Goal: Task Accomplishment & Management: Use online tool/utility

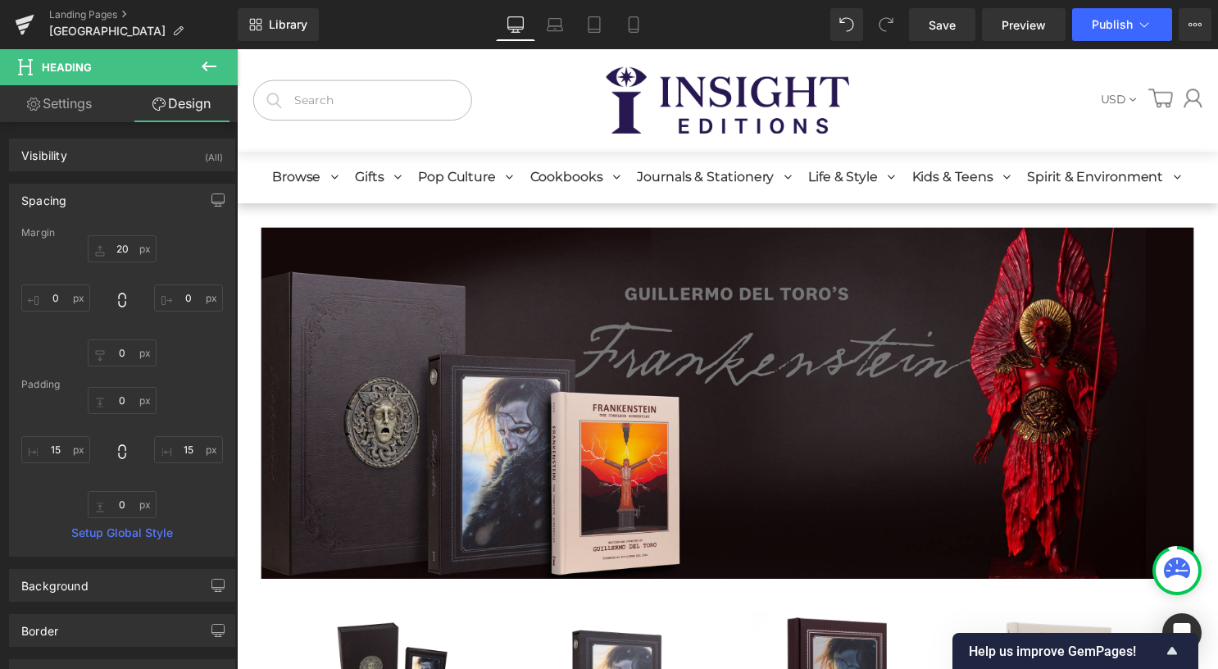
type input "20"
type input "0"
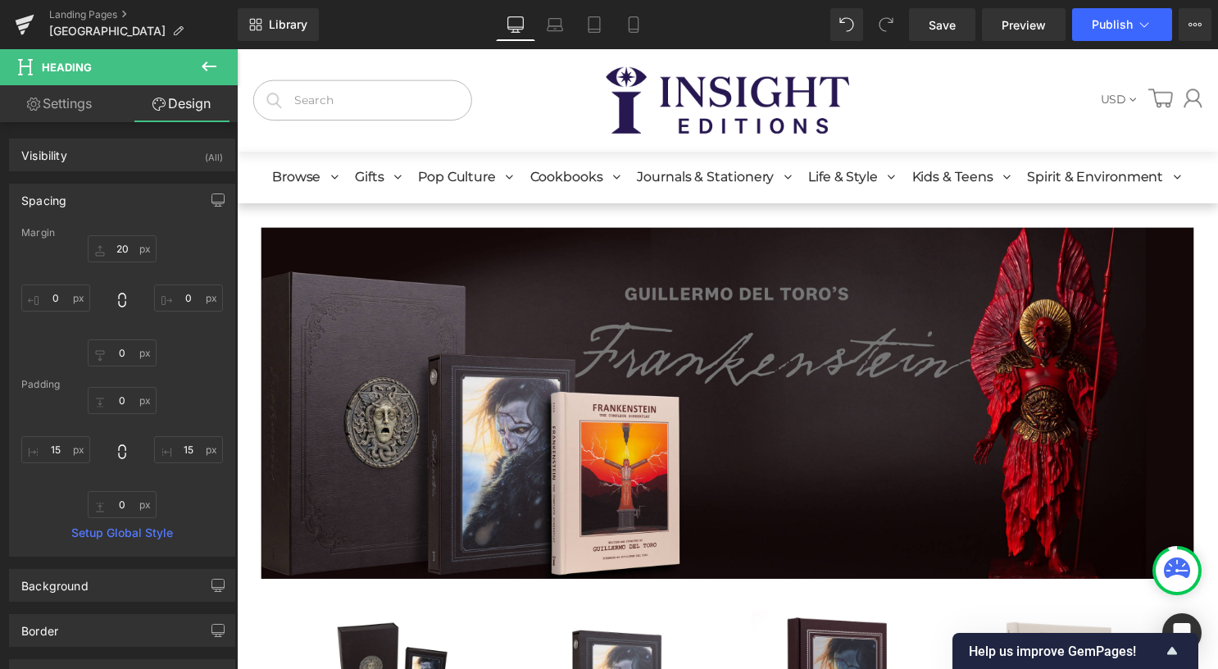
type input "0"
type input "15"
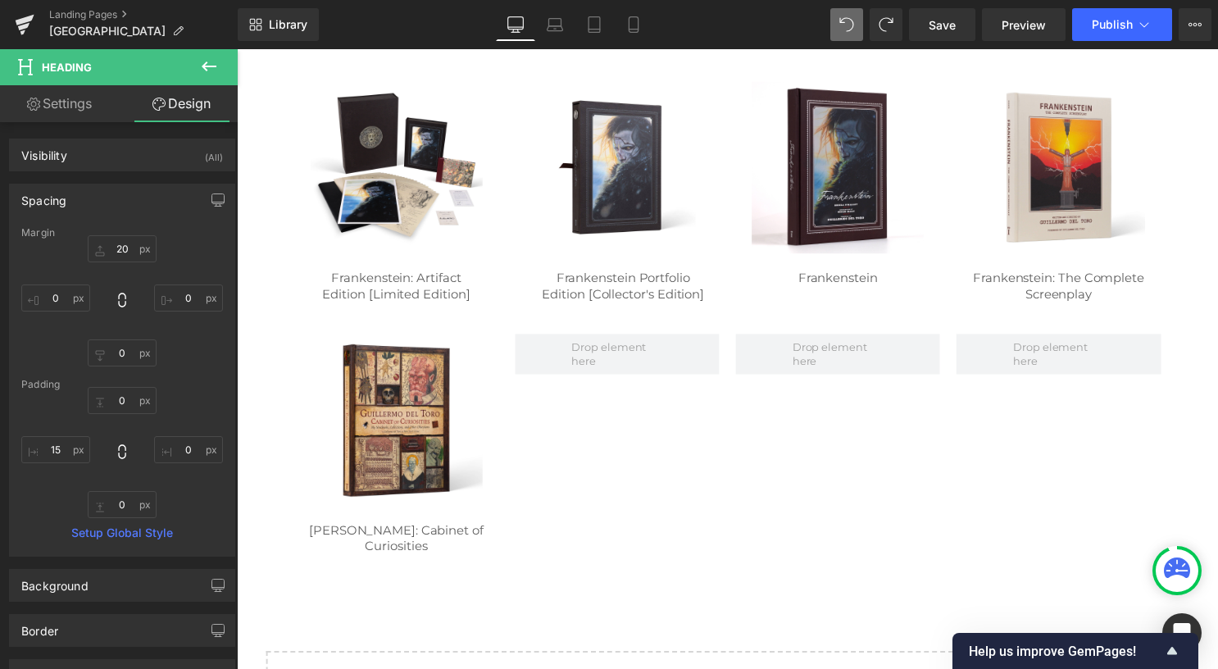
scroll to position [549, 0]
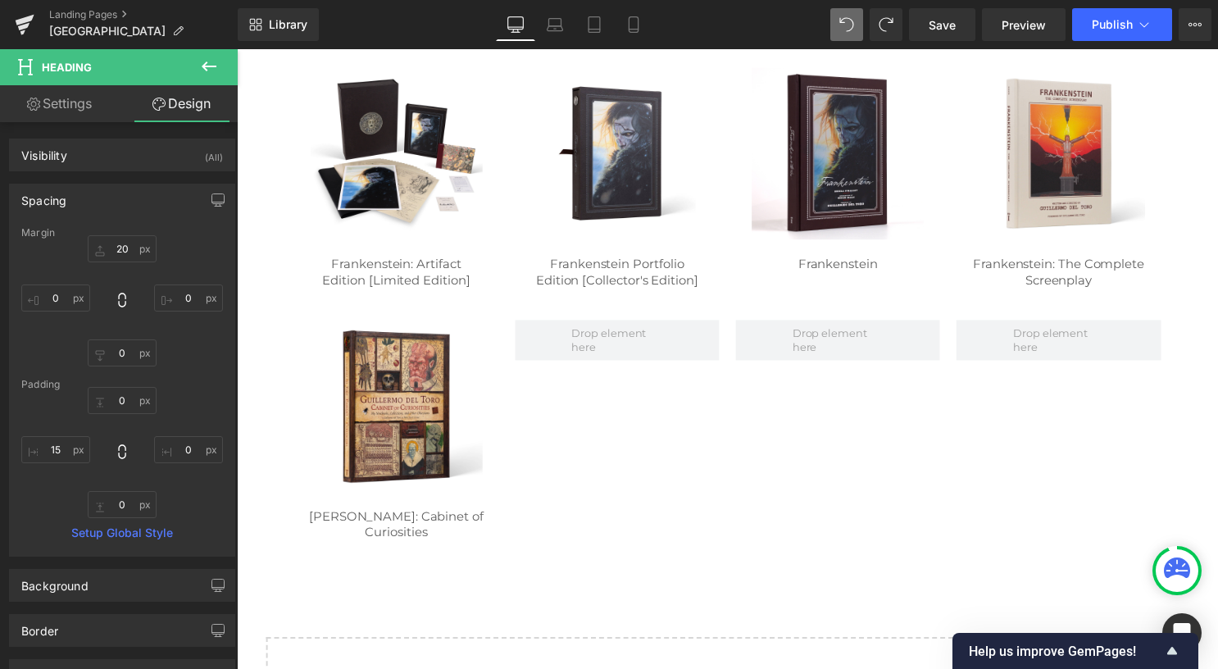
type input "20"
type input "0"
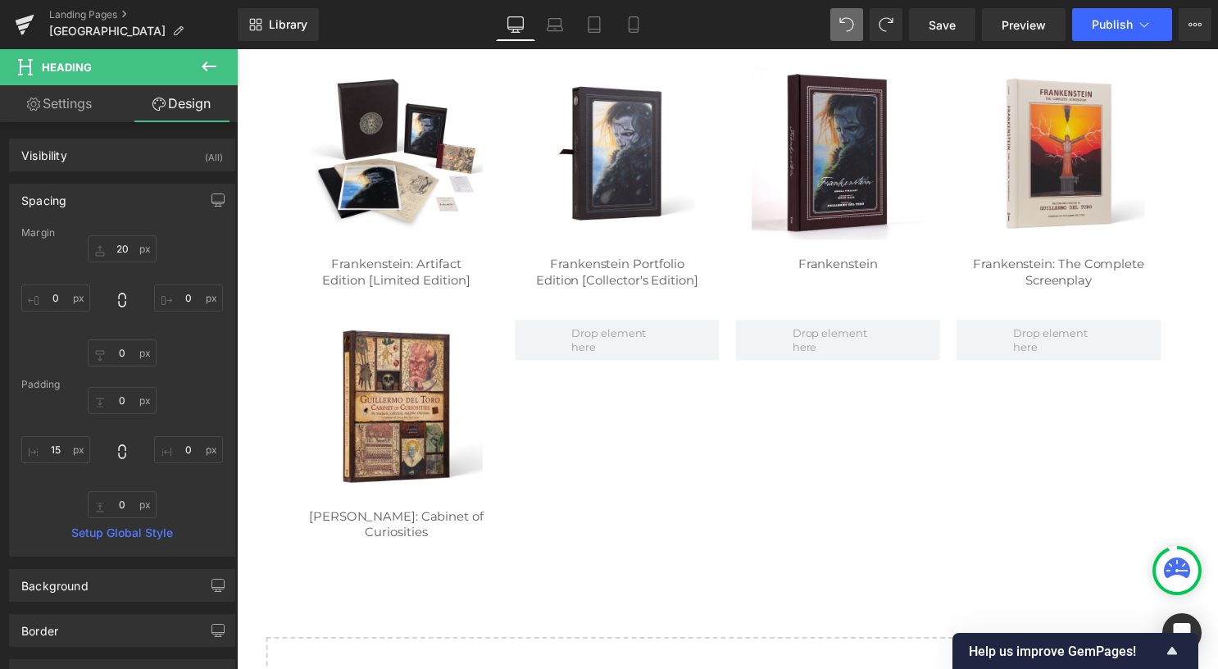
type input "0"
type input "20"
type input "0"
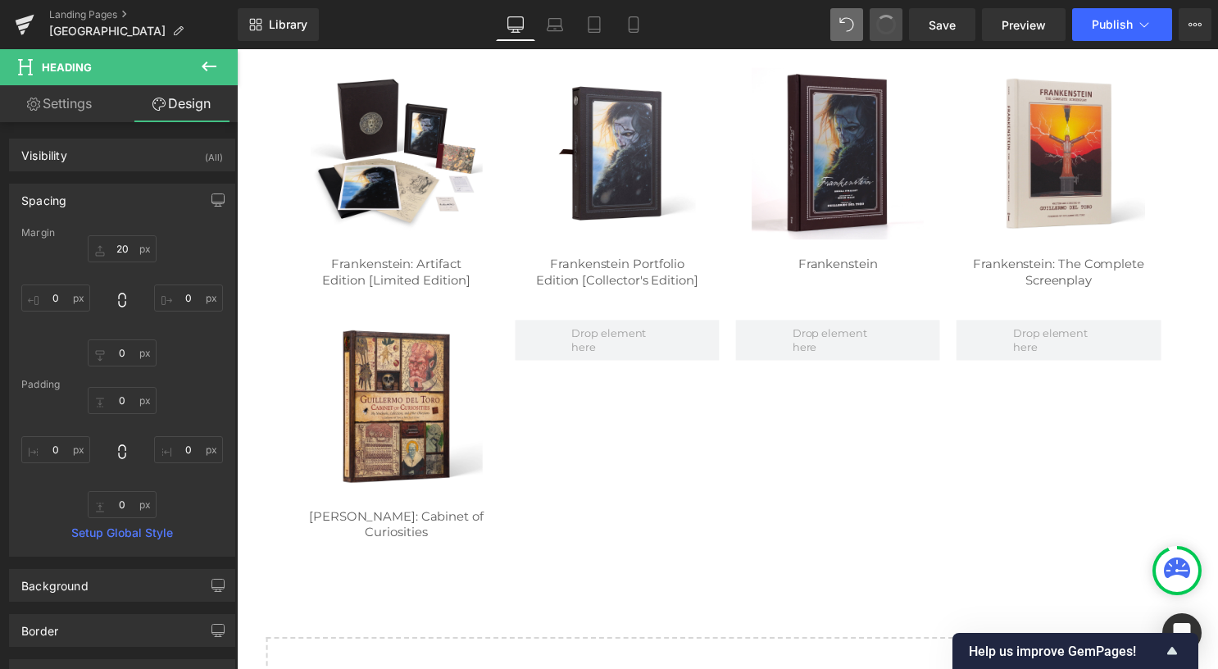
type input "0"
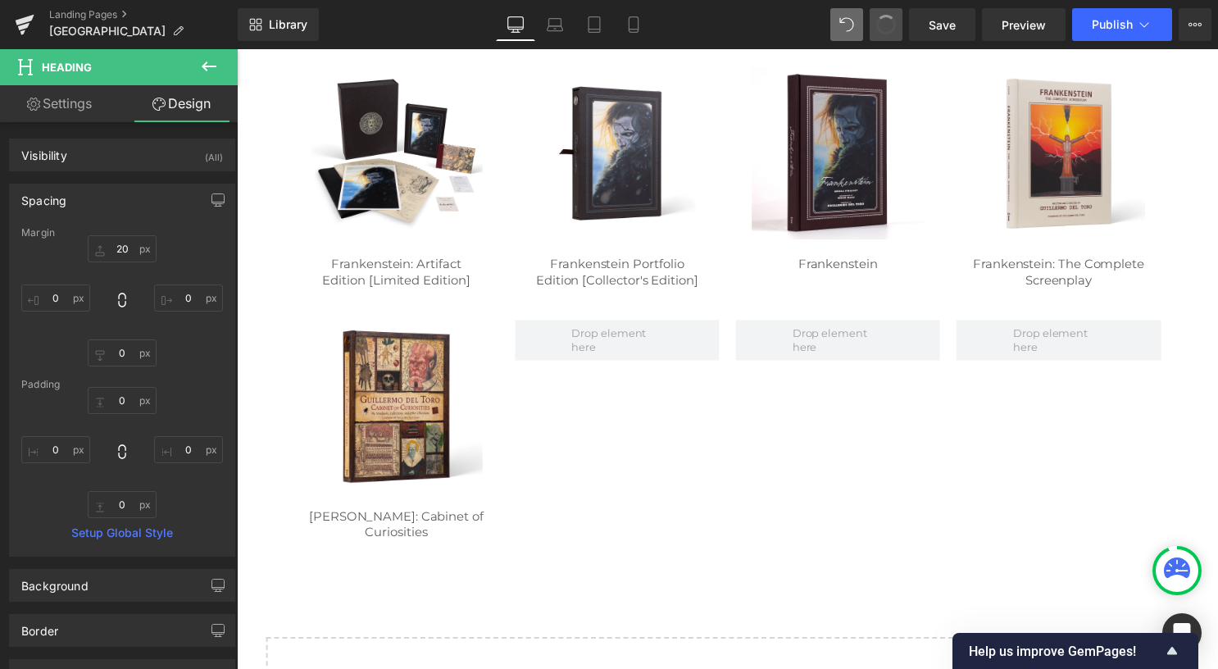
type input "15"
type input "20"
type input "0"
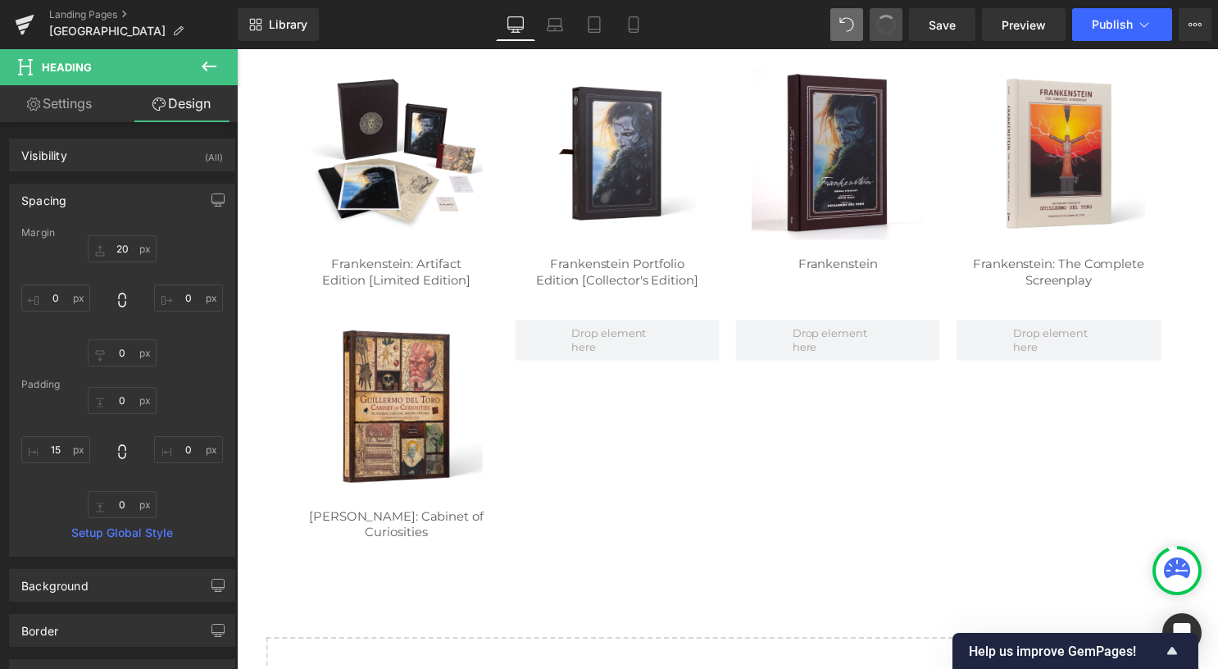
type input "0"
type input "15"
type input "0"
type input "15"
click at [874, 35] on span at bounding box center [886, 24] width 33 height 33
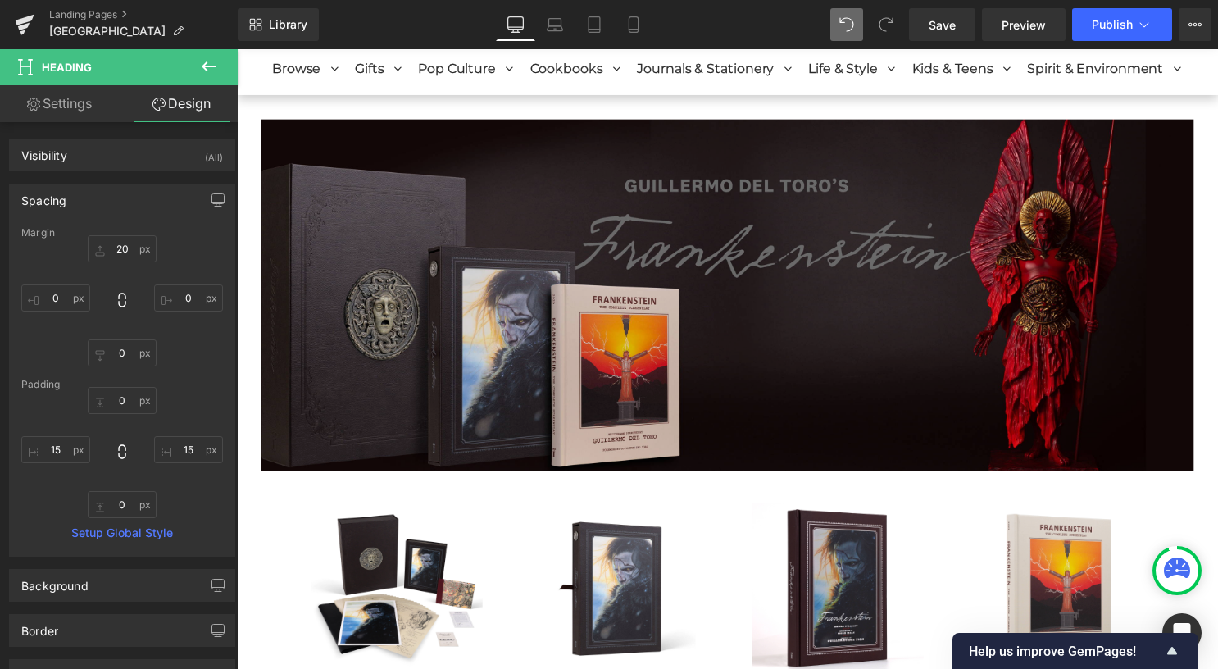
scroll to position [0, 0]
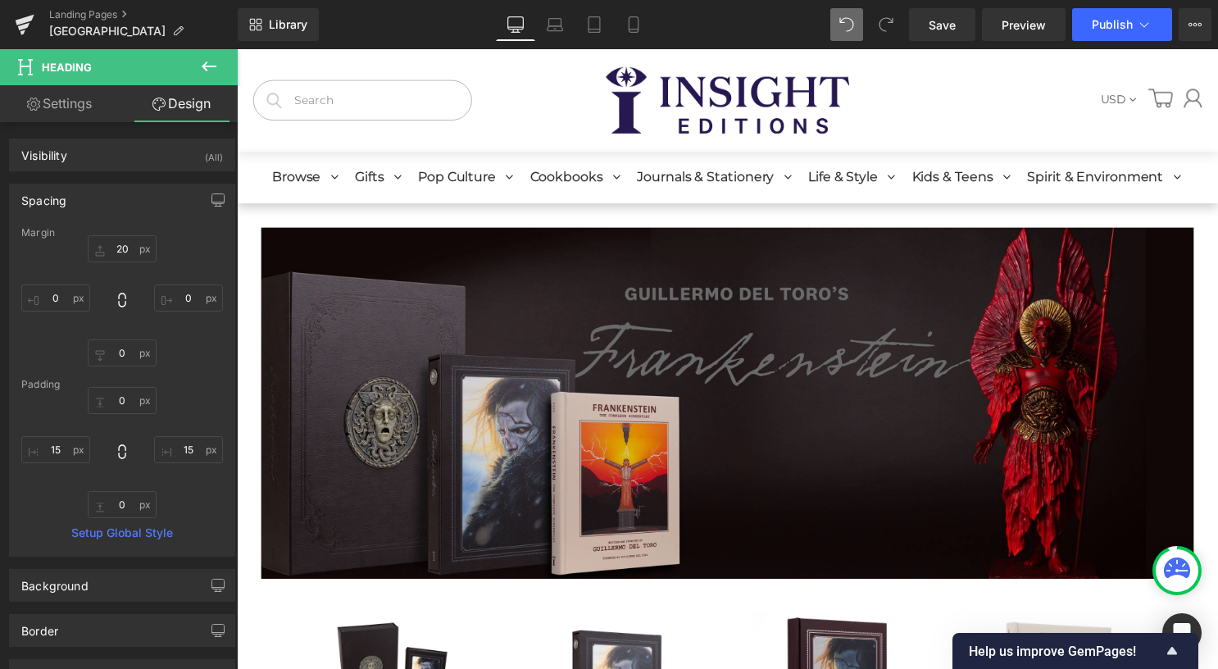
drag, startPoint x: 742, startPoint y: 238, endPoint x: 647, endPoint y: 283, distance: 104.9
click at [742, 237] on img at bounding box center [732, 406] width 942 height 355
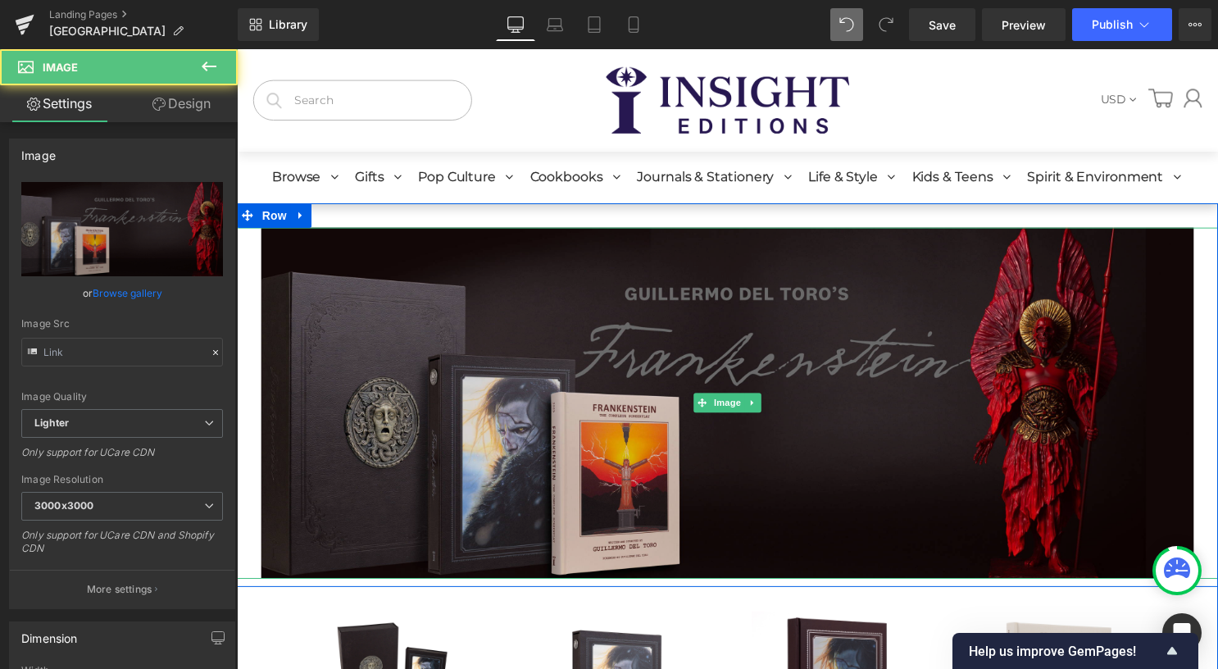
type input "[URL][DOMAIN_NAME][PERSON_NAME]"
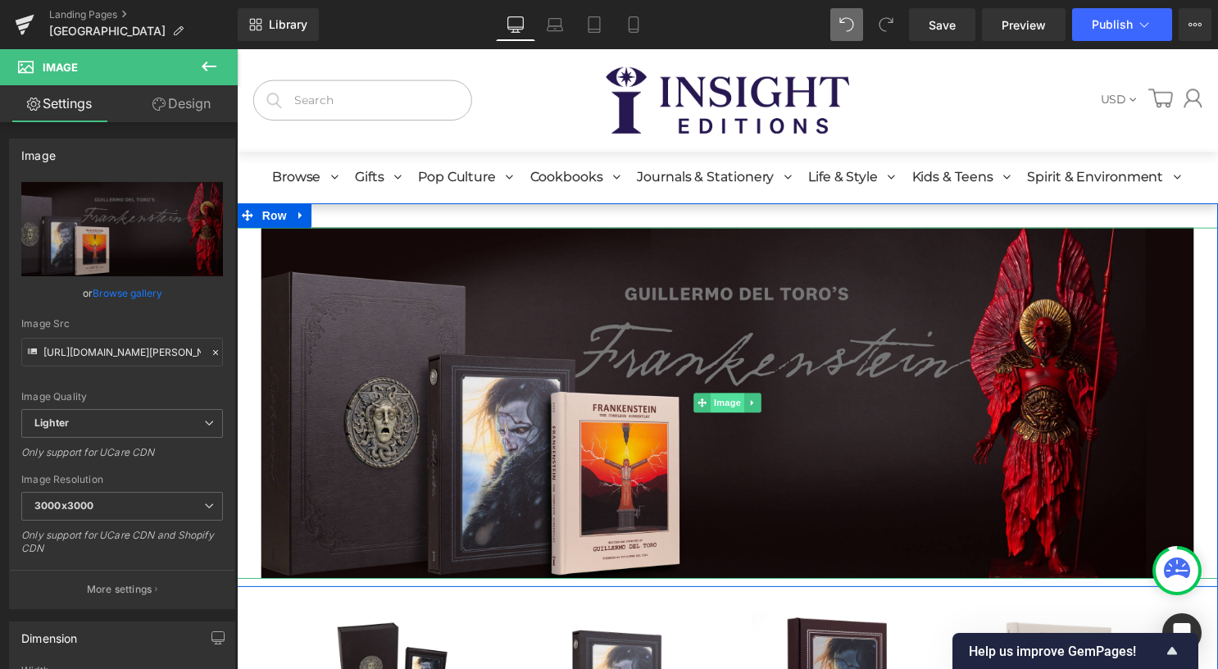
click at [728, 403] on span "Image" at bounding box center [732, 407] width 34 height 20
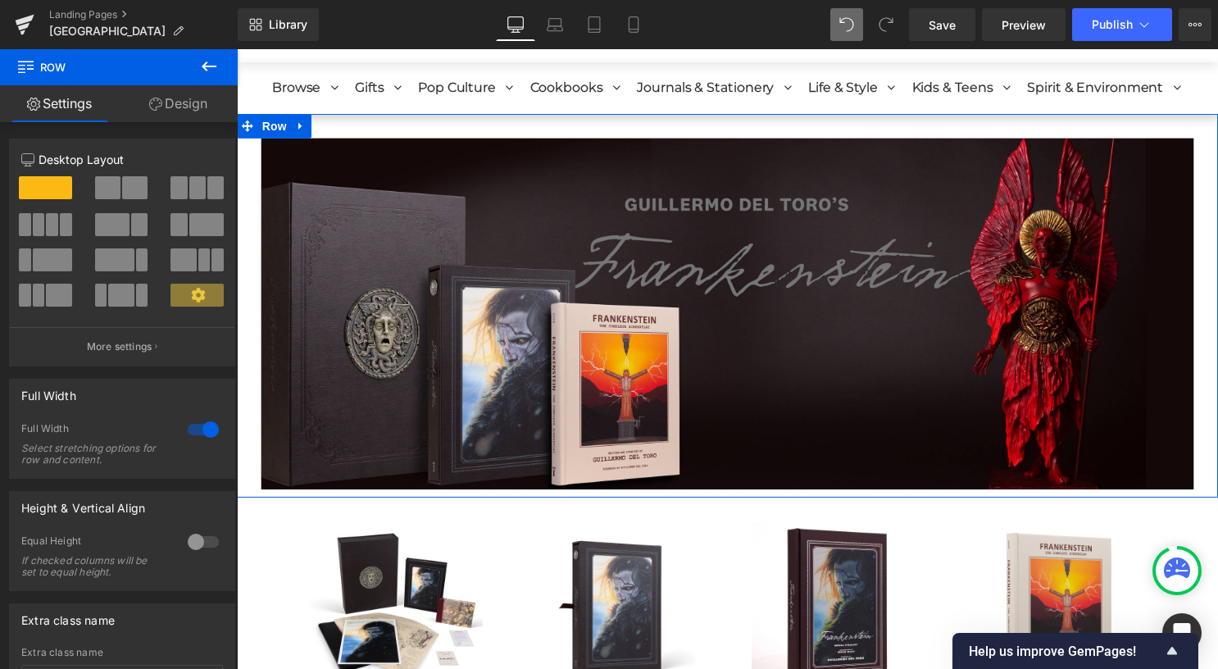
click at [187, 113] on link "Design" at bounding box center [178, 103] width 119 height 37
click at [0, 0] on div "Spacing" at bounding box center [0, 0] width 0 height 0
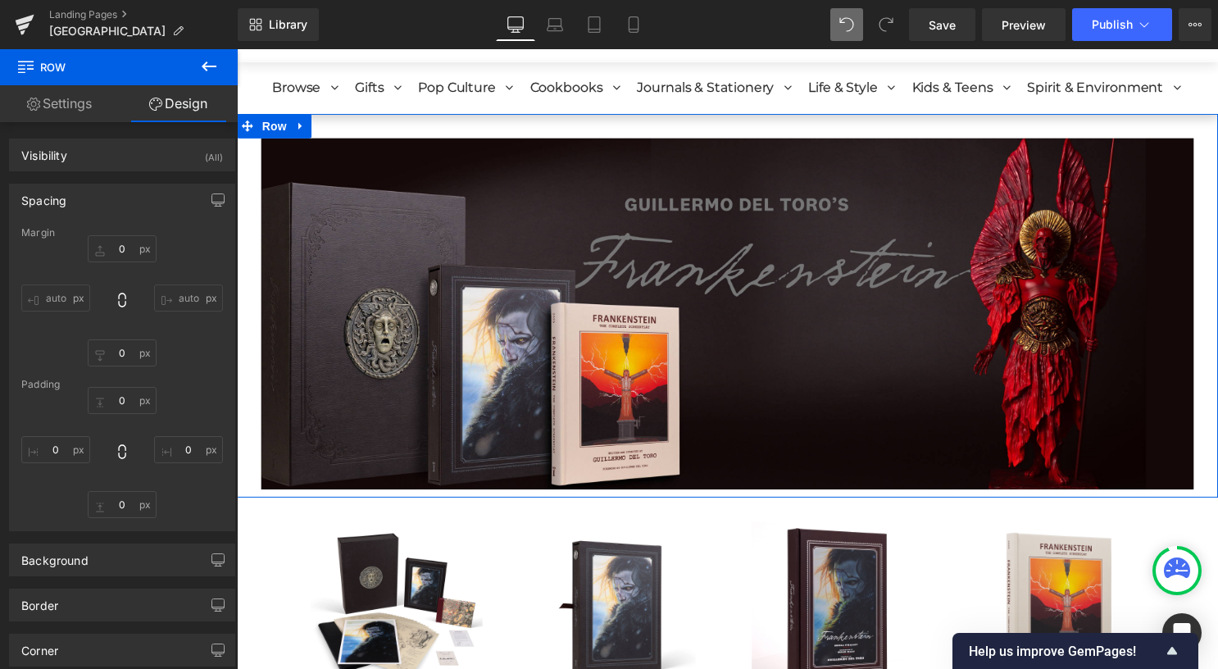
type input "0"
type input "30"
type input "0"
type input "10"
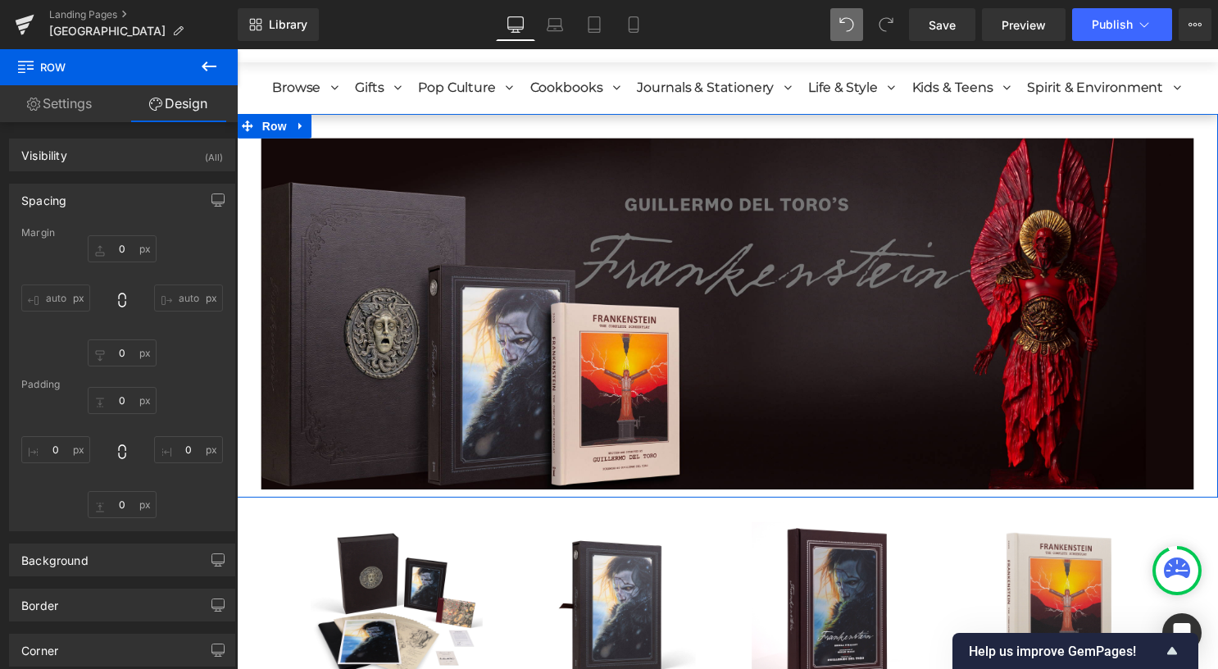
type input "0"
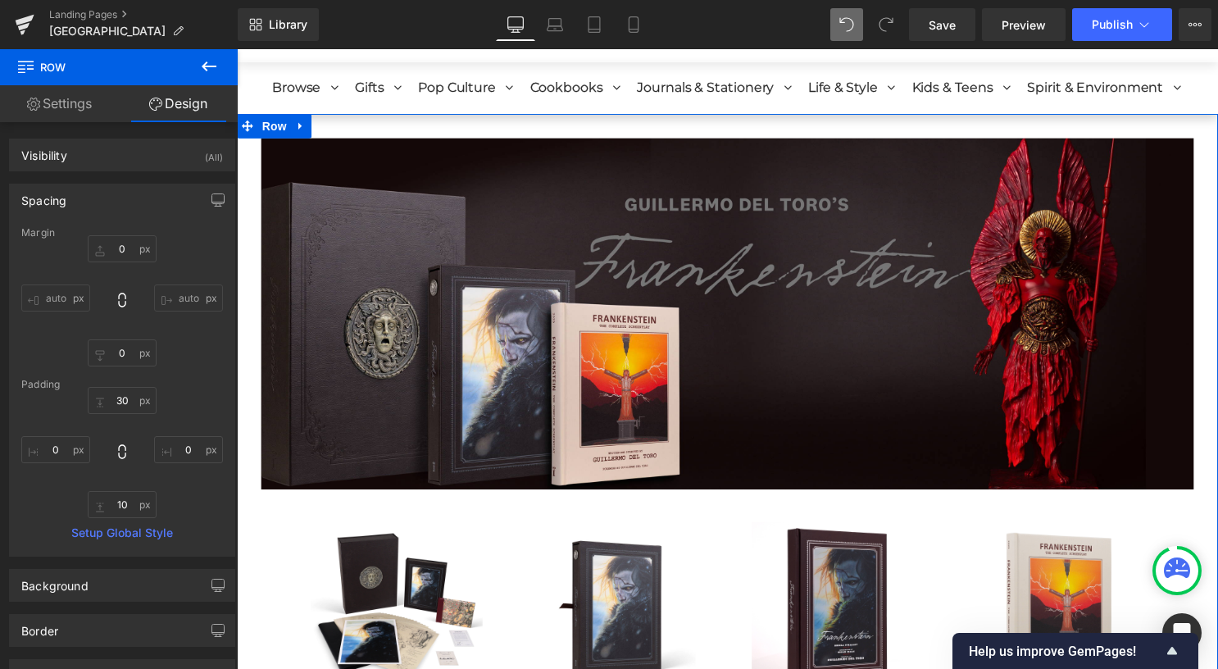
click at [270, 132] on span "Row" at bounding box center [274, 127] width 33 height 25
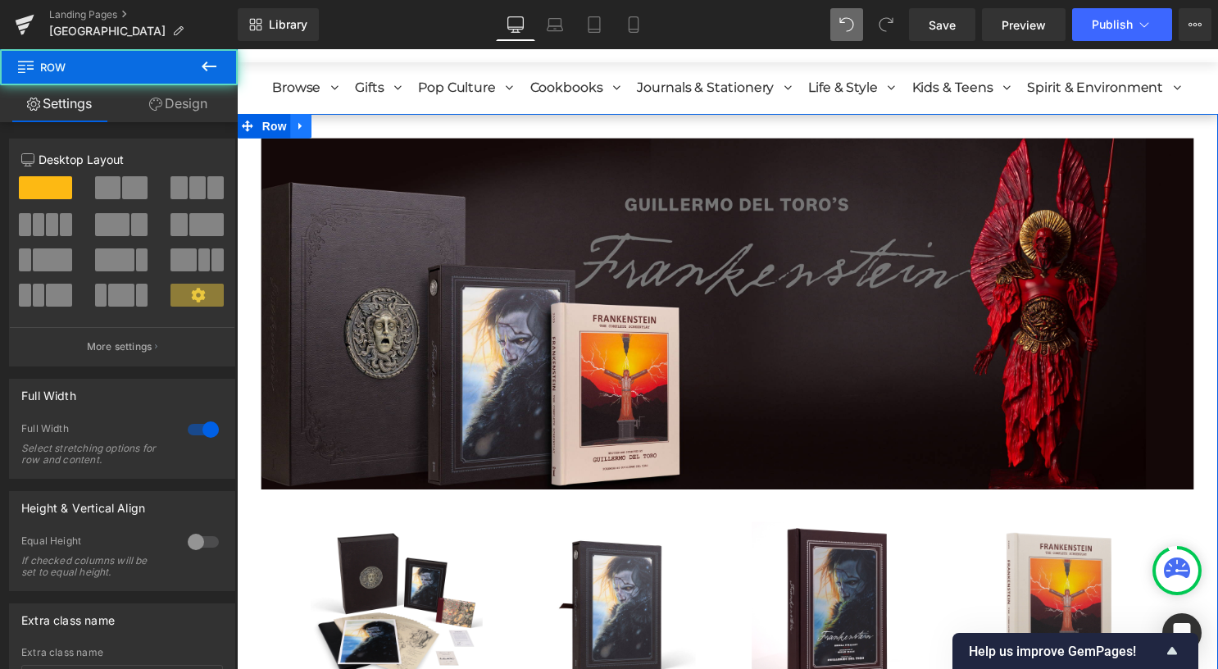
click at [297, 126] on icon at bounding box center [301, 126] width 11 height 12
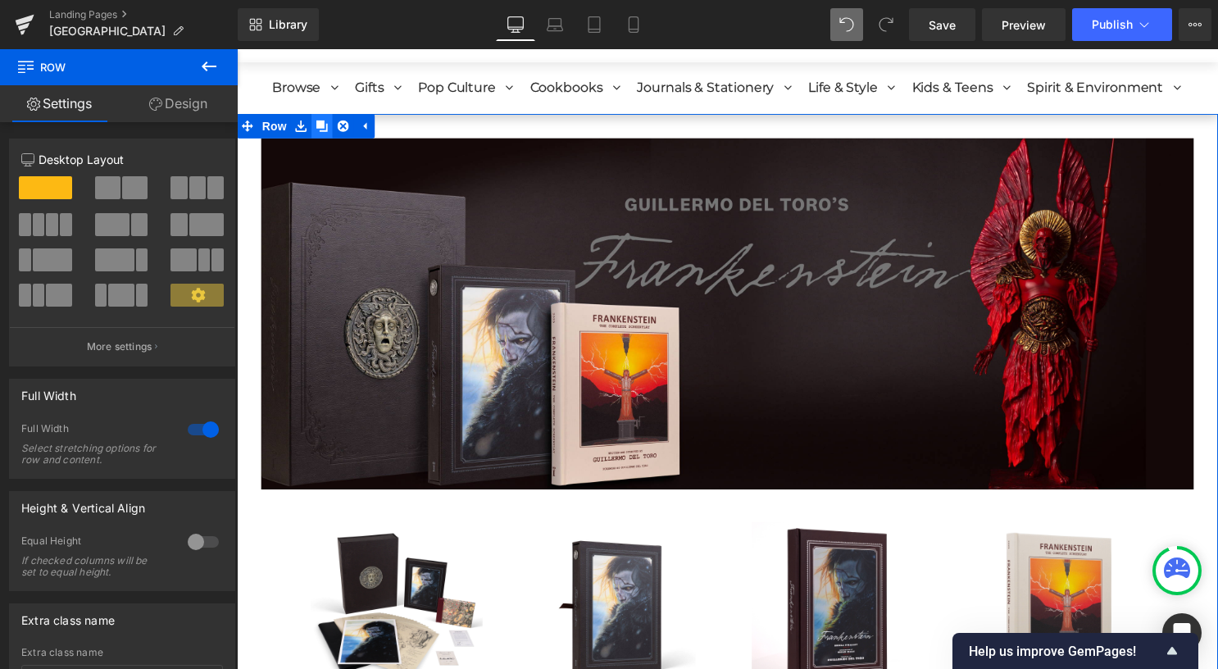
click at [319, 125] on icon at bounding box center [322, 126] width 11 height 11
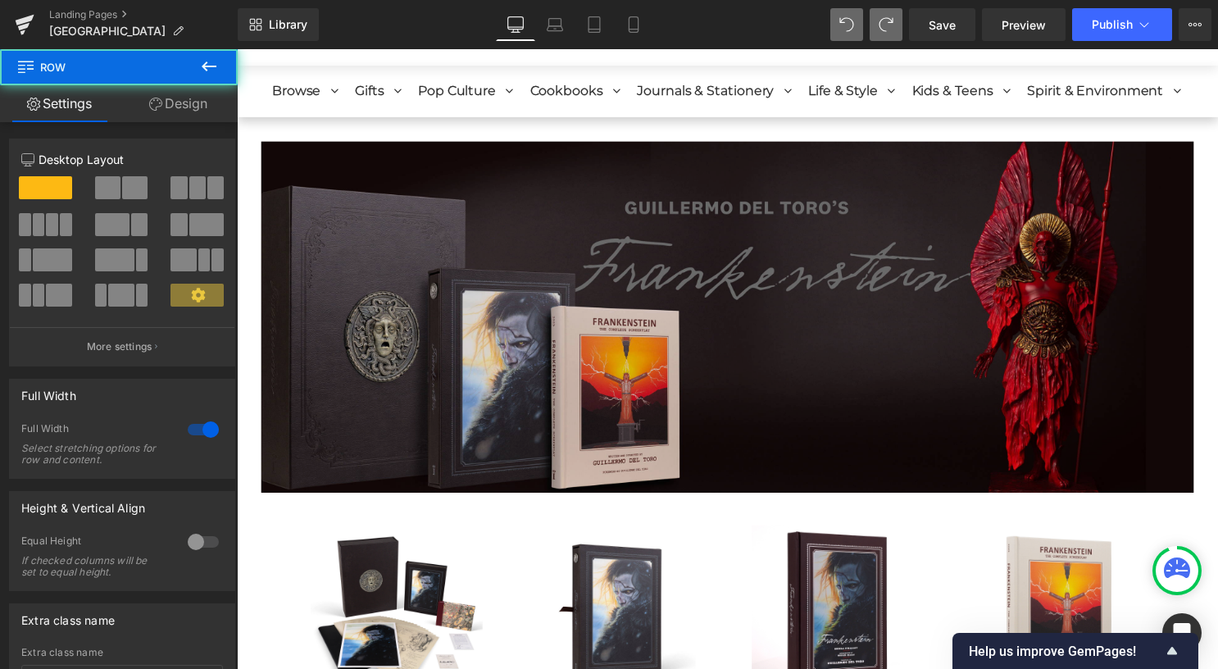
scroll to position [90, 0]
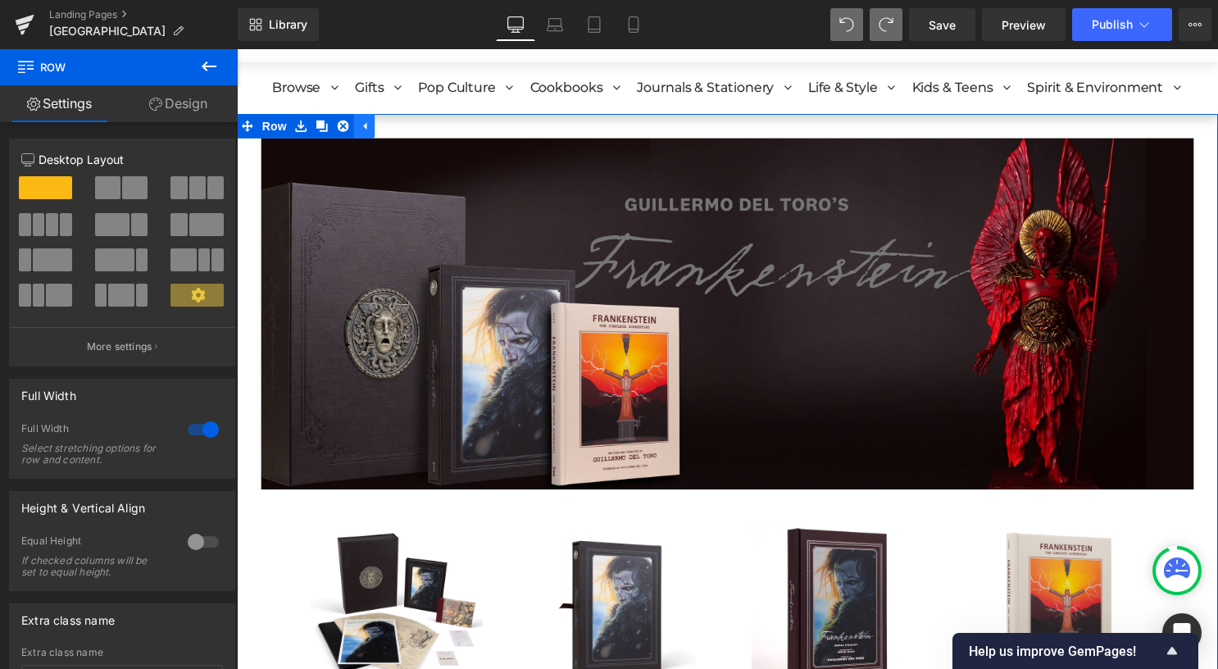
click at [365, 127] on icon at bounding box center [366, 127] width 3 height 7
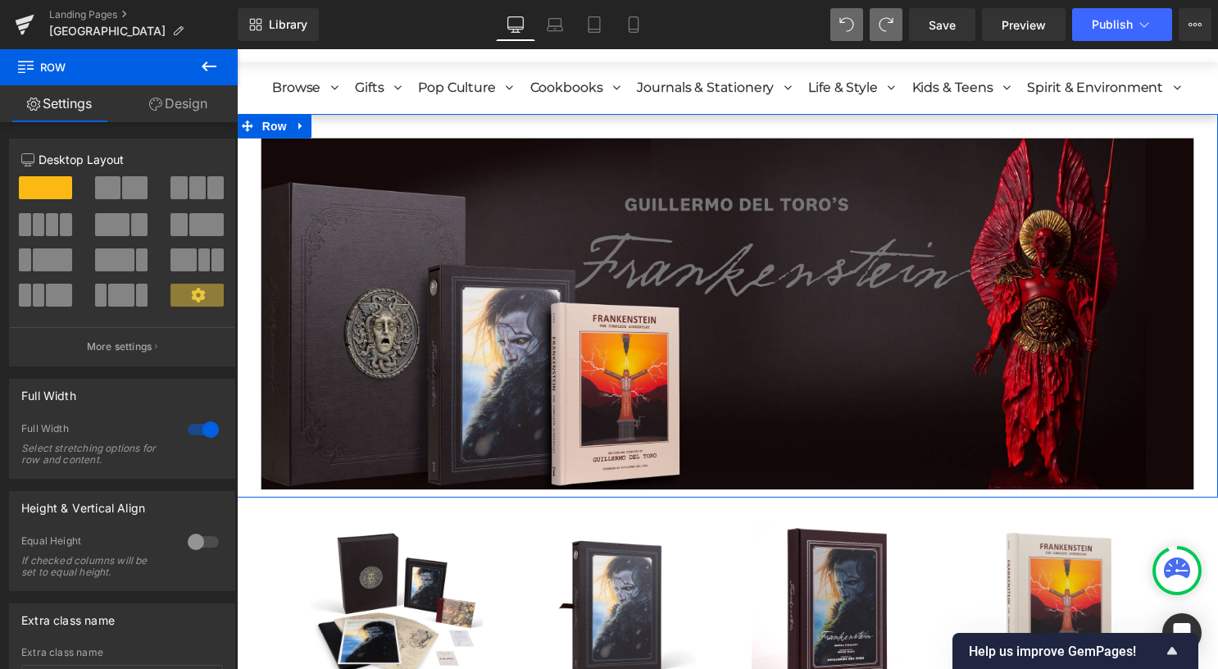
click at [165, 102] on link "Design" at bounding box center [178, 103] width 119 height 37
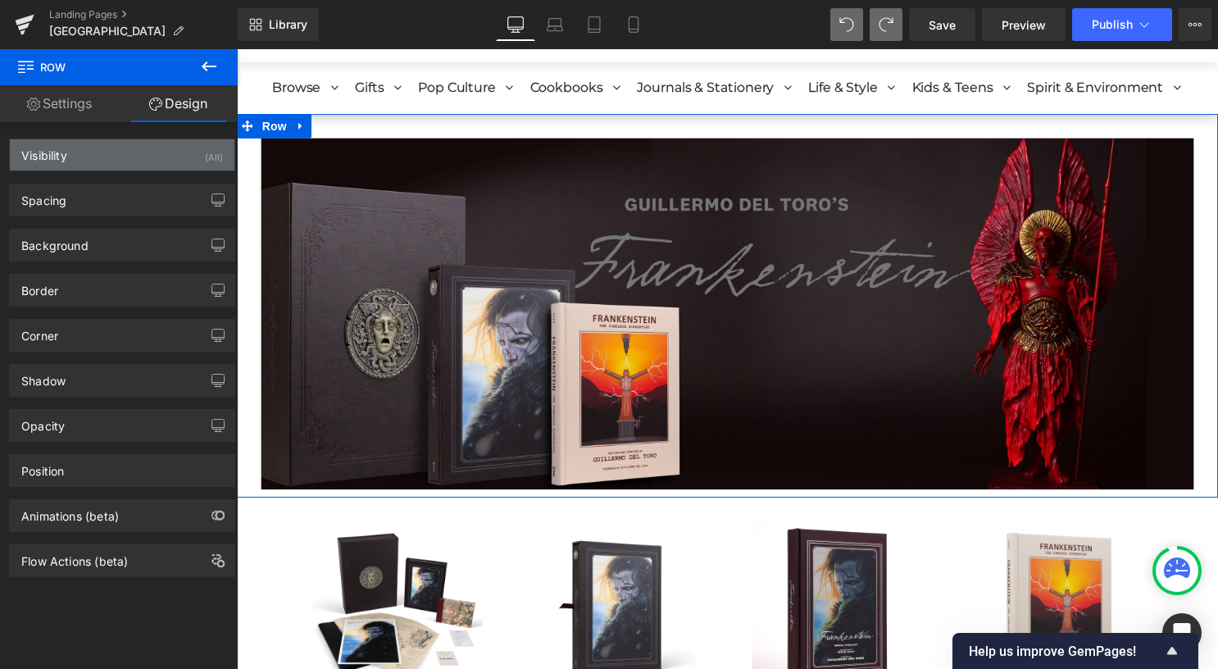
click at [118, 169] on div "Visibility (All)" at bounding box center [122, 154] width 225 height 31
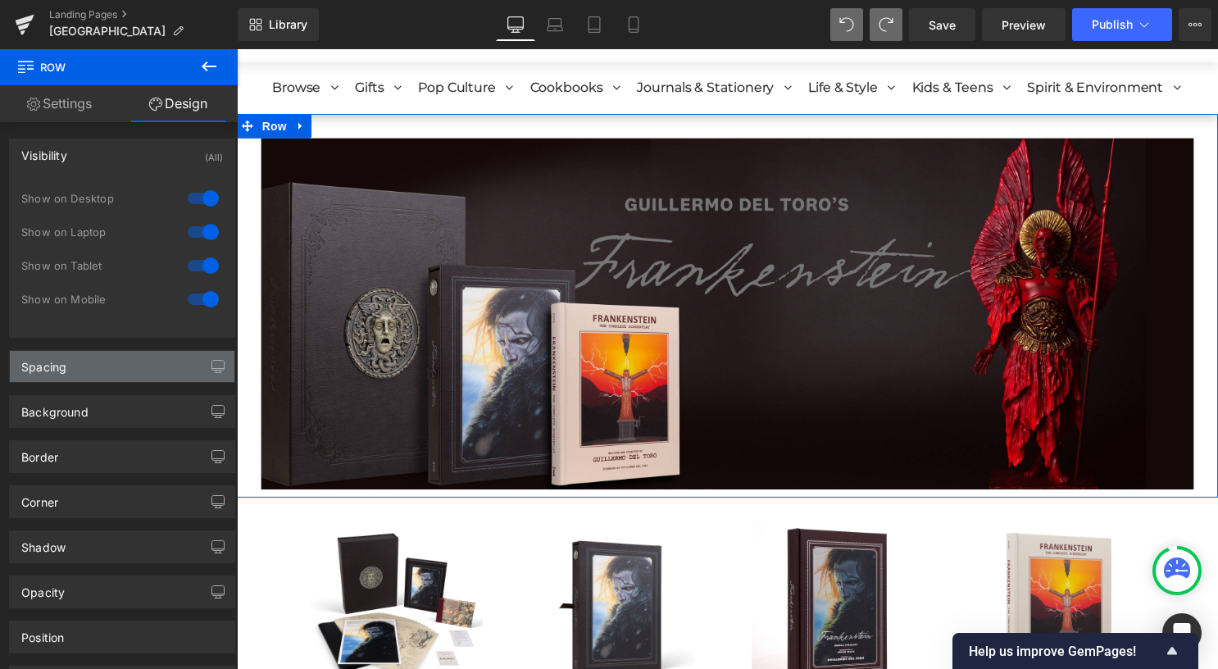
click at [171, 379] on div "Spacing" at bounding box center [122, 366] width 225 height 31
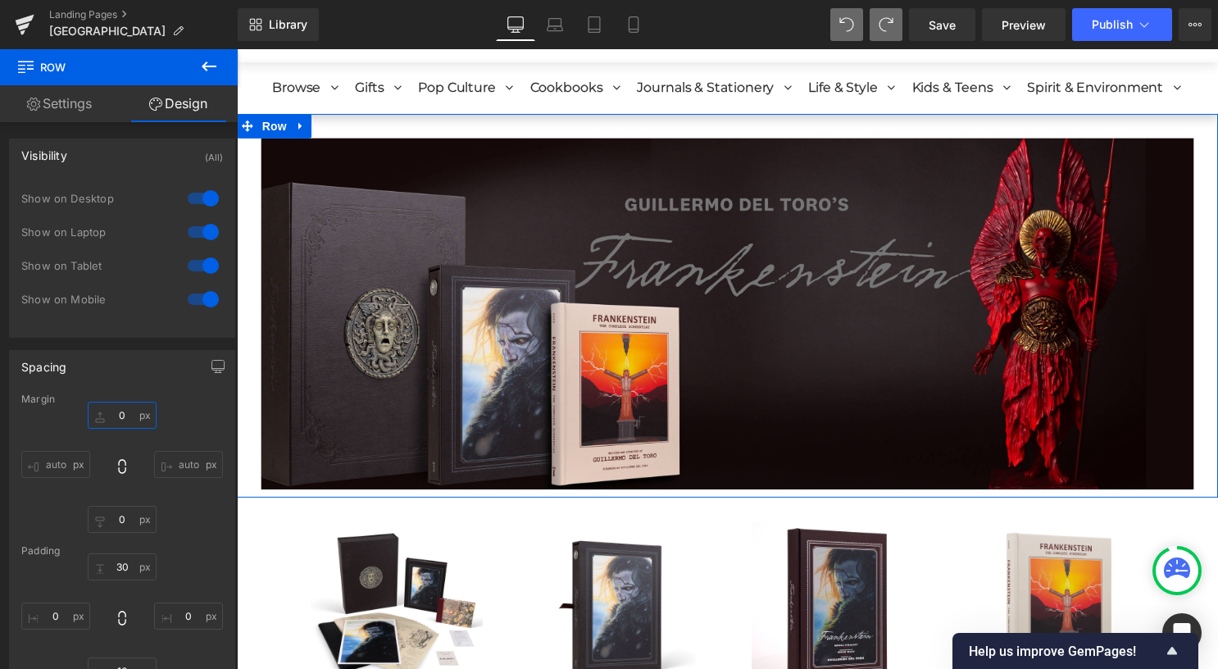
click at [112, 412] on input "0" at bounding box center [122, 415] width 69 height 27
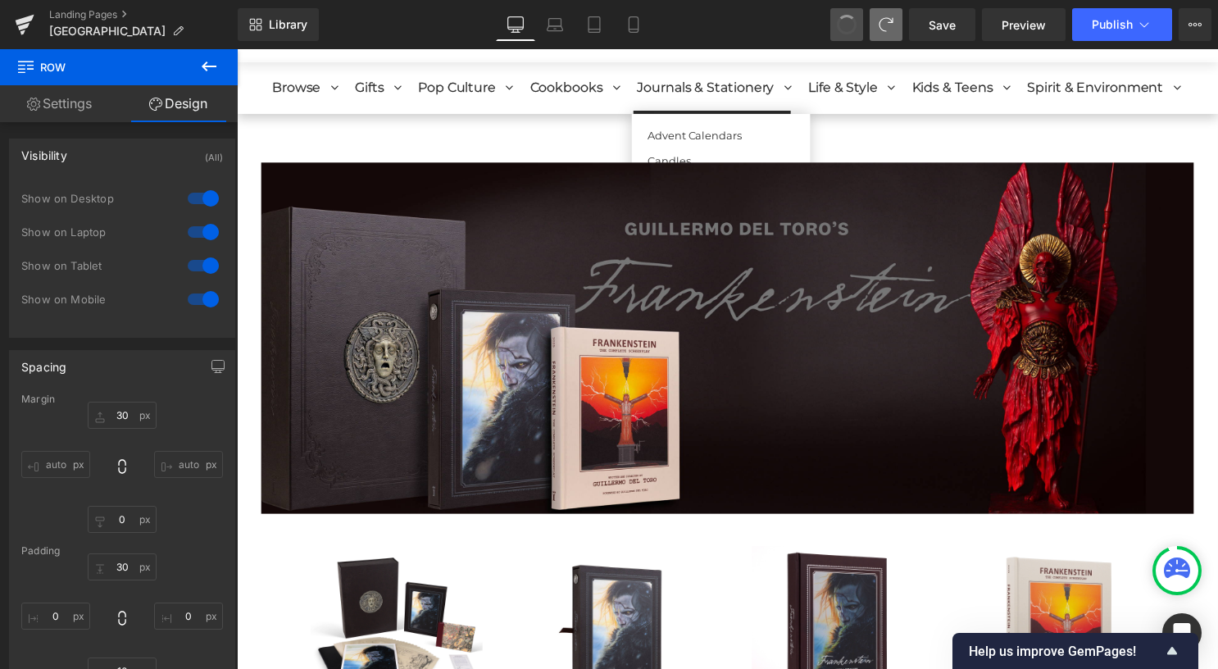
type input "0"
type input "30"
type input "0"
type input "10"
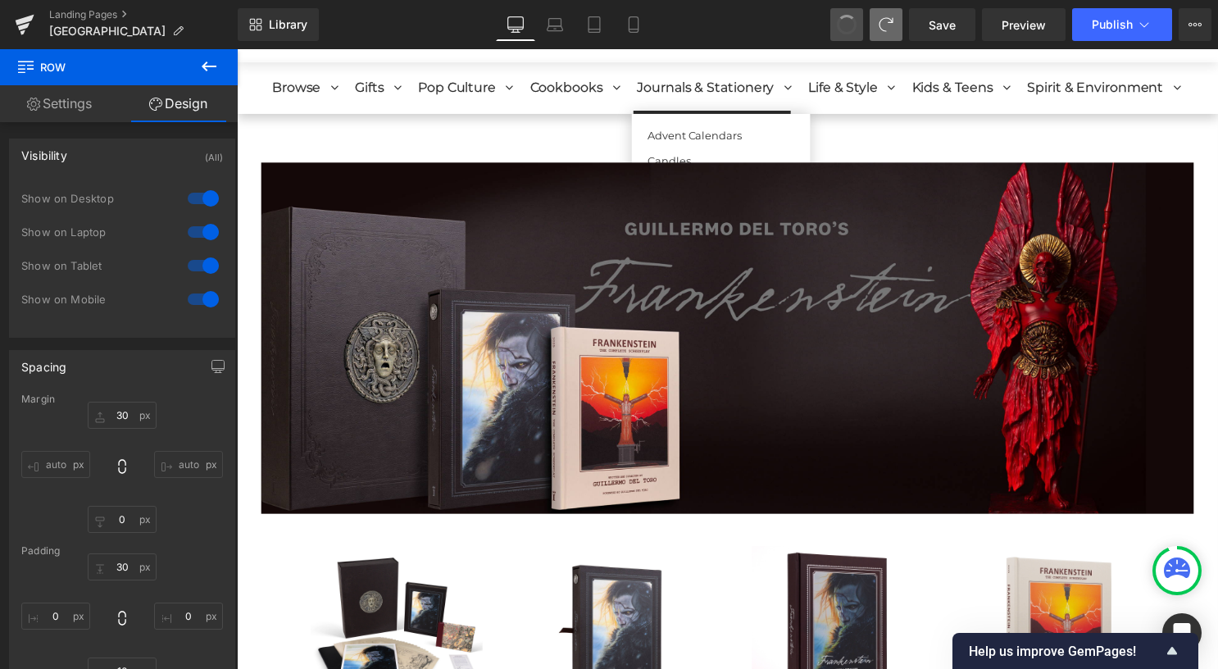
type input "0"
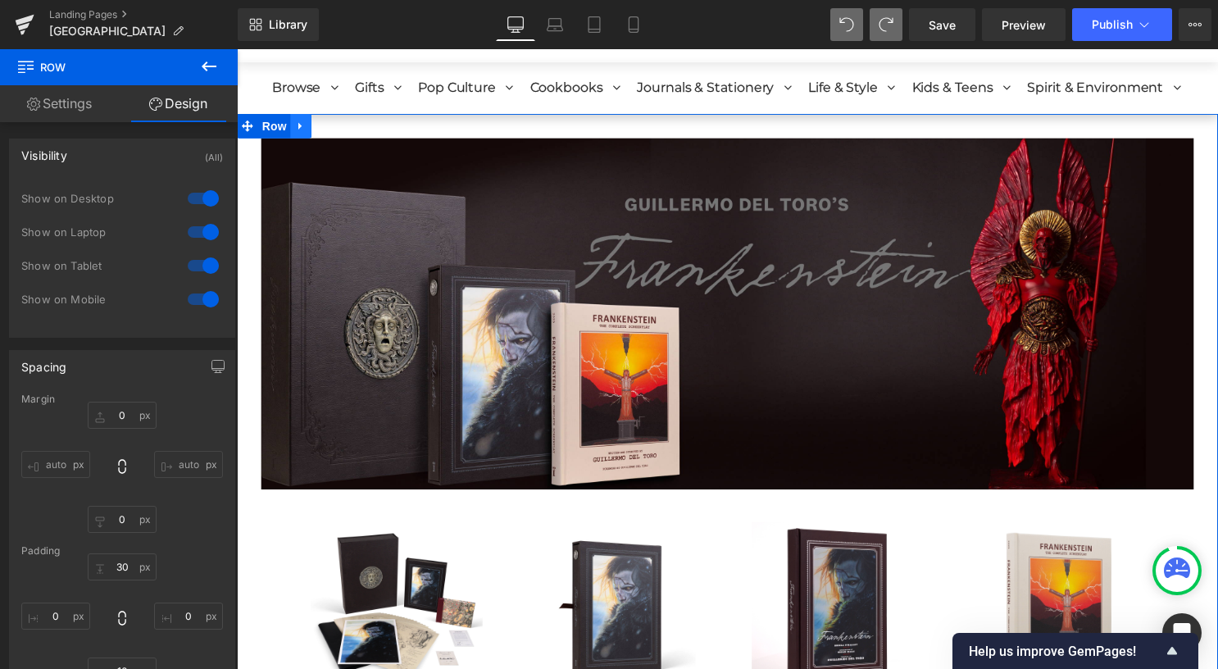
click at [296, 127] on icon at bounding box center [301, 126] width 11 height 12
click at [319, 128] on icon at bounding box center [322, 126] width 11 height 11
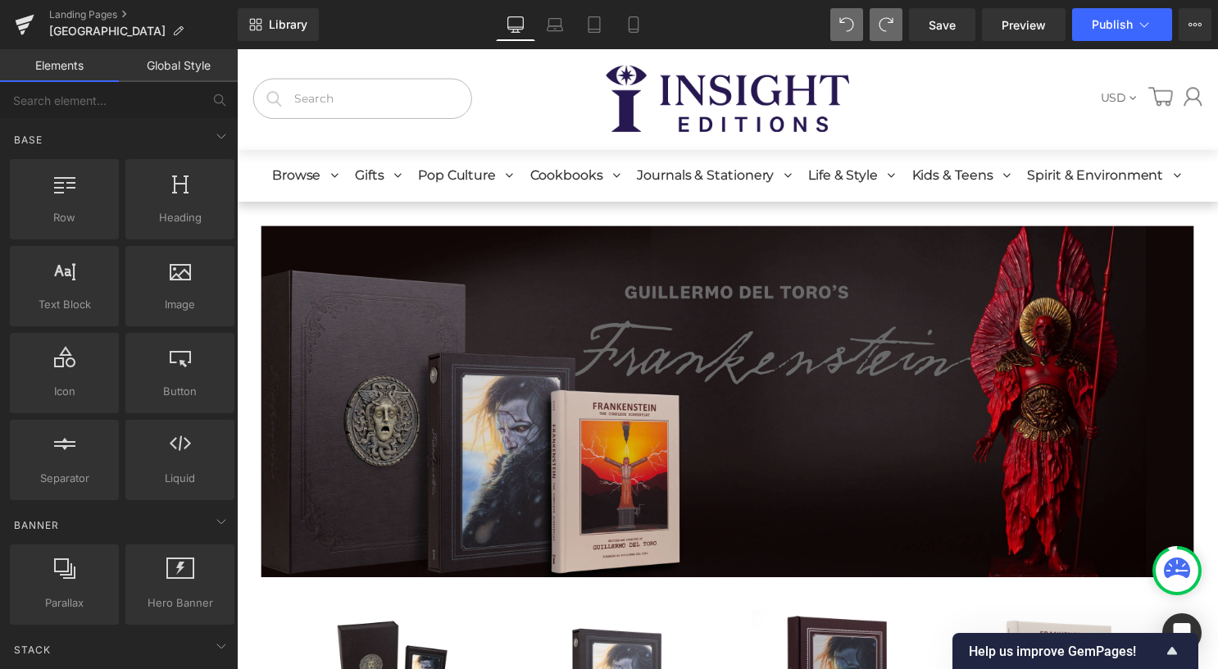
scroll to position [0, 0]
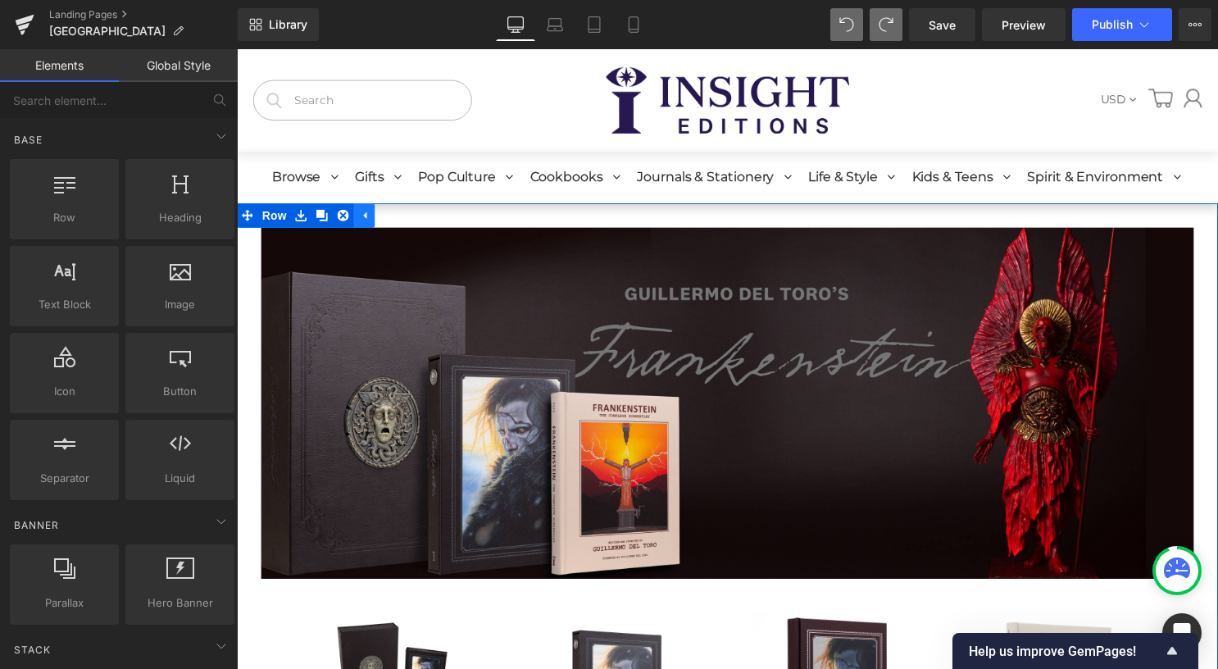
click at [365, 218] on icon at bounding box center [366, 217] width 3 height 7
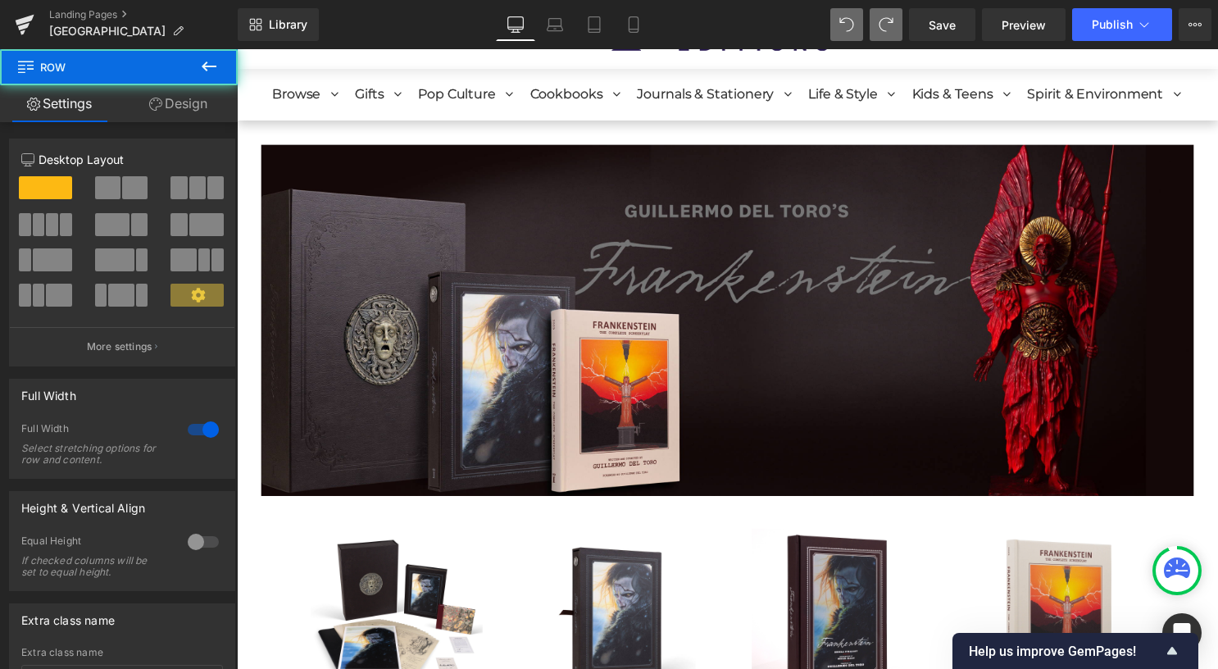
scroll to position [90, 0]
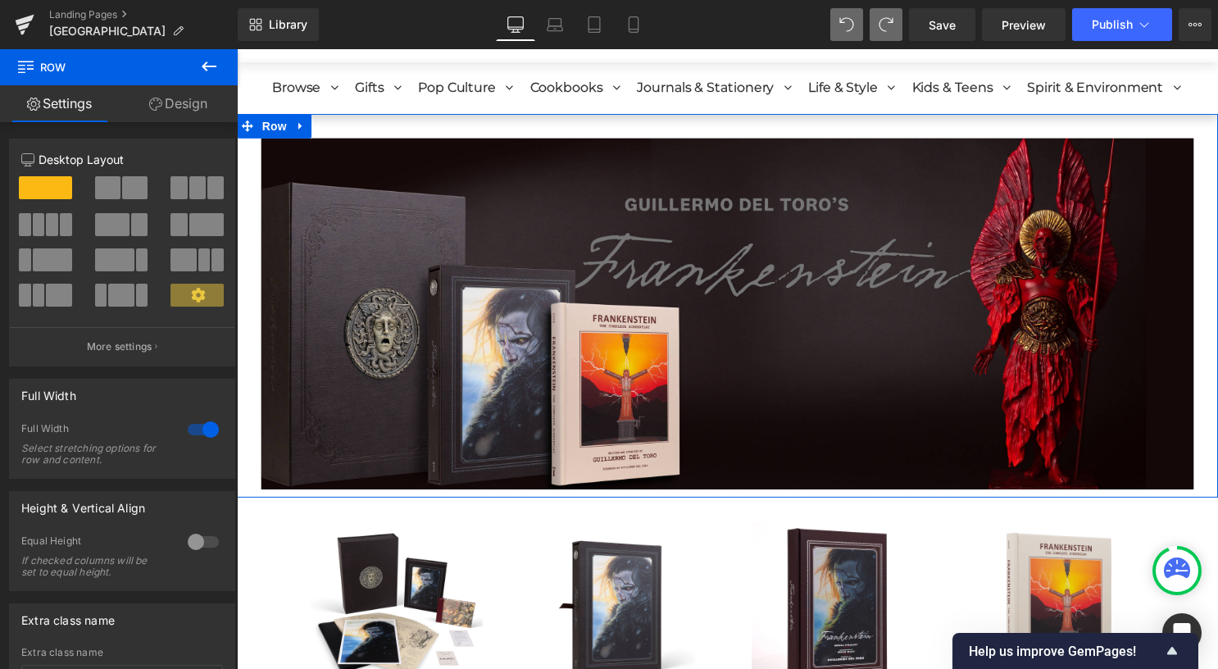
click at [176, 105] on link "Design" at bounding box center [178, 103] width 119 height 37
click at [0, 0] on div "Spacing" at bounding box center [0, 0] width 0 height 0
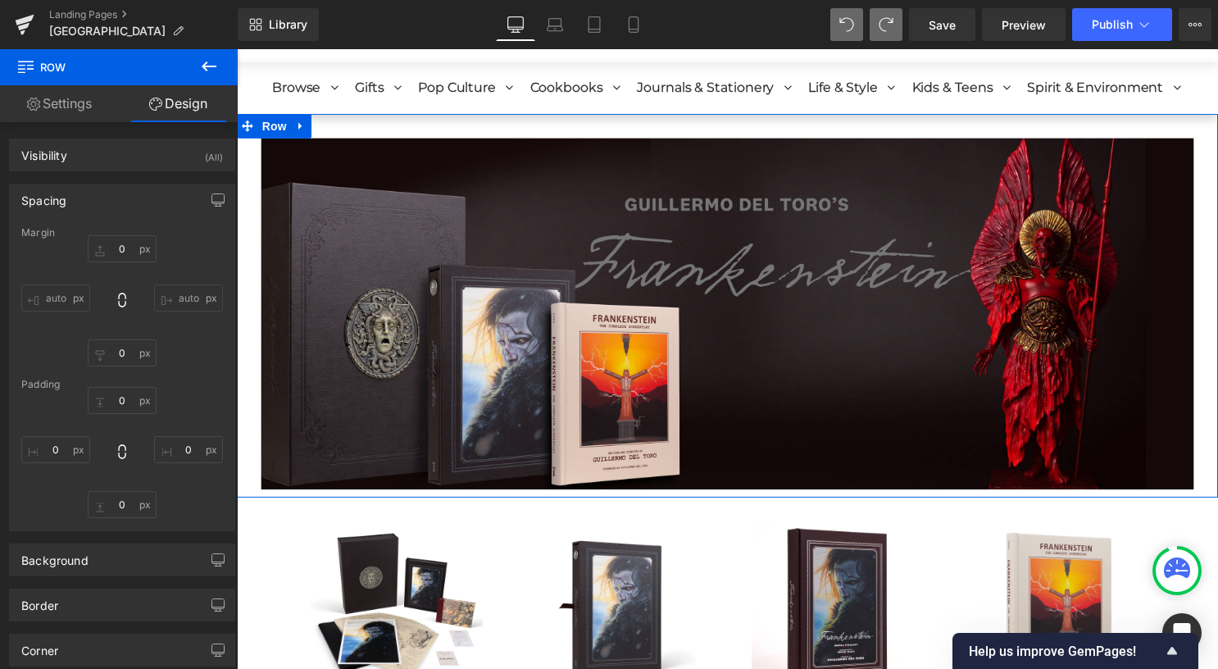
type input "0"
type input "30"
type input "0"
type input "10"
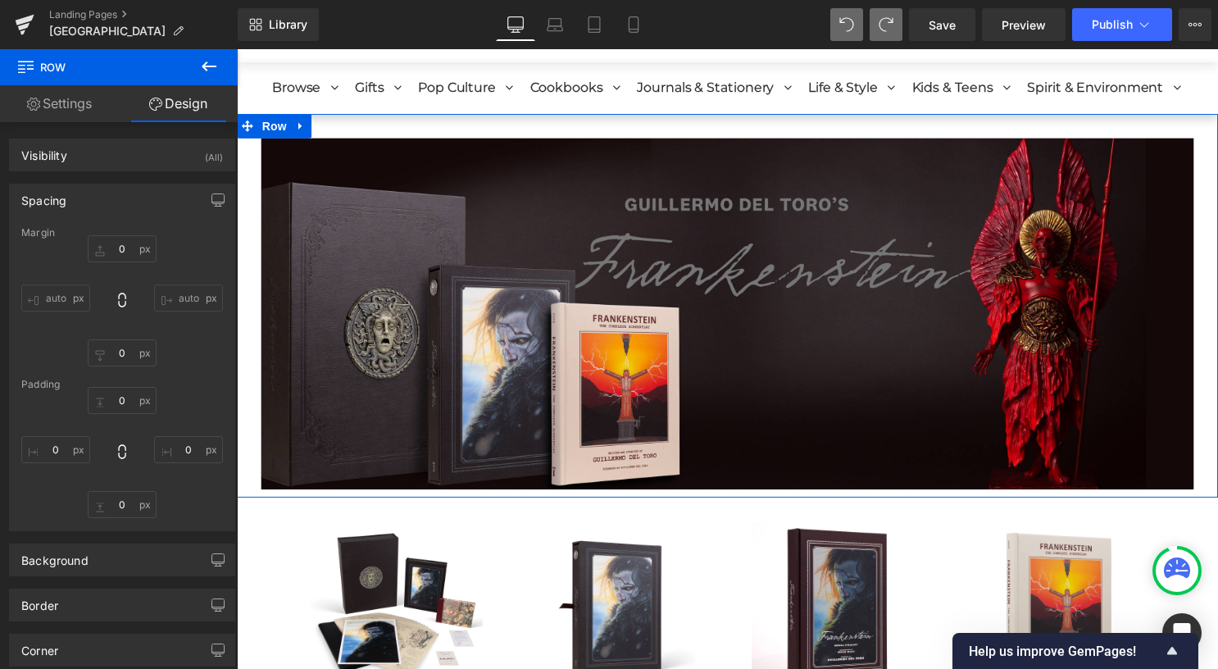
type input "0"
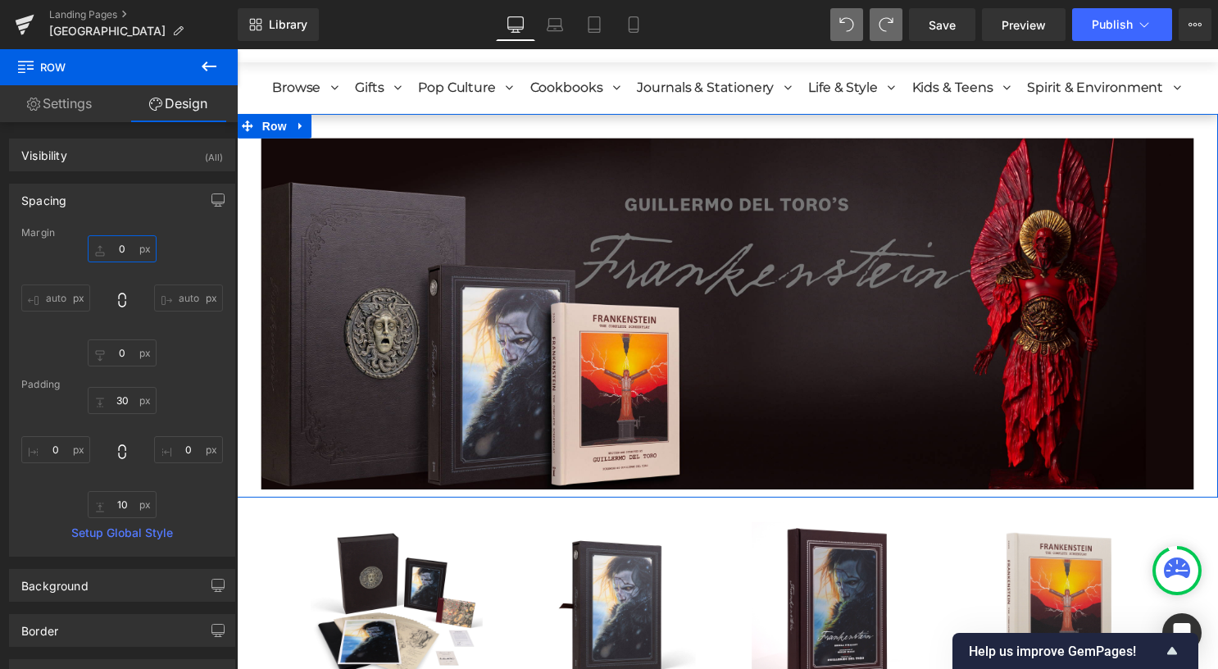
click at [129, 251] on input "0" at bounding box center [122, 248] width 69 height 27
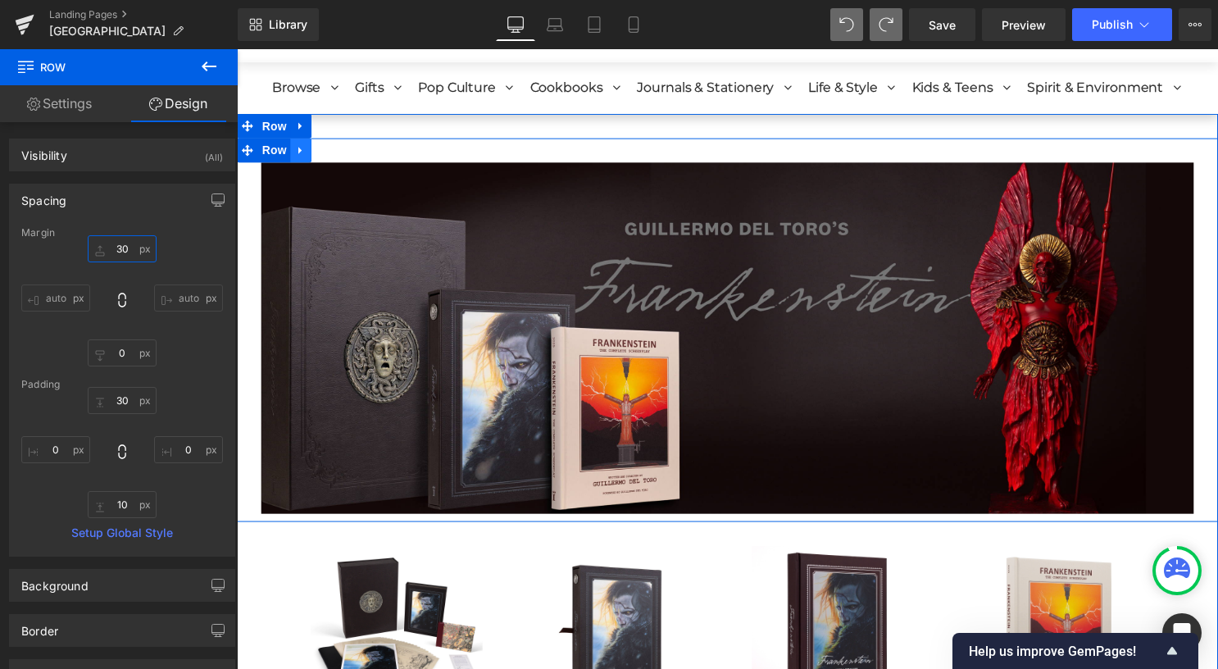
type input "30"
click at [296, 149] on icon at bounding box center [301, 151] width 11 height 12
click at [319, 156] on icon at bounding box center [322, 151] width 11 height 11
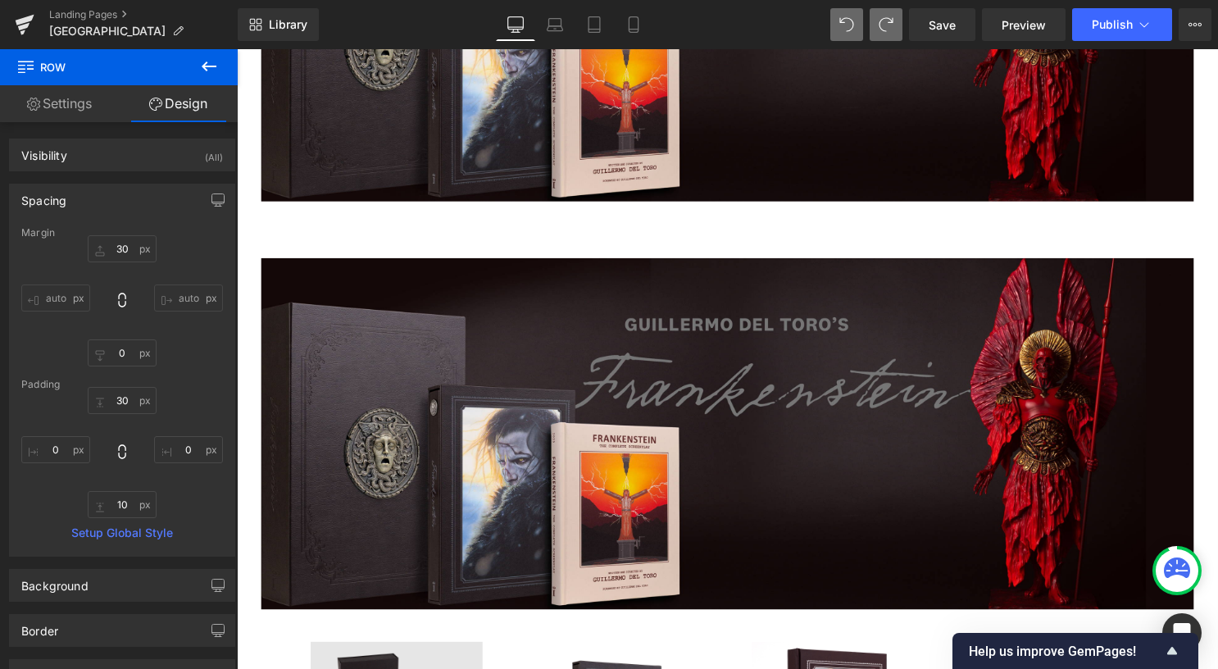
scroll to position [280, 0]
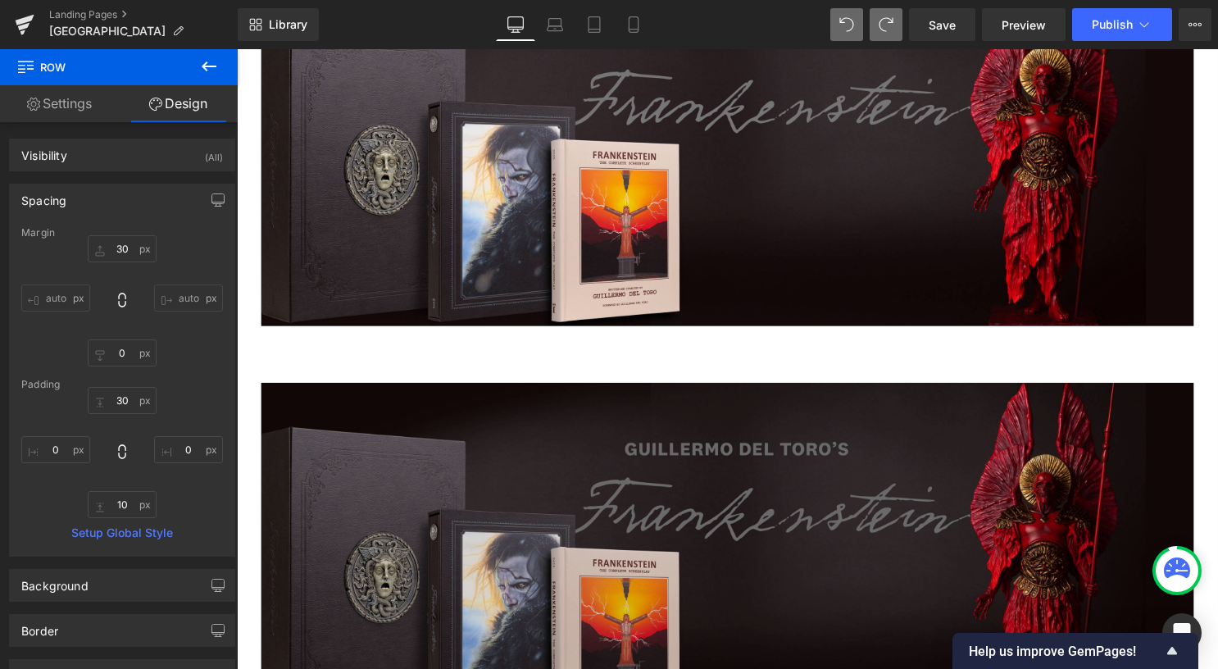
click at [310, 384] on div "Image Row" at bounding box center [733, 555] width 992 height 388
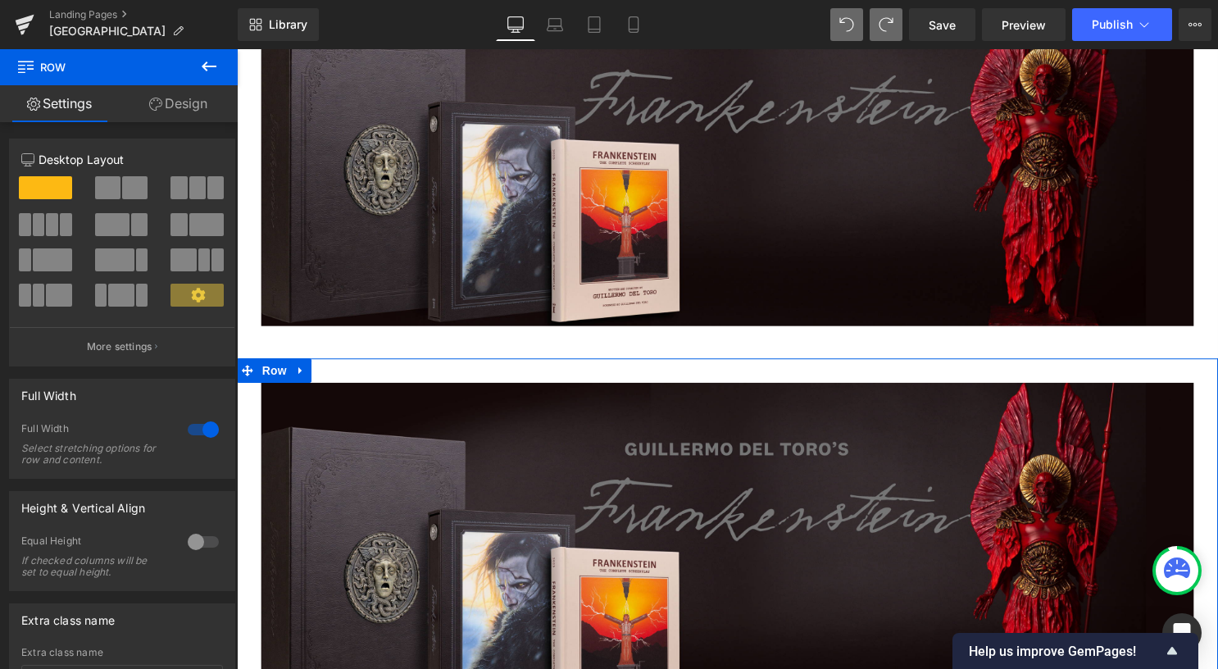
click at [170, 105] on link "Design" at bounding box center [178, 103] width 119 height 37
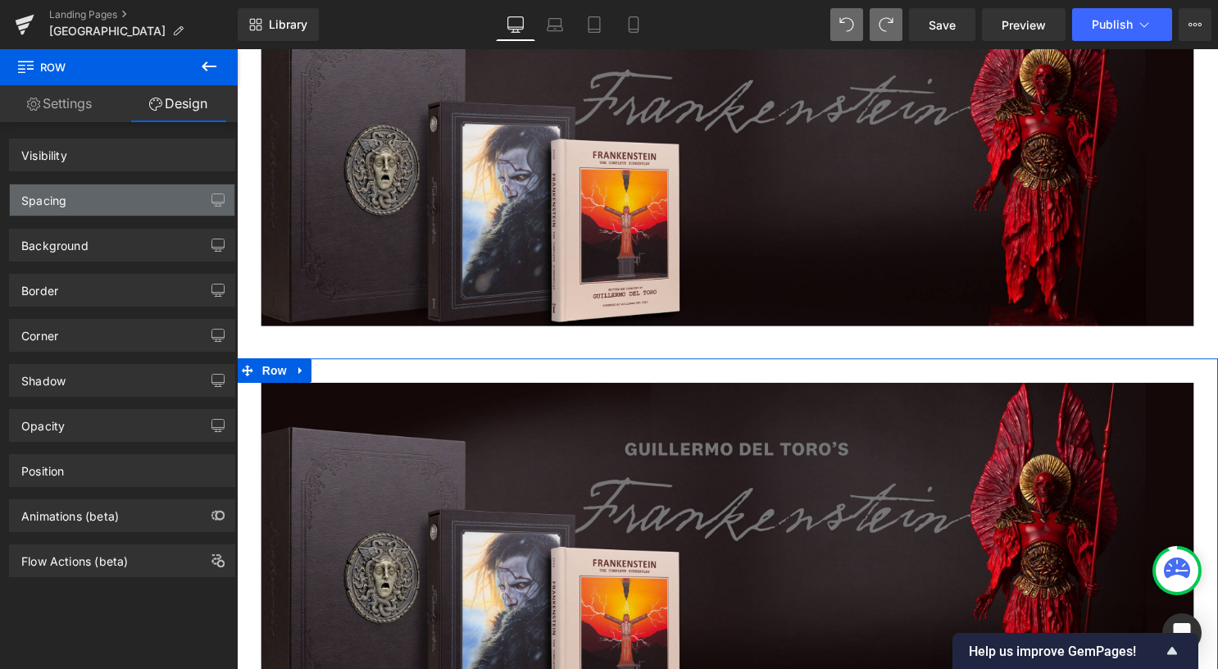
click at [116, 202] on div "Spacing" at bounding box center [122, 199] width 225 height 31
click at [133, 201] on div "Spacing" at bounding box center [122, 199] width 225 height 31
click at [54, 202] on div "Spacing" at bounding box center [43, 195] width 45 height 23
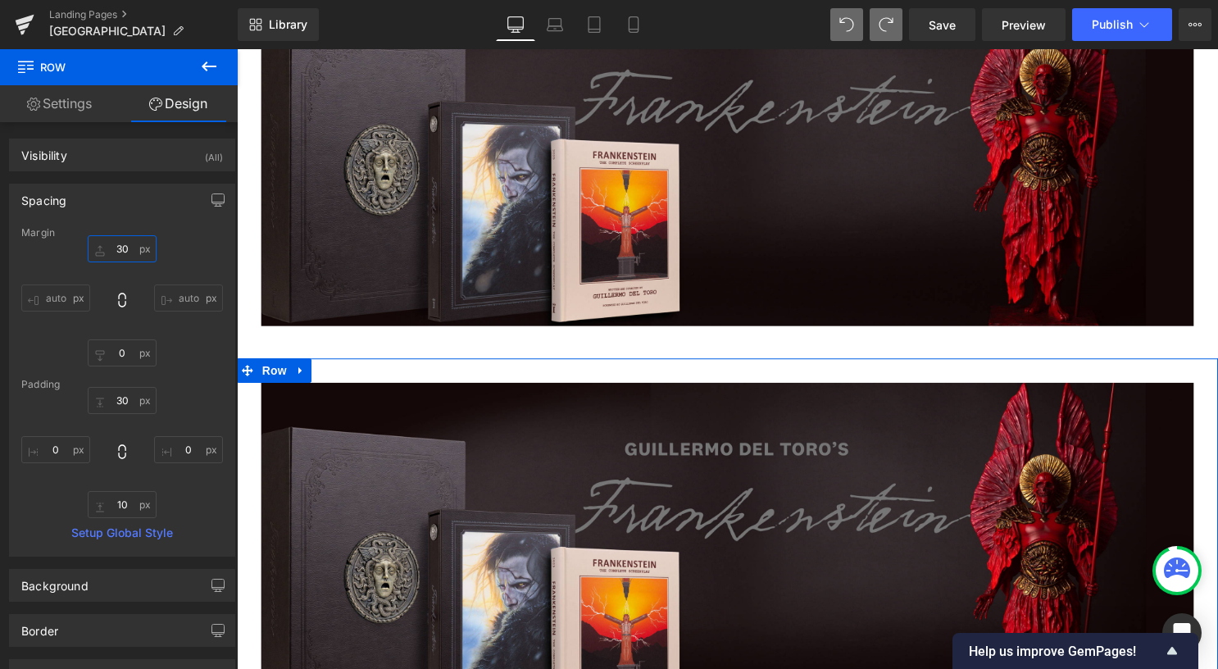
click at [137, 243] on input "30" at bounding box center [122, 248] width 69 height 27
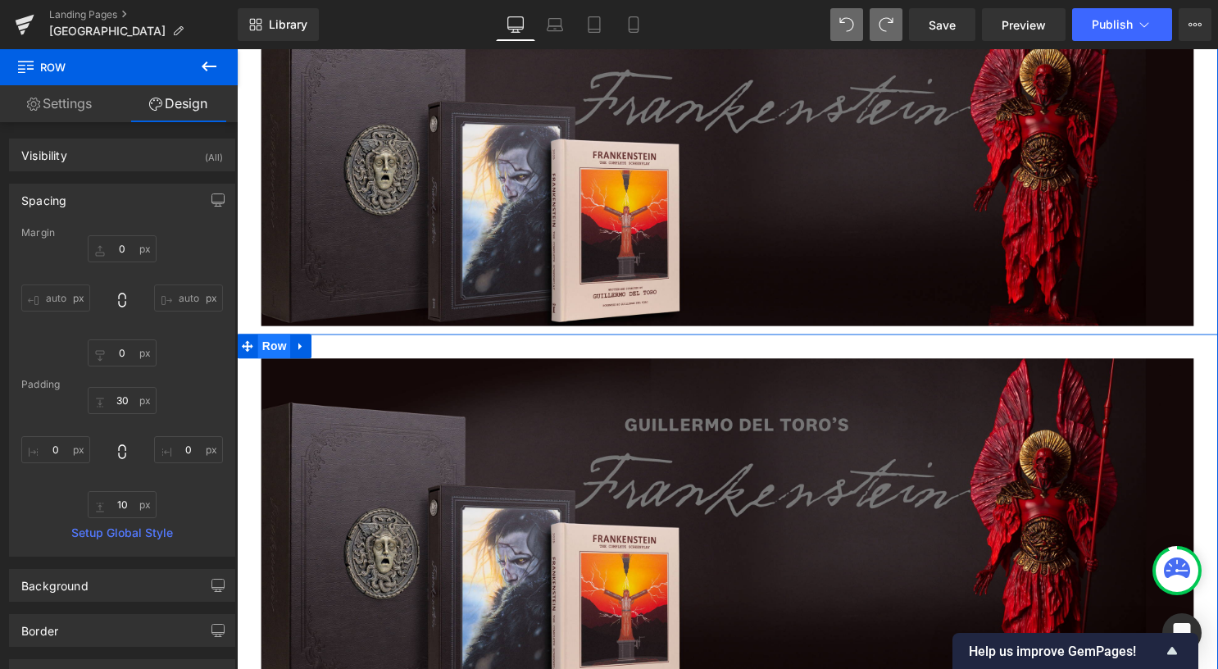
click at [268, 353] on span "Row" at bounding box center [274, 349] width 33 height 25
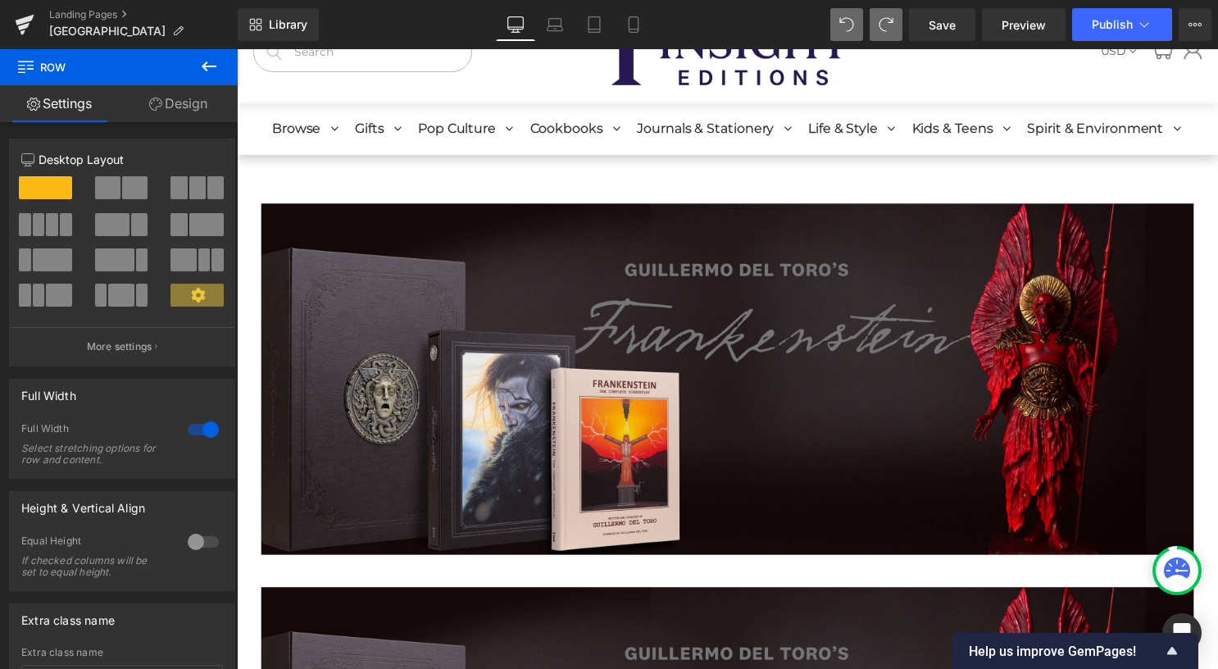
scroll to position [0, 0]
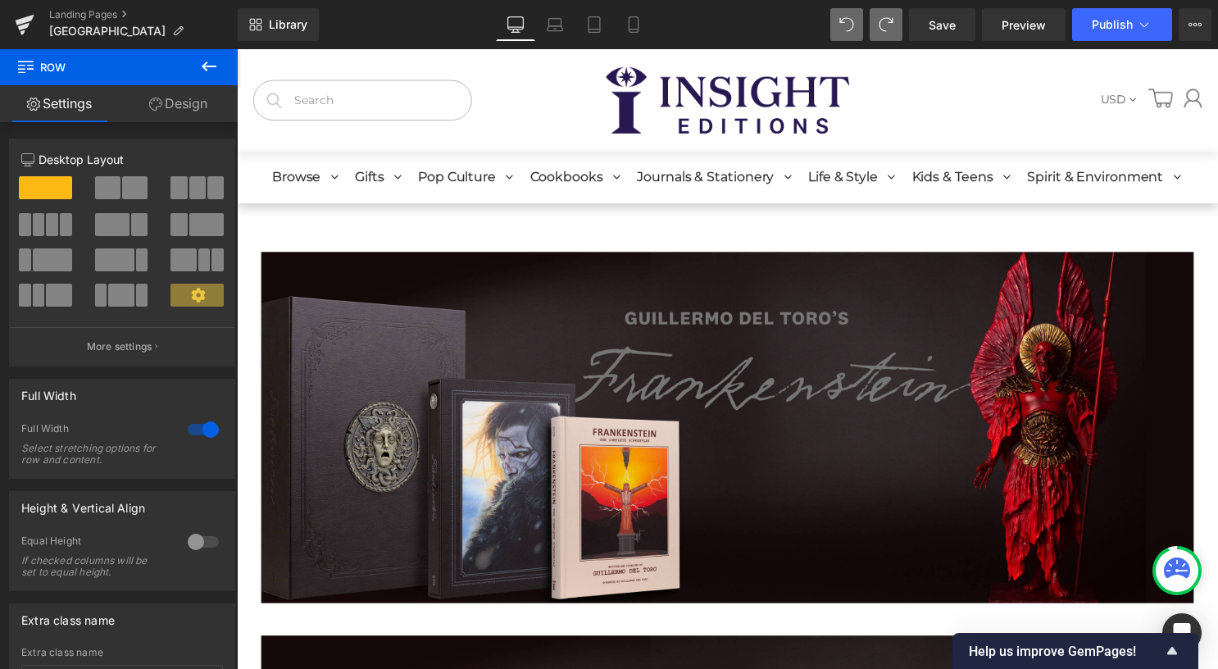
click at [318, 269] on img at bounding box center [732, 431] width 942 height 355
click at [268, 238] on span "Row" at bounding box center [281, 242] width 26 height 20
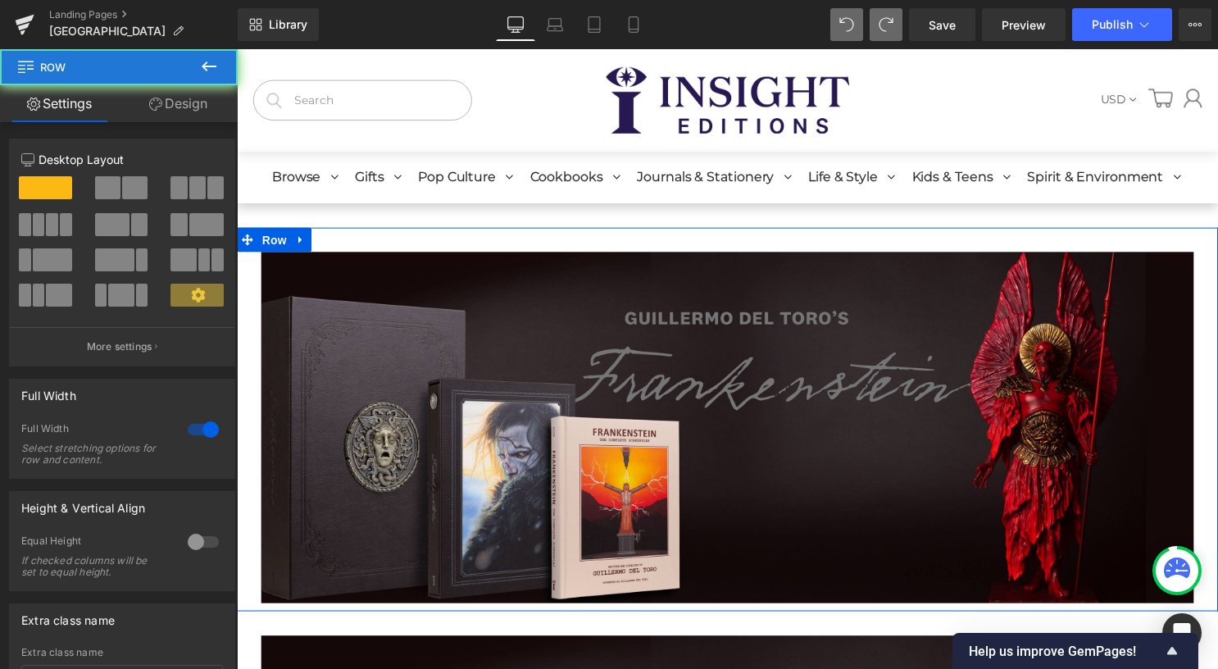
drag, startPoint x: 31, startPoint y: 189, endPoint x: 126, endPoint y: 178, distance: 95.8
click at [157, 110] on icon at bounding box center [155, 104] width 13 height 13
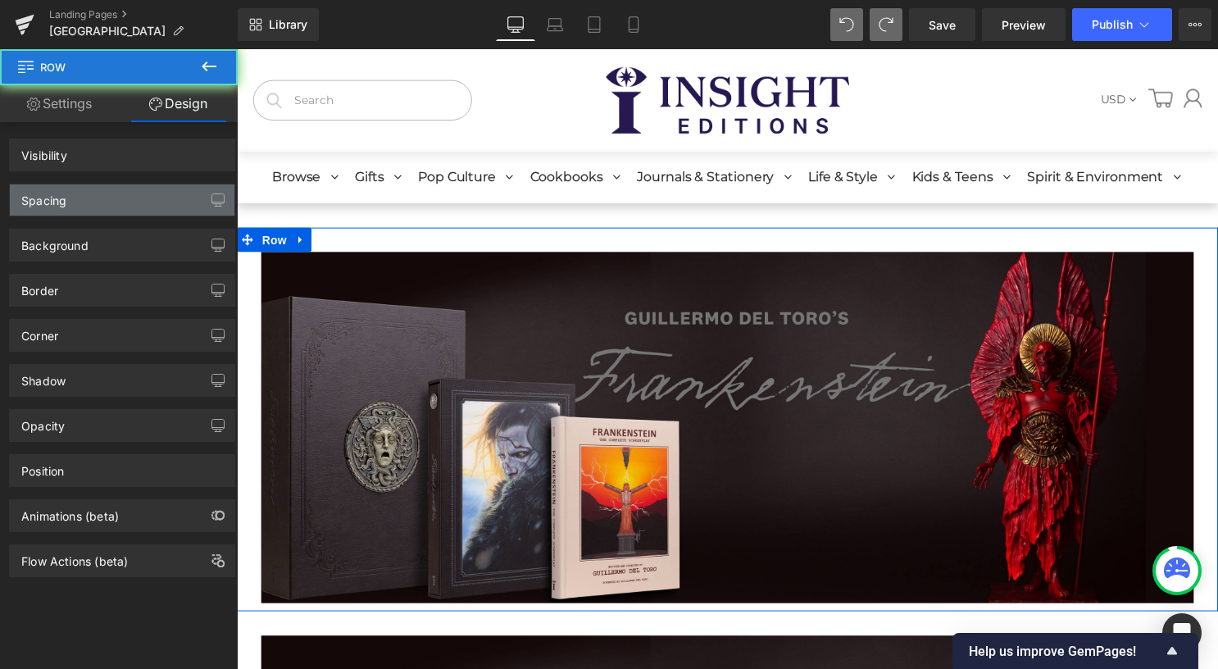
click at [129, 194] on div "Spacing" at bounding box center [122, 199] width 225 height 31
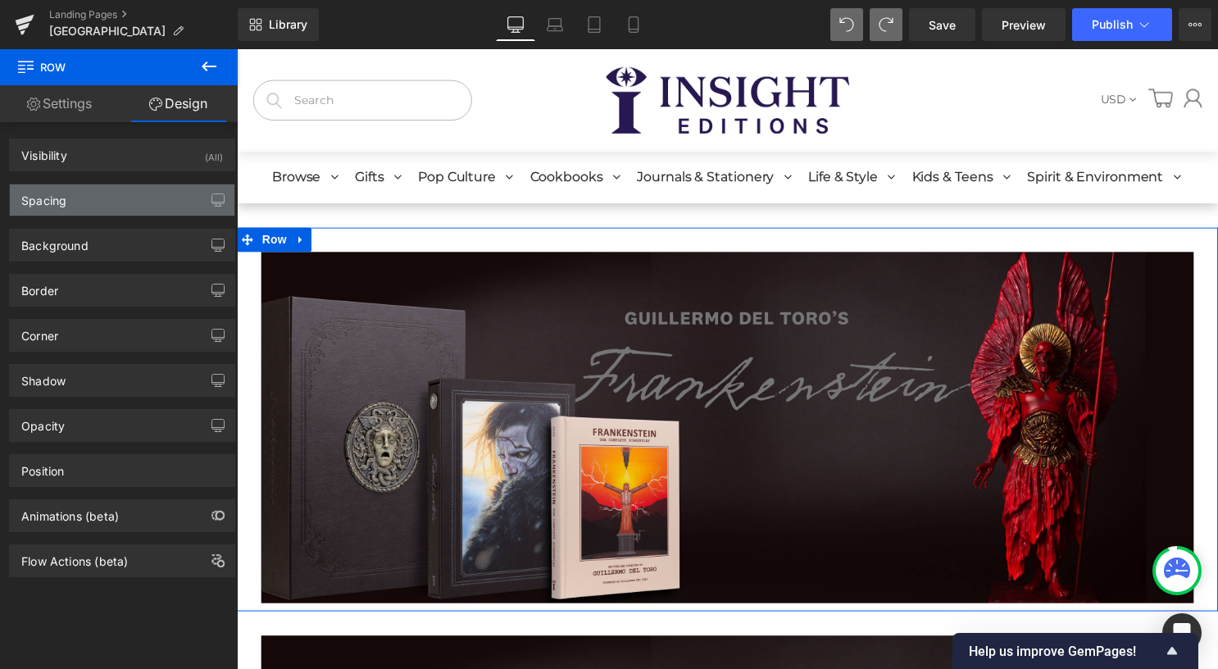
click at [100, 198] on div "Spacing" at bounding box center [122, 199] width 225 height 31
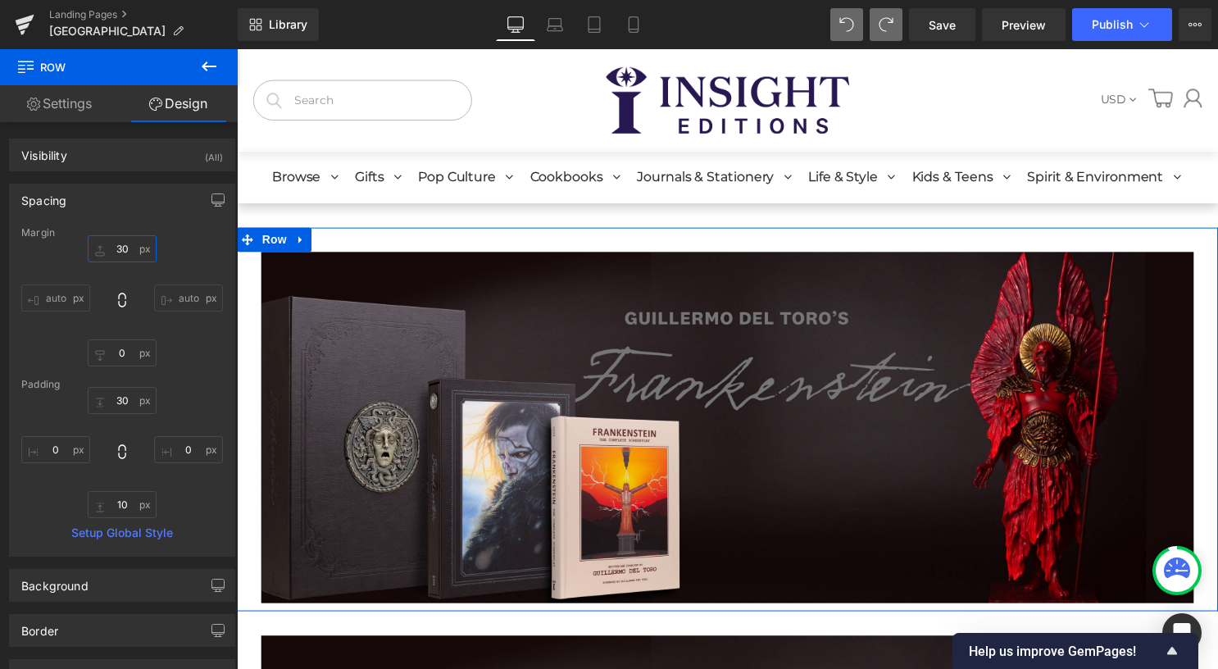
click at [113, 244] on input "30" at bounding box center [122, 248] width 69 height 27
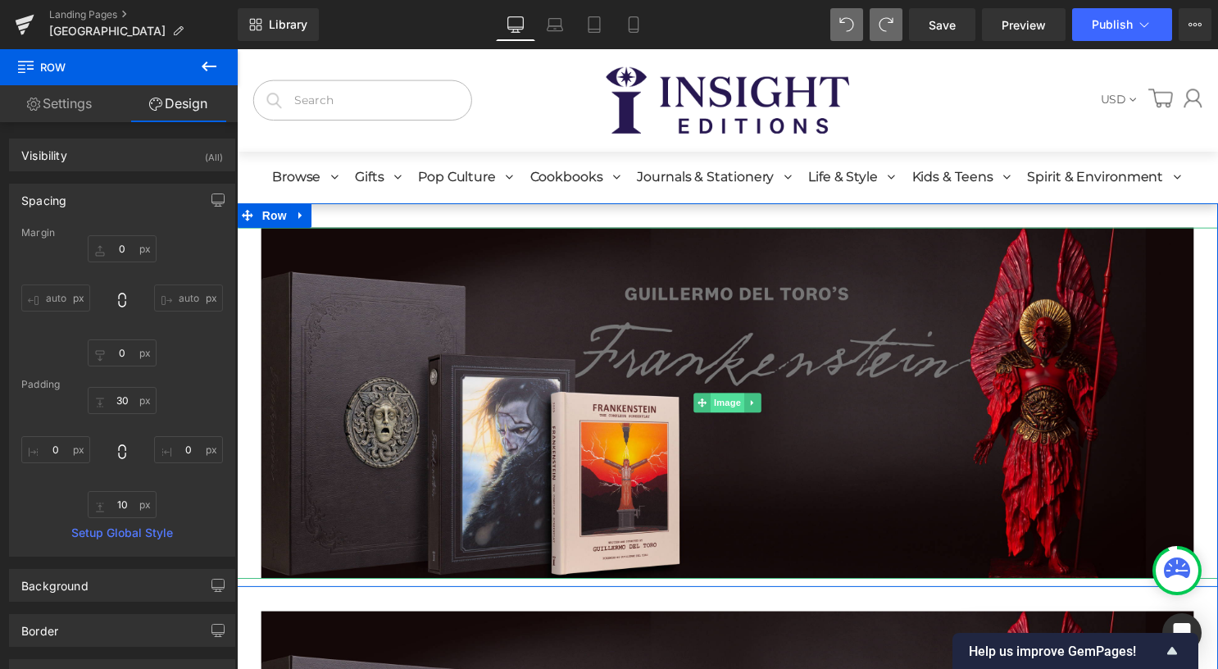
click at [715, 397] on span "Image" at bounding box center [732, 407] width 34 height 20
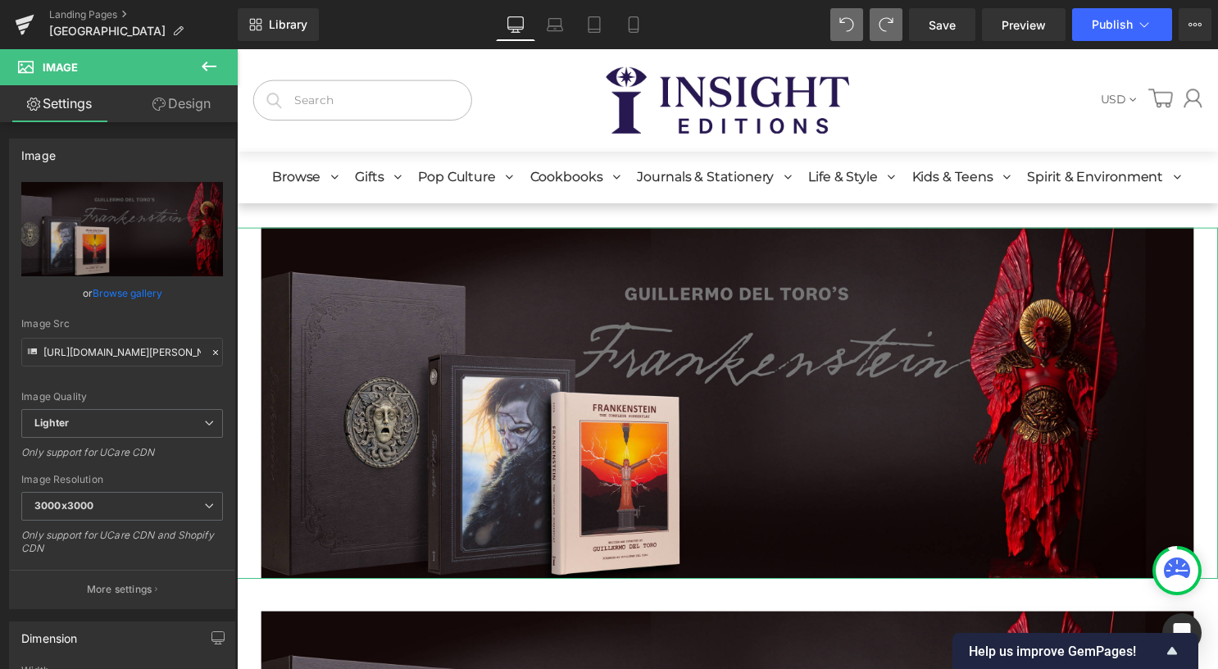
click at [80, 105] on link "Settings" at bounding box center [59, 103] width 119 height 37
click at [155, 108] on icon at bounding box center [158, 104] width 13 height 13
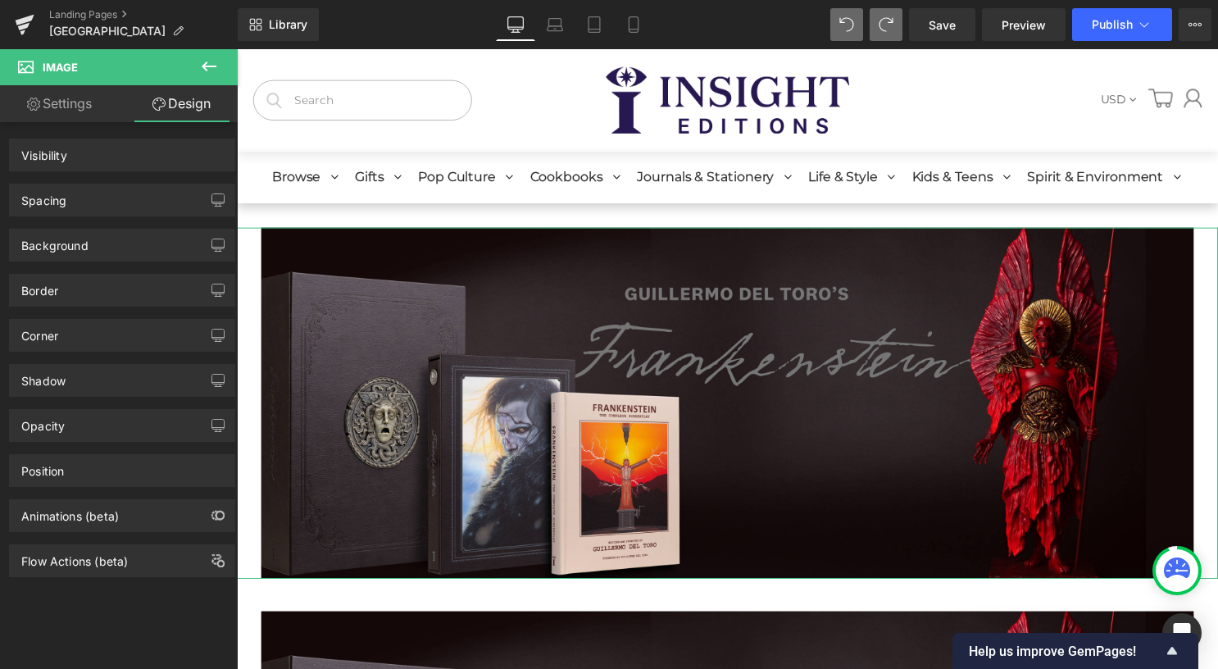
click at [172, 203] on div "Spacing" at bounding box center [122, 199] width 225 height 31
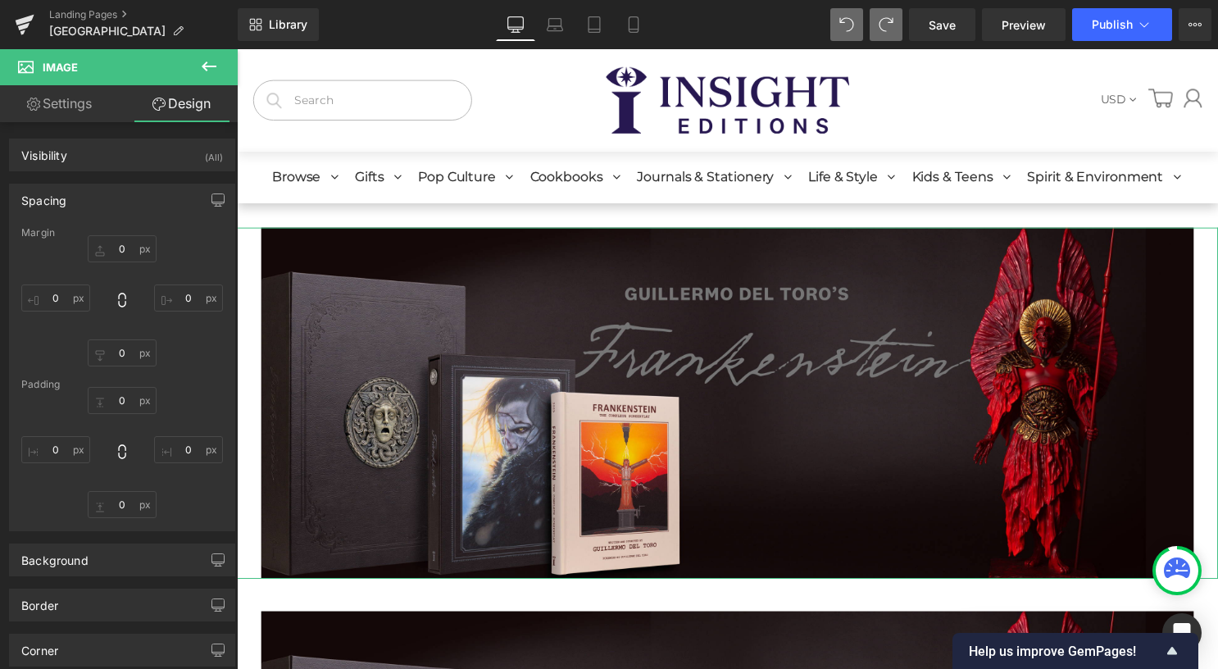
click at [54, 104] on link "Settings" at bounding box center [59, 103] width 119 height 37
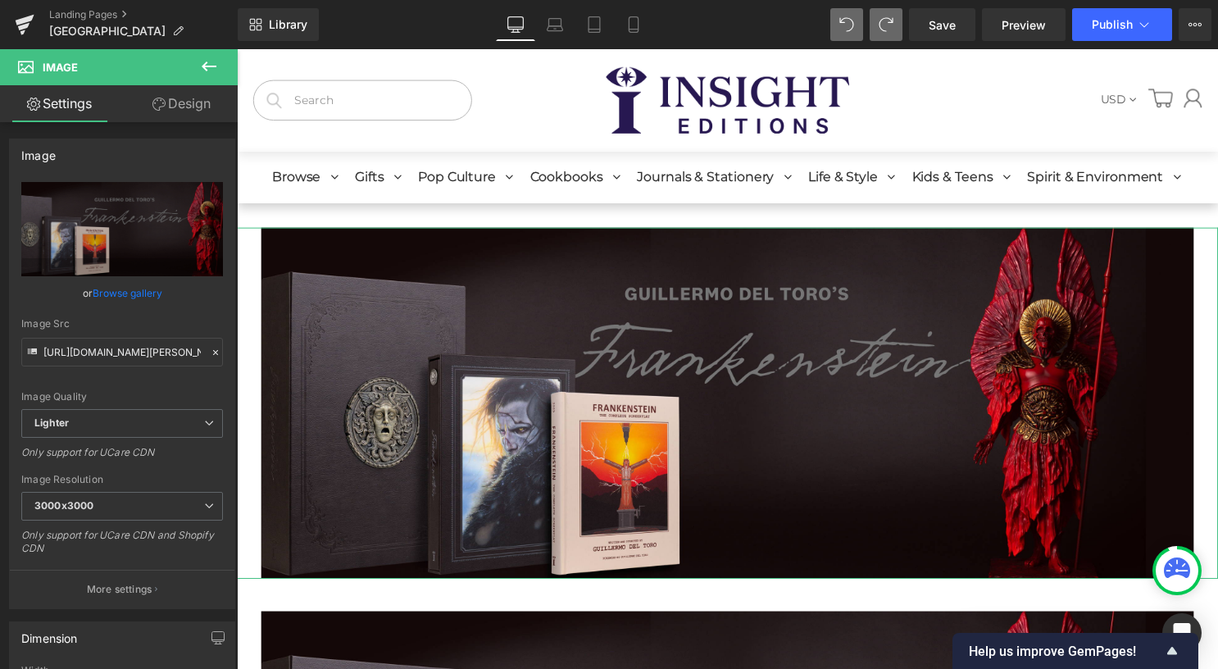
click at [156, 100] on icon at bounding box center [158, 104] width 13 height 13
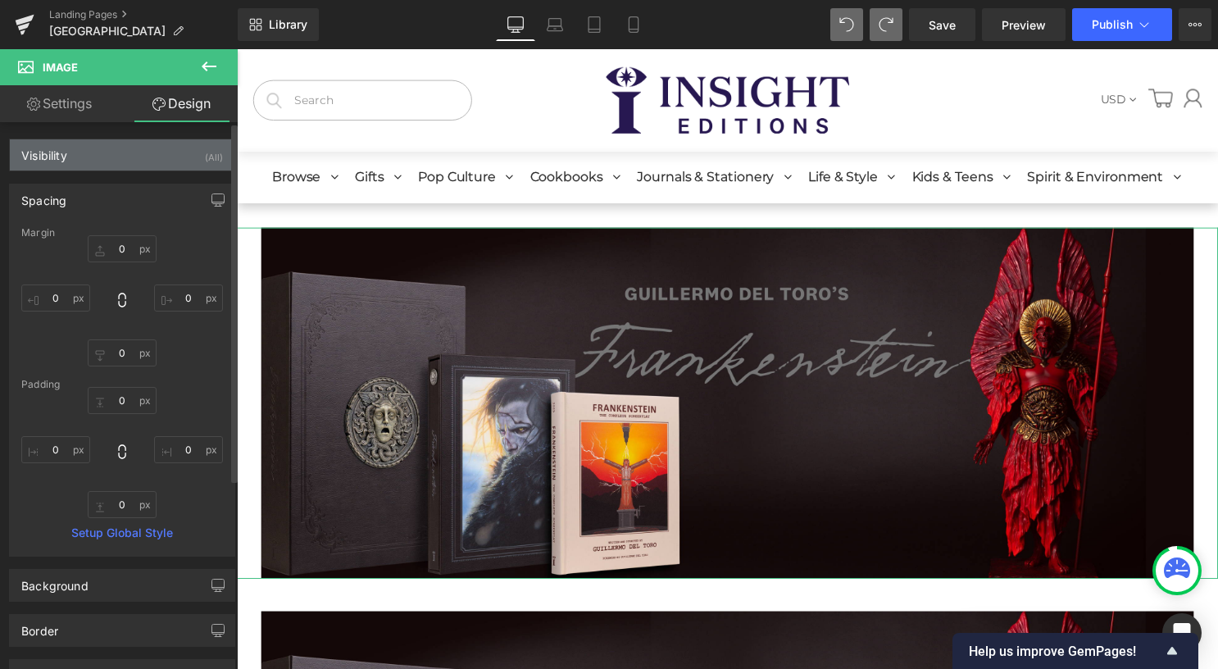
type input "0"
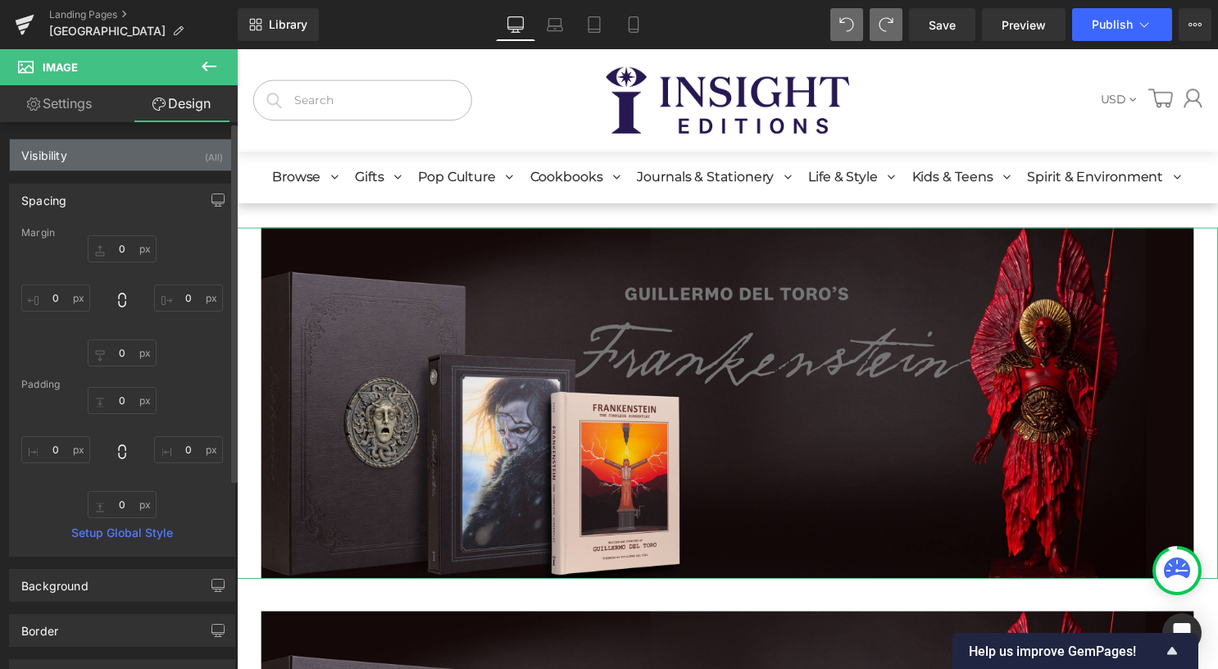
type input "0"
click at [133, 159] on div "Visibility (All)" at bounding box center [122, 154] width 225 height 31
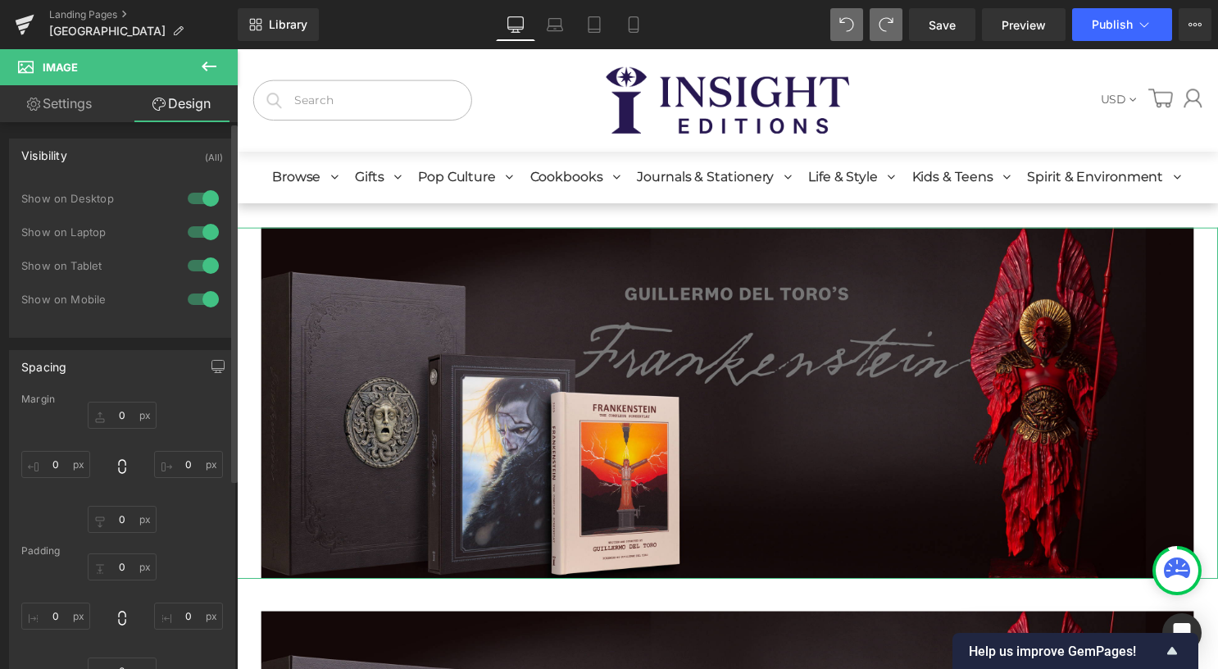
click at [193, 261] on div at bounding box center [203, 265] width 39 height 26
click at [202, 298] on div at bounding box center [203, 299] width 39 height 26
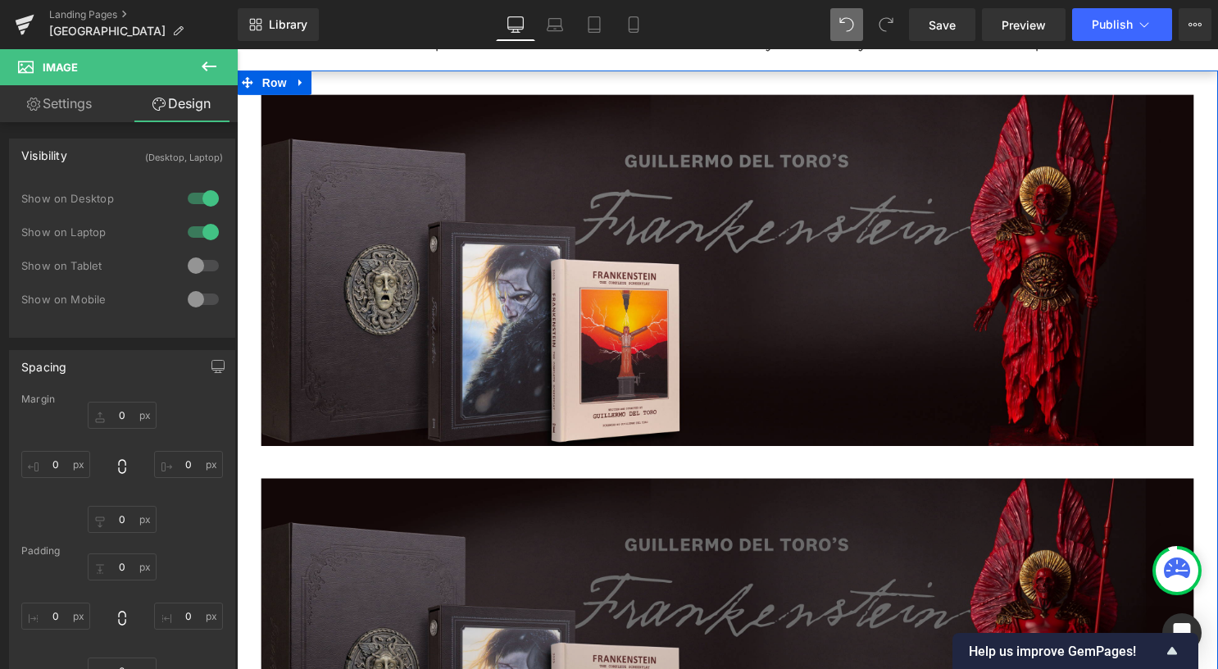
scroll to position [246, 0]
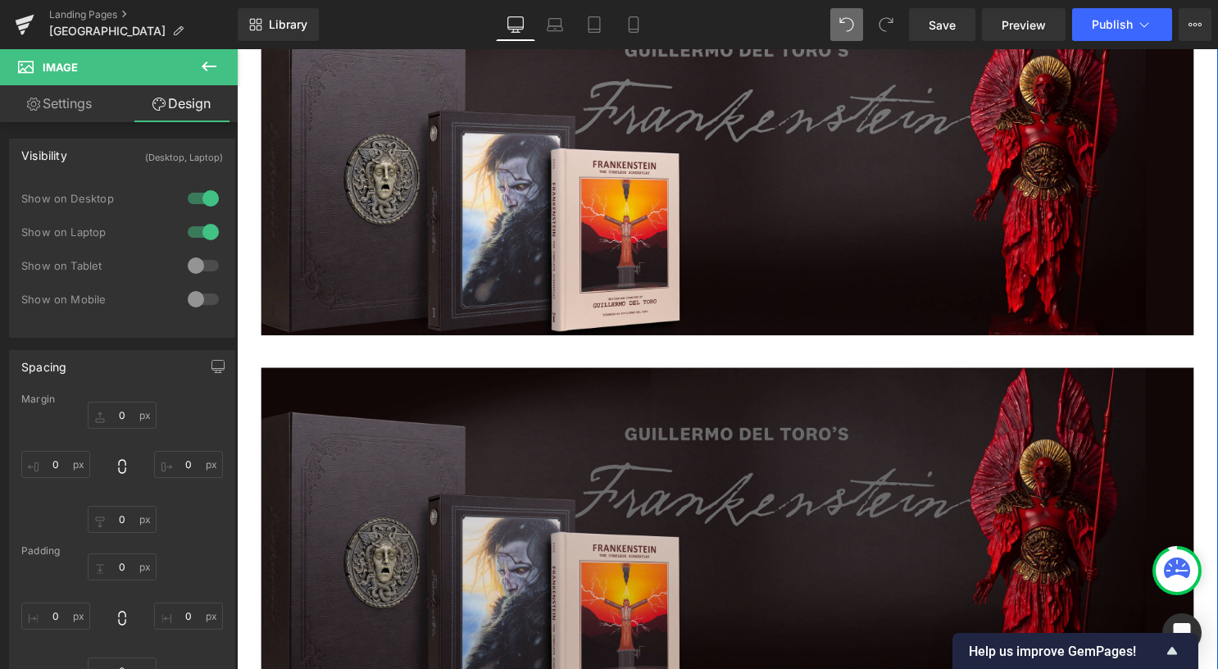
click at [729, 435] on img at bounding box center [732, 548] width 942 height 355
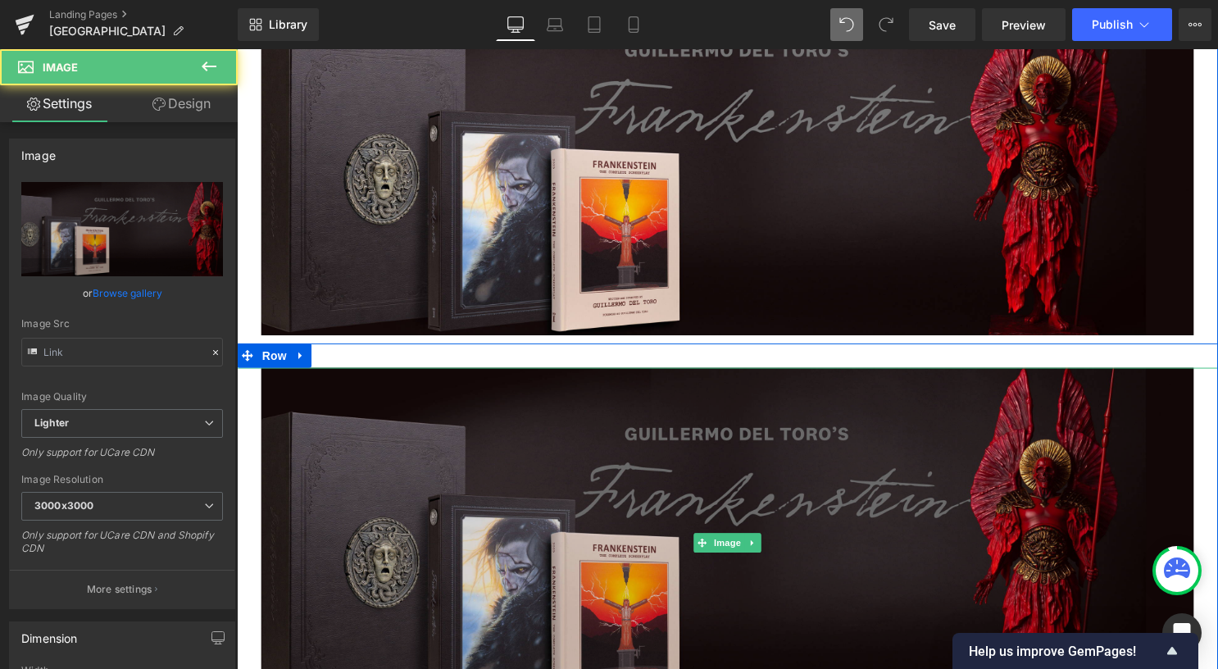
type input "[URL][DOMAIN_NAME][PERSON_NAME]"
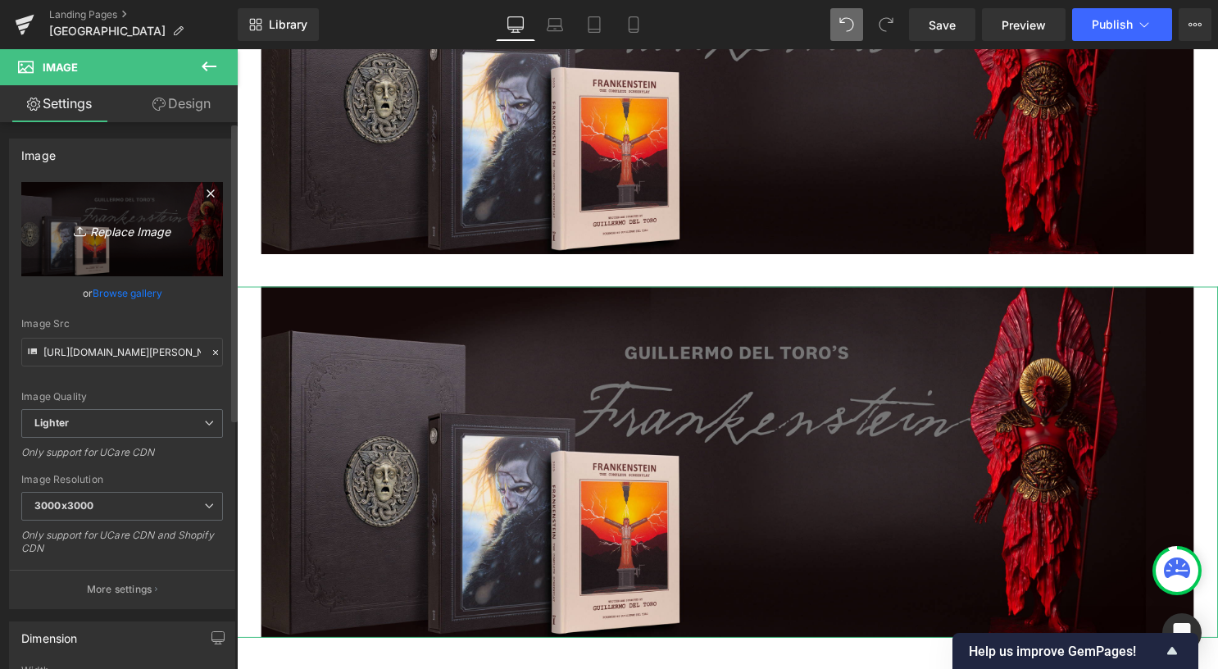
click at [88, 235] on icon "Replace Image" at bounding box center [122, 229] width 131 height 20
type input "C:\fakepath\Frankenstein_Heder_1200x620.jpg"
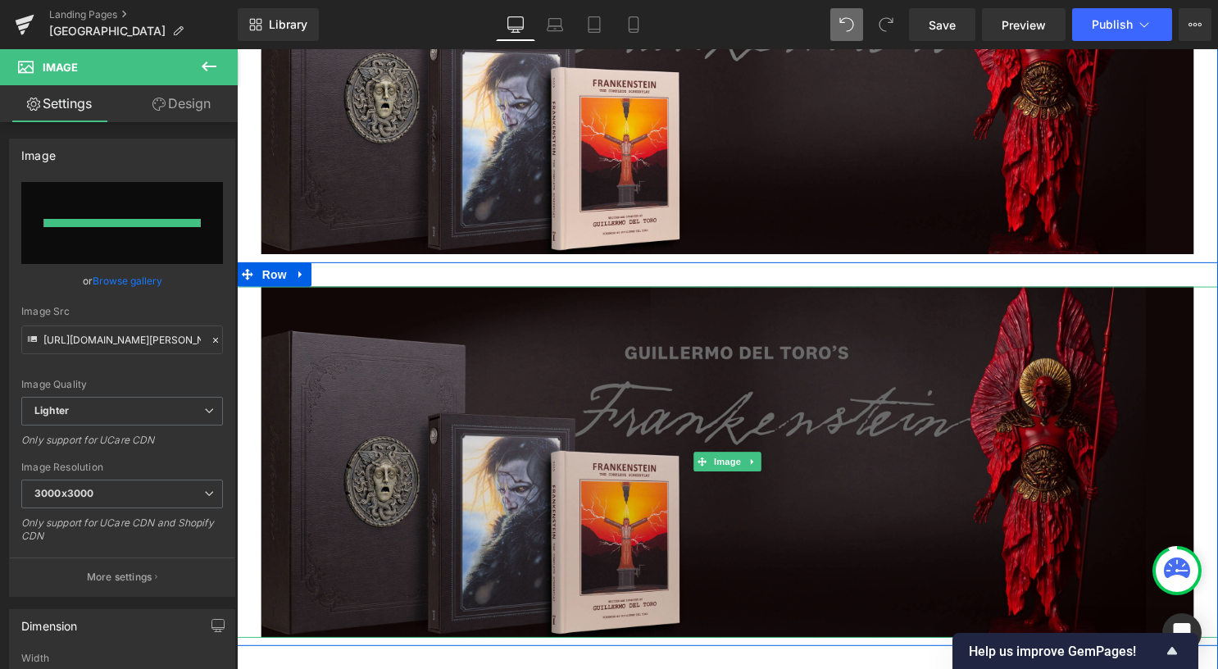
type input "[URL][DOMAIN_NAME]"
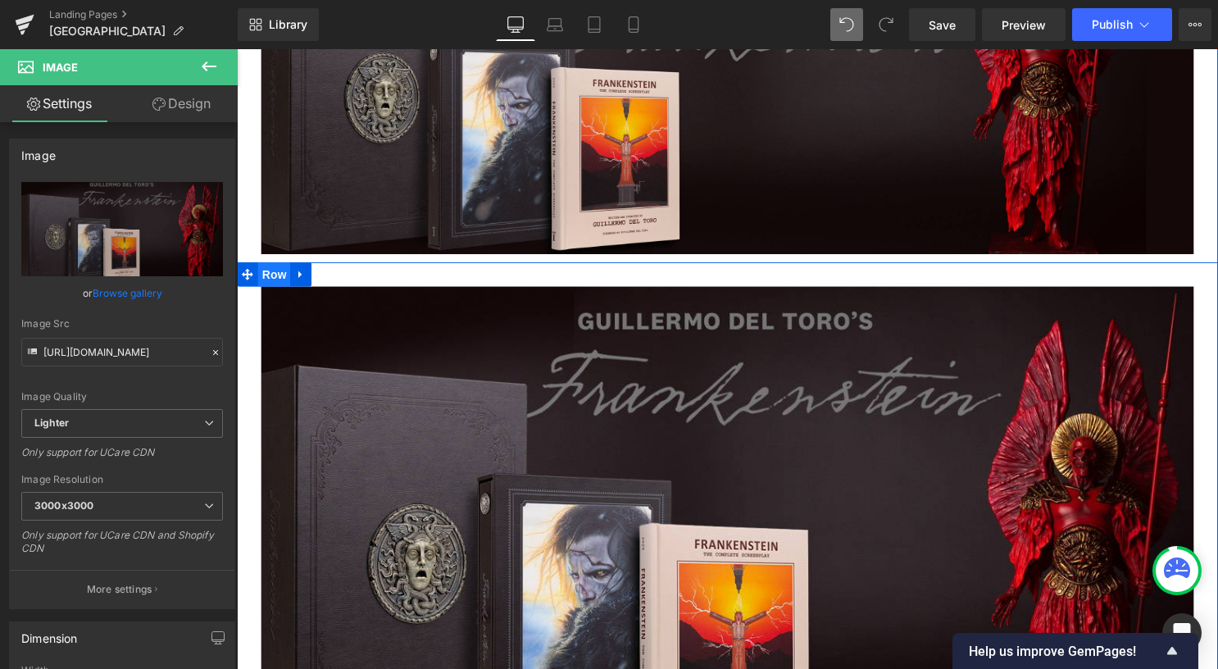
click at [270, 272] on span "Row" at bounding box center [274, 277] width 33 height 25
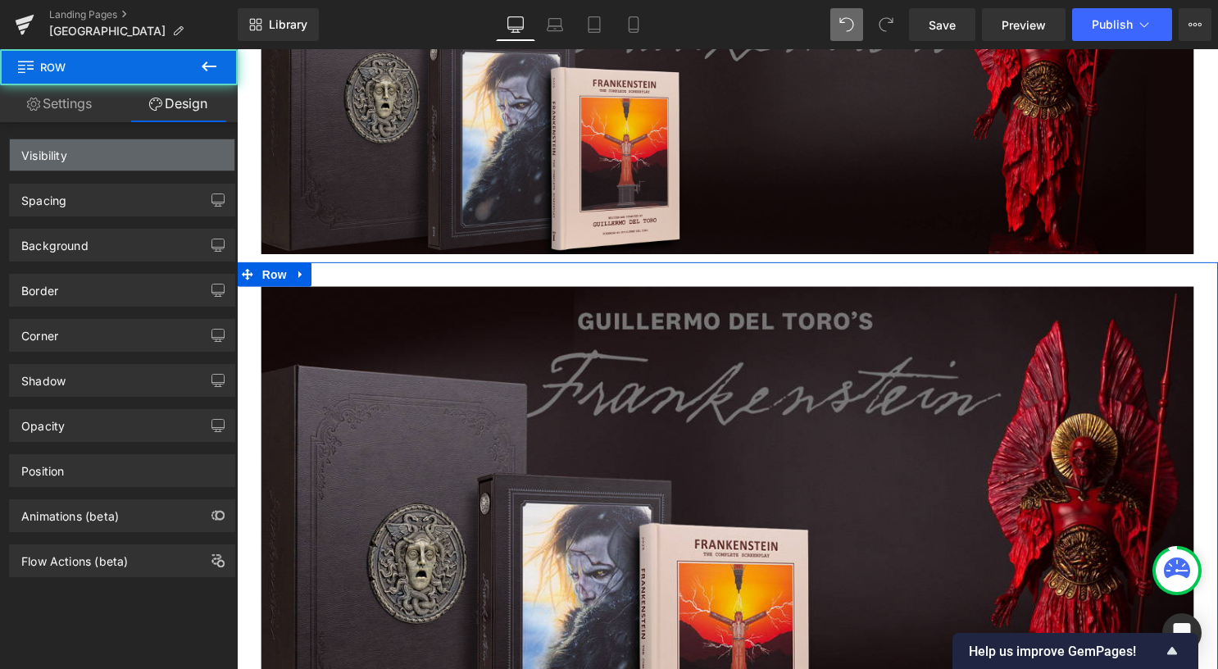
click at [85, 145] on div "Visibility" at bounding box center [122, 154] width 225 height 31
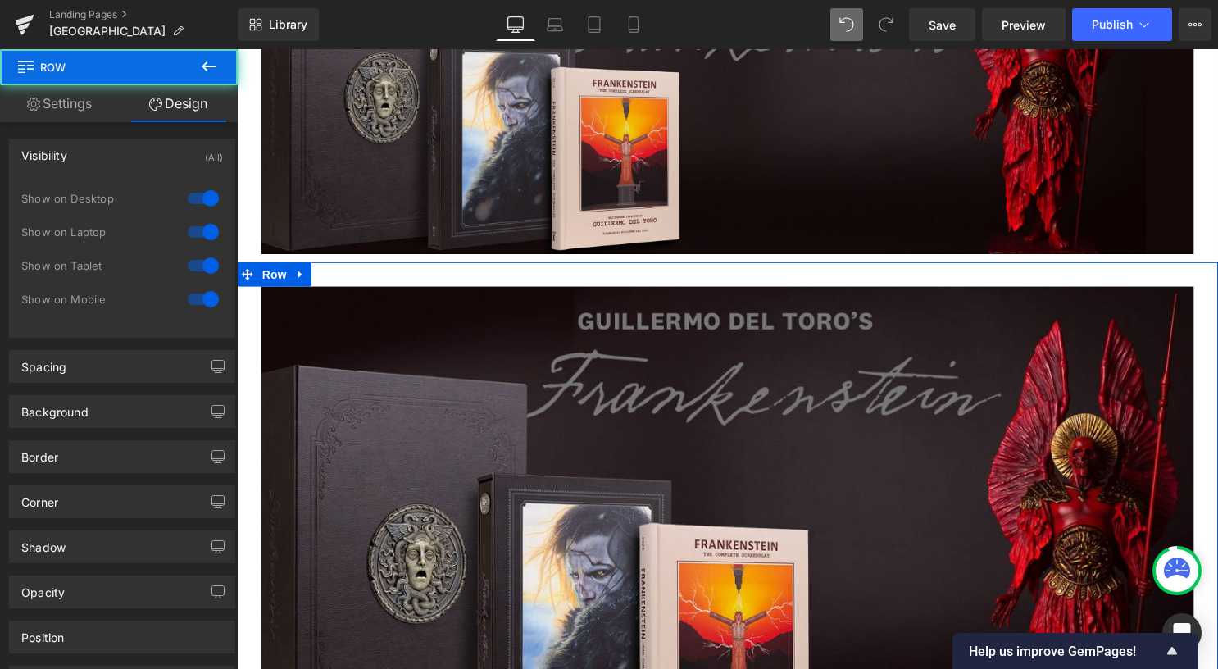
click at [88, 148] on div "Visibility (All)" at bounding box center [122, 154] width 225 height 31
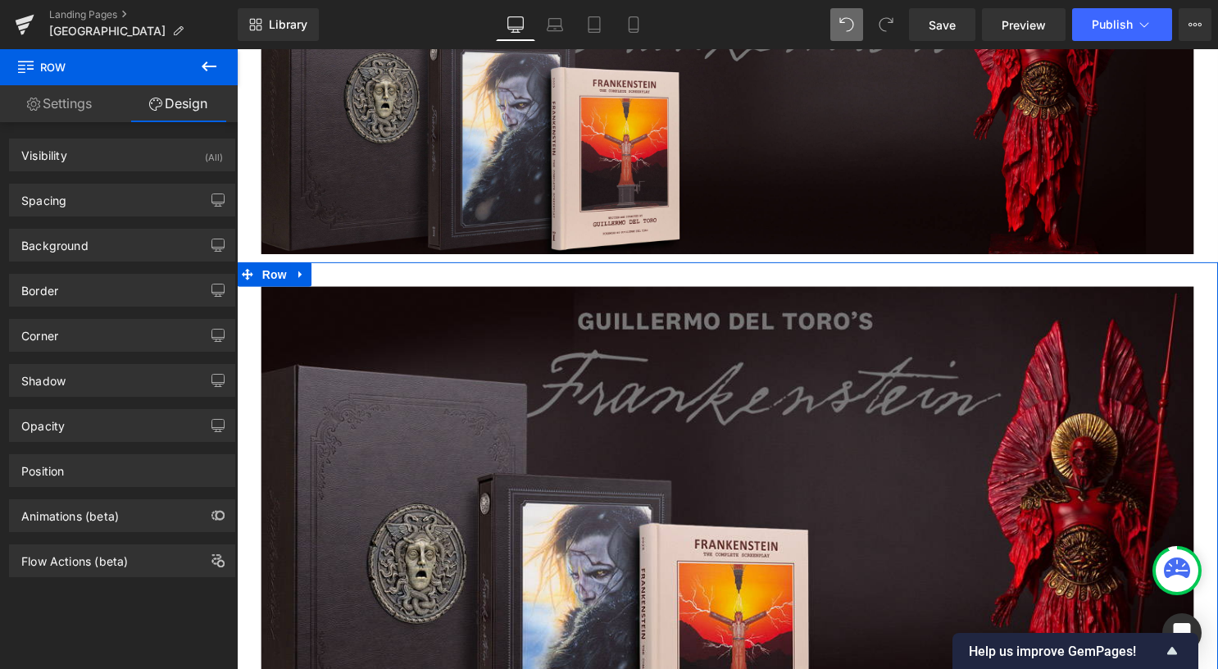
click at [198, 161] on div "Visibility (All)" at bounding box center [122, 154] width 225 height 31
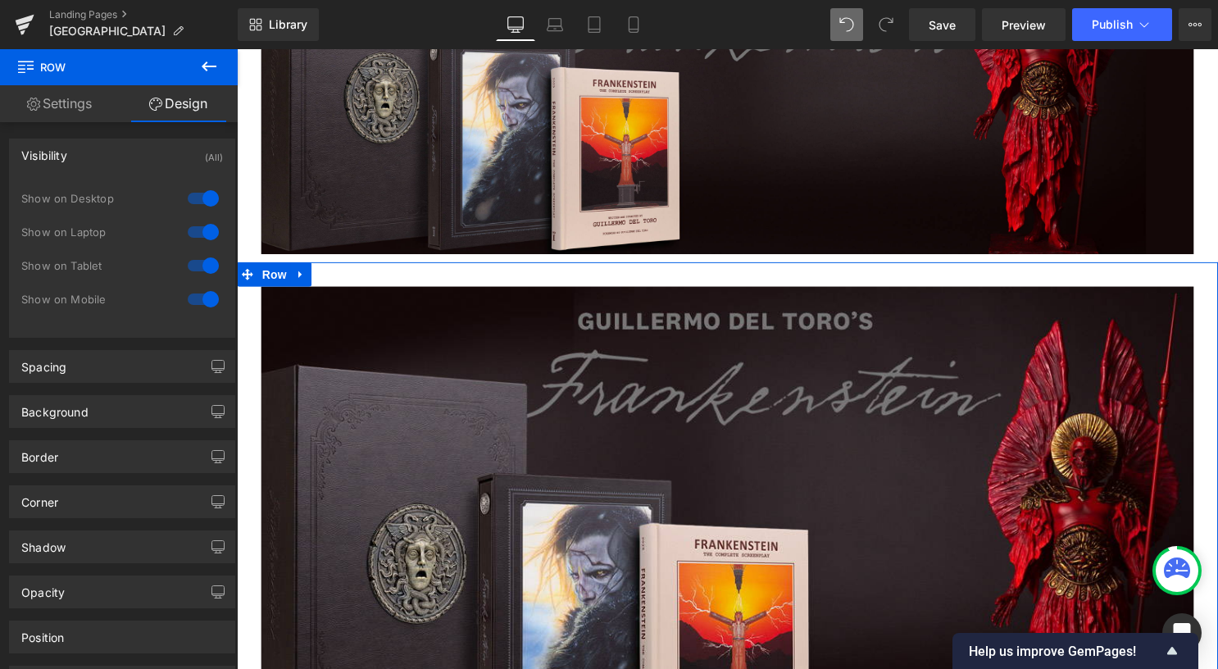
click at [198, 194] on div at bounding box center [203, 198] width 39 height 26
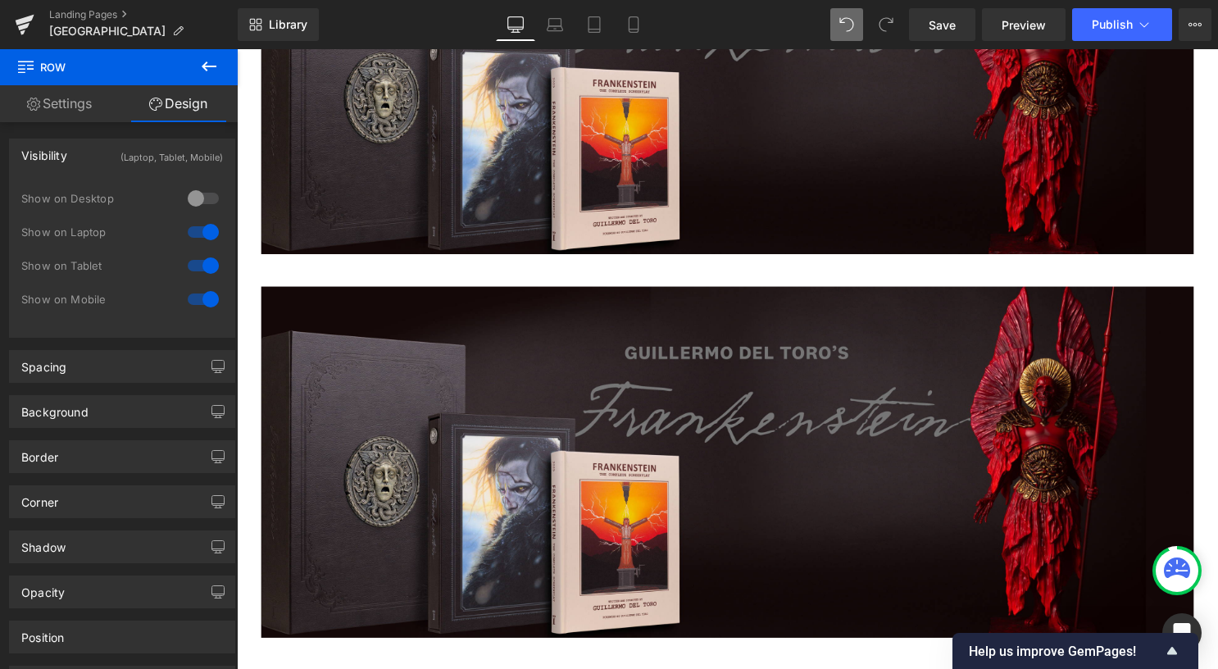
click at [202, 229] on div at bounding box center [203, 232] width 39 height 26
click at [200, 301] on div at bounding box center [203, 299] width 39 height 26
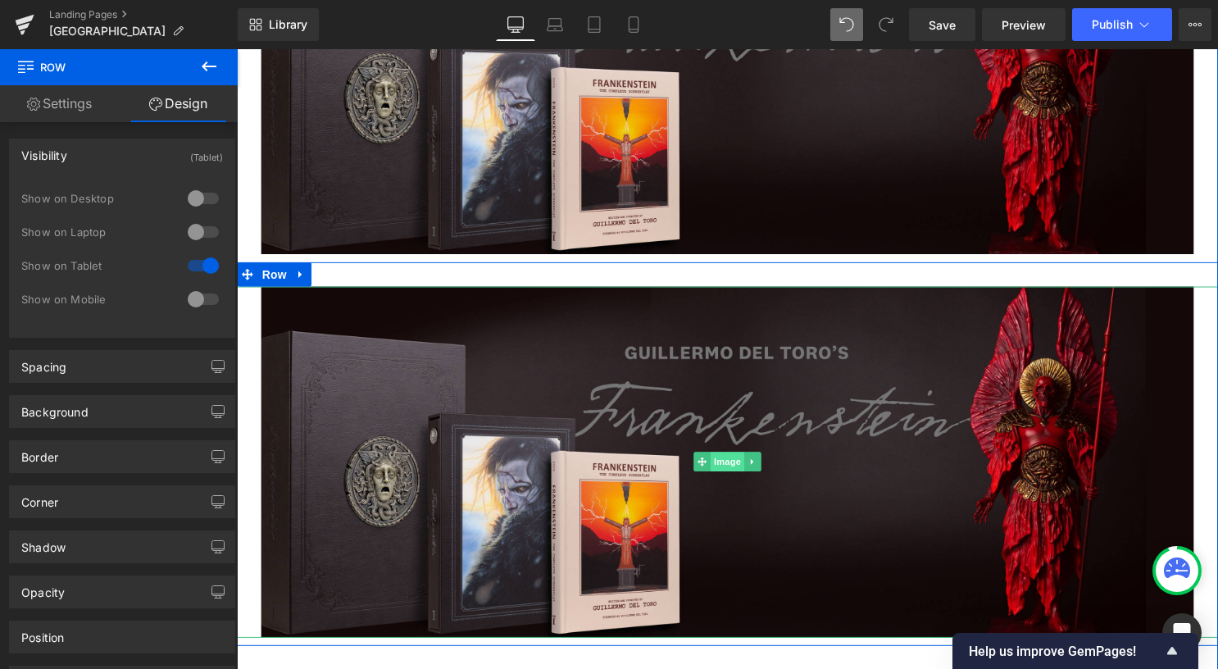
click at [715, 466] on span "Image" at bounding box center [732, 466] width 34 height 20
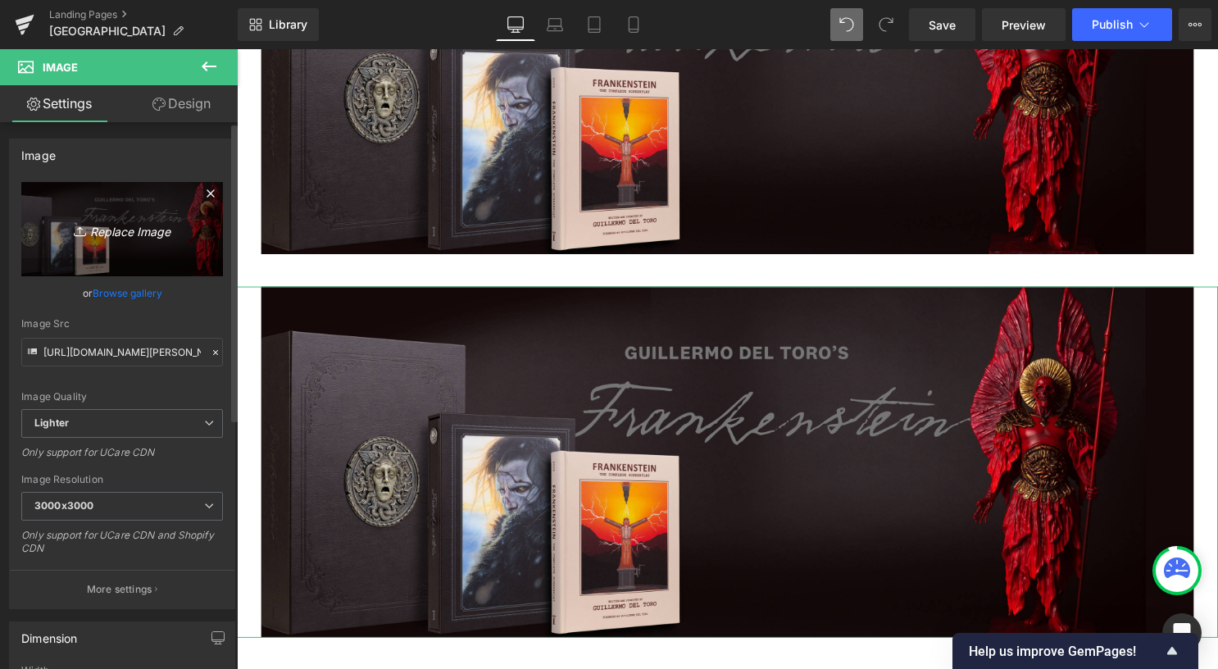
click at [133, 229] on icon "Replace Image" at bounding box center [122, 229] width 131 height 20
type input "C:\fakepath\Frankenstein_Heder_1080x1080.jpg"
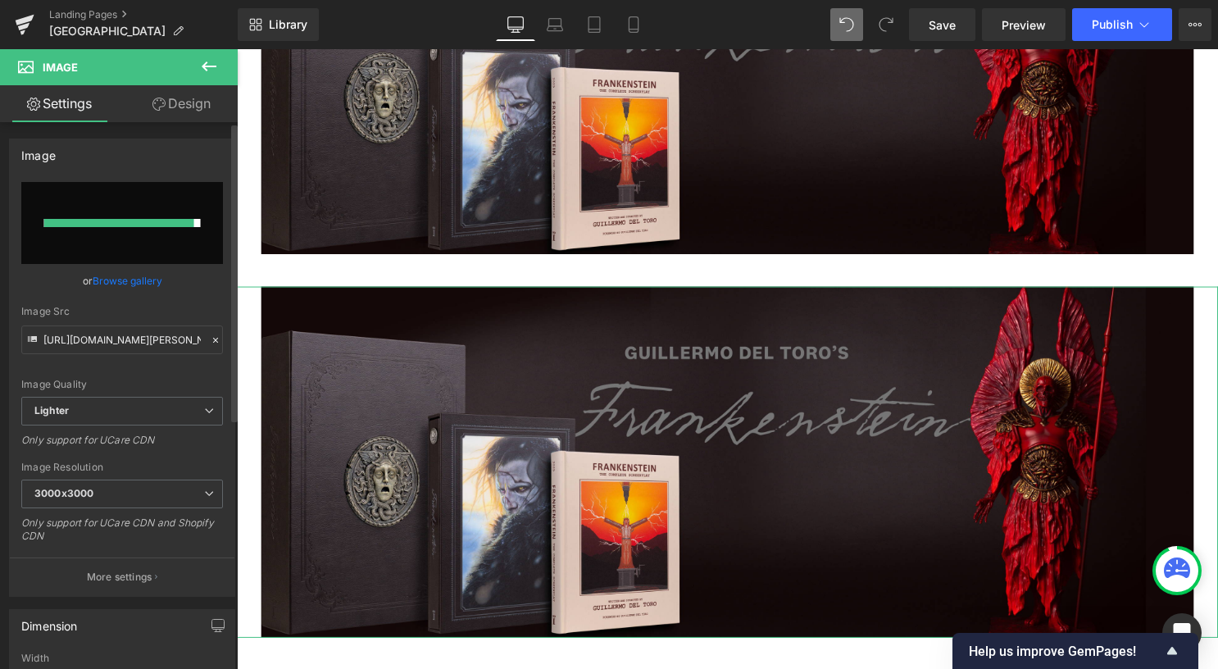
type input "[URL][DOMAIN_NAME]"
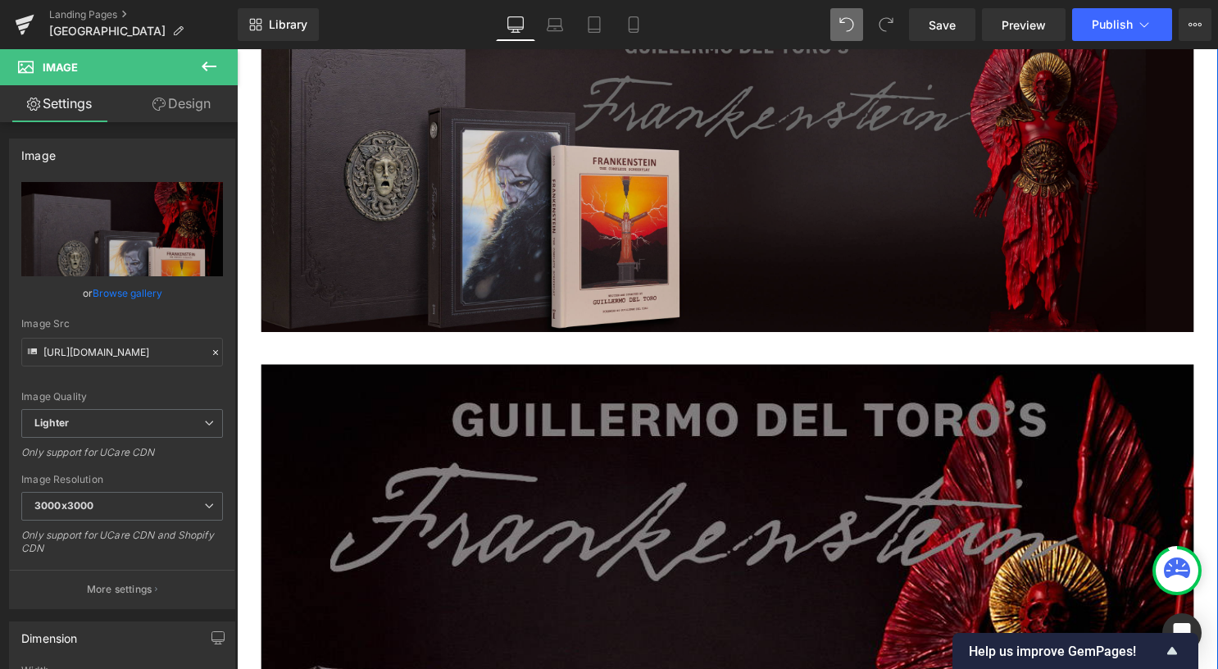
scroll to position [246, 0]
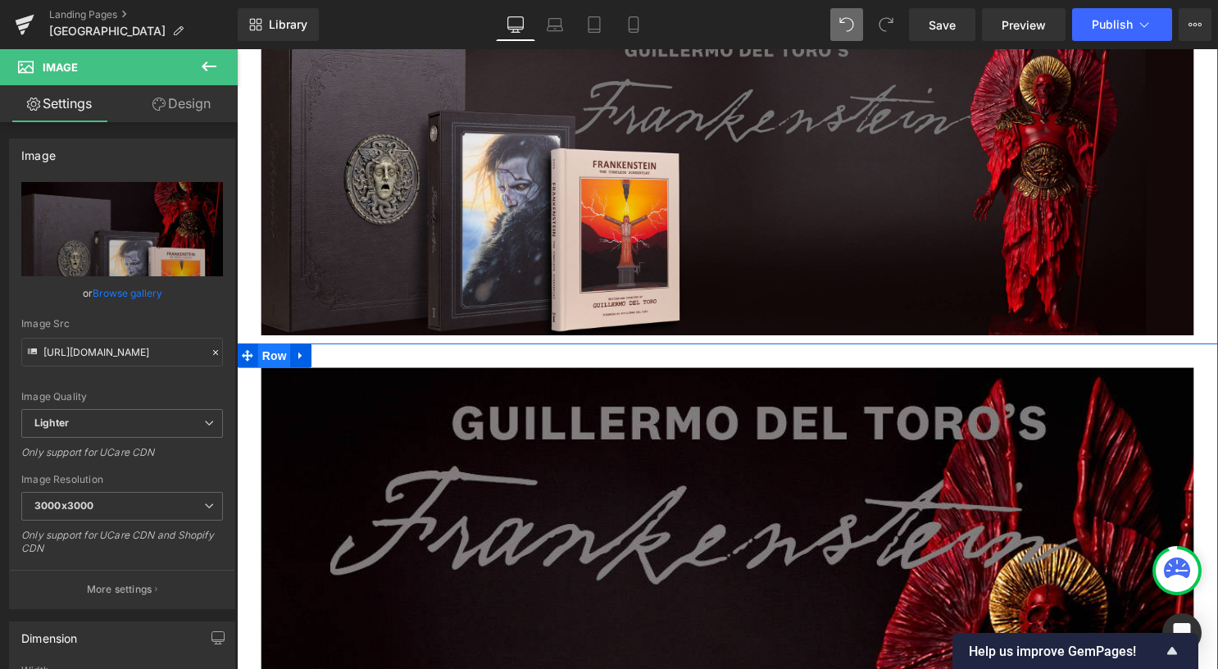
click at [275, 355] on span "Row" at bounding box center [274, 359] width 33 height 25
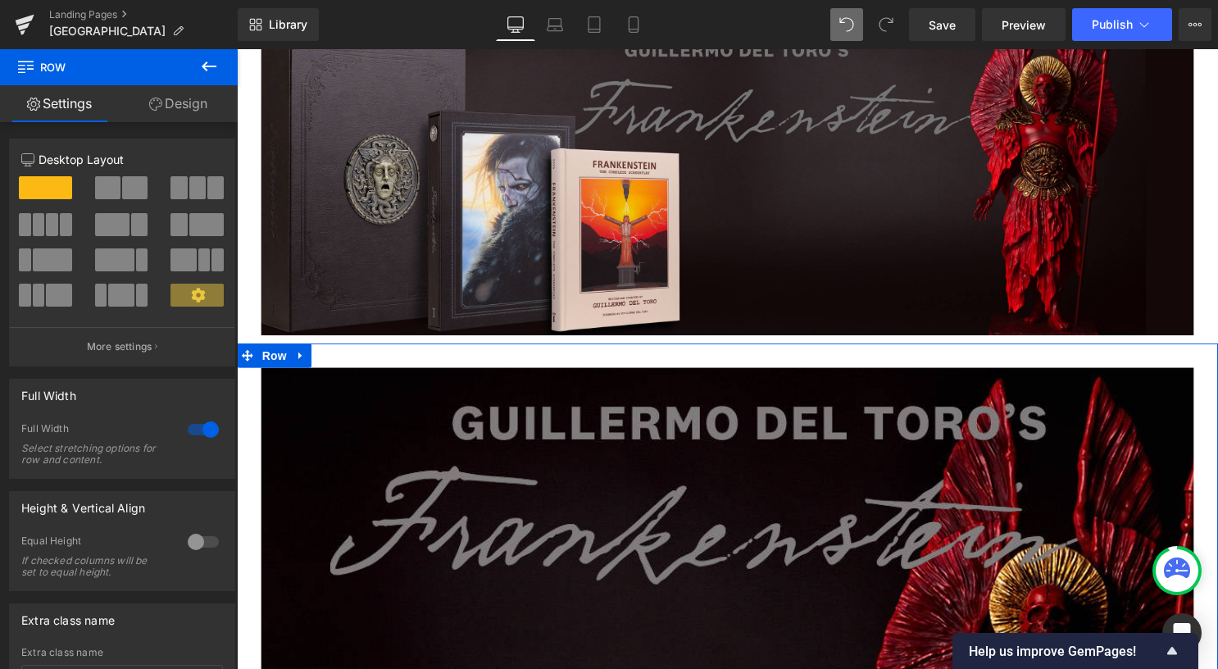
click at [171, 106] on link "Design" at bounding box center [178, 103] width 119 height 37
click at [0, 0] on div "Spacing" at bounding box center [0, 0] width 0 height 0
click at [0, 0] on div "Visibility" at bounding box center [0, 0] width 0 height 0
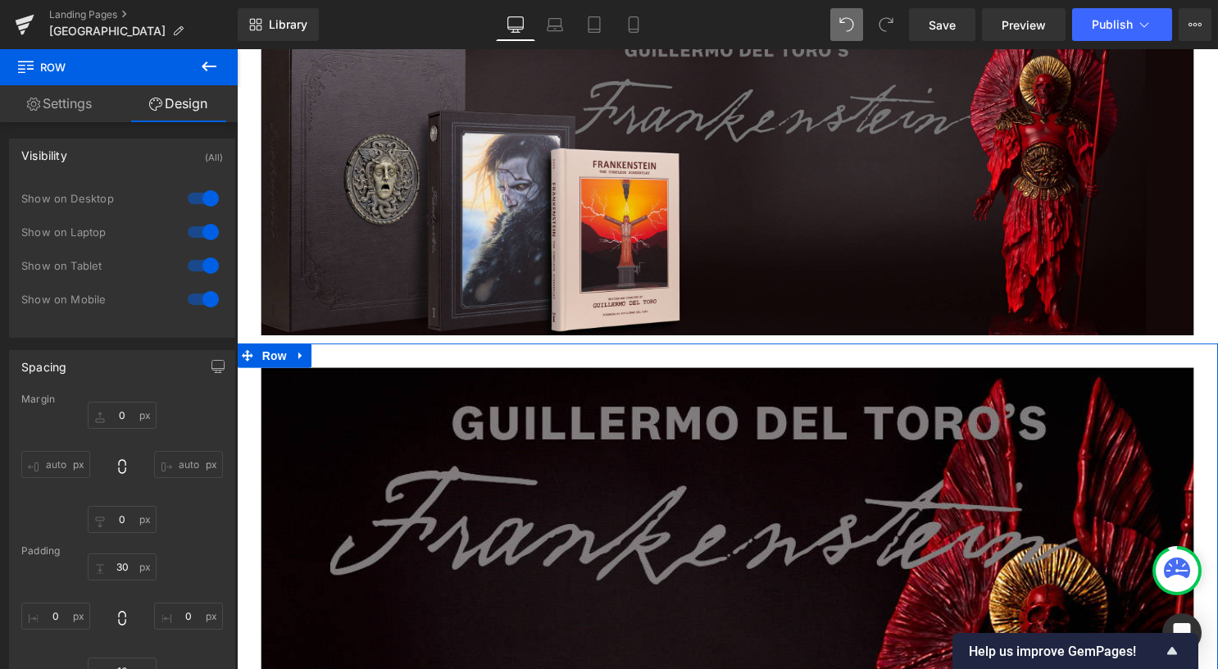
type input "0"
type input "30"
type input "0"
type input "10"
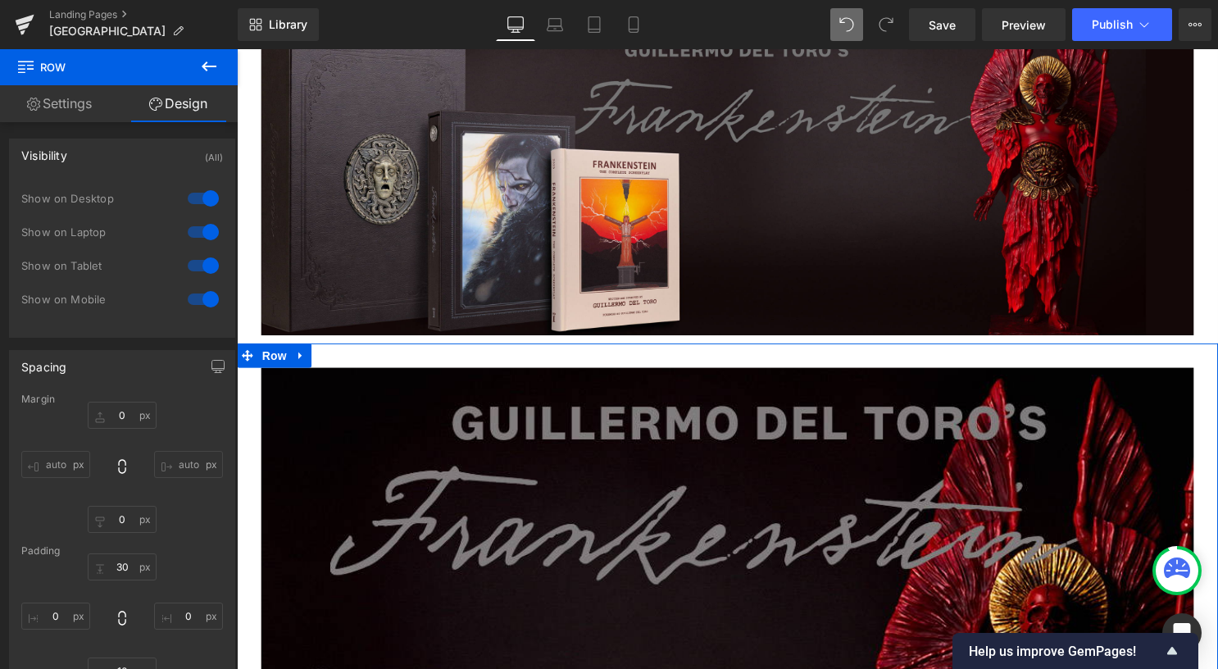
type input "0"
drag, startPoint x: 197, startPoint y: 200, endPoint x: 198, endPoint y: 235, distance: 35.3
click at [197, 200] on div at bounding box center [203, 198] width 39 height 26
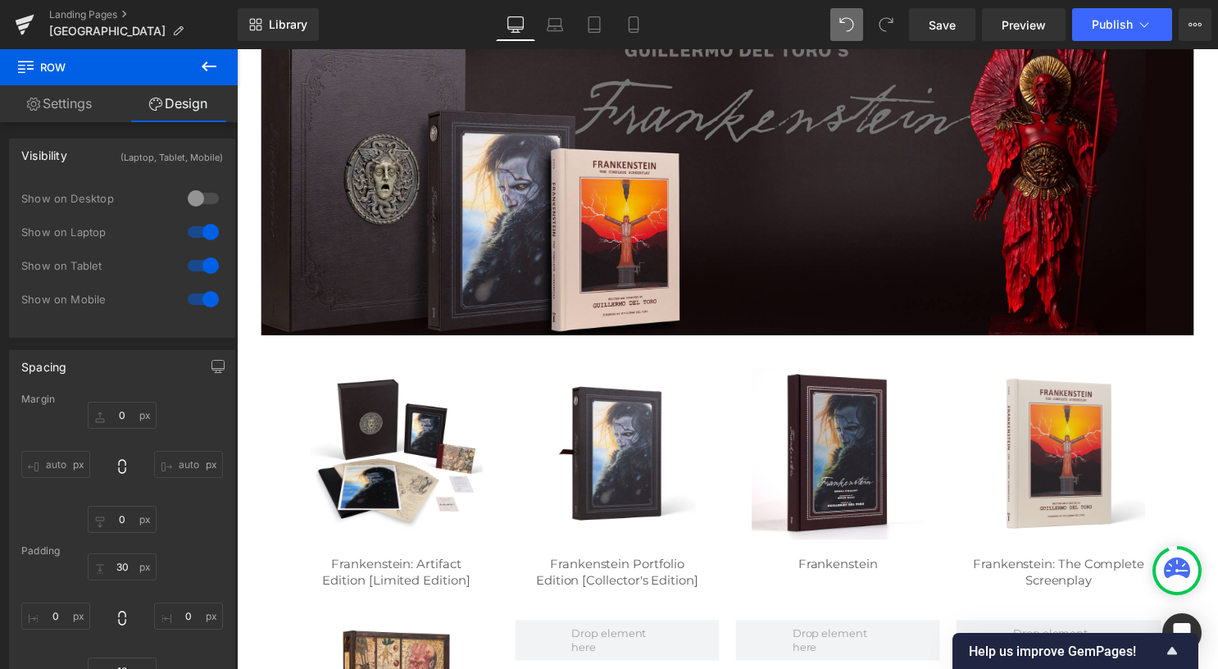
click at [198, 235] on div at bounding box center [203, 232] width 39 height 26
click at [198, 267] on div at bounding box center [203, 265] width 39 height 26
drag, startPoint x: 595, startPoint y: 23, endPoint x: 265, endPoint y: 165, distance: 359.4
click at [595, 22] on icon at bounding box center [594, 24] width 16 height 16
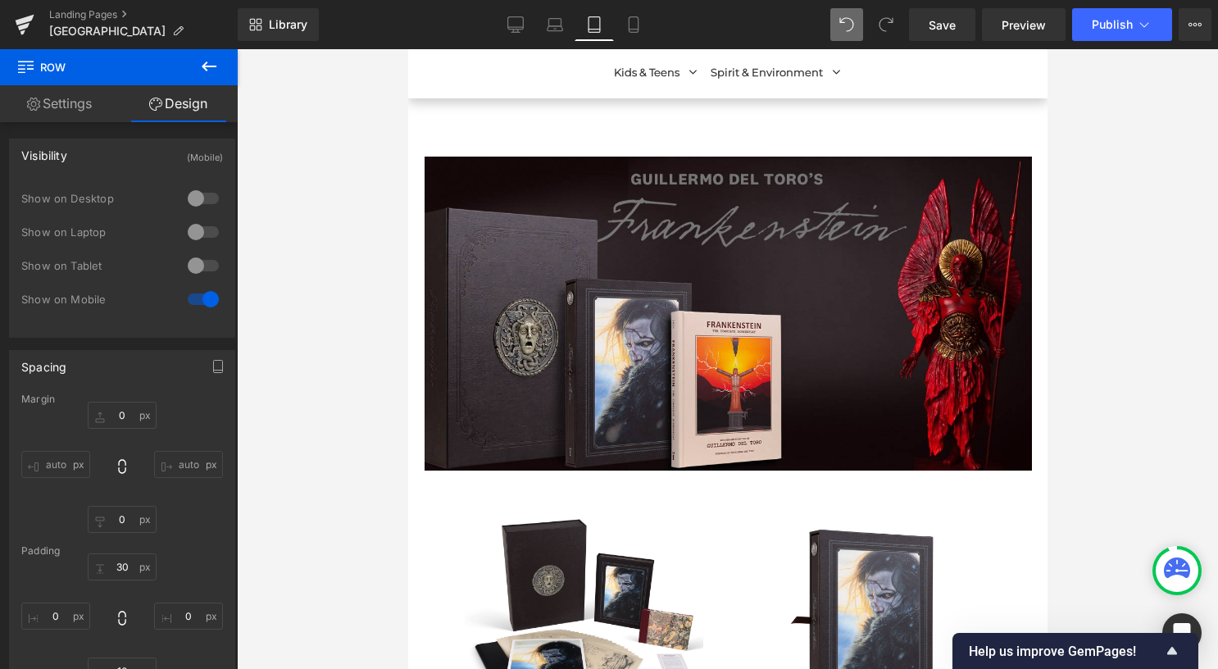
type input "0"
type input "30"
type input "0"
type input "10"
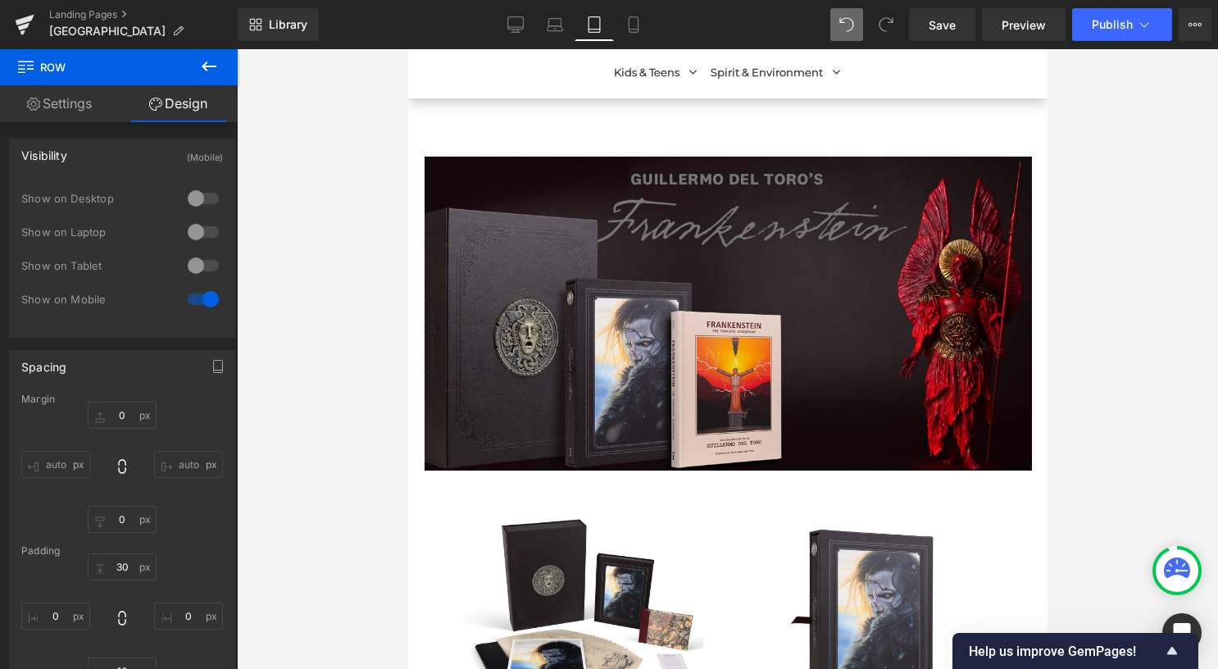
type input "0"
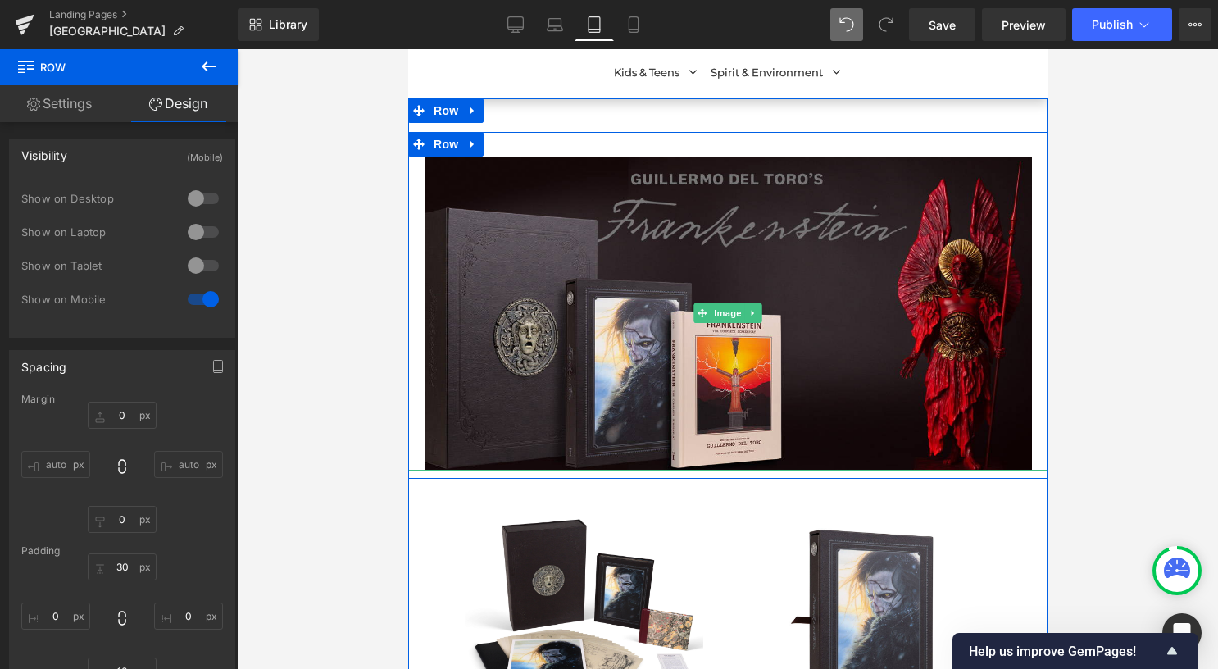
scroll to position [164, 0]
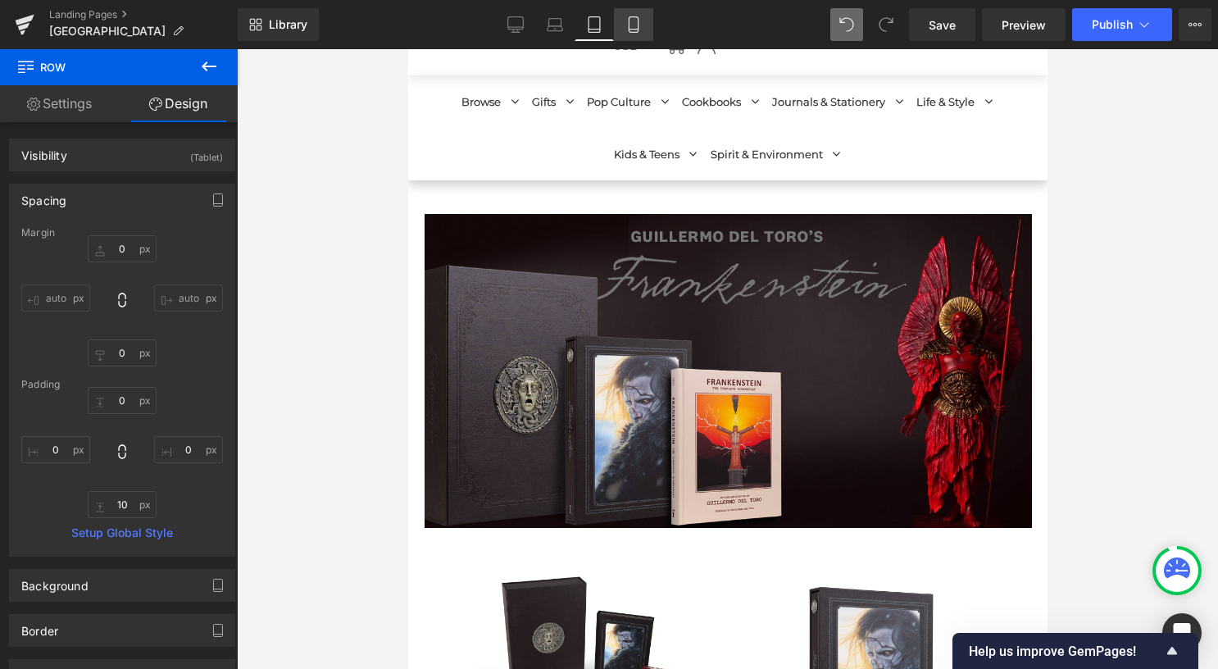
click at [631, 20] on icon at bounding box center [633, 24] width 16 height 16
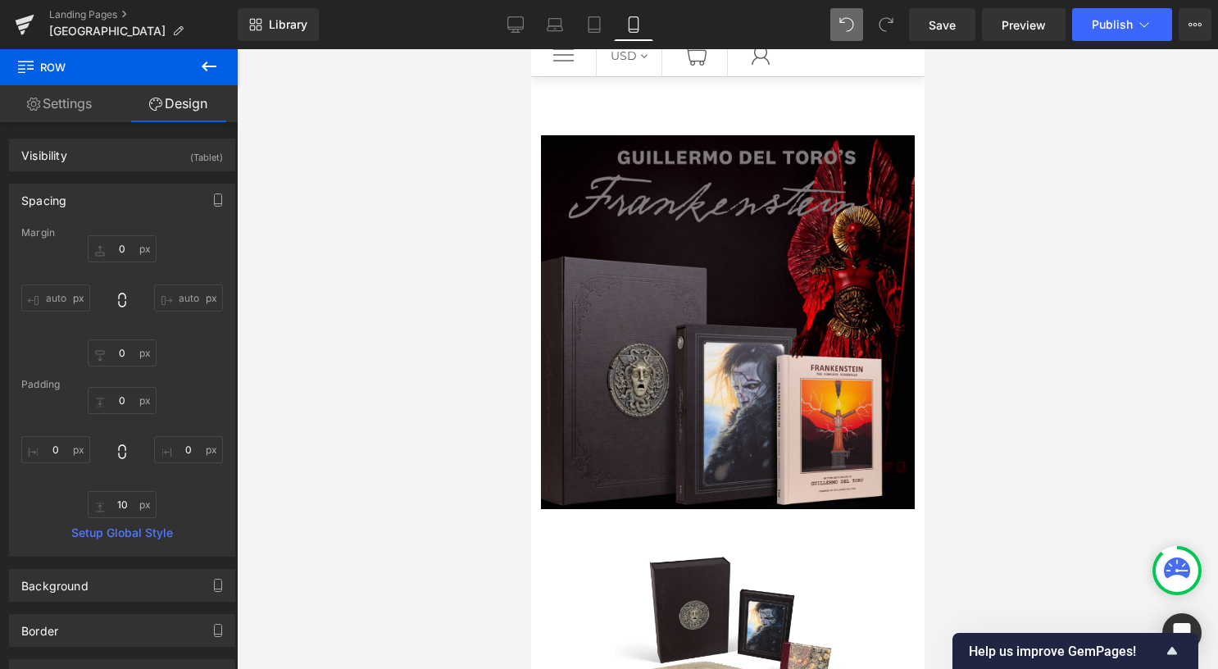
type input "0"
type input "30"
type input "0"
type input "10"
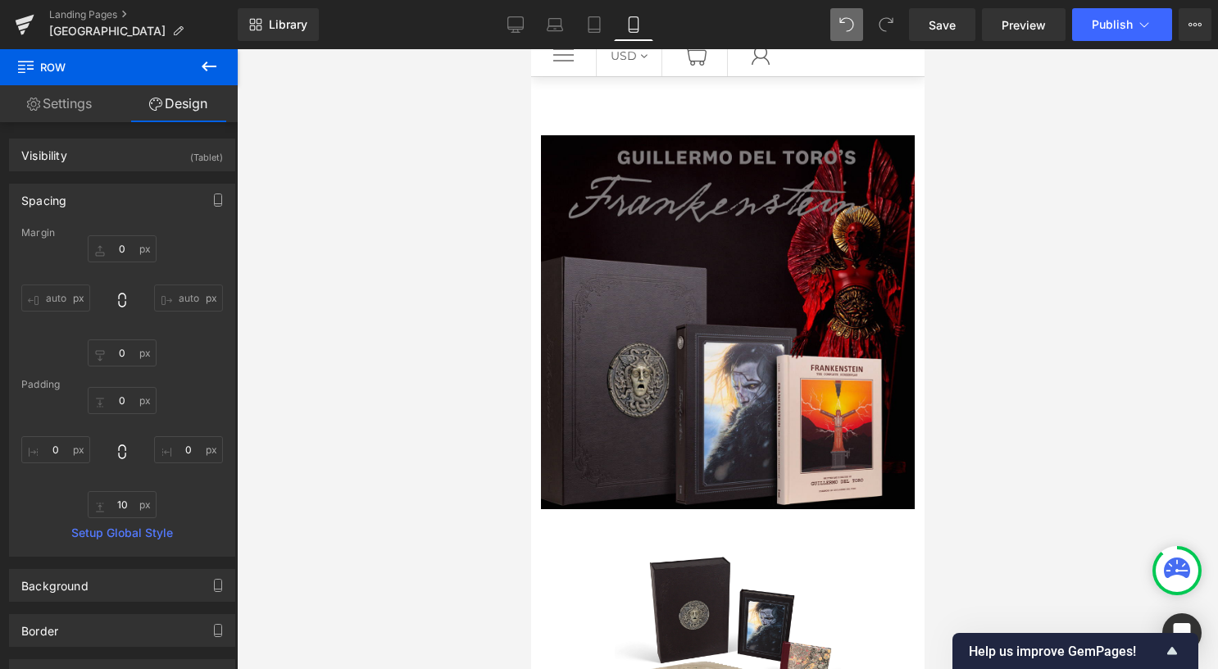
type input "0"
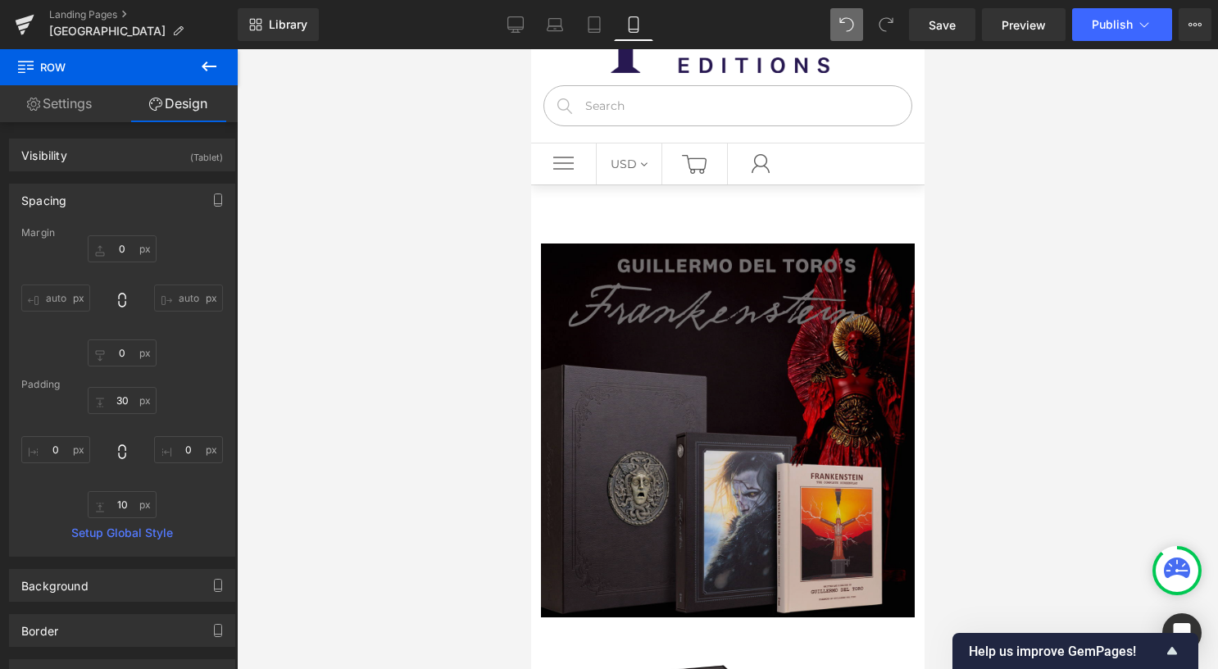
scroll to position [82, 0]
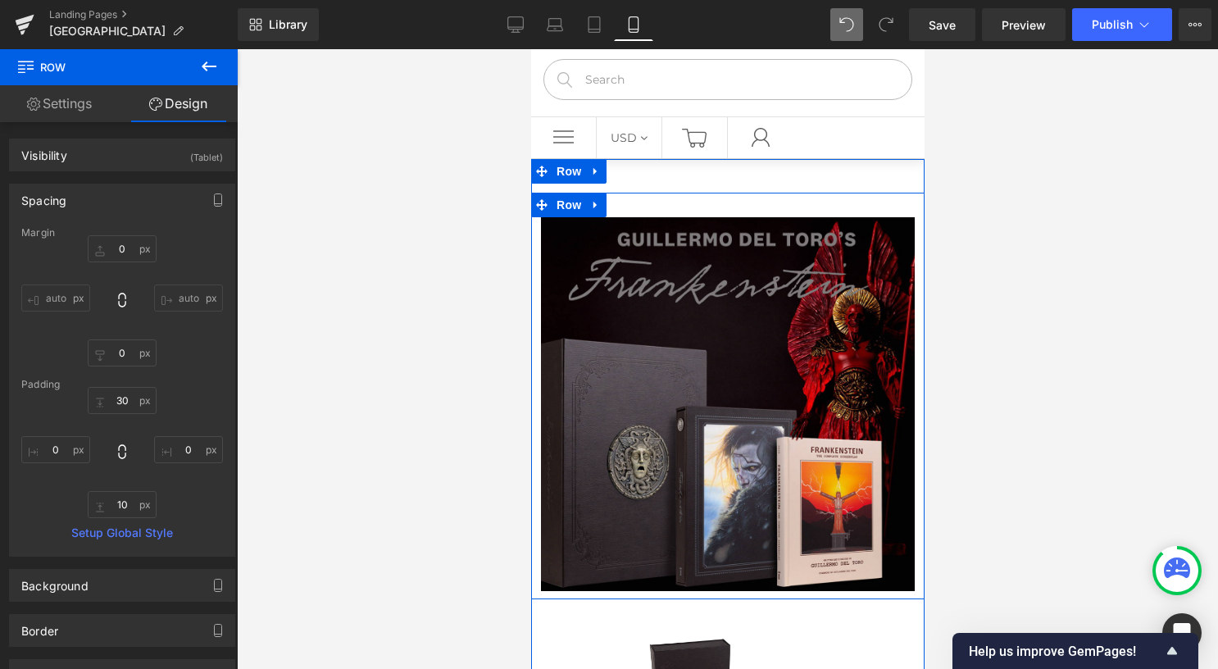
drag, startPoint x: 564, startPoint y: 206, endPoint x: 706, endPoint y: 208, distance: 142.6
click at [564, 205] on span "Row" at bounding box center [568, 205] width 33 height 25
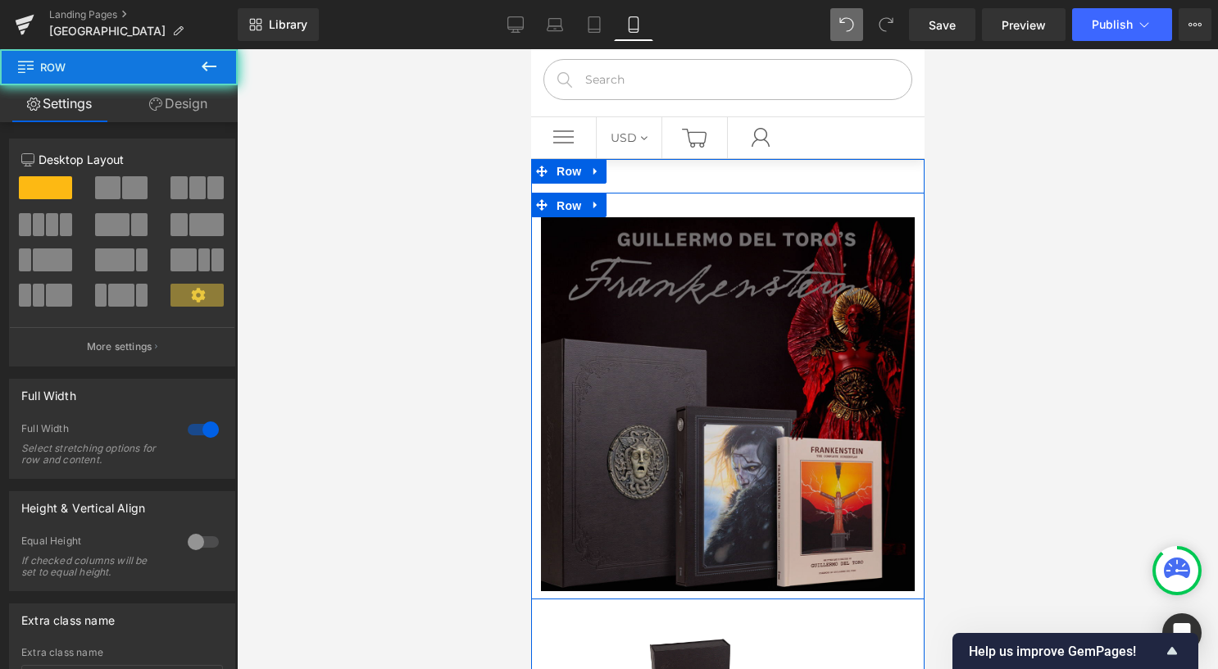
drag, startPoint x: 706, startPoint y: 208, endPoint x: 717, endPoint y: 218, distance: 14.5
click at [706, 208] on div "Image Row" at bounding box center [726, 396] width 393 height 407
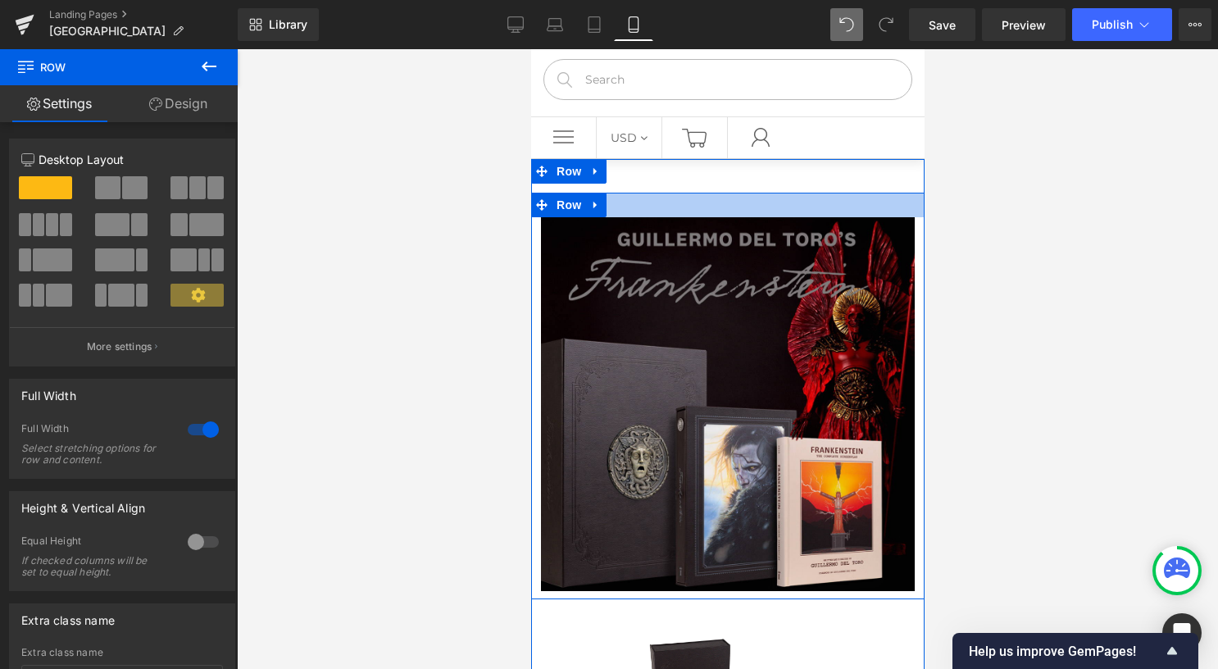
drag, startPoint x: 714, startPoint y: 208, endPoint x: 708, endPoint y: 120, distance: 88.7
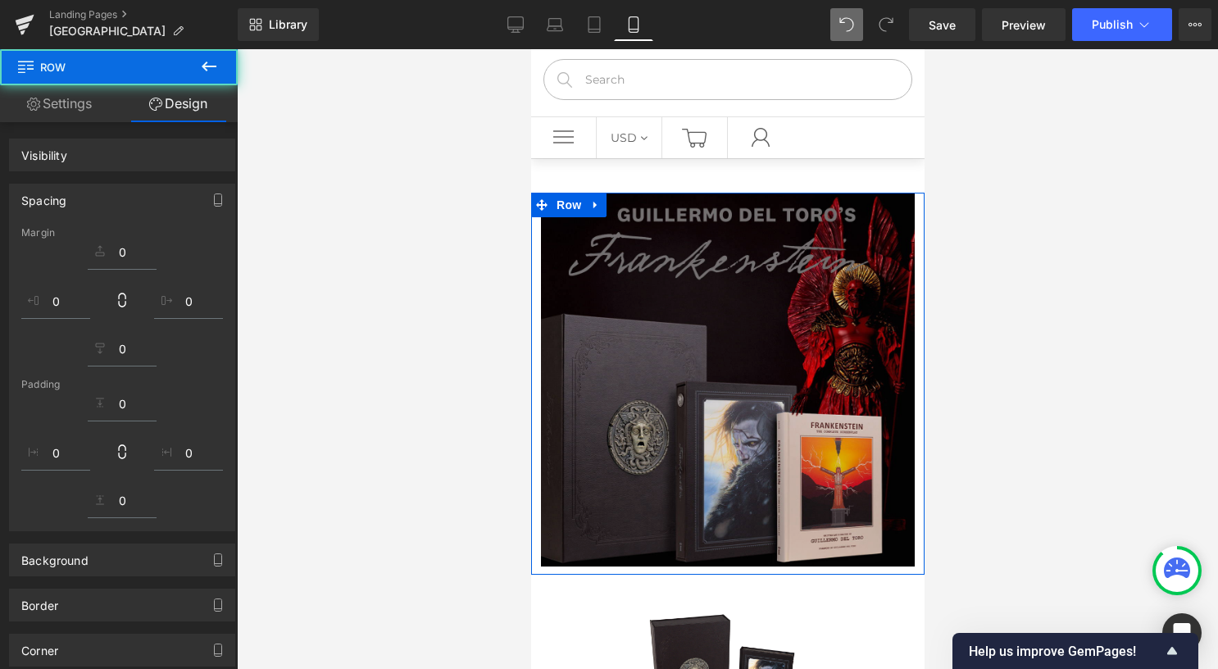
scroll to position [216, 0]
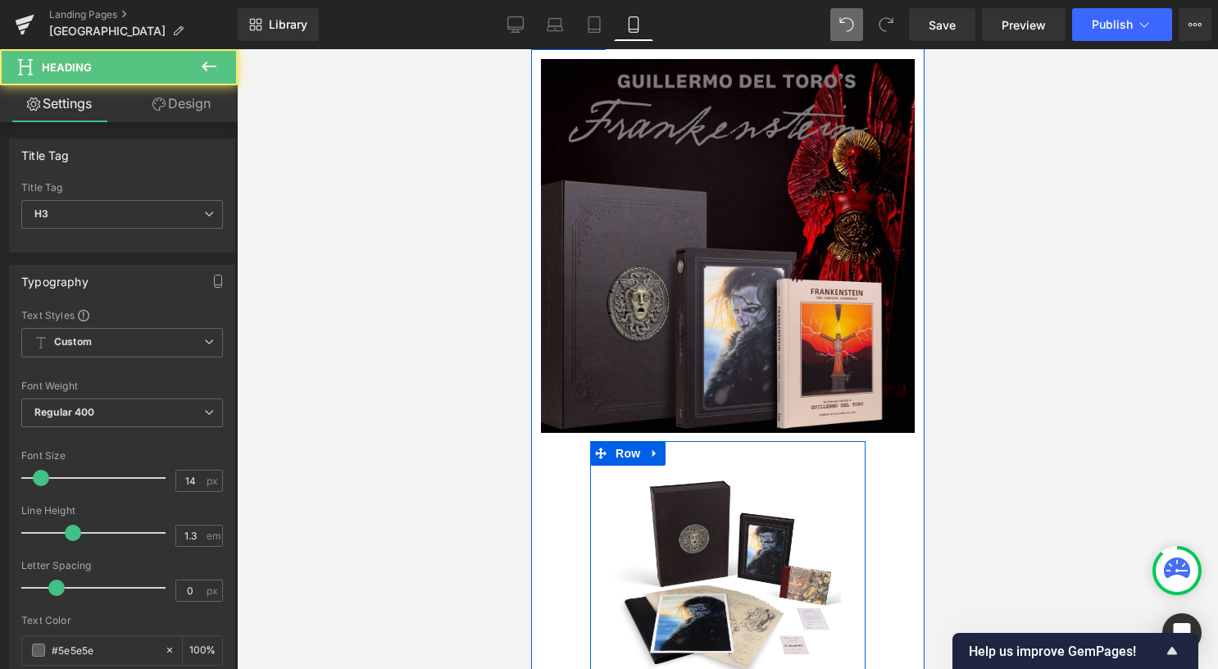
click at [211, 69] on icon at bounding box center [209, 67] width 20 height 20
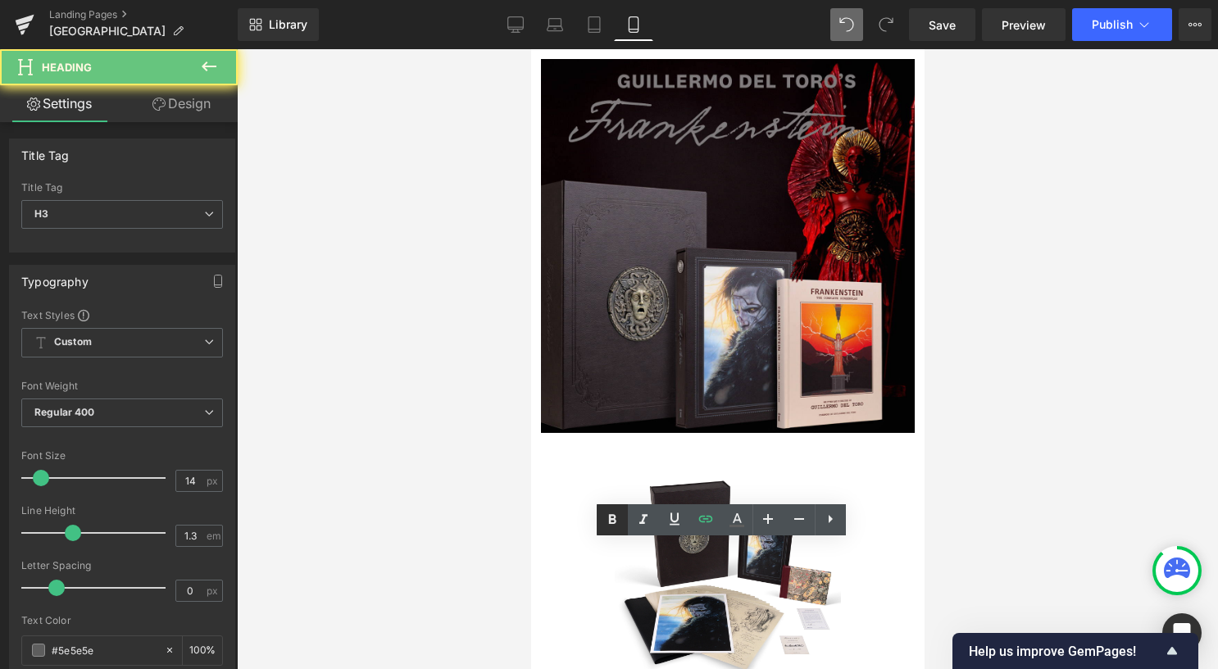
scroll to position [656, 0]
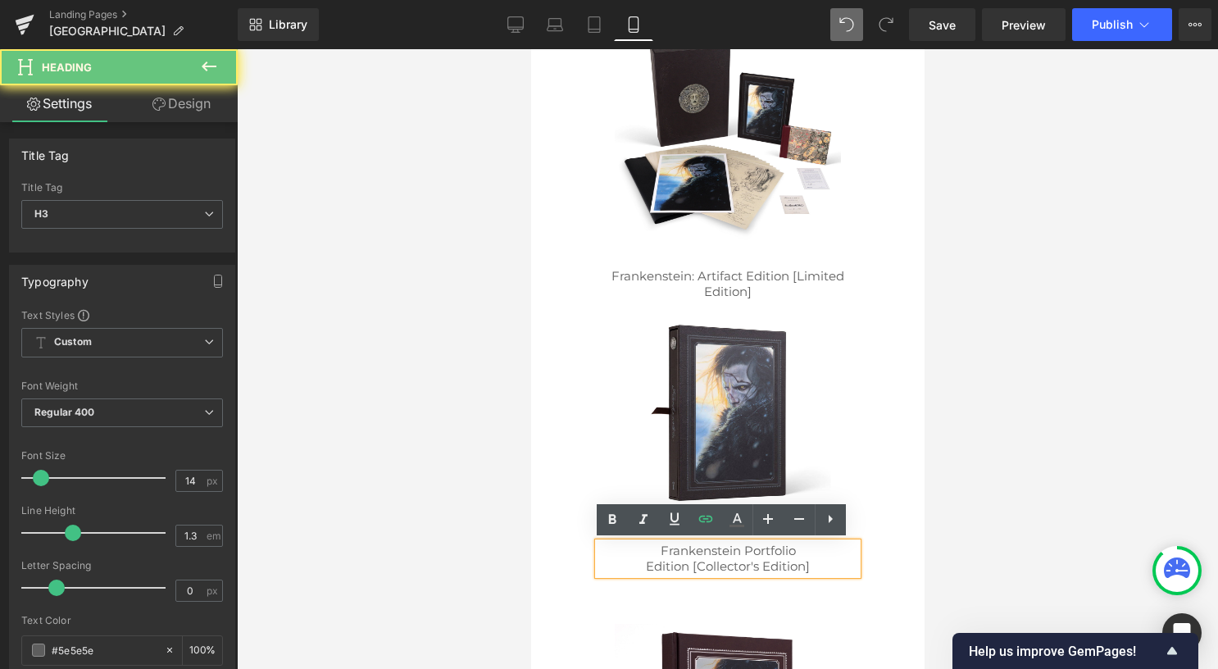
click at [820, 555] on div "Frankenstein Portfolio Edition [Collector's Edition]" at bounding box center [726, 559] width 259 height 32
click at [888, 466] on div "Image Row Image Row Image Row Image Frankenstein: Artifact Edition [Limited Edi…" at bounding box center [726, 635] width 393 height 2101
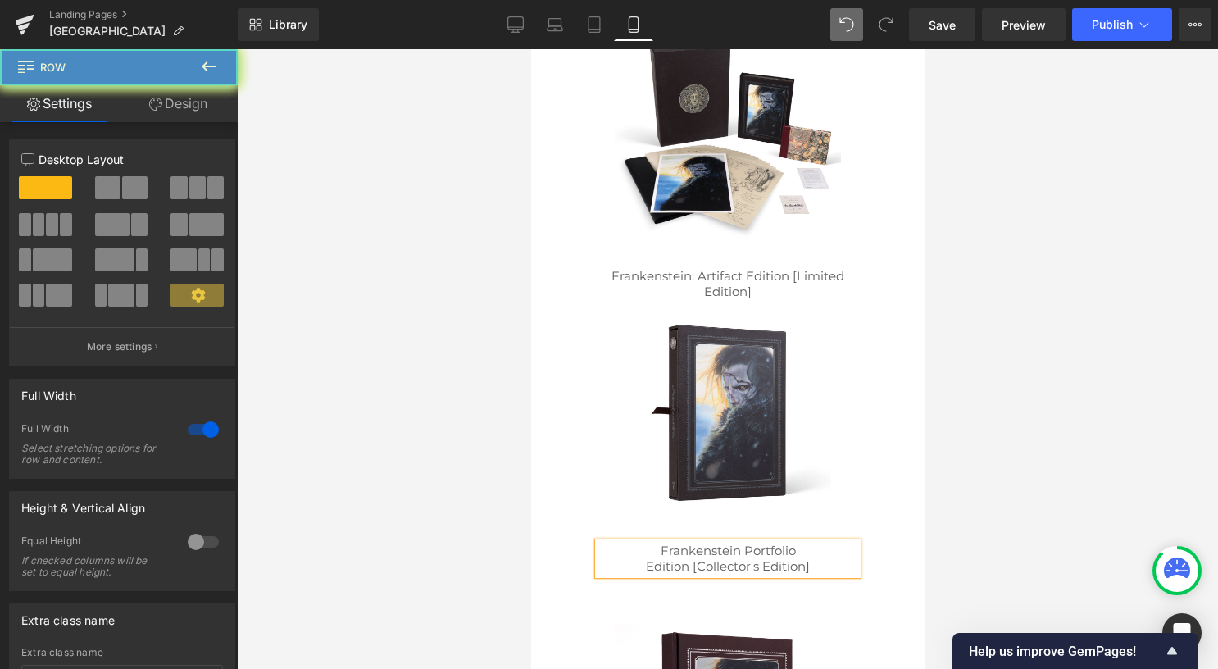
drag, startPoint x: 711, startPoint y: 302, endPoint x: 1048, endPoint y: 382, distance: 346.1
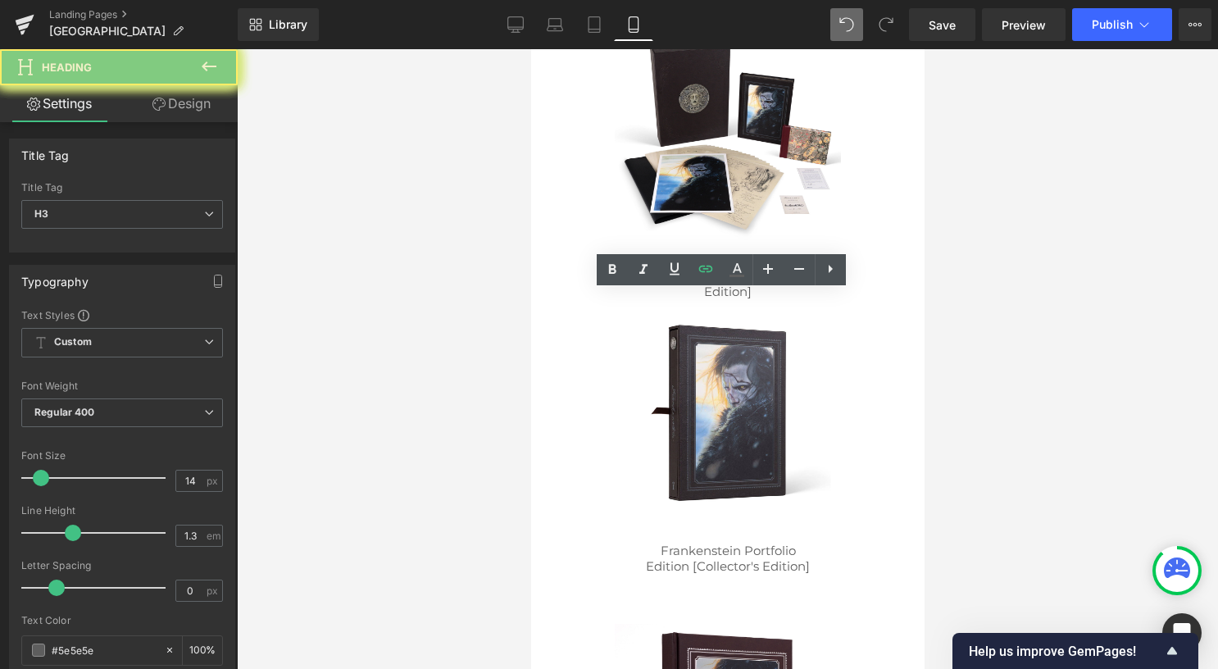
click at [211, 99] on link "Design" at bounding box center [181, 103] width 119 height 37
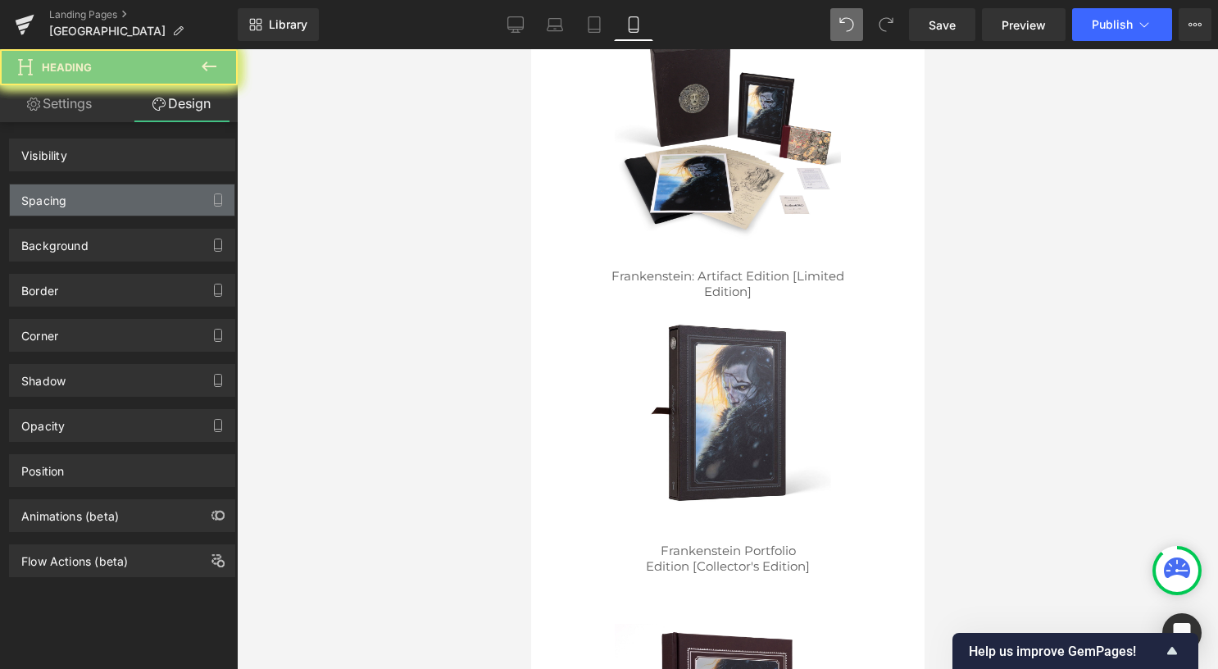
click at [153, 202] on div "Spacing" at bounding box center [122, 199] width 225 height 31
click at [146, 207] on div "Spacing" at bounding box center [122, 199] width 225 height 31
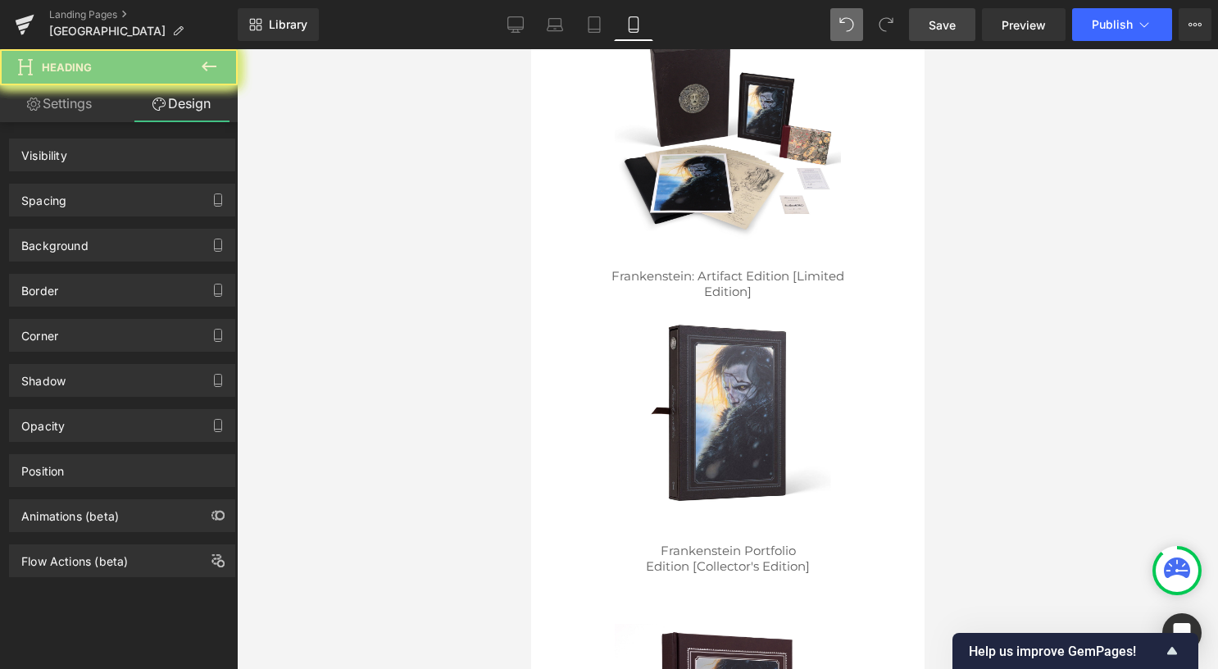
click at [929, 25] on span "Save" at bounding box center [942, 24] width 27 height 17
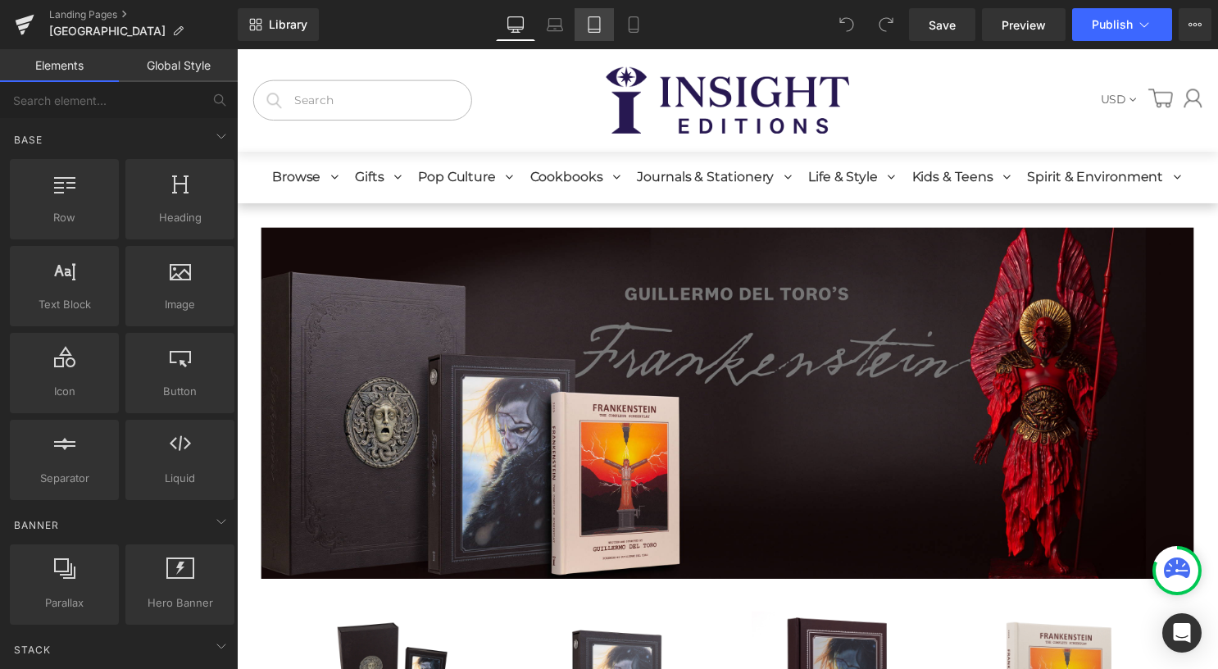
click at [597, 36] on link "Tablet" at bounding box center [594, 24] width 39 height 33
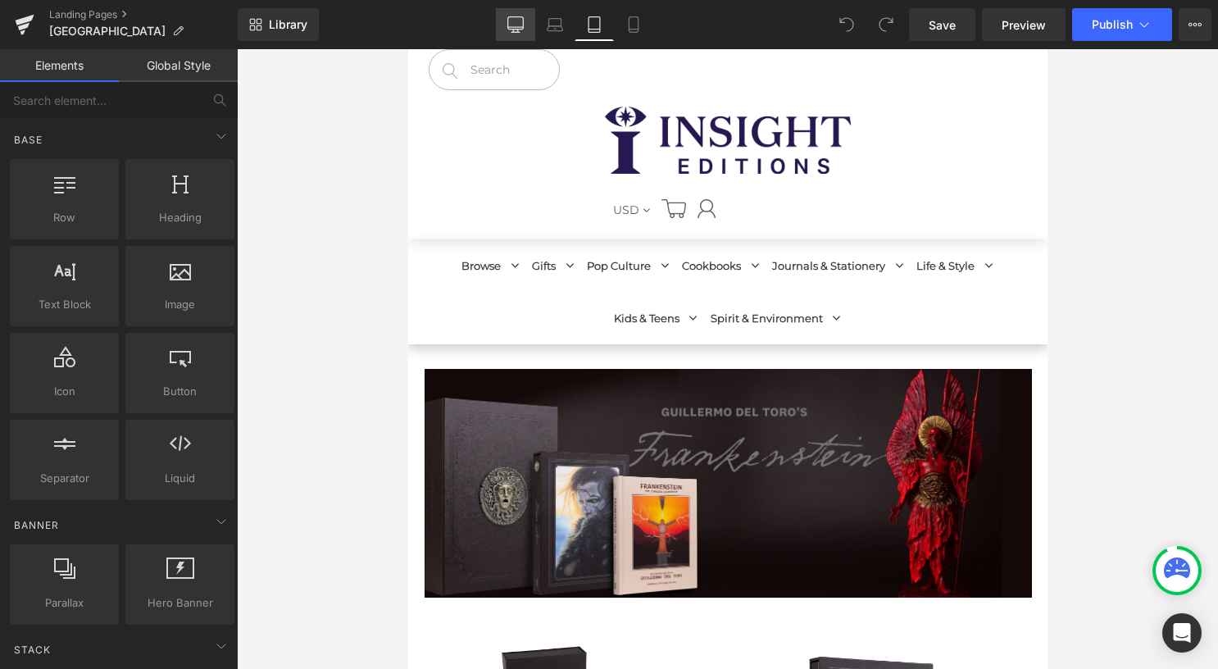
scroll to position [295, 0]
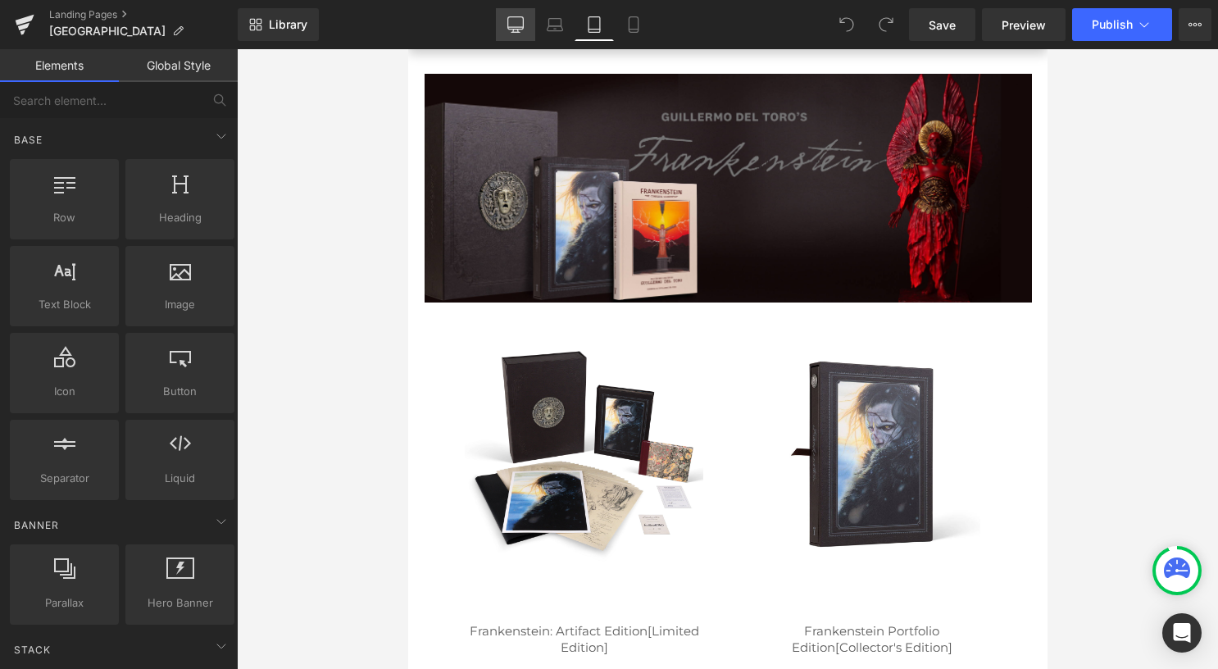
click at [511, 36] on link "Desktop" at bounding box center [515, 24] width 39 height 33
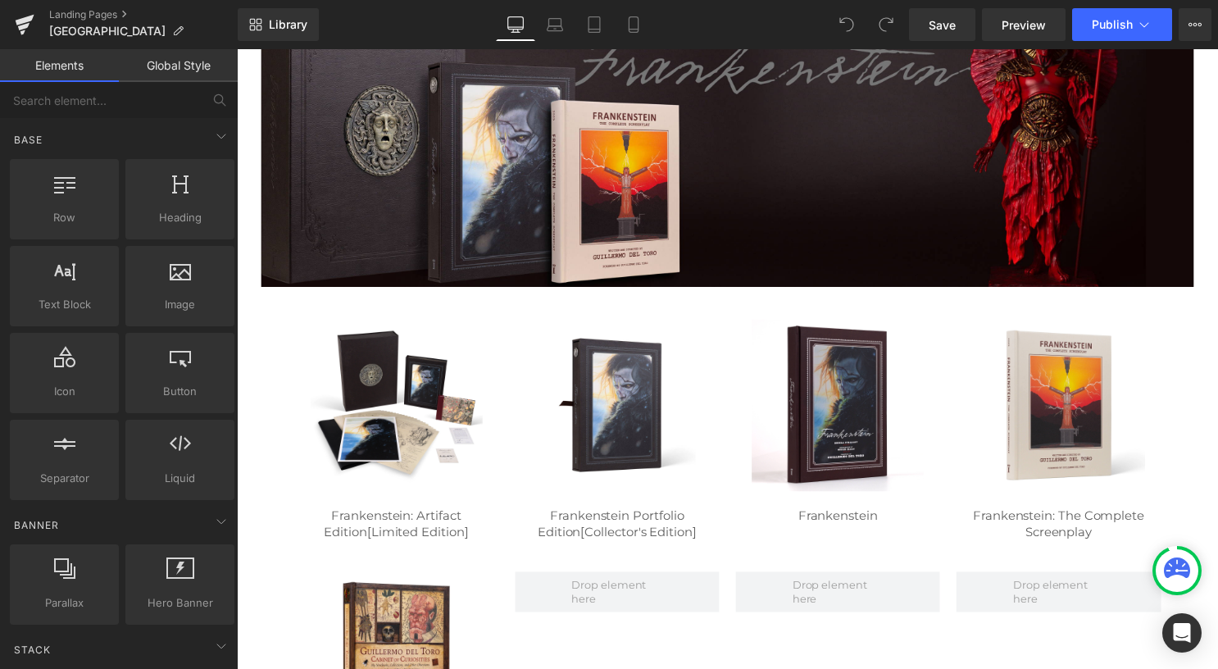
scroll to position [1061, 0]
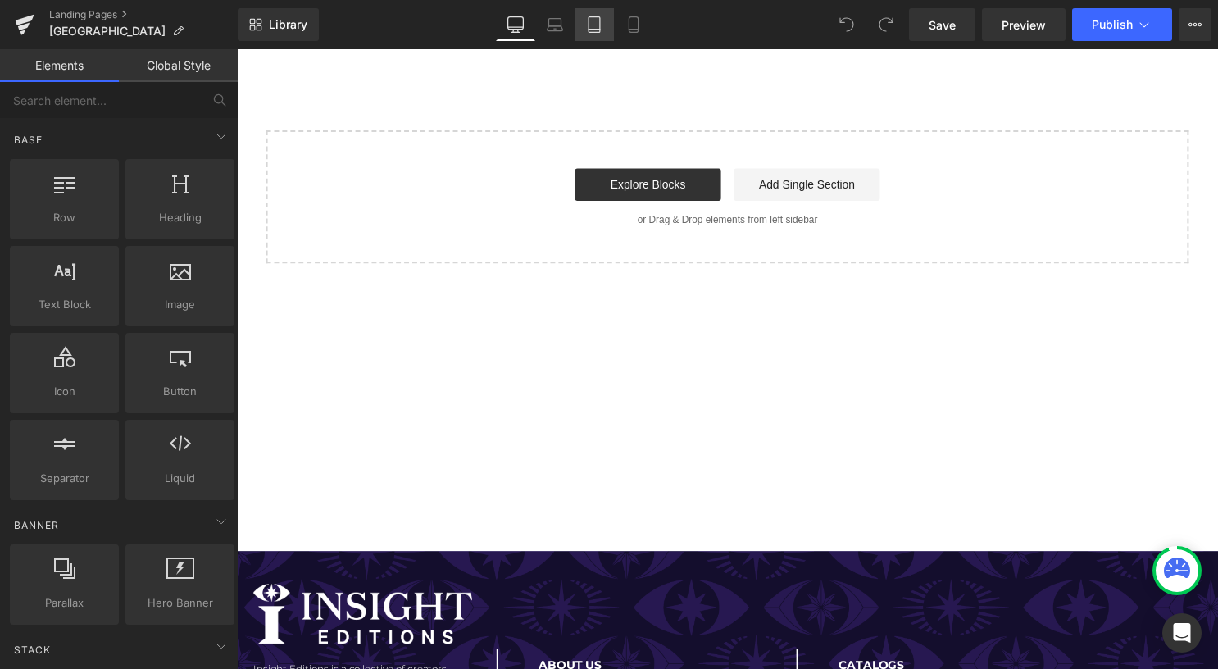
click at [597, 19] on icon at bounding box center [594, 24] width 16 height 16
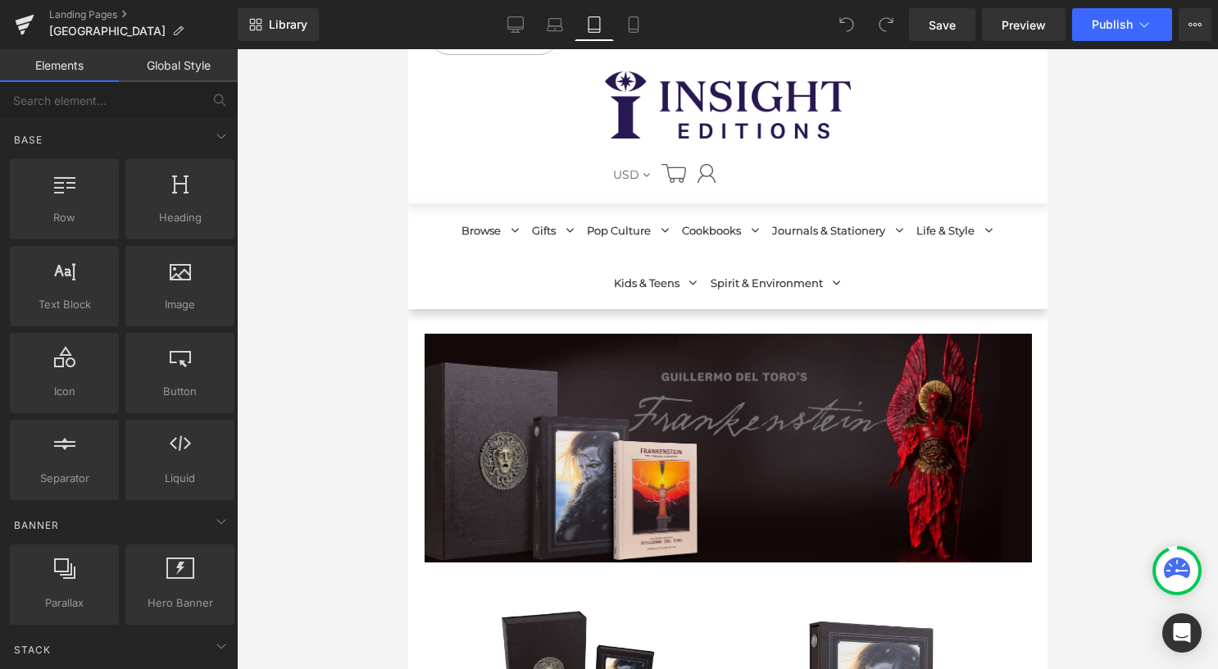
scroll to position [0, 0]
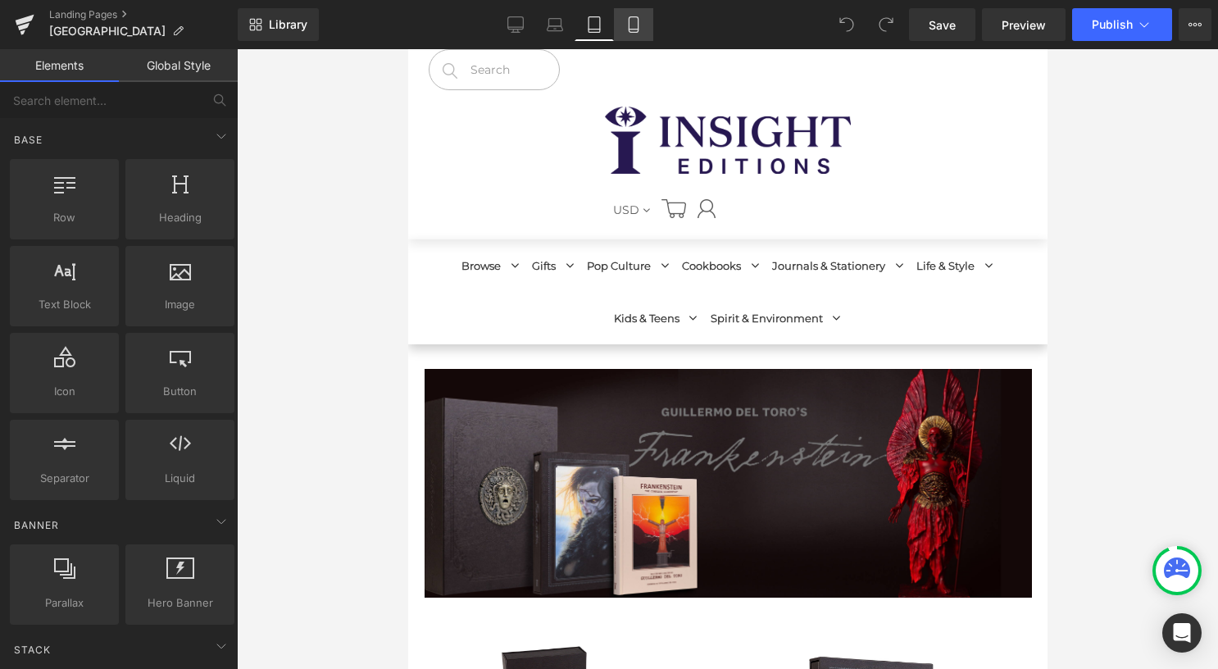
click at [634, 23] on icon at bounding box center [633, 24] width 16 height 16
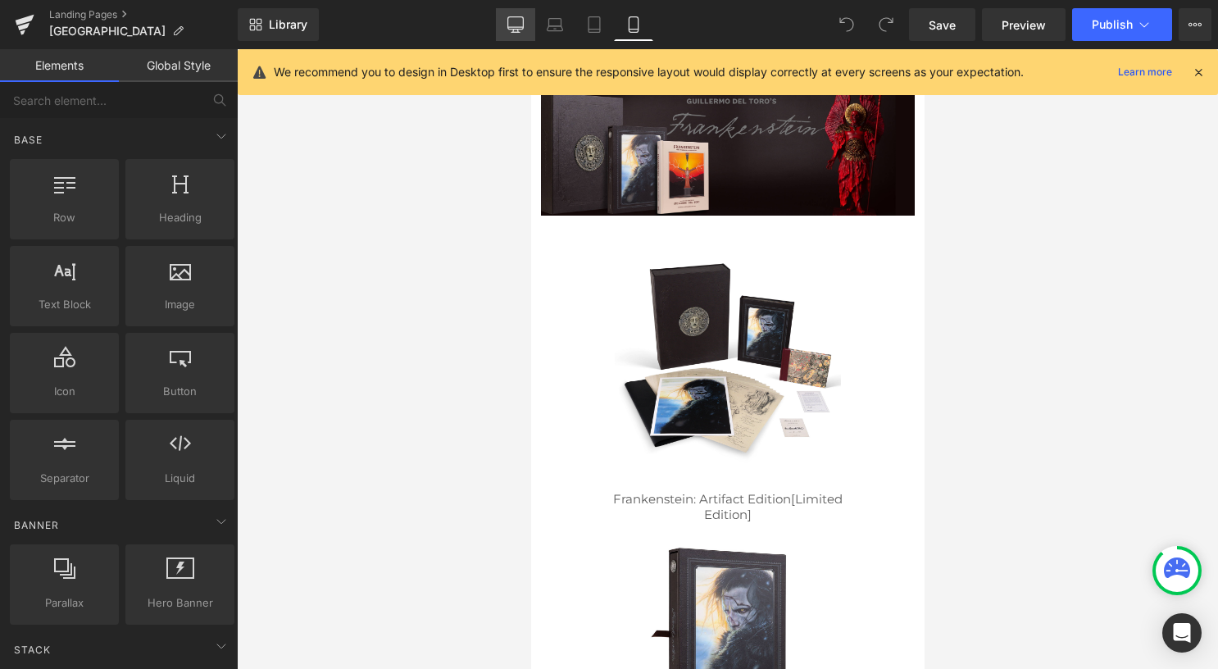
click at [506, 25] on link "Desktop" at bounding box center [515, 24] width 39 height 33
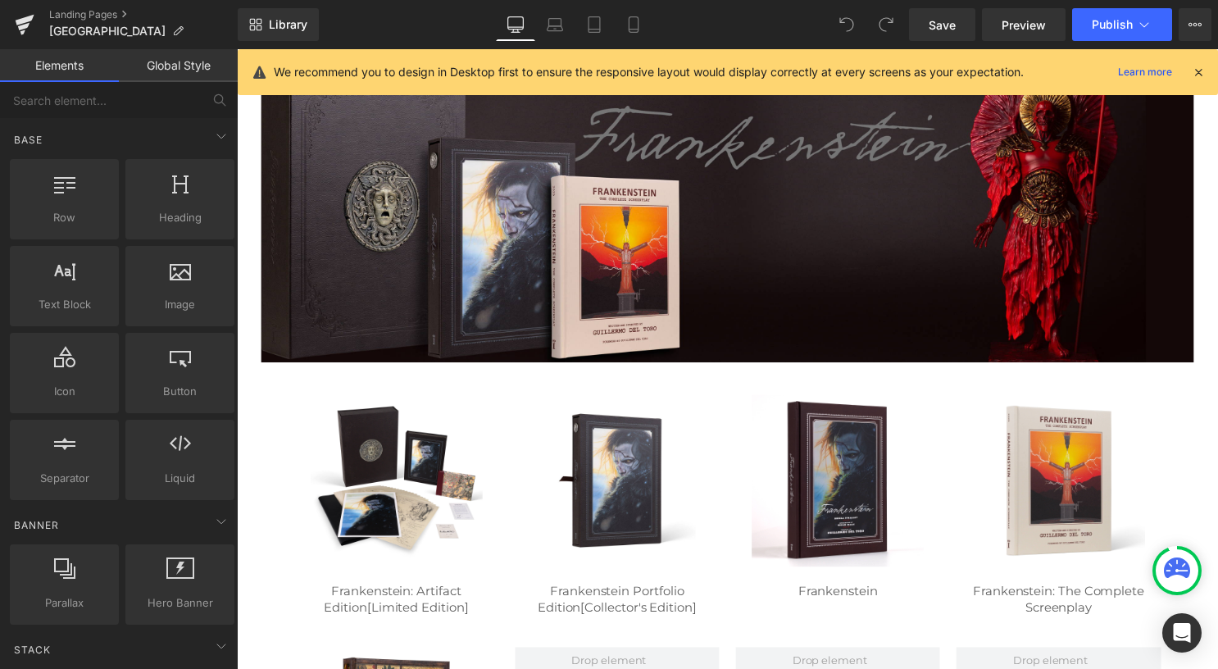
scroll to position [0, 0]
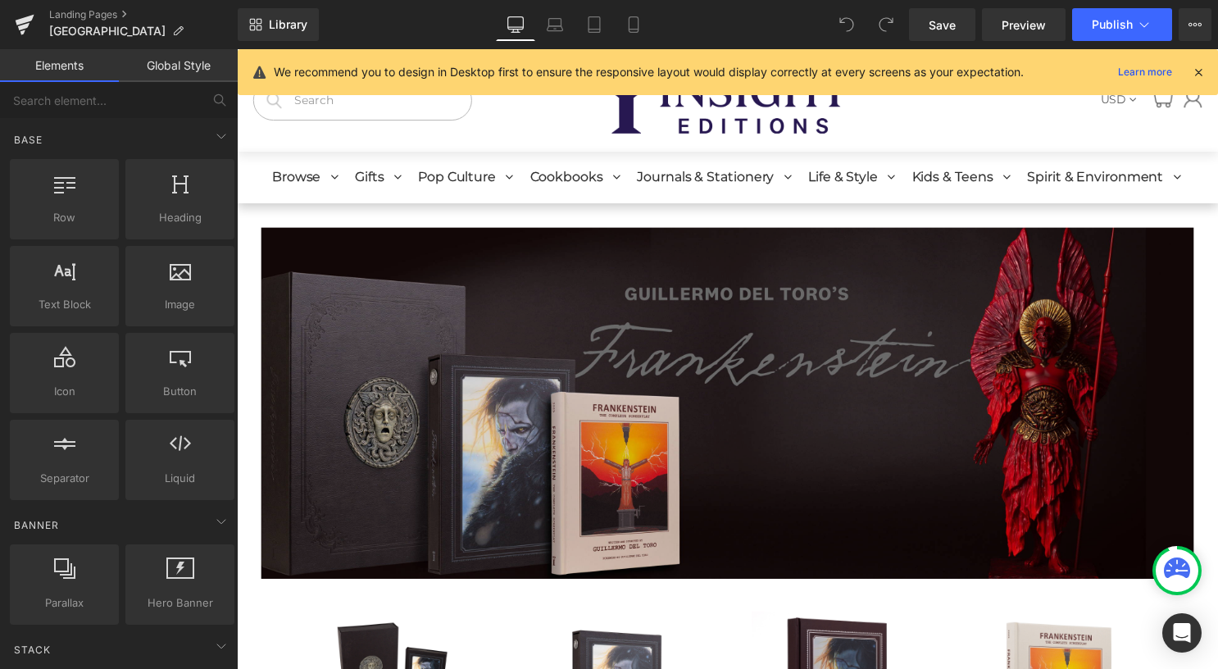
click at [620, 284] on img at bounding box center [732, 406] width 942 height 355
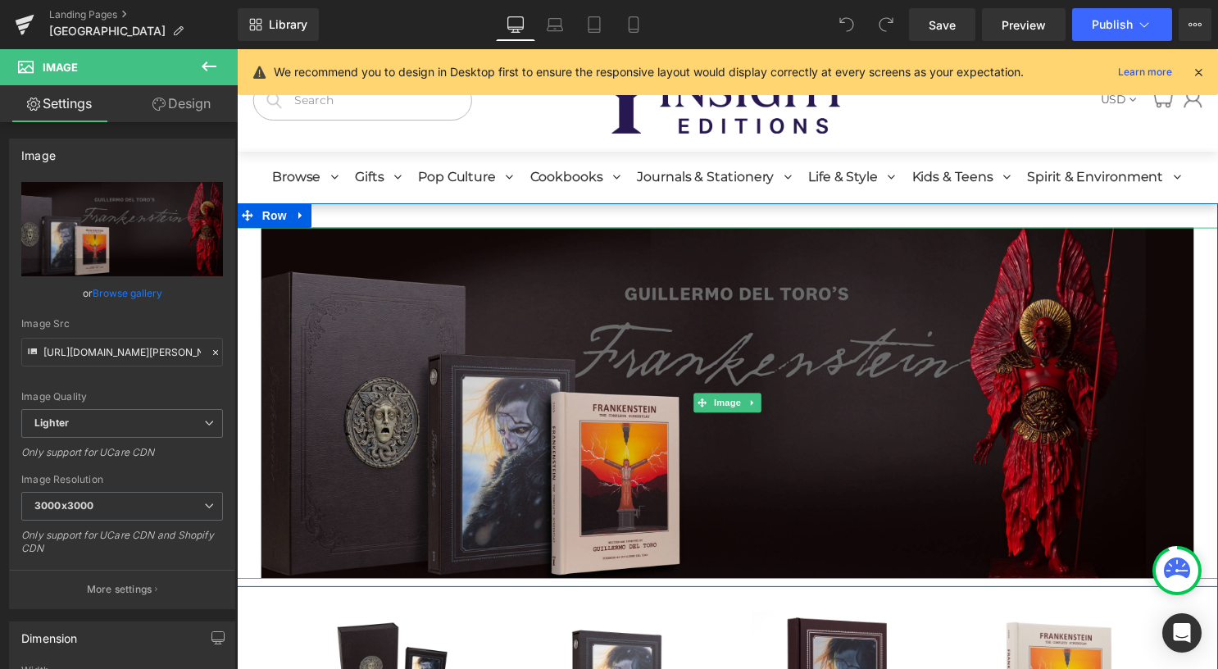
click at [603, 324] on img at bounding box center [732, 406] width 942 height 355
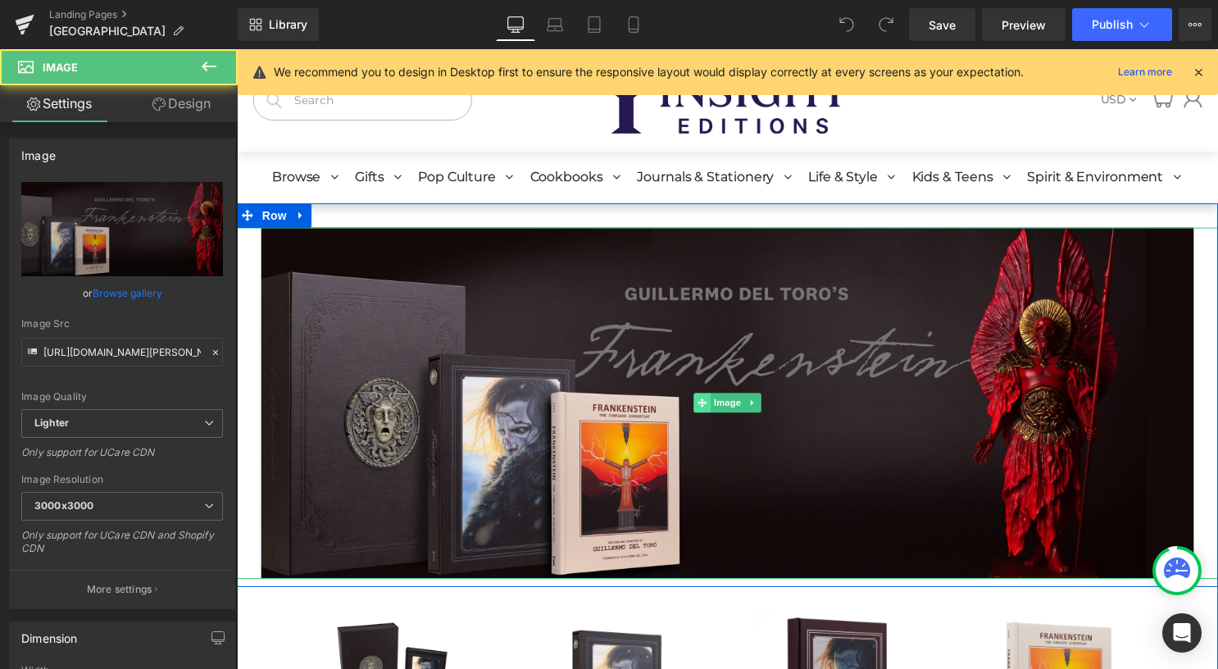
click at [706, 412] on span at bounding box center [706, 407] width 17 height 20
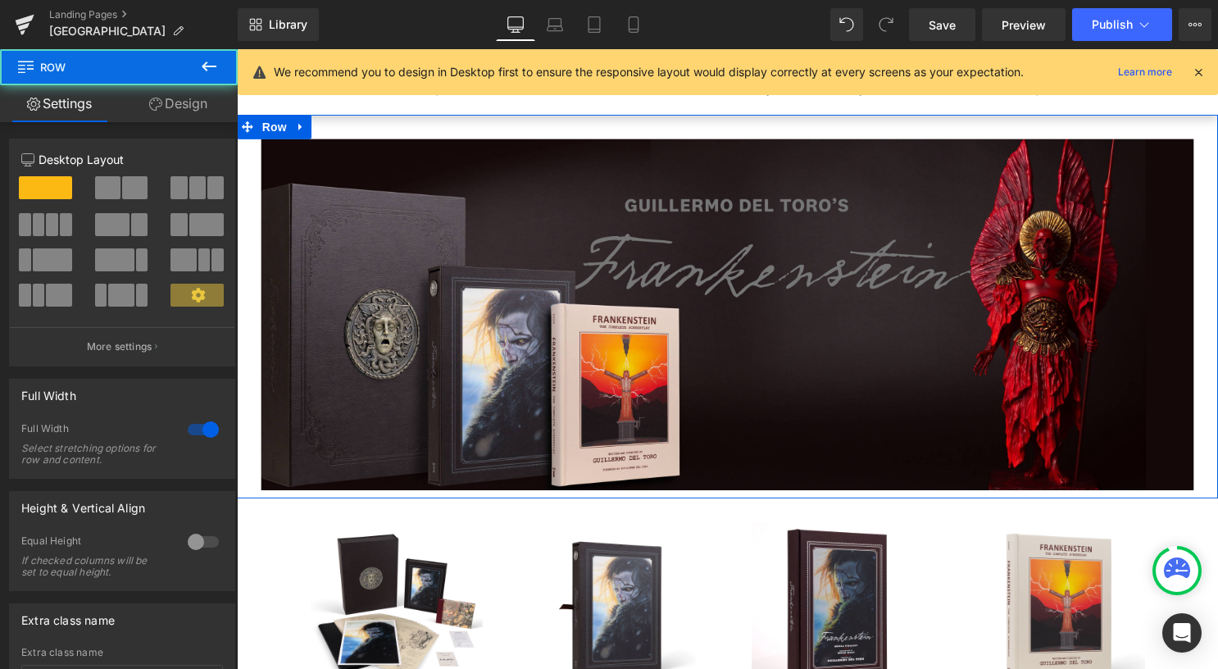
scroll to position [90, 0]
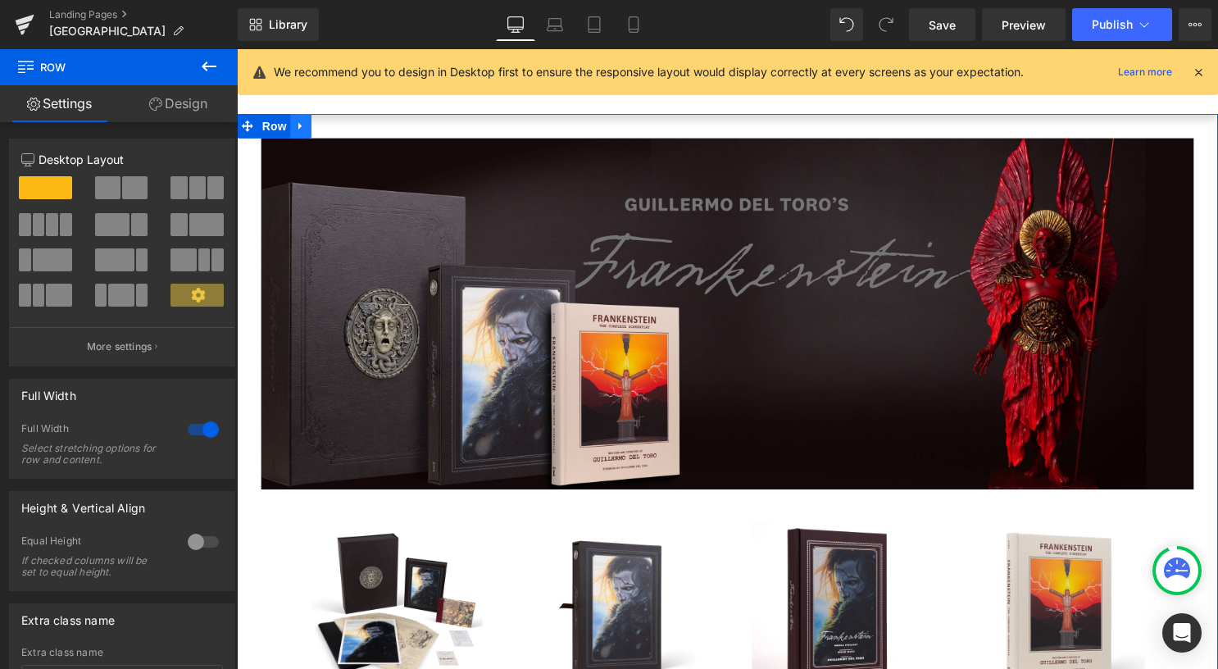
click at [298, 131] on icon at bounding box center [301, 126] width 11 height 12
click at [322, 130] on link at bounding box center [322, 127] width 21 height 25
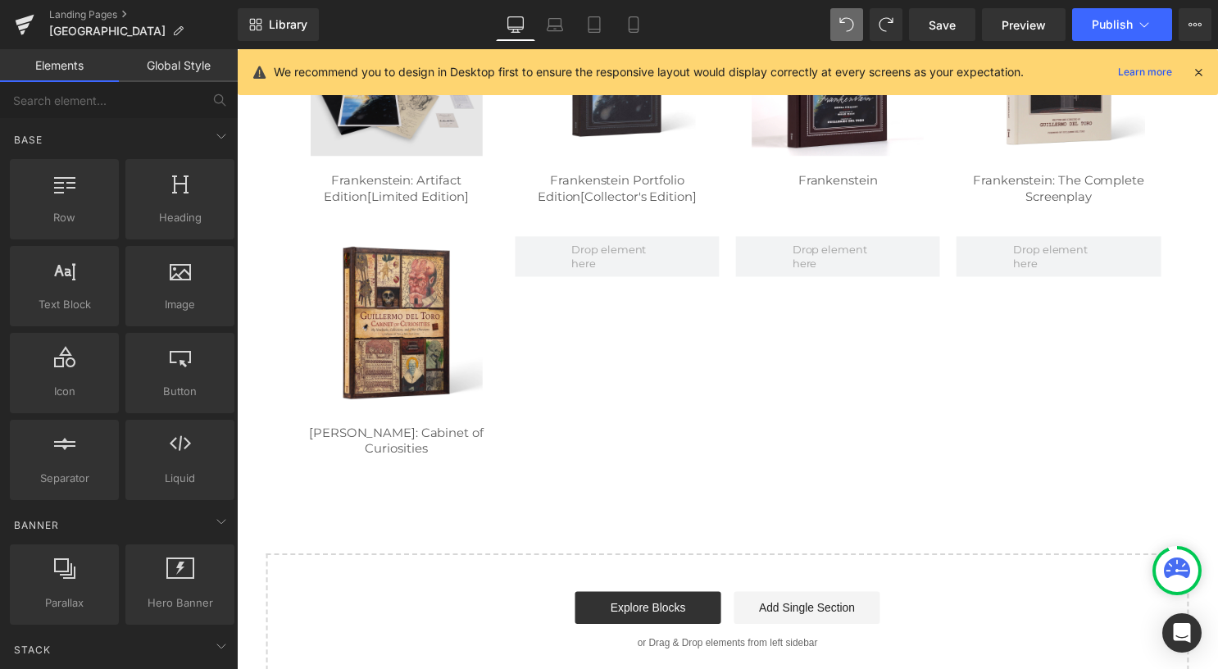
scroll to position [0, 0]
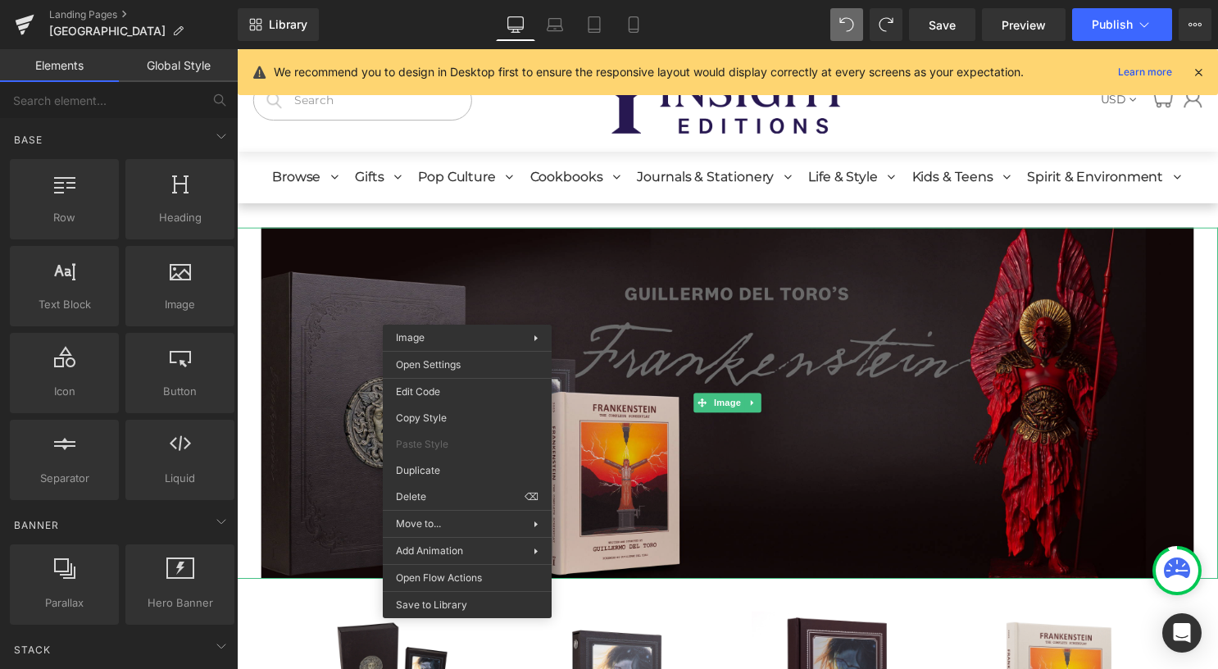
drag, startPoint x: 827, startPoint y: 409, endPoint x: 584, endPoint y: 364, distance: 246.7
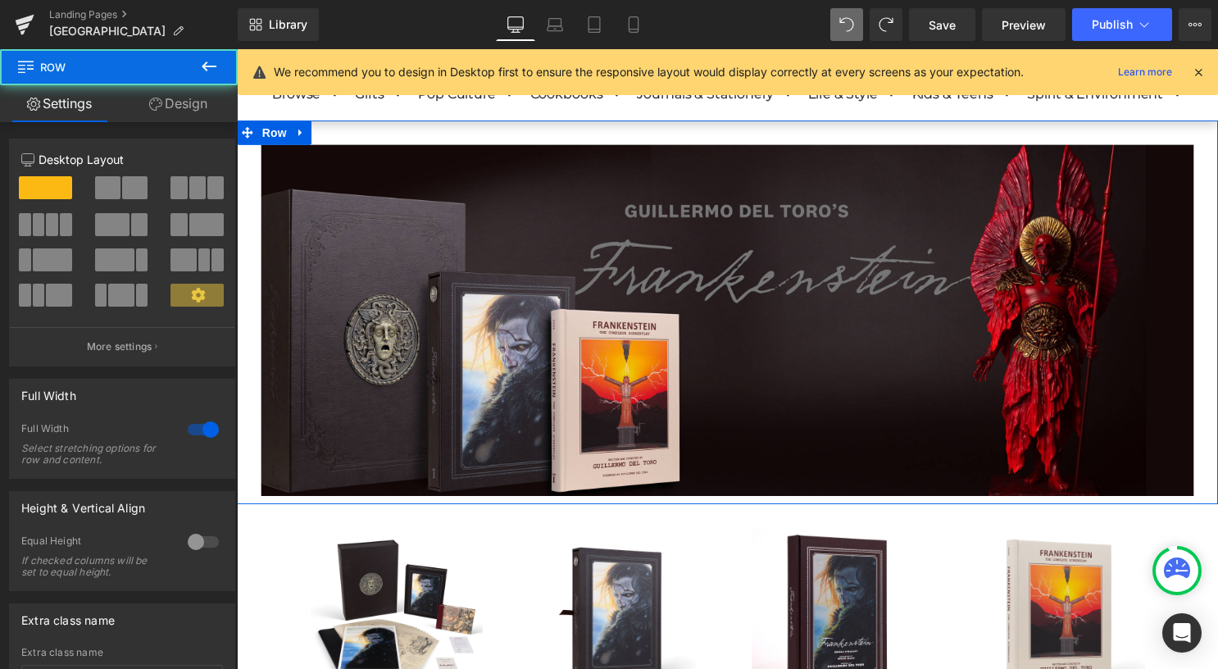
scroll to position [90, 0]
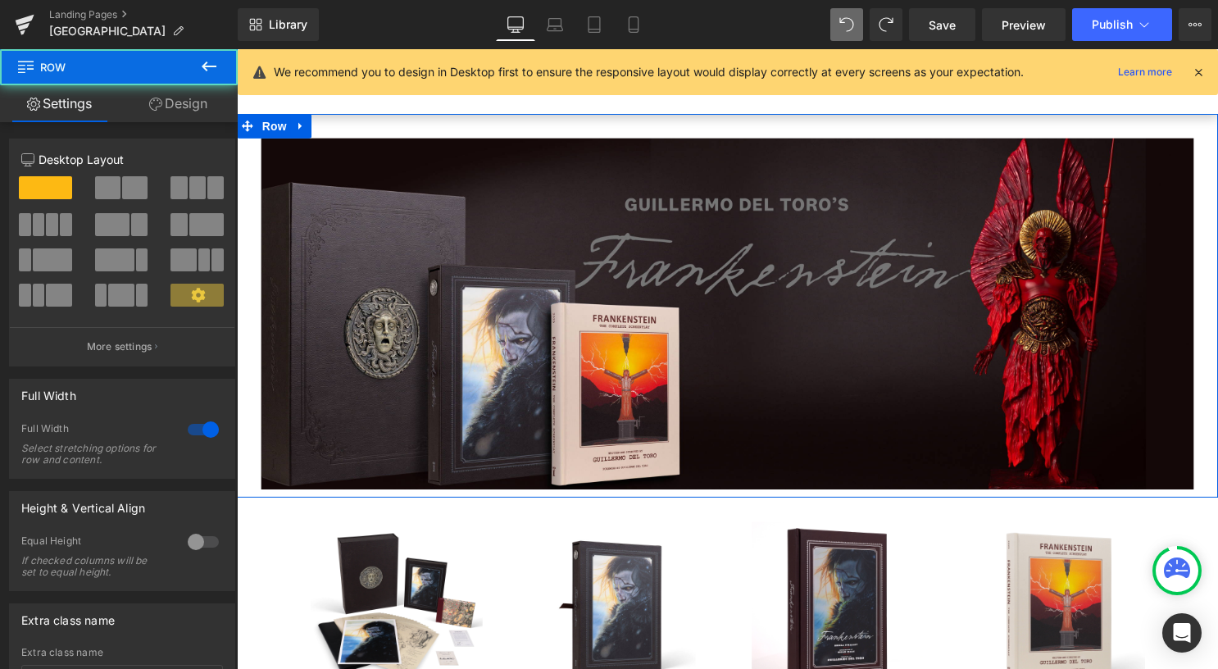
click at [171, 119] on link "Design" at bounding box center [178, 103] width 119 height 37
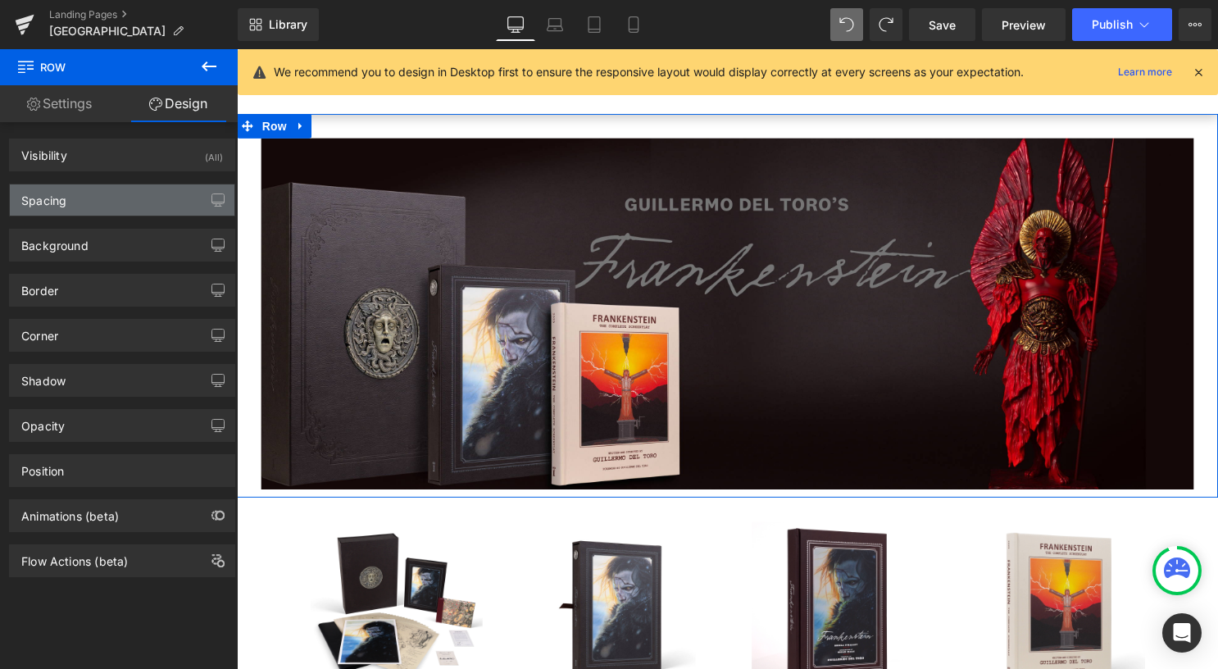
click at [139, 201] on div "Spacing" at bounding box center [122, 199] width 225 height 31
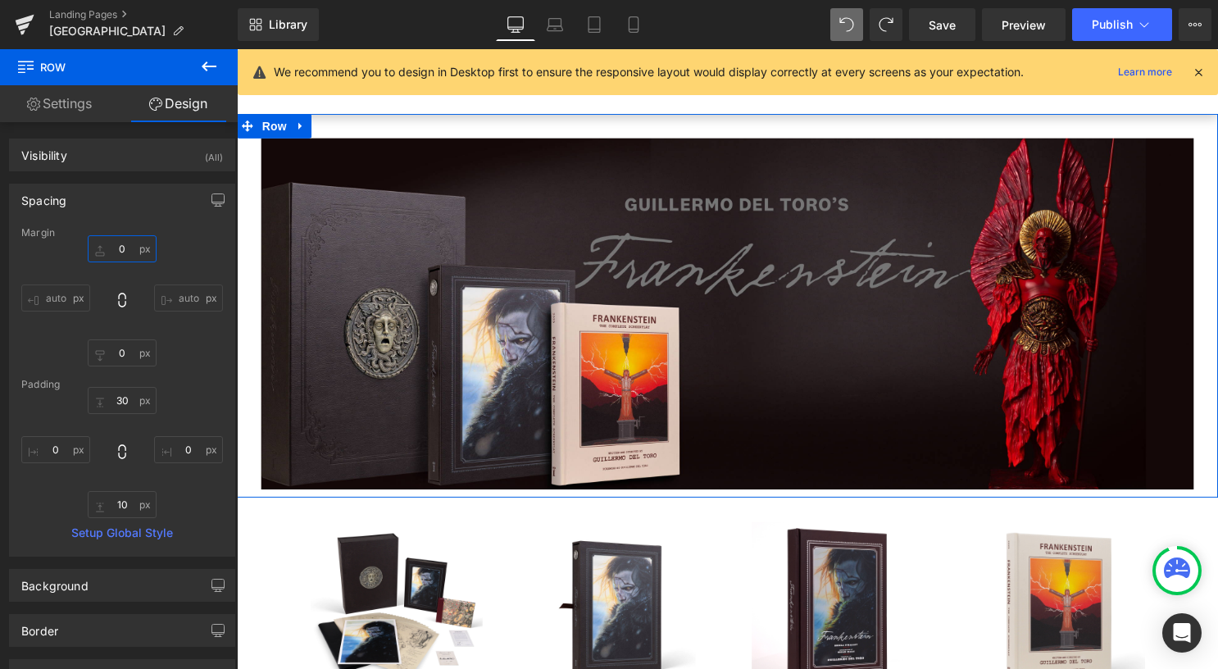
click at [121, 244] on input "0" at bounding box center [122, 248] width 69 height 27
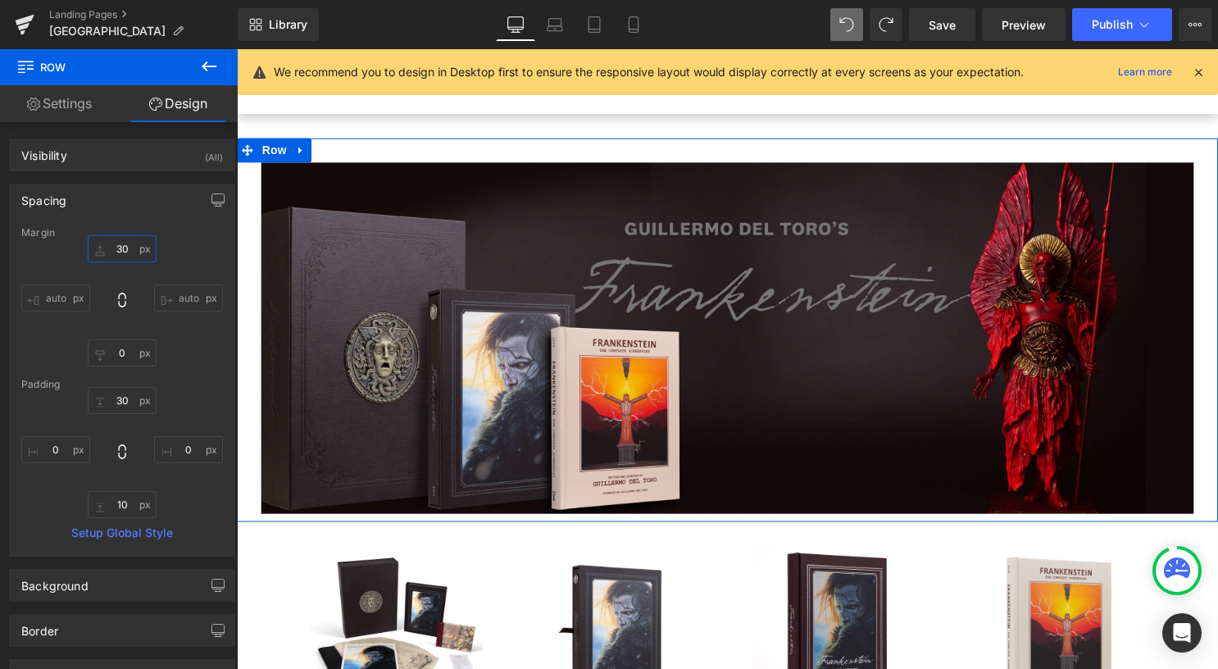
type input "30"
click at [296, 154] on icon at bounding box center [301, 151] width 11 height 12
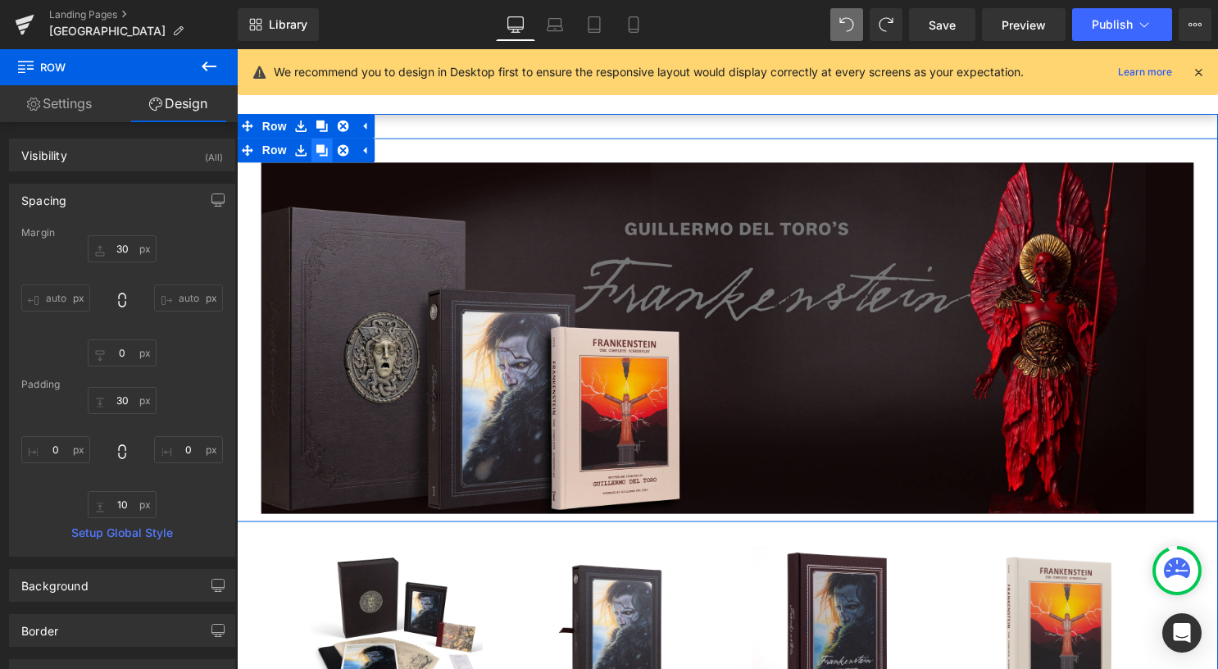
click at [319, 156] on icon at bounding box center [322, 151] width 11 height 11
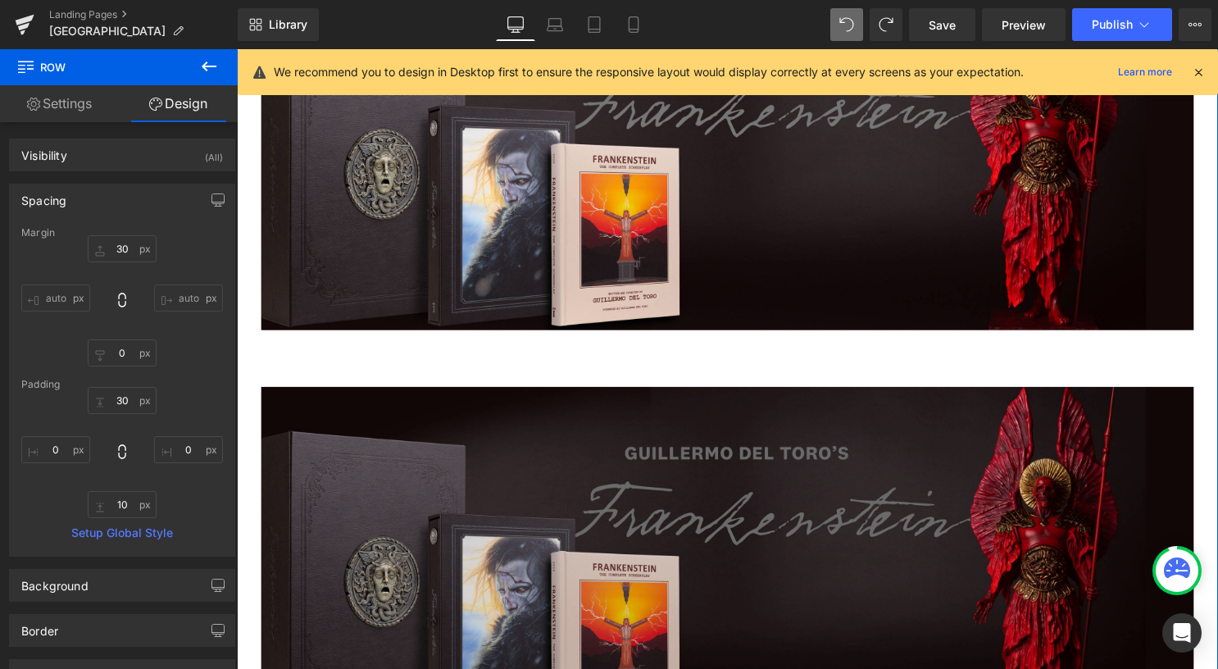
scroll to position [410, 0]
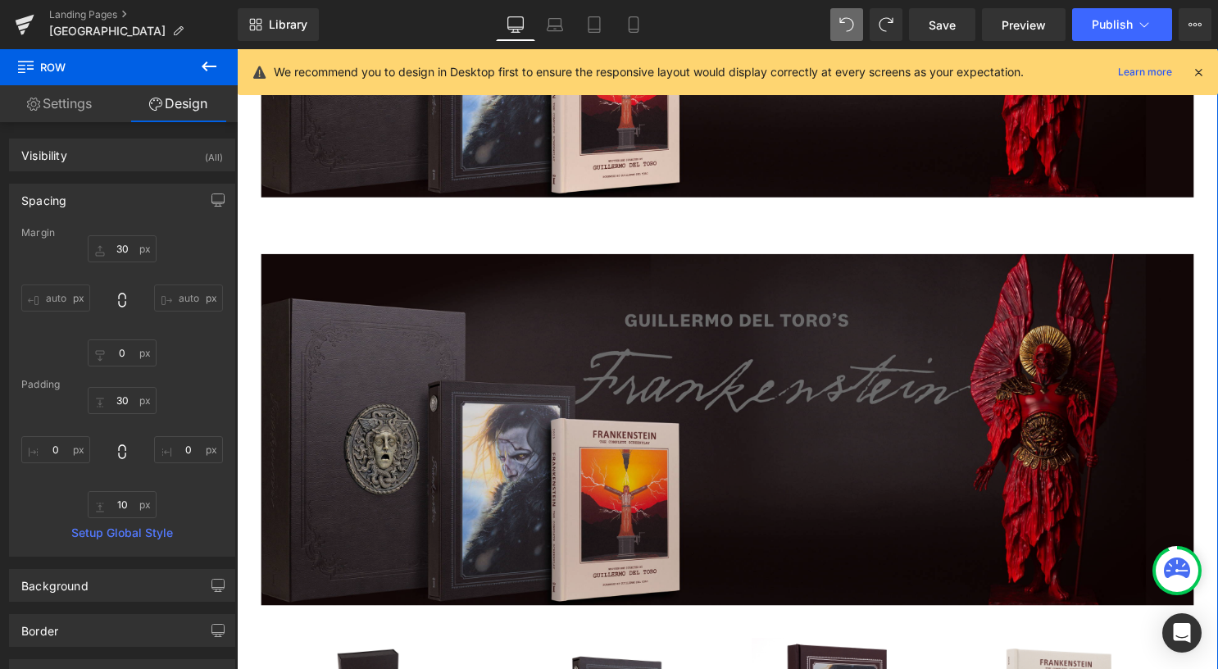
click at [402, 260] on div "Image" at bounding box center [733, 434] width 992 height 355
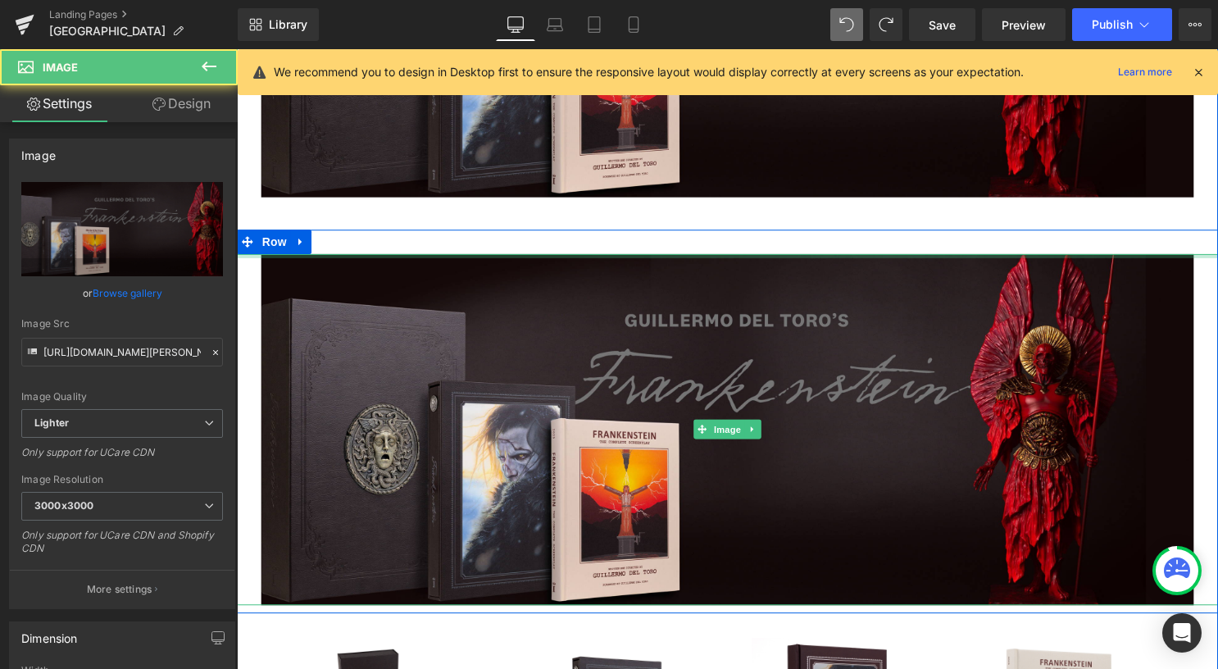
click at [407, 256] on div "Image Row" at bounding box center [733, 426] width 992 height 388
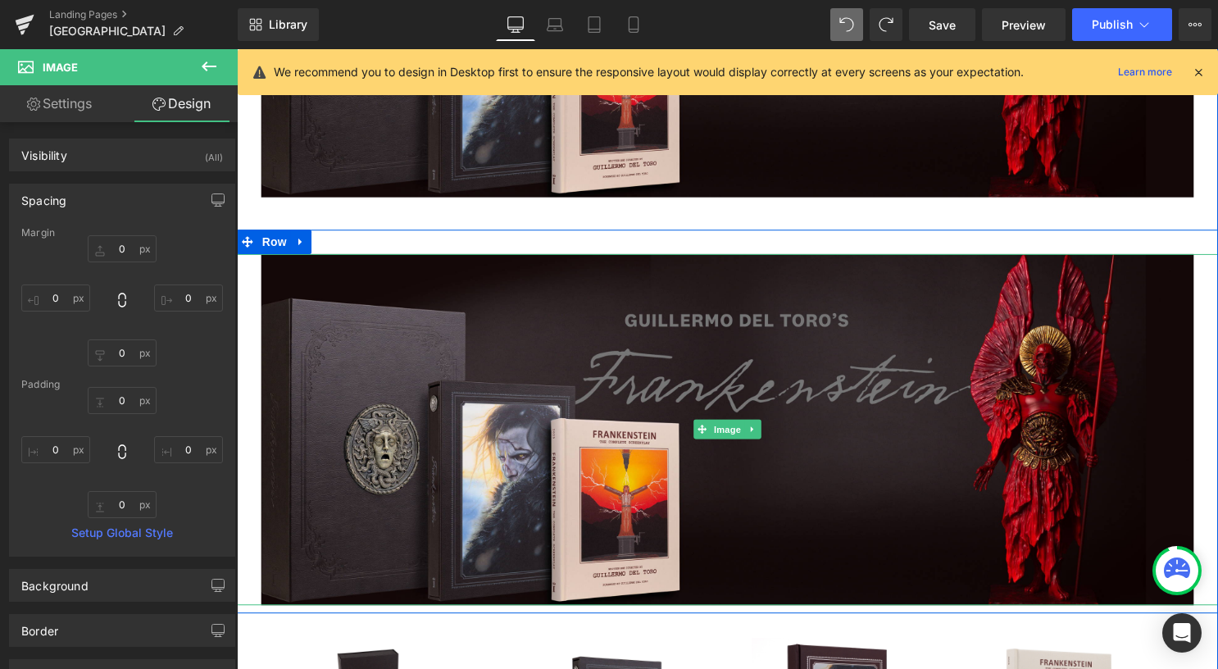
click at [386, 251] on div "Image Row" at bounding box center [733, 426] width 992 height 388
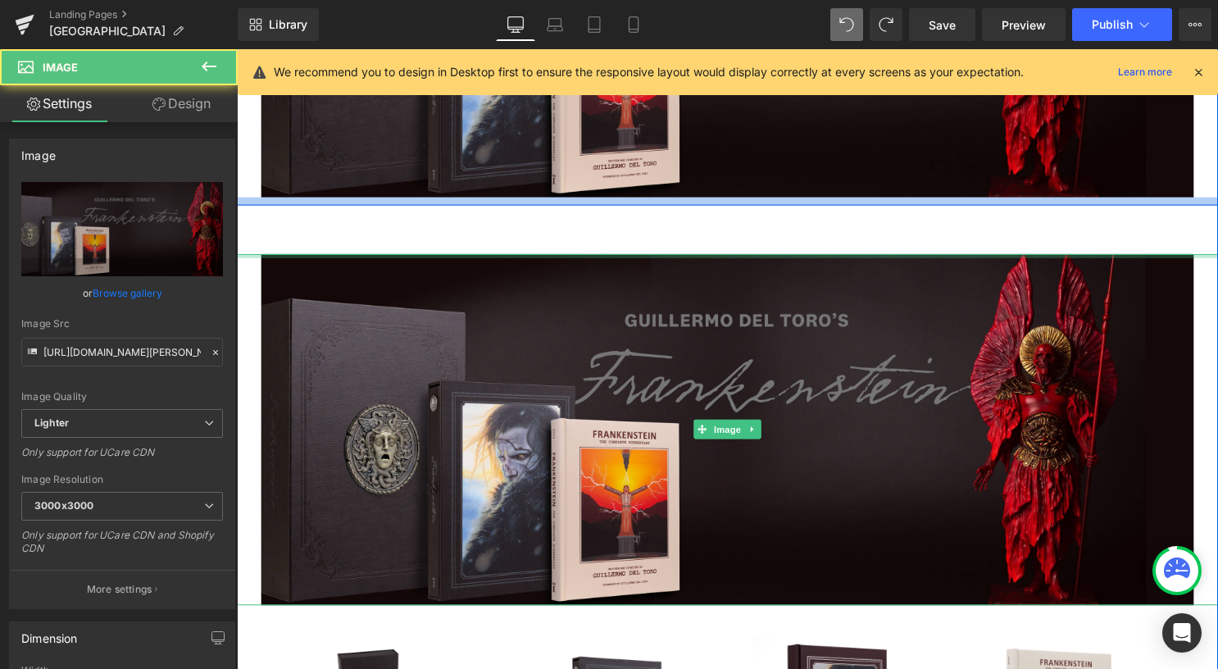
drag, startPoint x: 477, startPoint y: 256, endPoint x: 477, endPoint y: 204, distance: 51.6
click at [477, 204] on div "Image Row Image Row Image Frankenstein: Artifact Edition [Limited Edition] Head…" at bounding box center [733, 462] width 992 height 1334
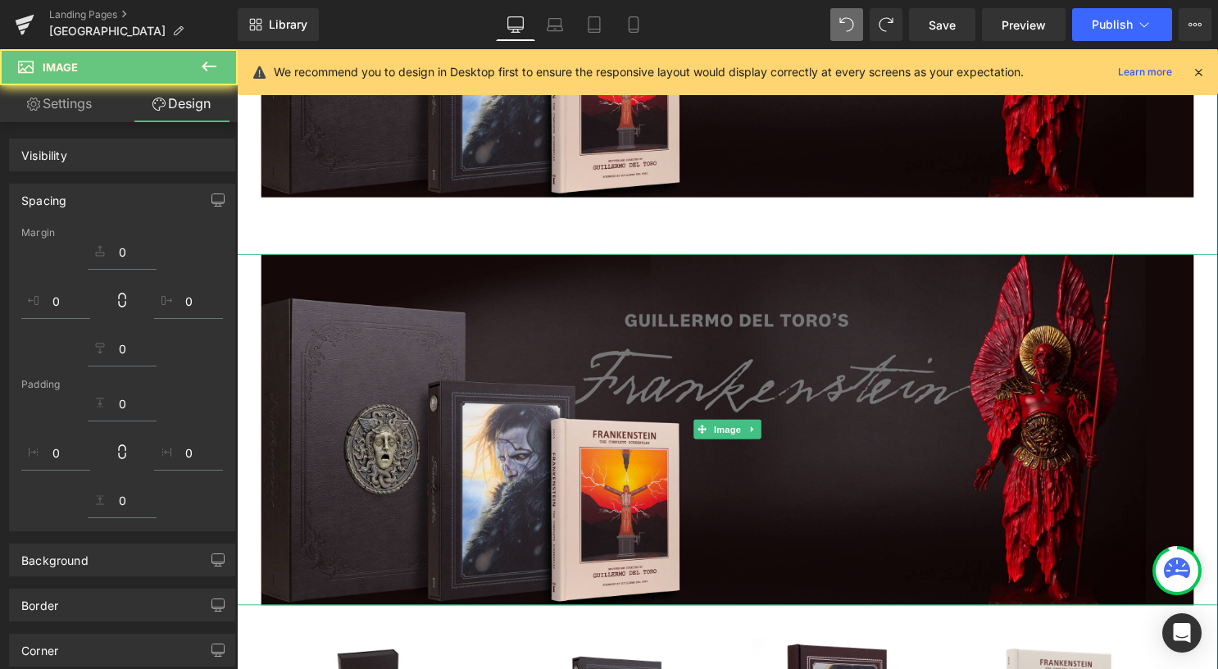
drag, startPoint x: 416, startPoint y: 245, endPoint x: 379, endPoint y: 247, distance: 36.9
click at [416, 245] on div "Image Row" at bounding box center [733, 426] width 992 height 388
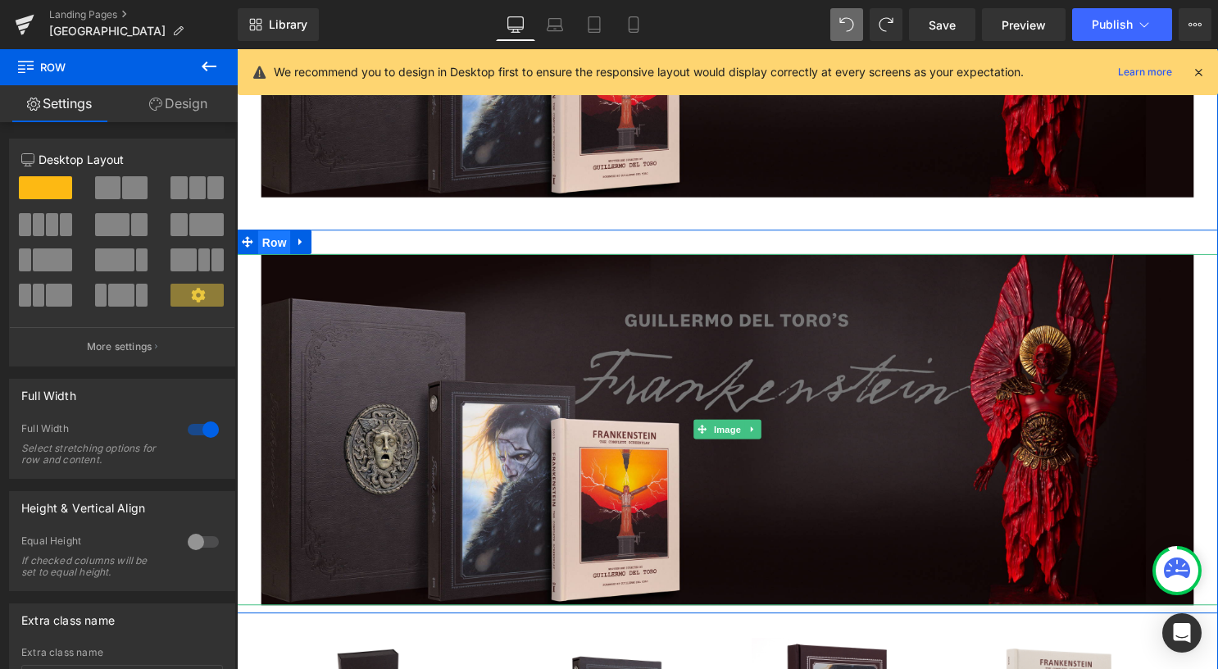
click at [271, 248] on span "Row" at bounding box center [274, 245] width 33 height 25
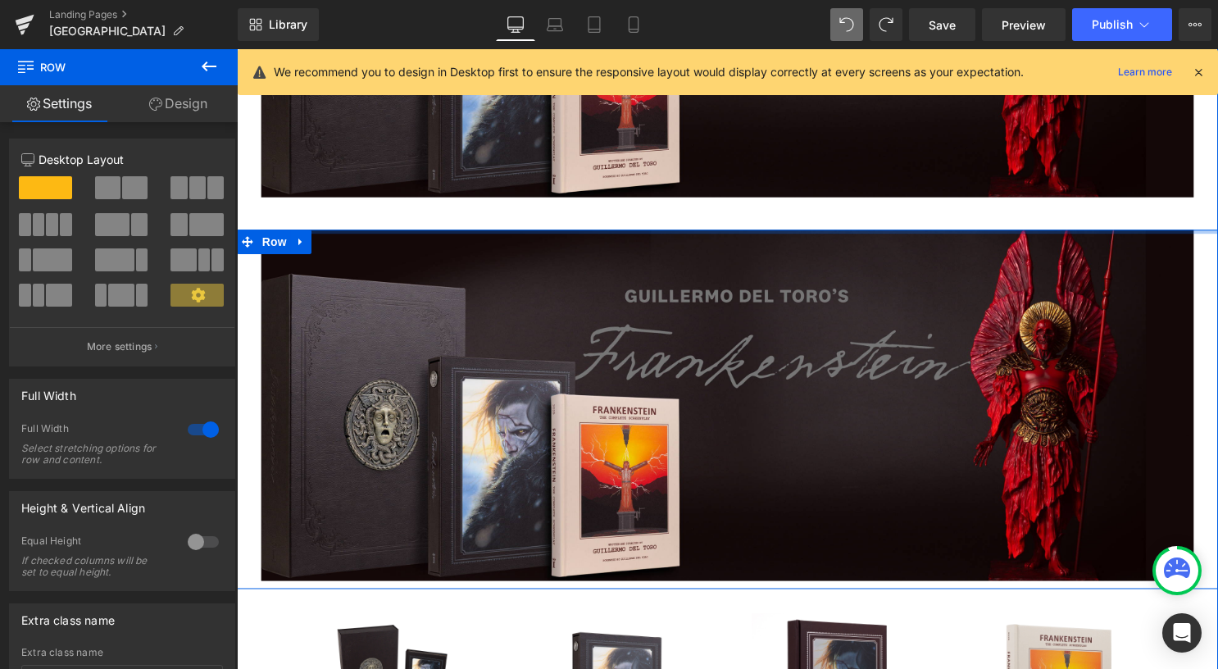
drag, startPoint x: 392, startPoint y: 250, endPoint x: 350, endPoint y: 212, distance: 56.3
click at [394, 172] on div "Image Row Image Row Image Frankenstein: Artifact Edition [Limited Edition] Head…" at bounding box center [733, 450] width 992 height 1310
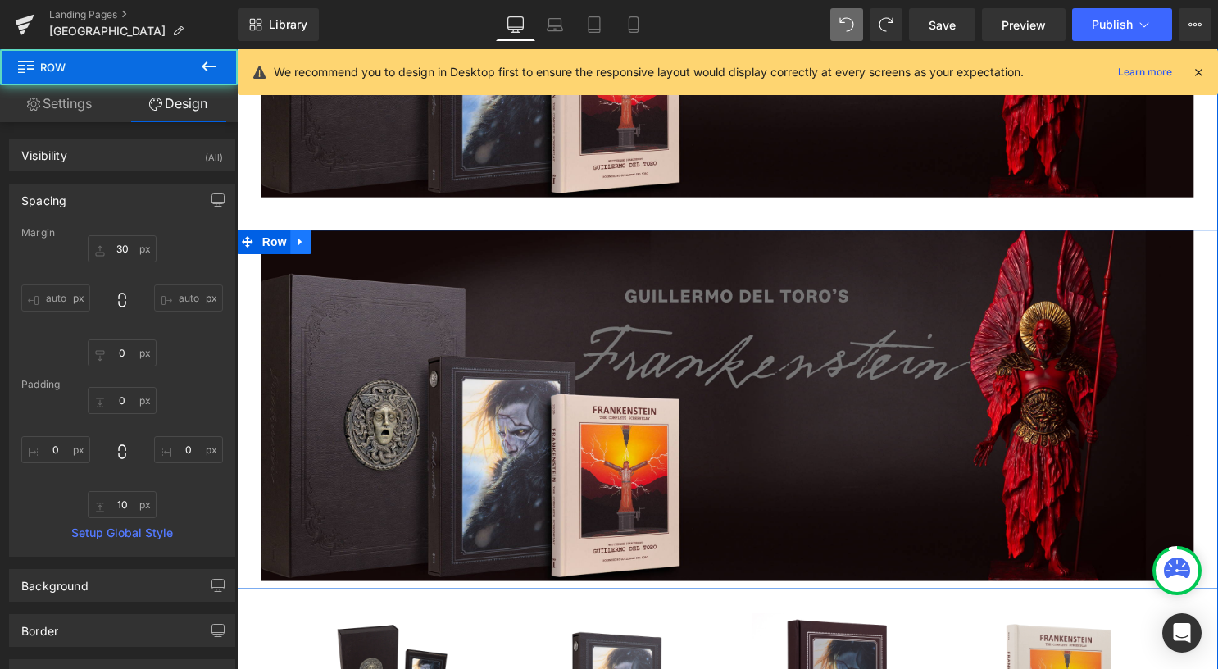
click at [301, 245] on link at bounding box center [301, 244] width 21 height 25
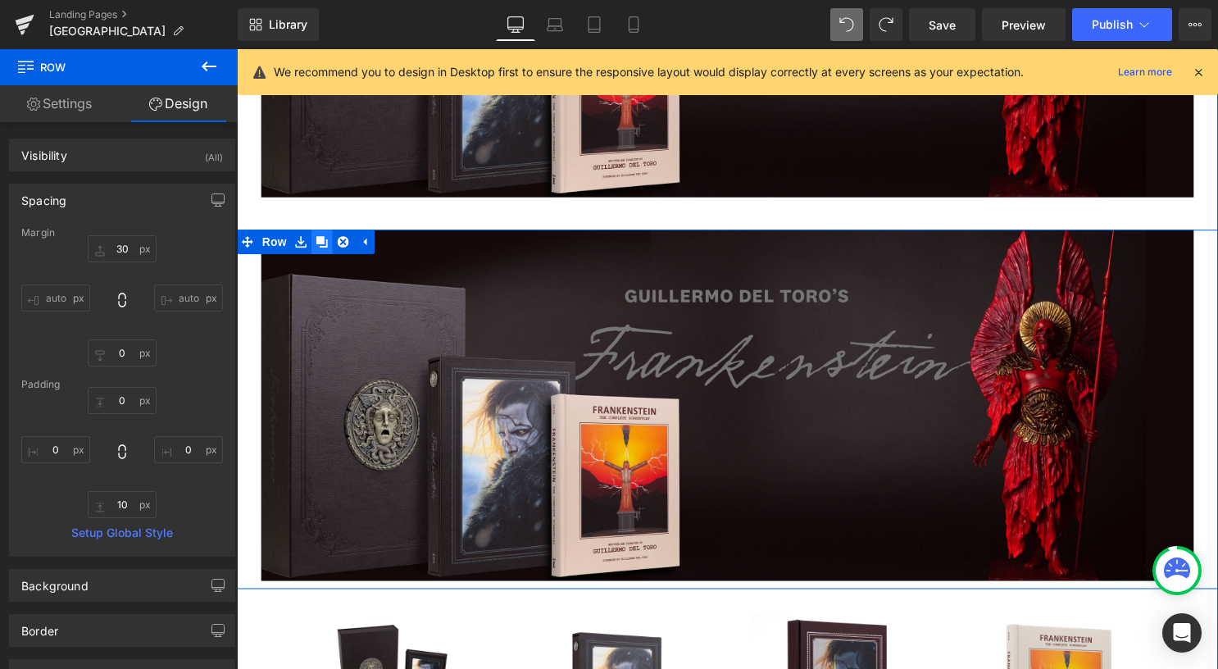
click at [319, 245] on icon at bounding box center [322, 243] width 11 height 11
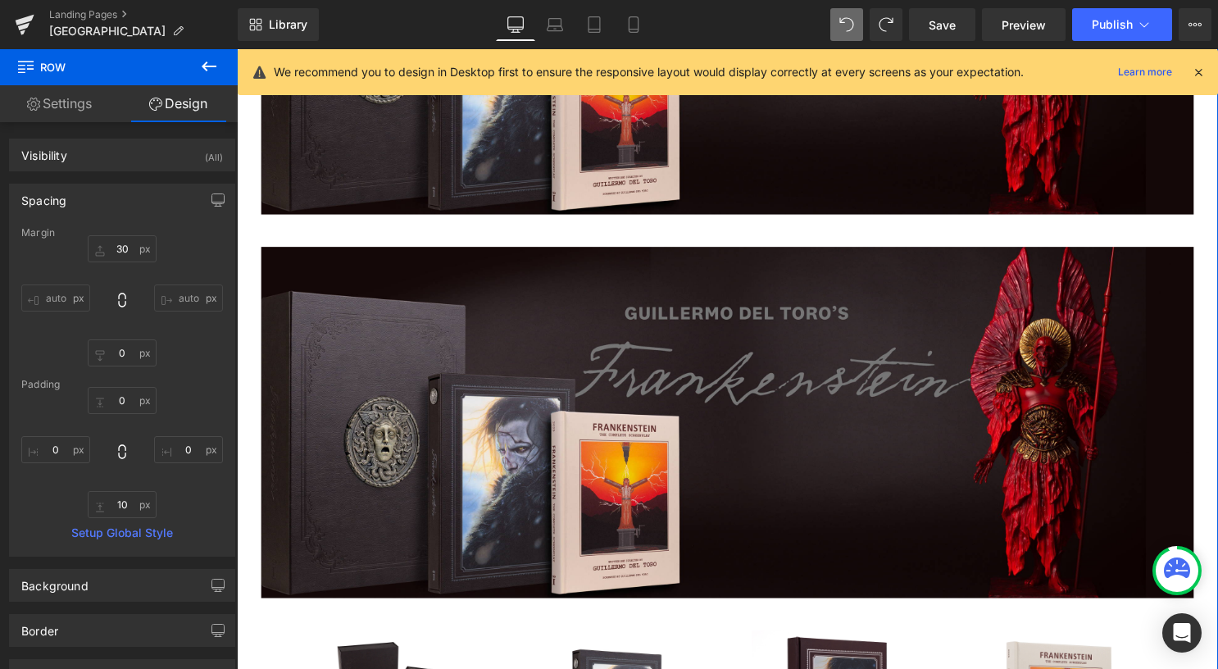
scroll to position [771, 0]
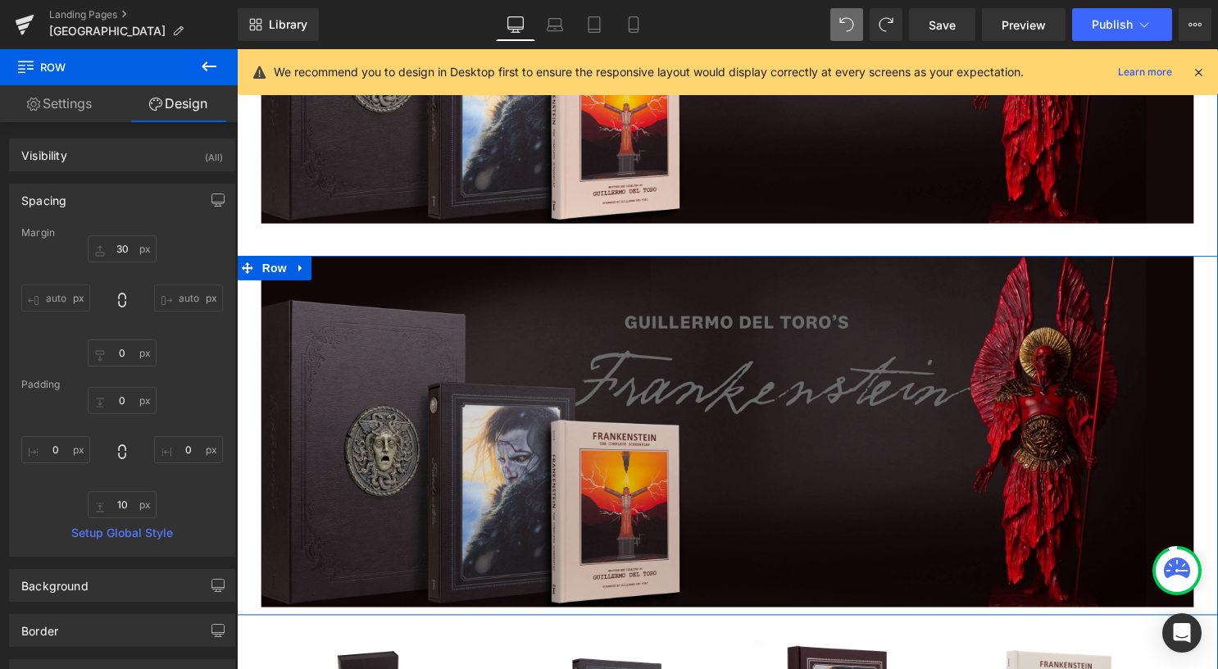
click at [559, 272] on img at bounding box center [732, 435] width 942 height 355
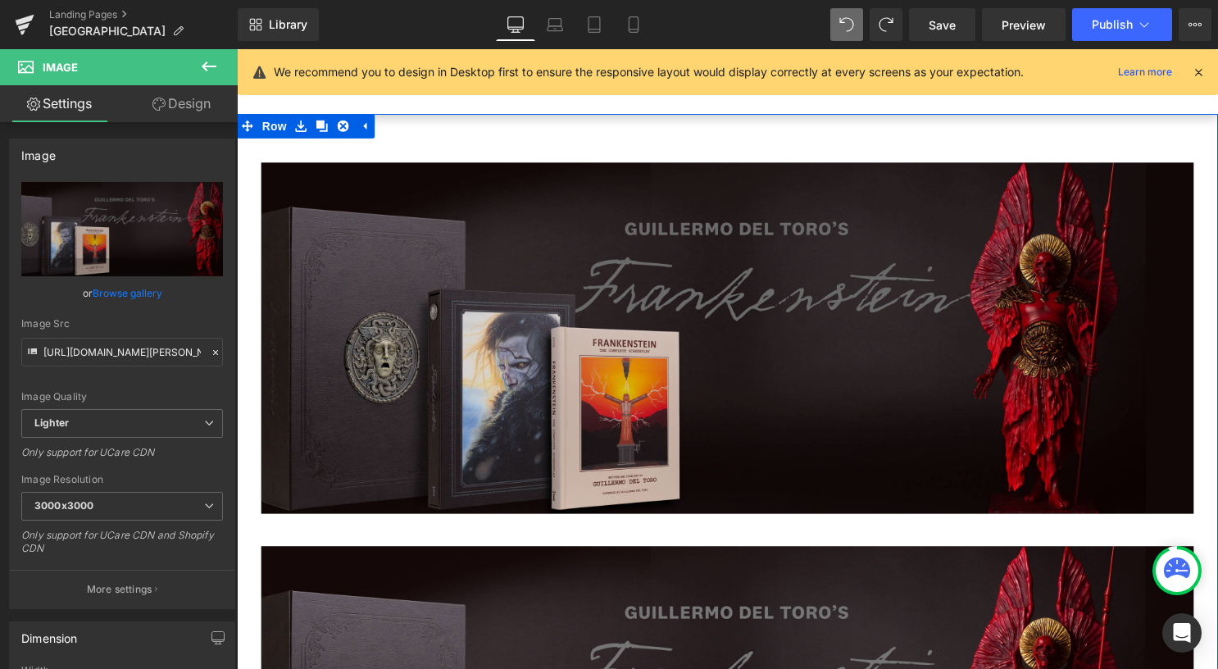
scroll to position [0, 0]
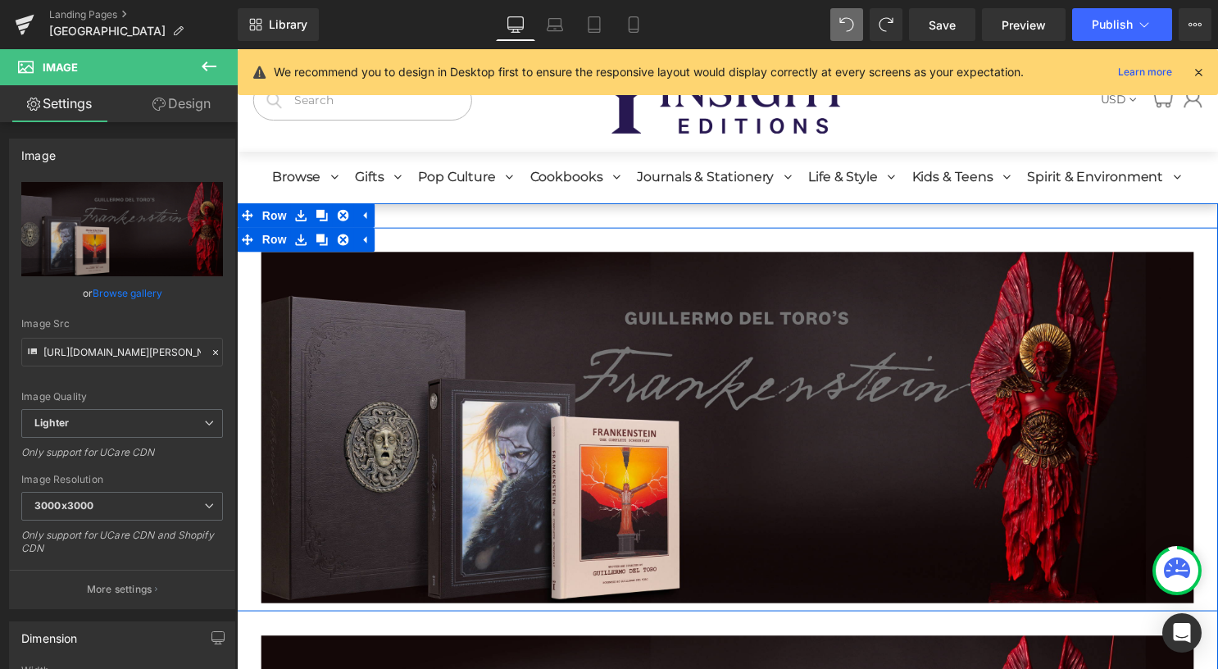
click at [416, 247] on div "Image Row" at bounding box center [733, 423] width 992 height 388
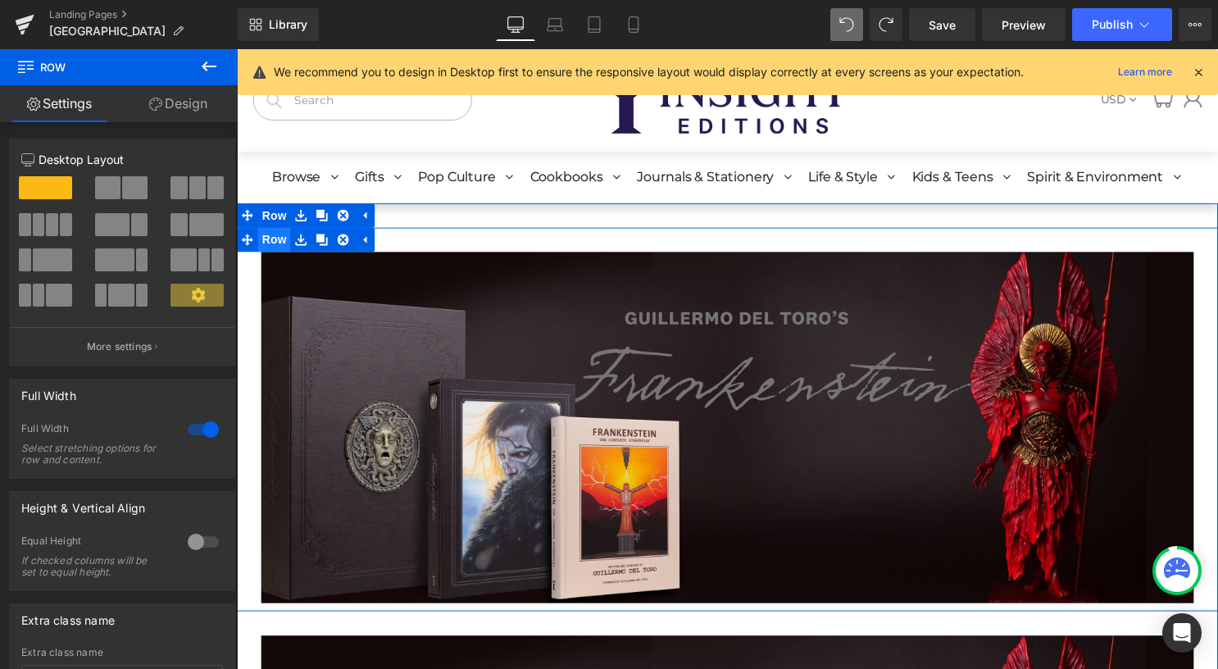
click at [269, 243] on span "Row" at bounding box center [274, 241] width 33 height 25
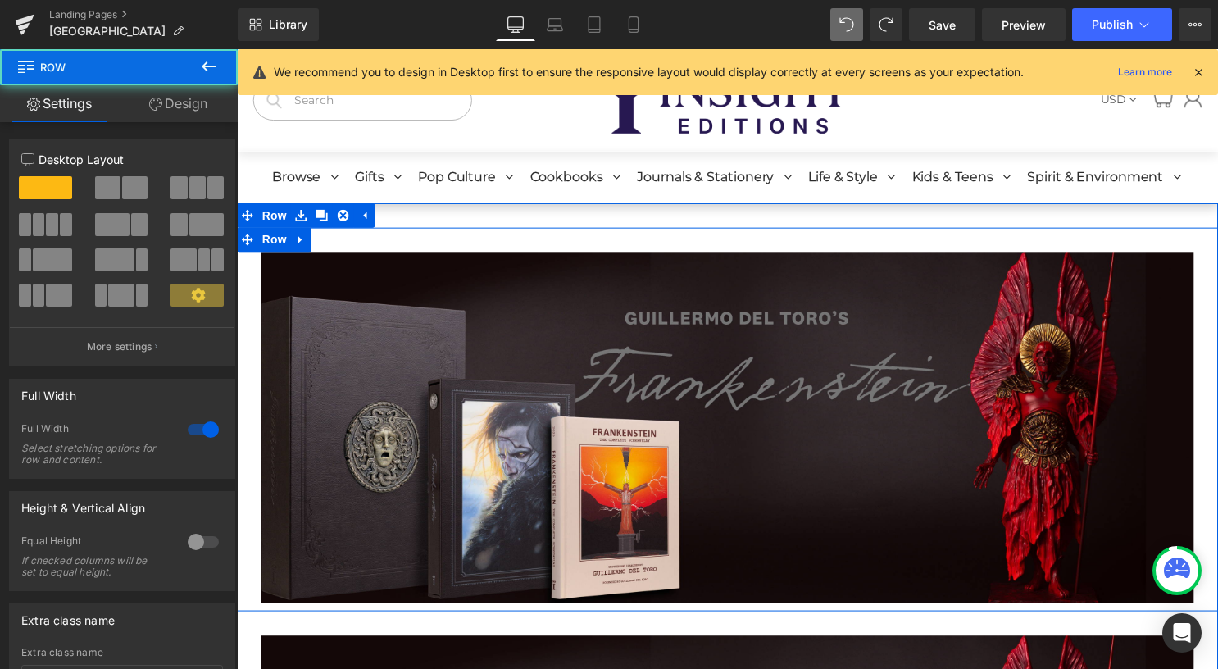
click at [434, 243] on div "Image Row" at bounding box center [733, 423] width 992 height 388
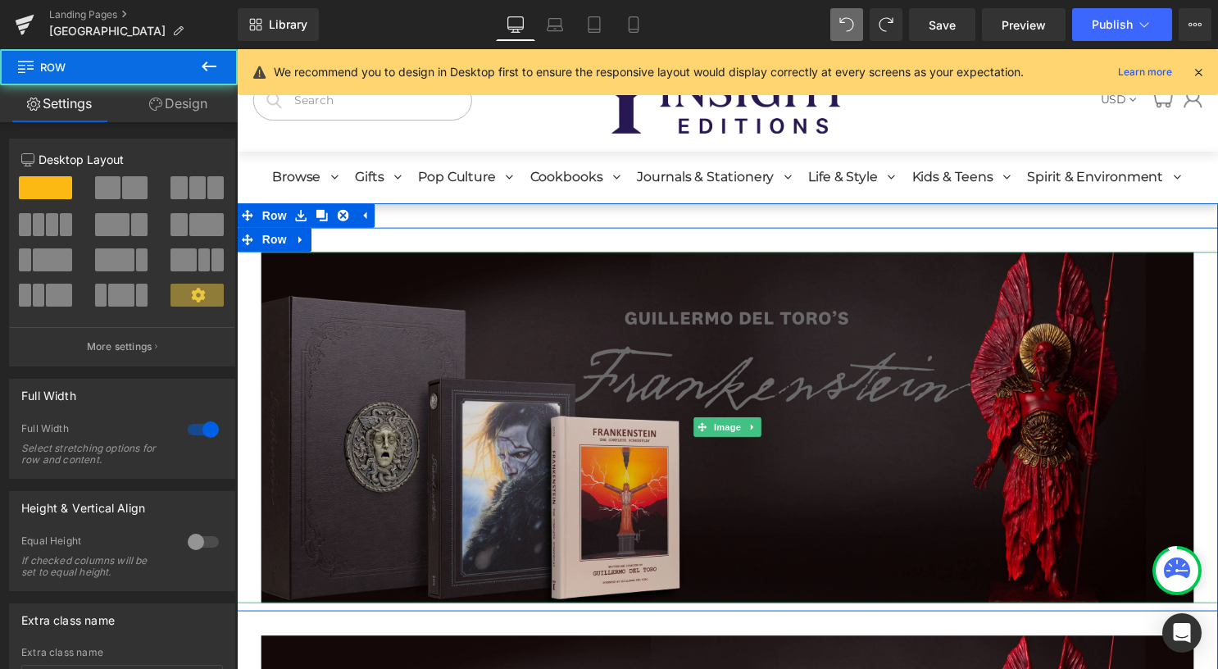
click at [454, 350] on img at bounding box center [732, 431] width 942 height 355
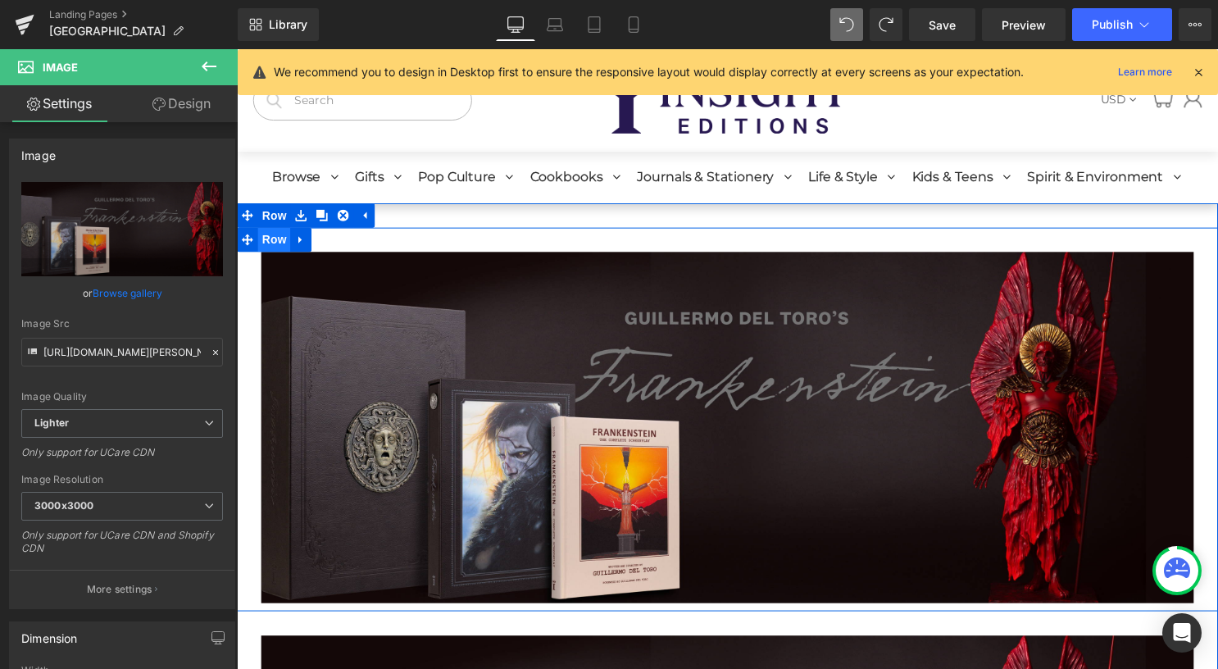
click at [270, 239] on span "Row" at bounding box center [274, 241] width 33 height 25
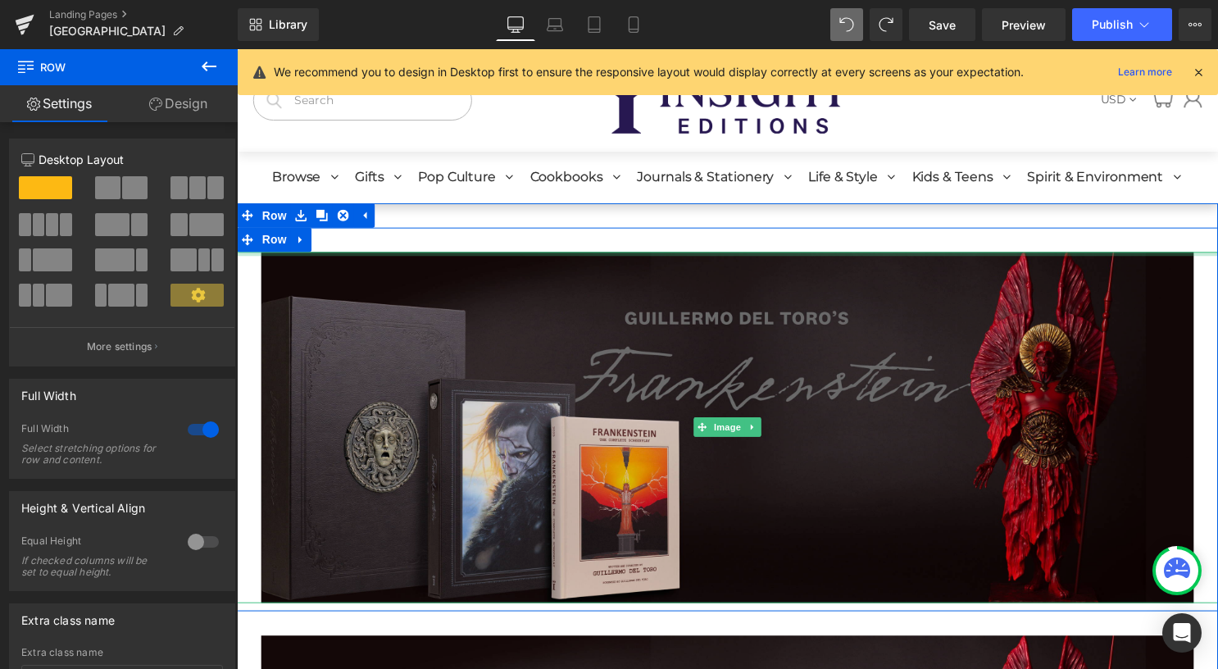
click at [425, 254] on div at bounding box center [733, 256] width 992 height 4
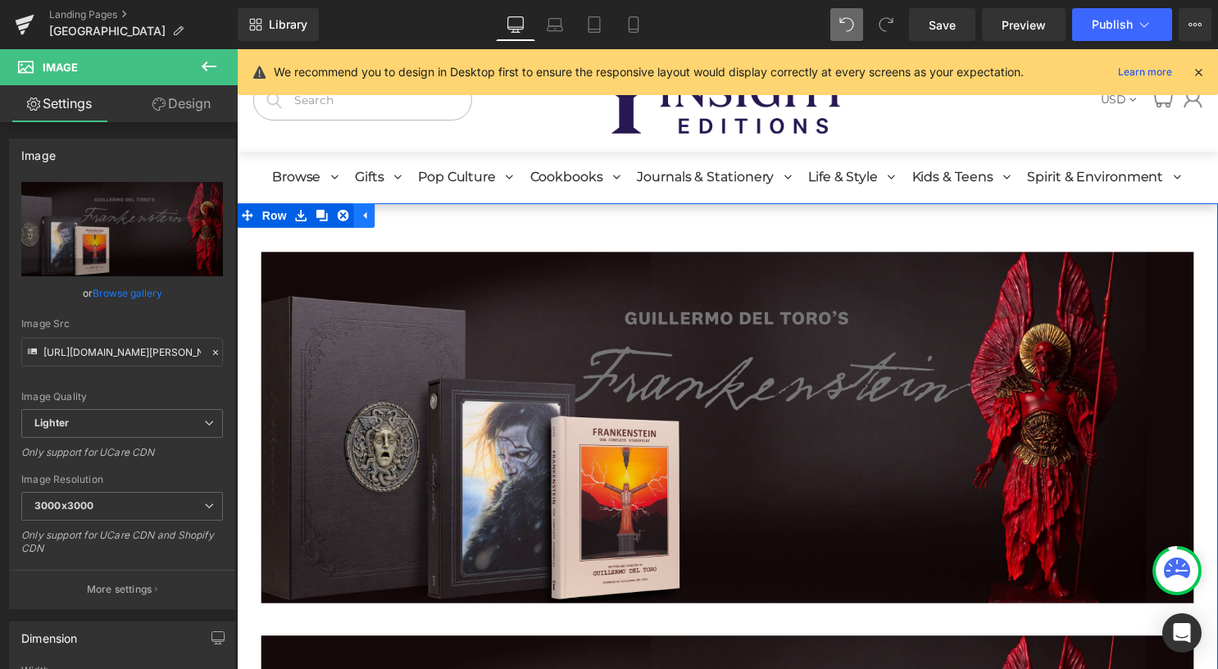
click at [360, 214] on icon at bounding box center [365, 217] width 11 height 12
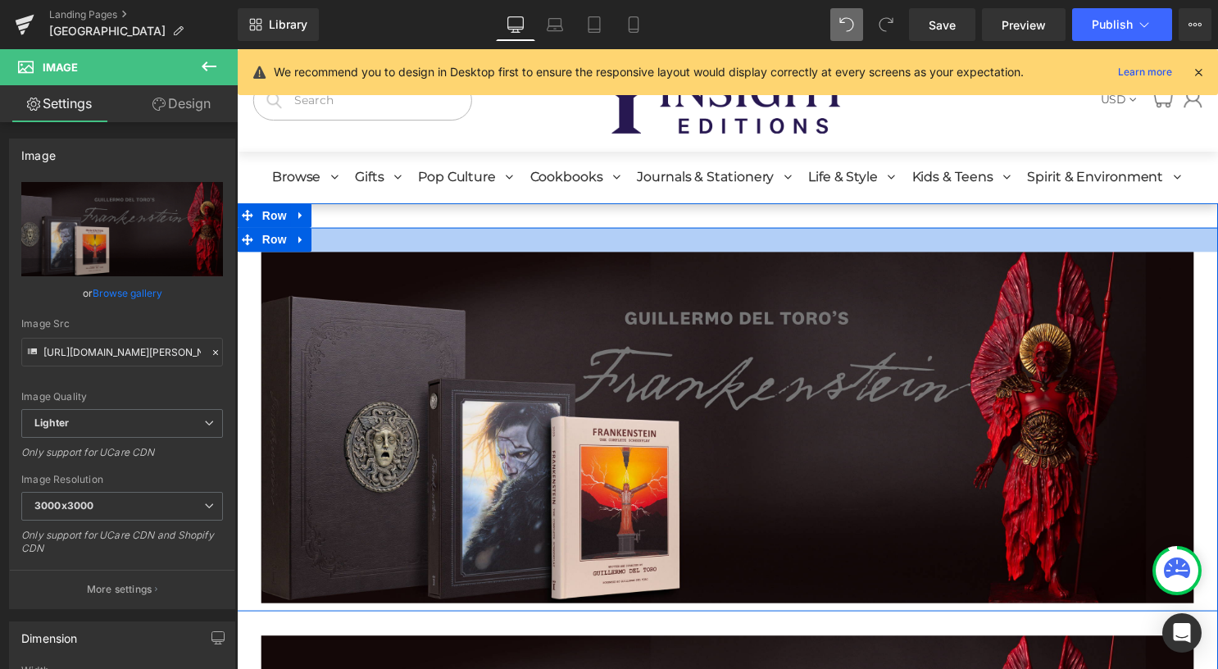
click at [397, 245] on div at bounding box center [733, 241] width 992 height 25
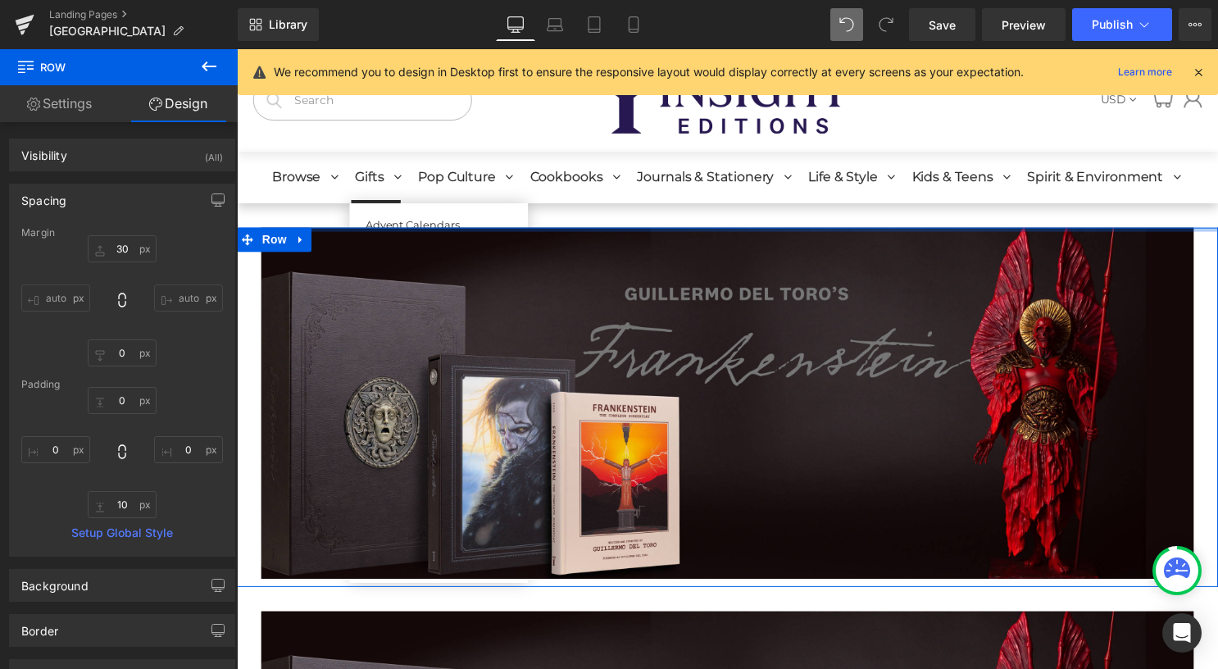
drag, startPoint x: 397, startPoint y: 245, endPoint x: 397, endPoint y: 202, distance: 43.4
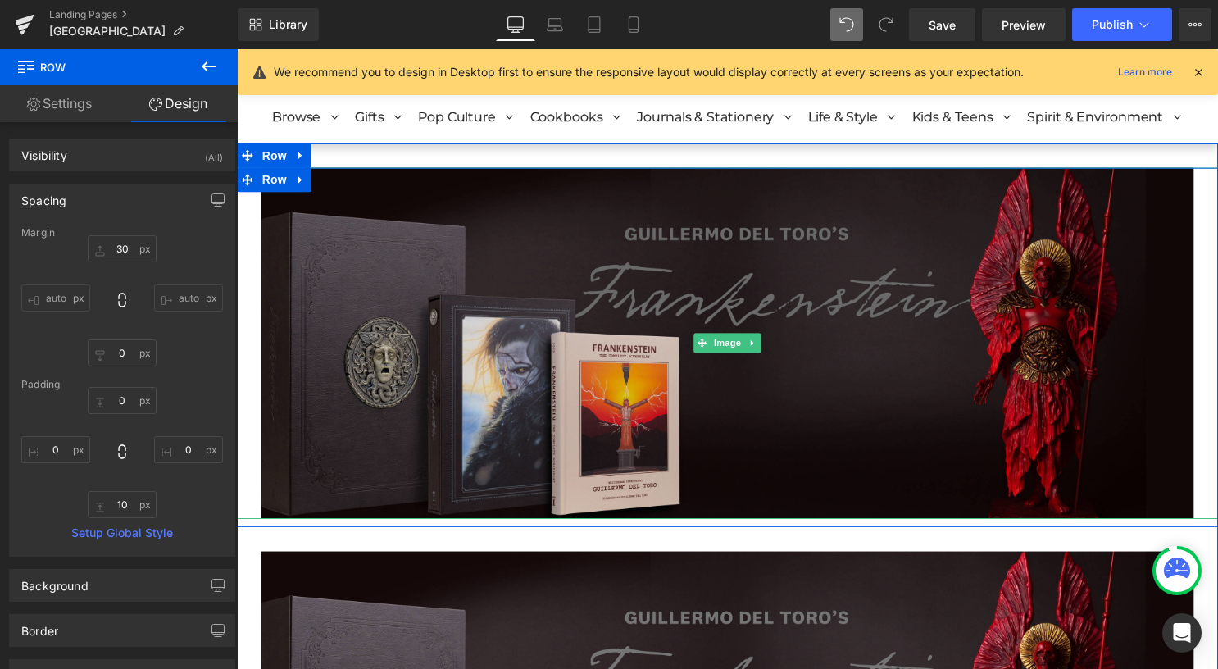
scroll to position [82, 0]
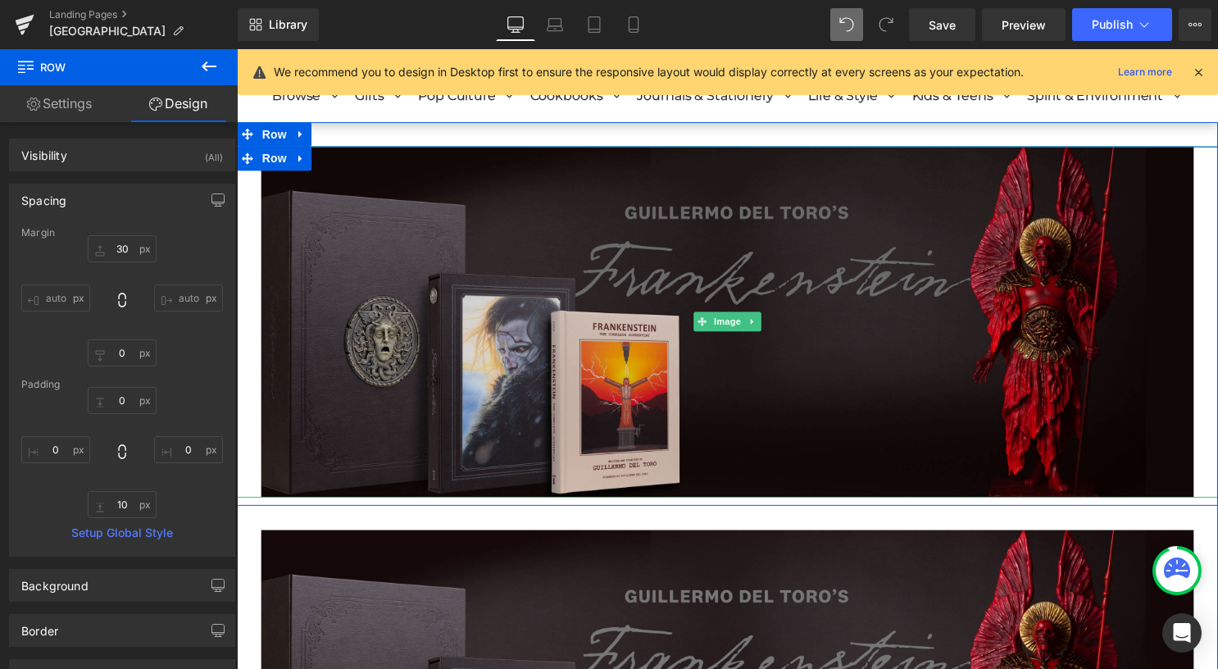
drag, startPoint x: 476, startPoint y: 285, endPoint x: 272, endPoint y: 183, distance: 228.3
click at [476, 285] on img at bounding box center [732, 325] width 942 height 355
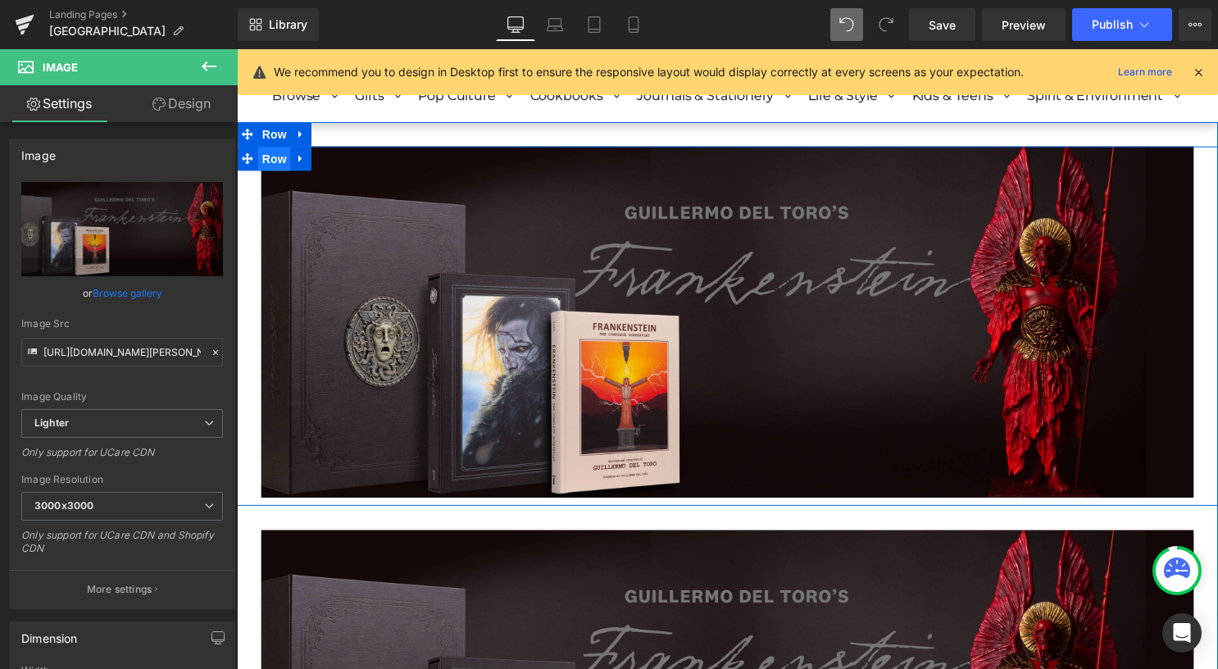
click at [258, 163] on span "Row" at bounding box center [274, 160] width 33 height 25
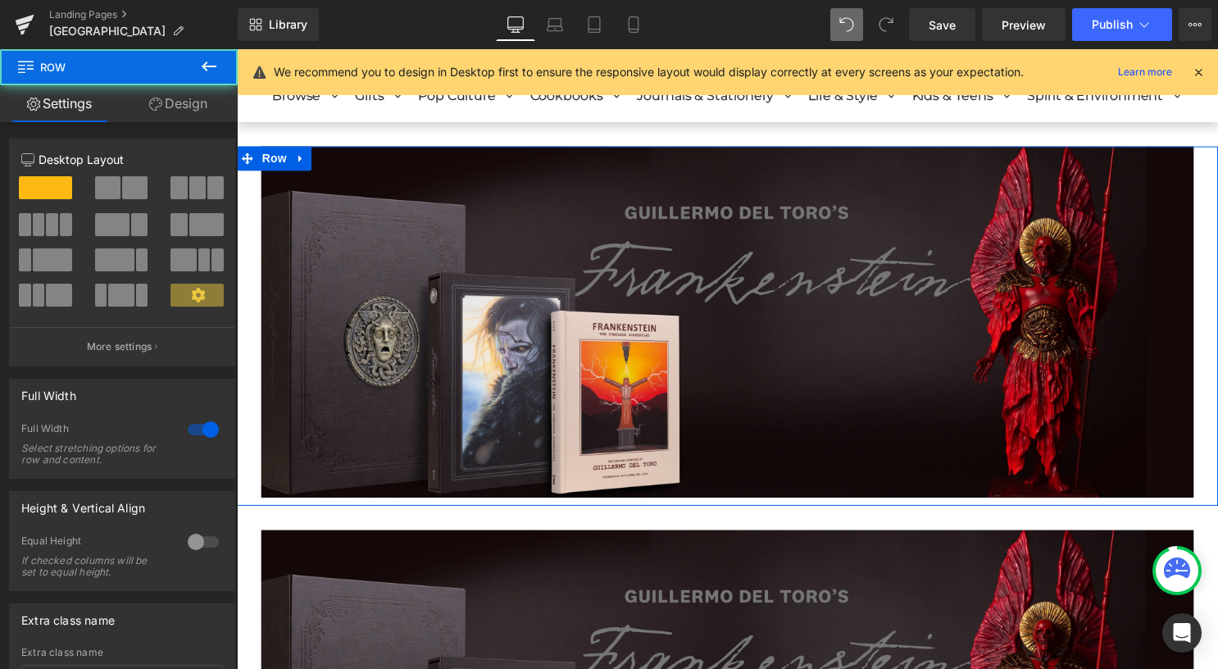
click at [192, 107] on link "Design" at bounding box center [178, 103] width 119 height 37
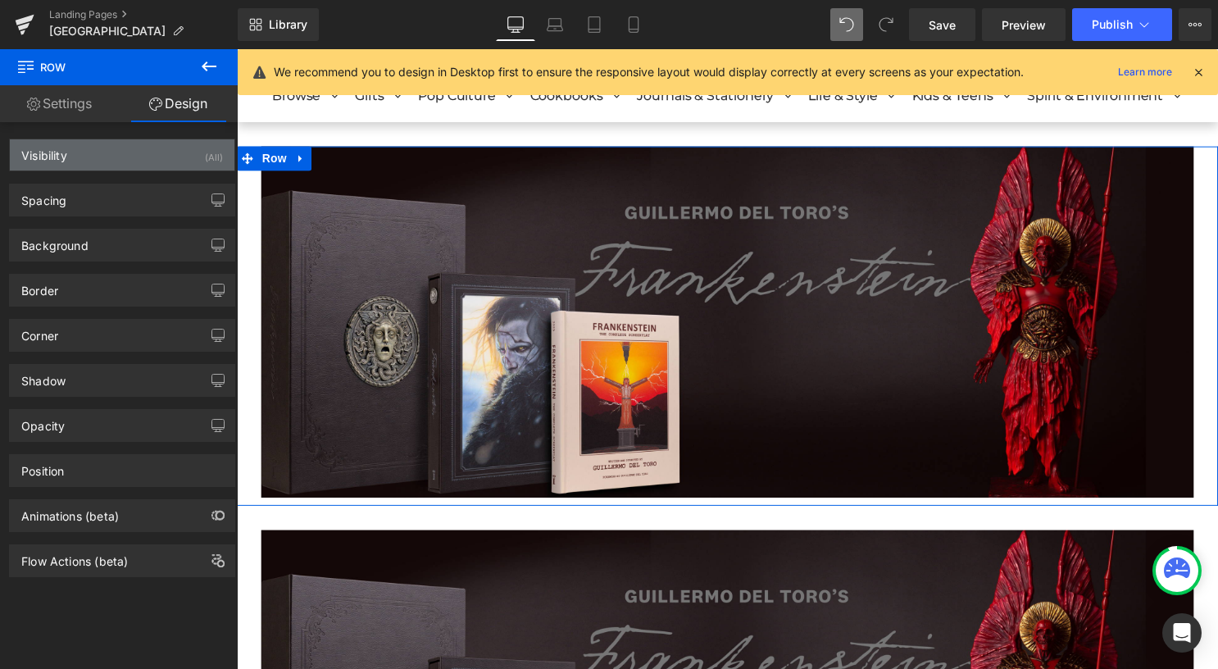
click at [135, 164] on div "Visibility (All)" at bounding box center [122, 154] width 225 height 31
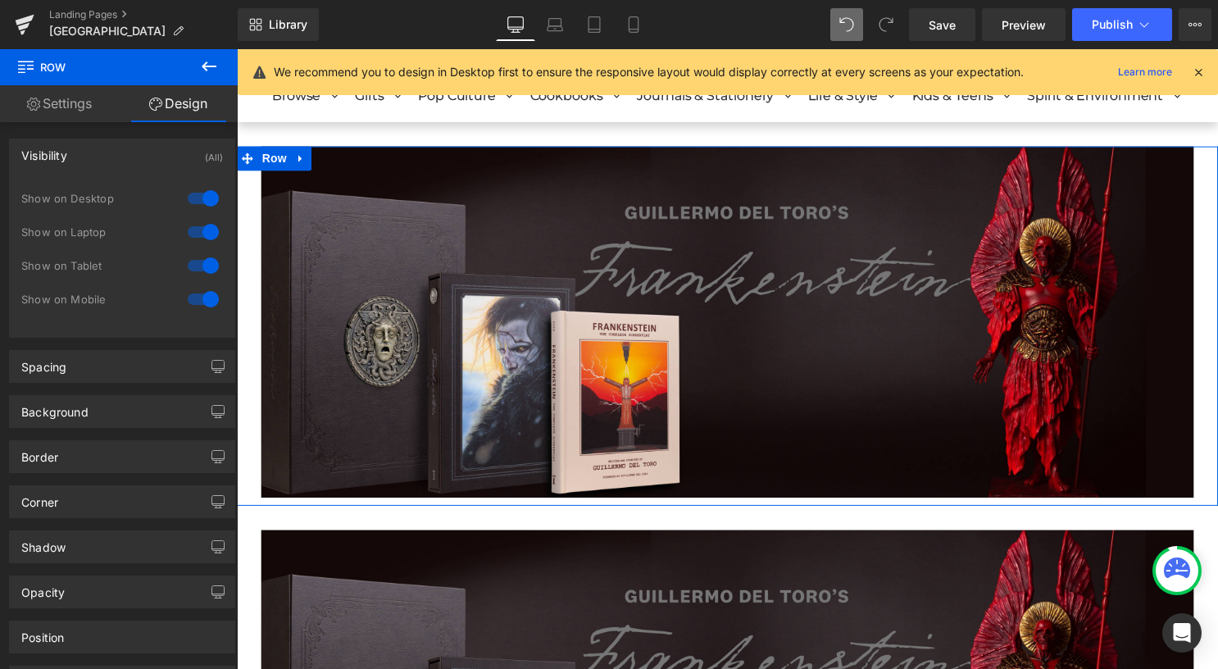
drag, startPoint x: 199, startPoint y: 262, endPoint x: 200, endPoint y: 270, distance: 8.2
click at [200, 262] on div at bounding box center [203, 265] width 39 height 26
click at [201, 300] on div at bounding box center [203, 299] width 39 height 26
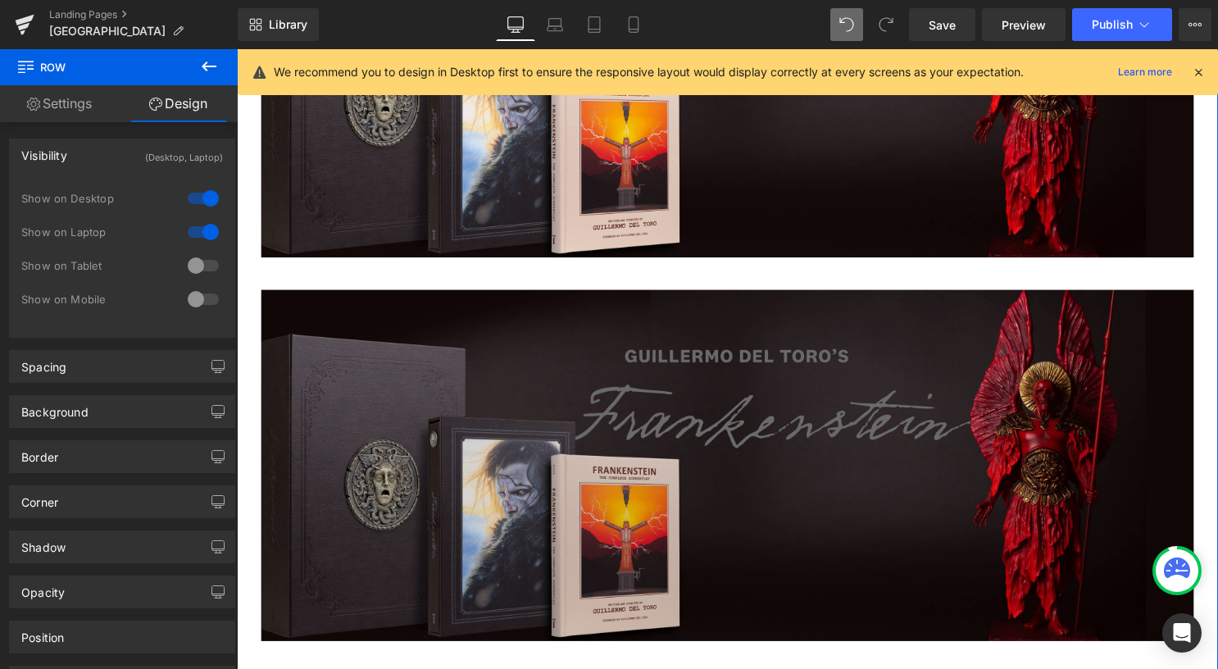
scroll to position [328, 0]
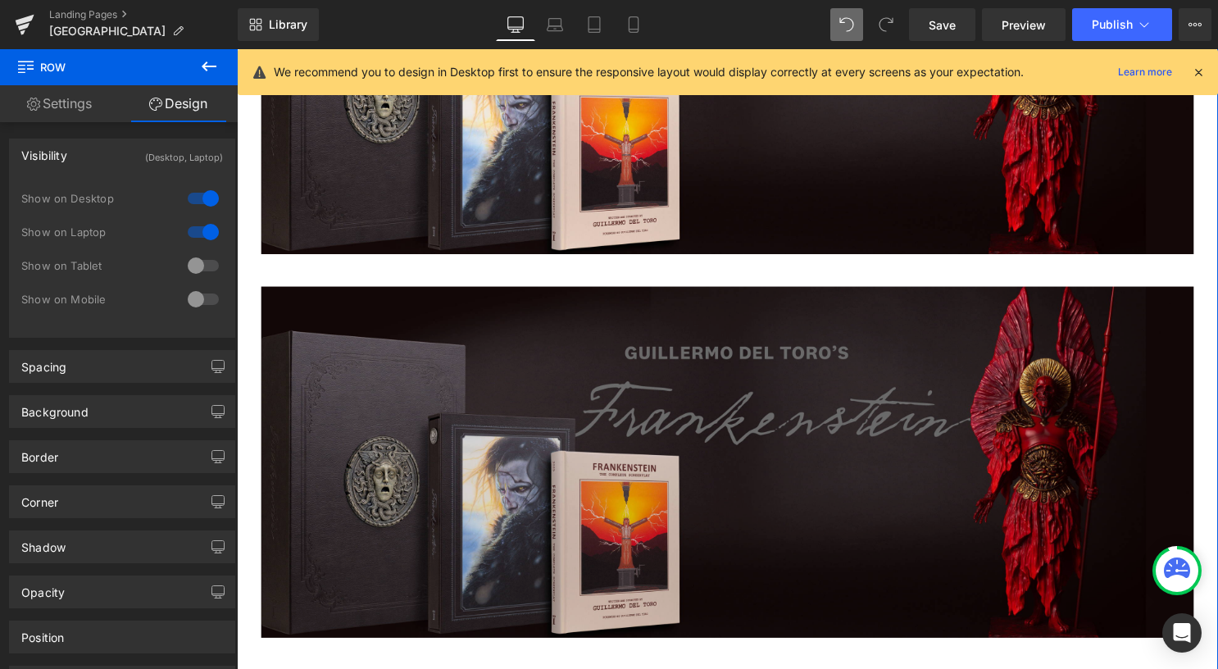
click at [643, 361] on img at bounding box center [732, 466] width 942 height 355
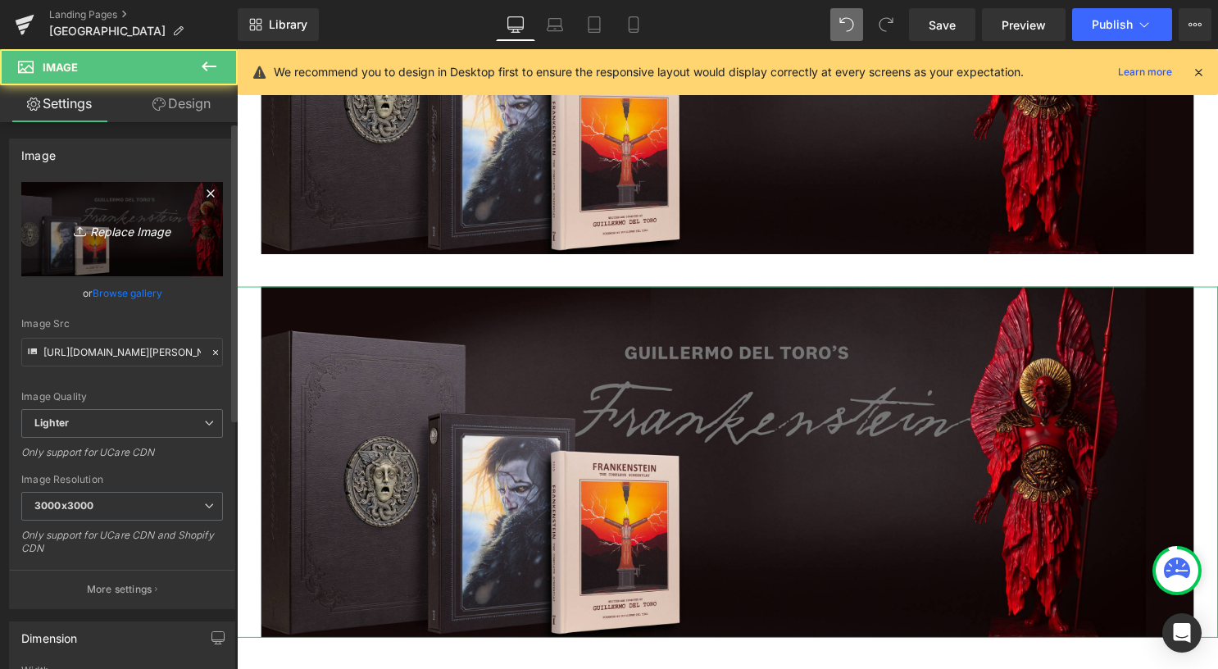
click at [157, 240] on link "Replace Image" at bounding box center [122, 229] width 202 height 94
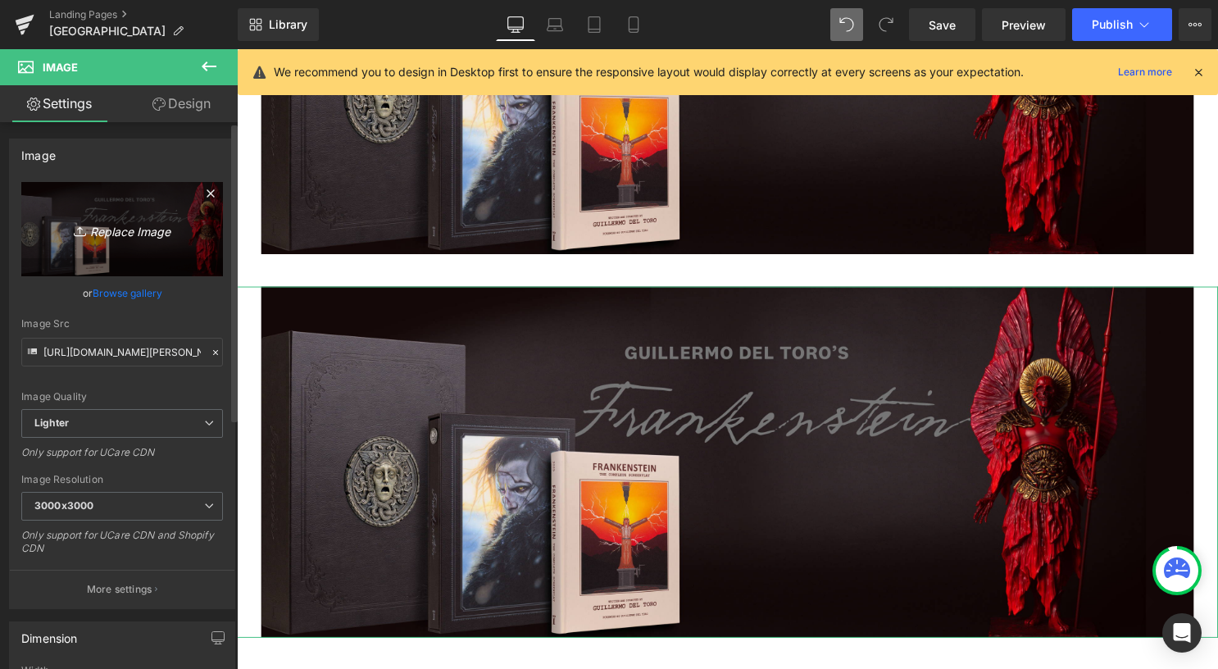
type input "C:\fakepath\Frankenstein_Heder_1200x620.jpg"
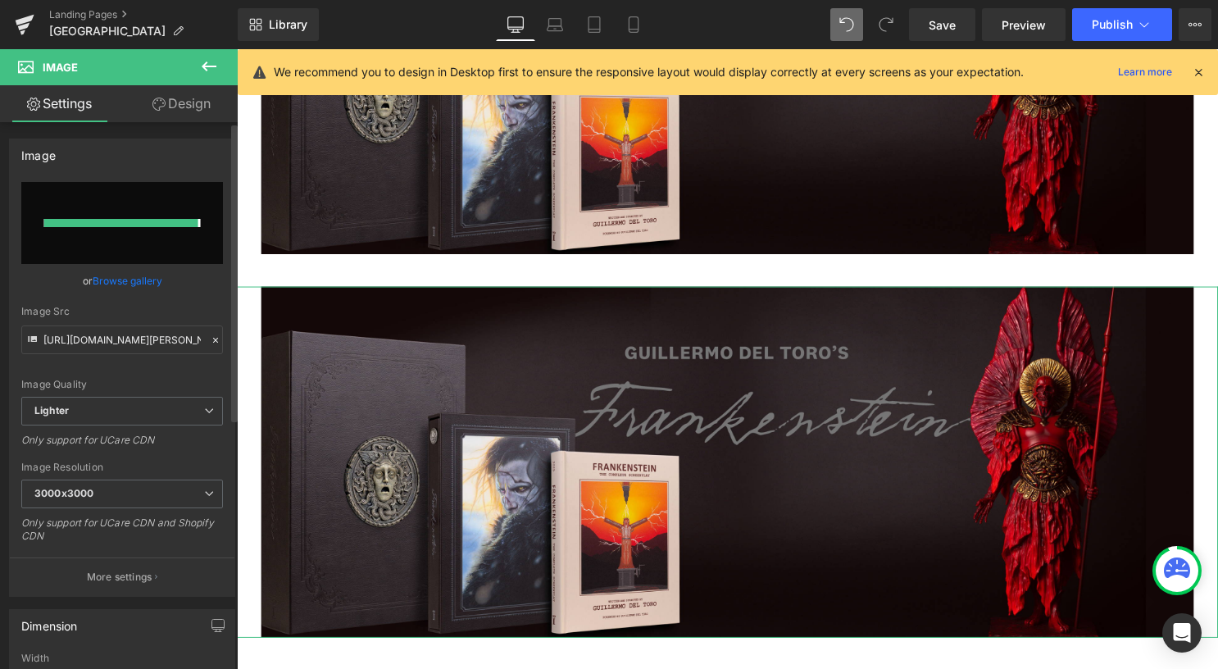
type input "https://ucarecdn.com/46be09d9-9a86-469c-a197-8262fb07a729/-/format/auto/-/previ…"
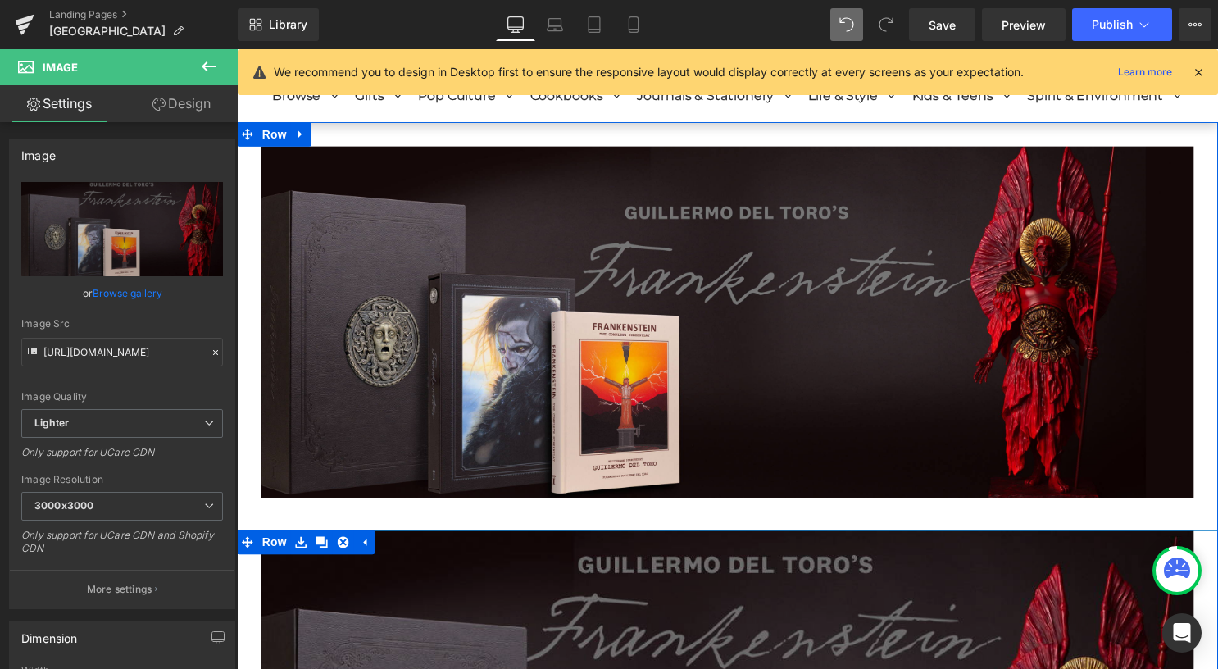
scroll to position [410, 0]
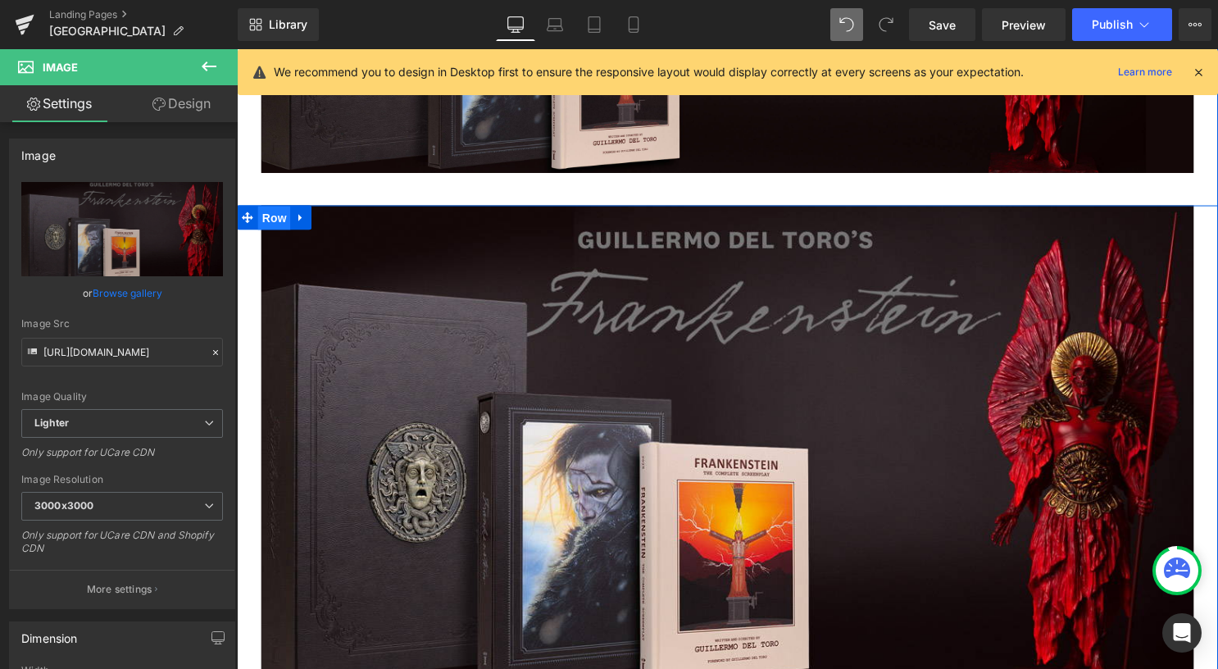
click at [270, 223] on span "Row" at bounding box center [274, 220] width 33 height 25
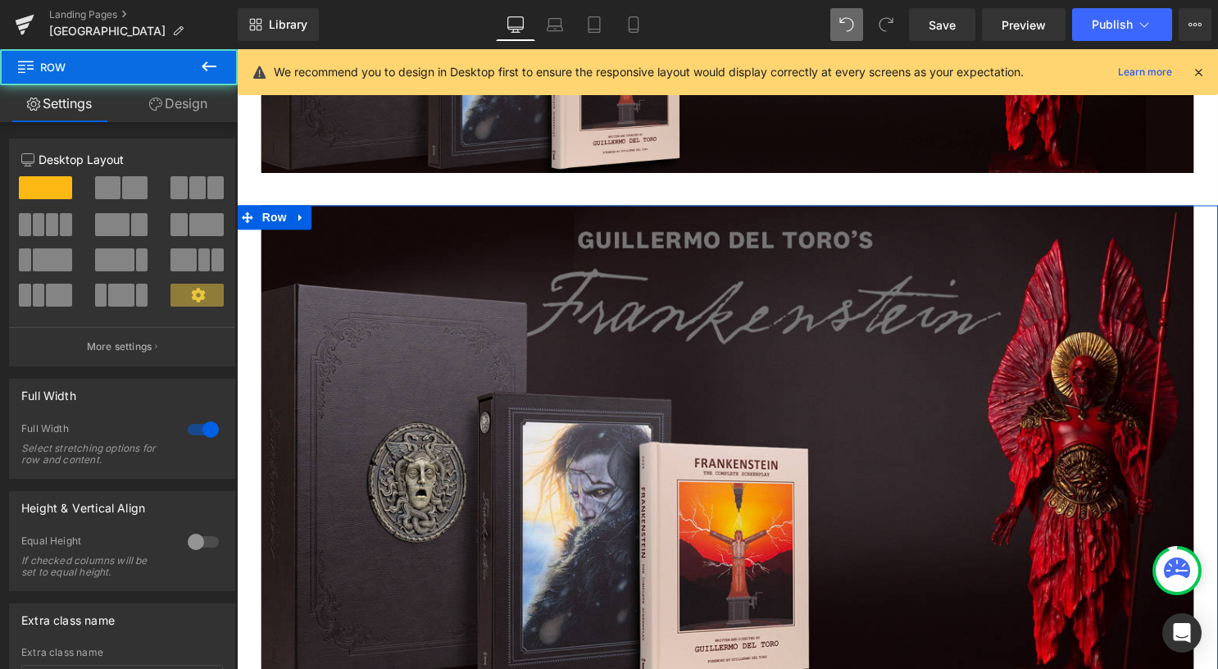
click at [216, 97] on link "Design" at bounding box center [178, 103] width 119 height 37
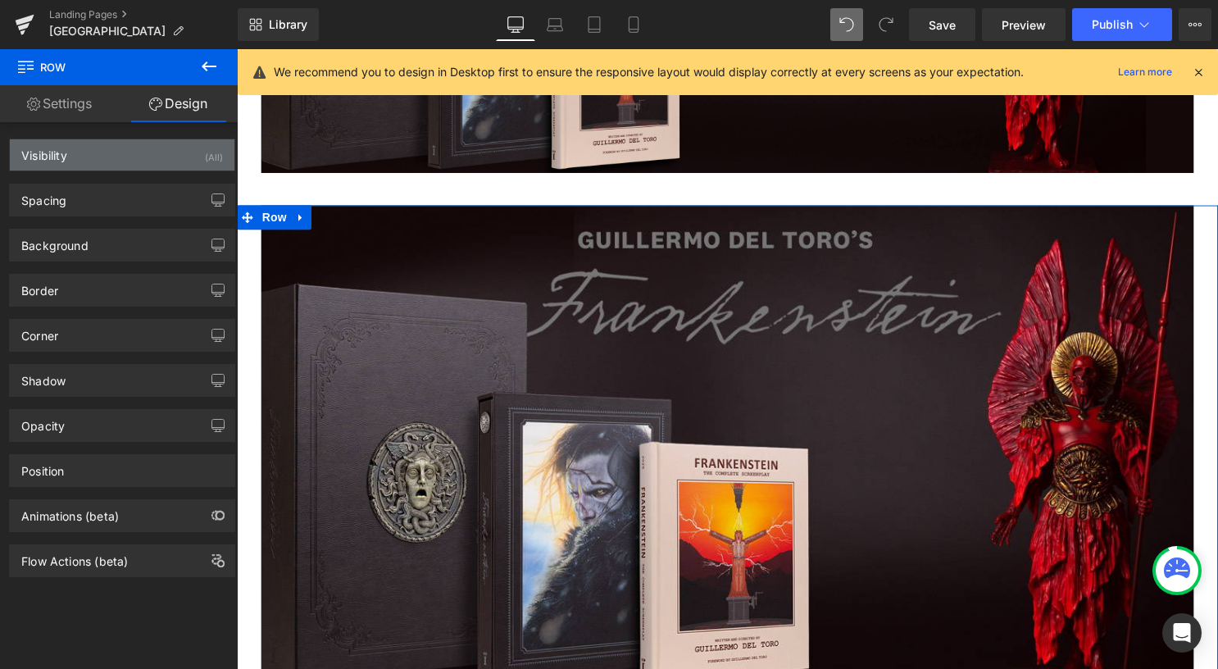
click at [161, 159] on div "Visibility (All)" at bounding box center [122, 154] width 225 height 31
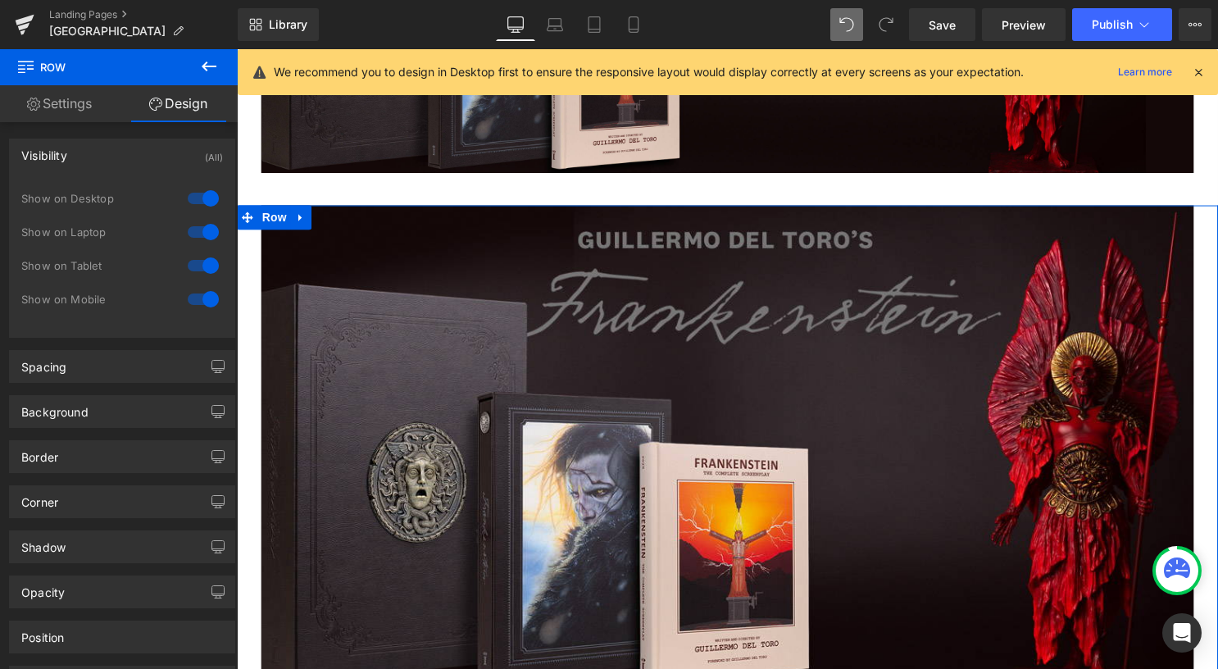
click at [197, 202] on div at bounding box center [203, 198] width 39 height 26
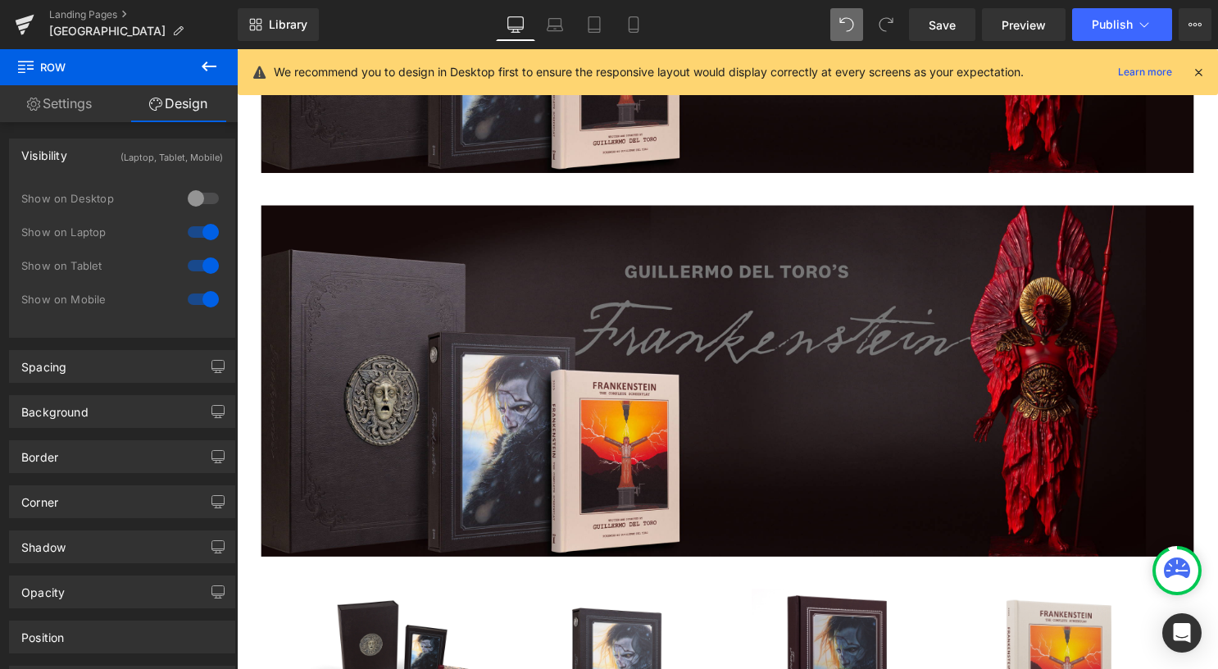
click at [198, 229] on div at bounding box center [203, 232] width 39 height 26
click at [204, 300] on div at bounding box center [203, 299] width 39 height 26
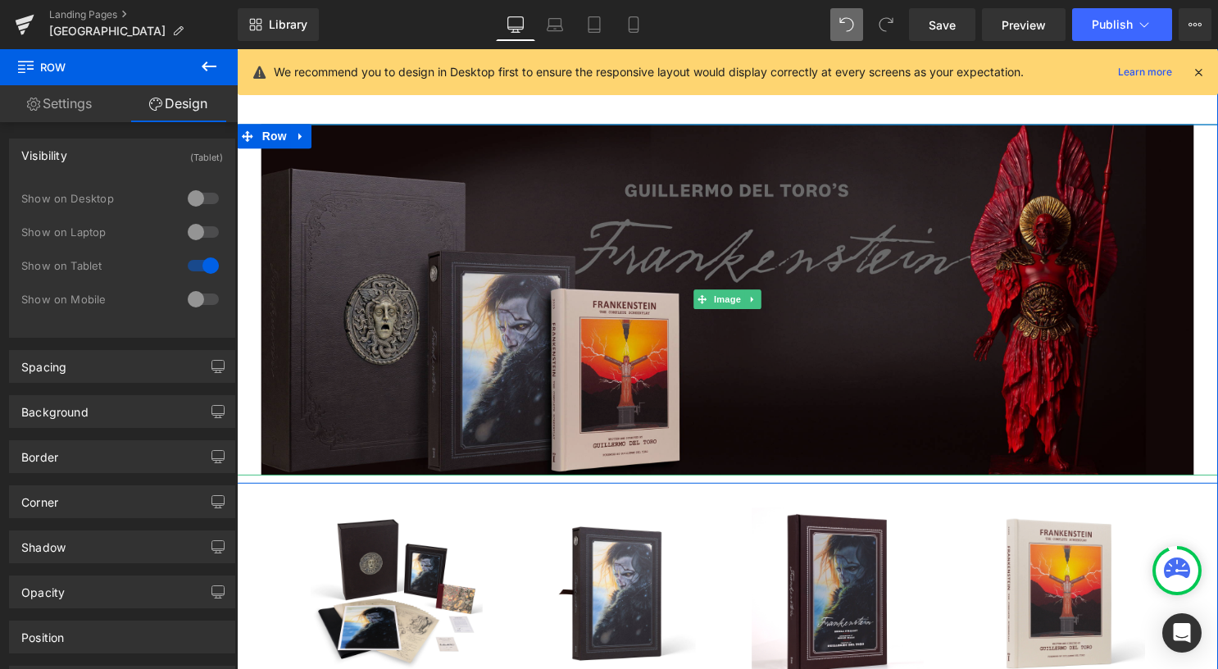
scroll to position [328, 0]
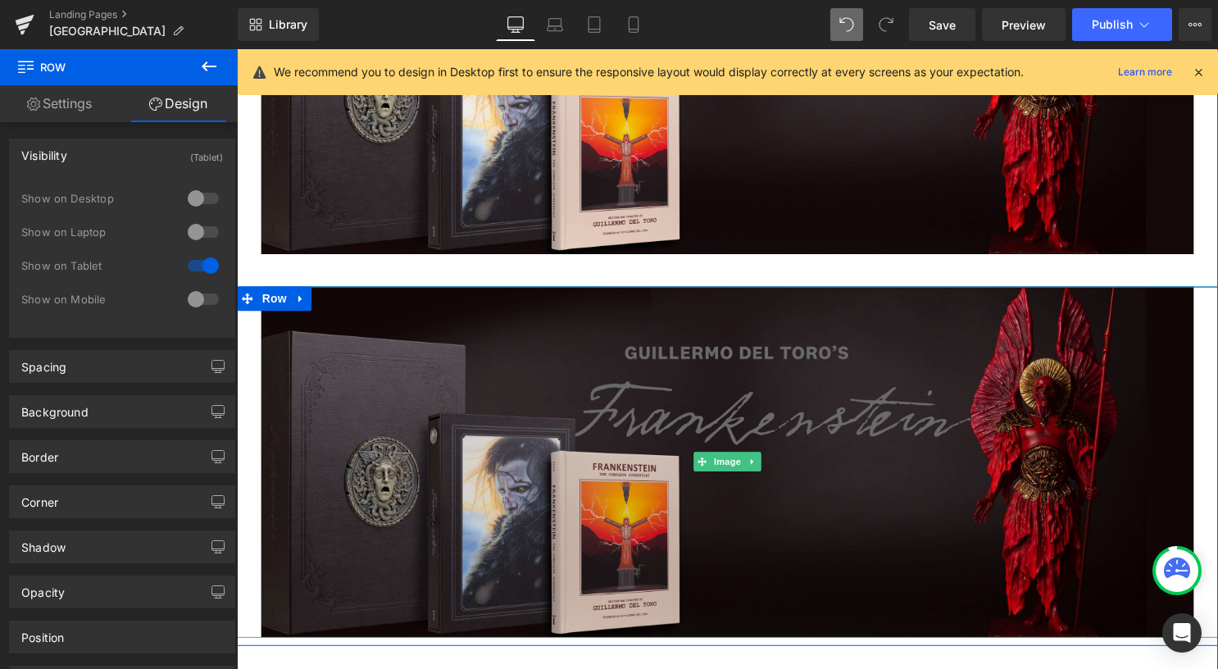
click at [599, 424] on img at bounding box center [732, 466] width 942 height 355
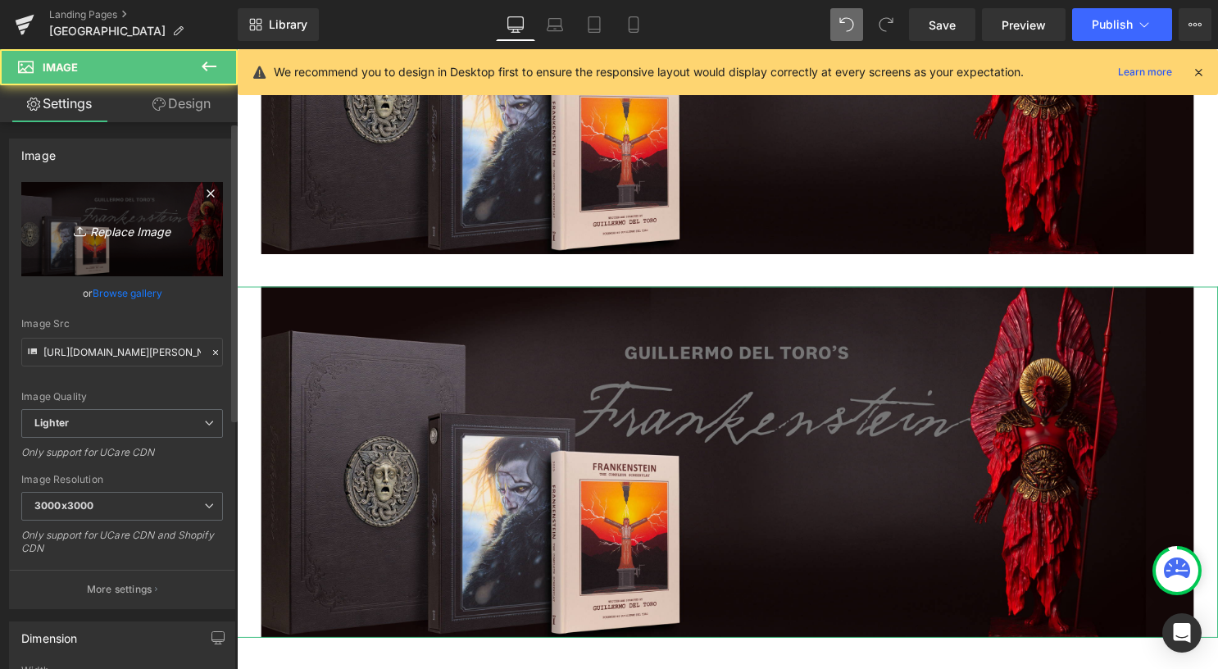
click at [136, 231] on icon "Replace Image" at bounding box center [122, 229] width 131 height 20
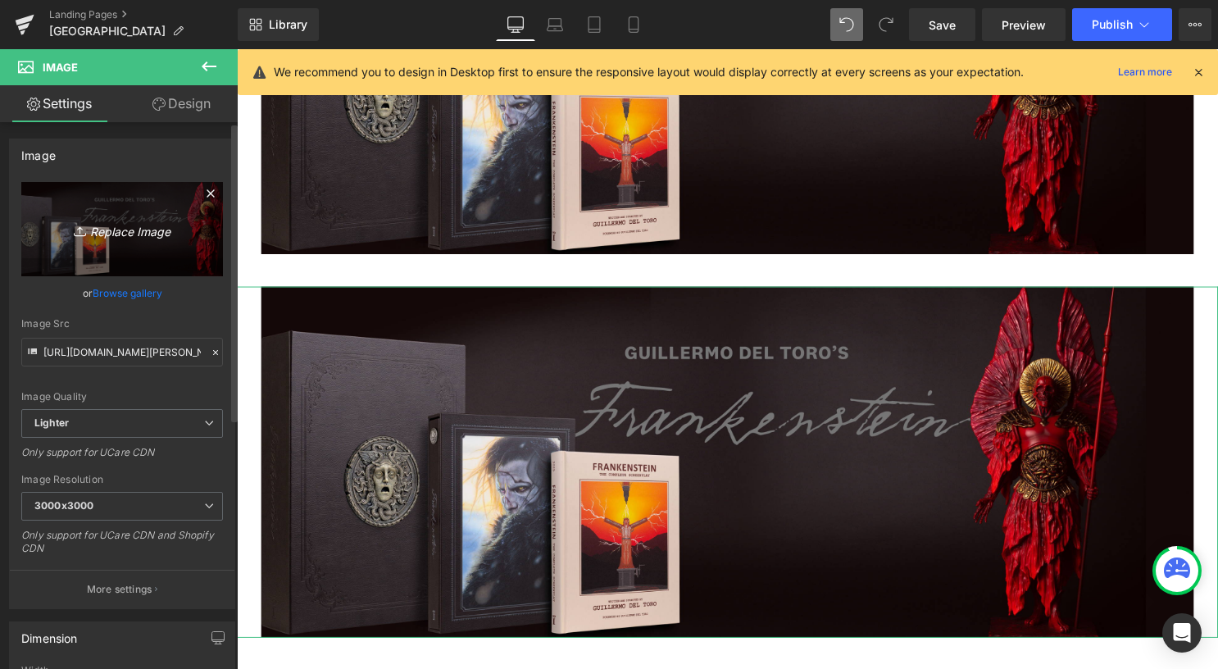
type input "C:\fakepath\Frankenstein_Heder_1080x1080.jpg"
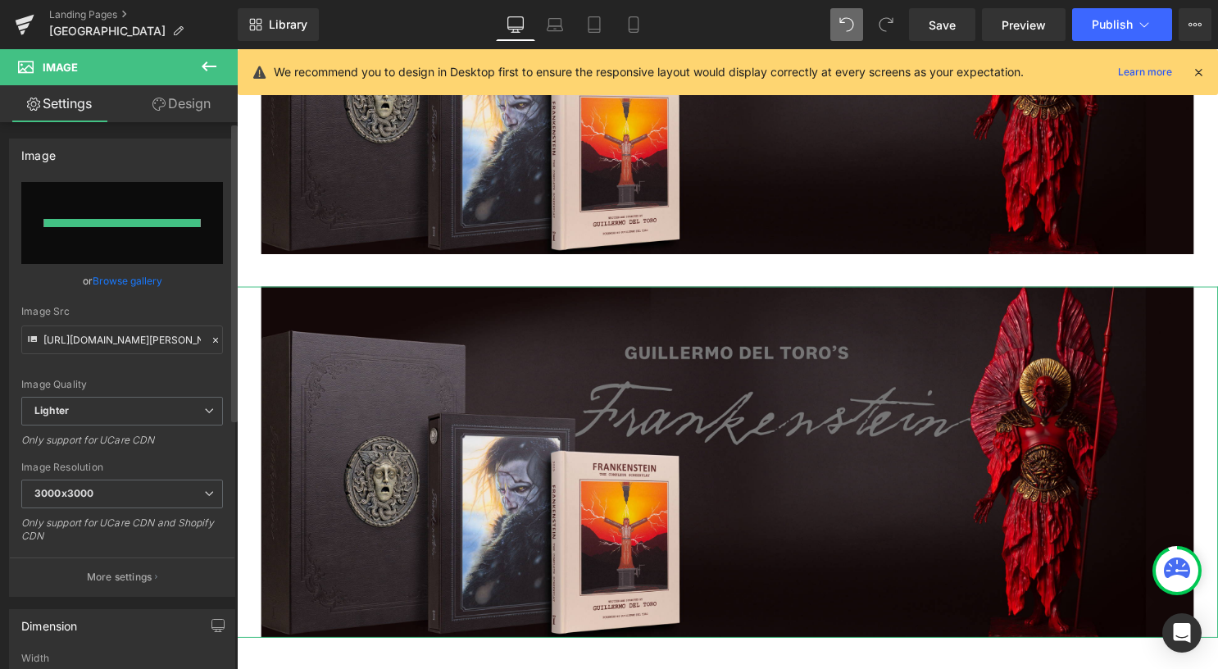
type input "https://ucarecdn.com/1fbfb4ee-2834-46d6-8582-08bad41500c7/-/format/auto/-/previ…"
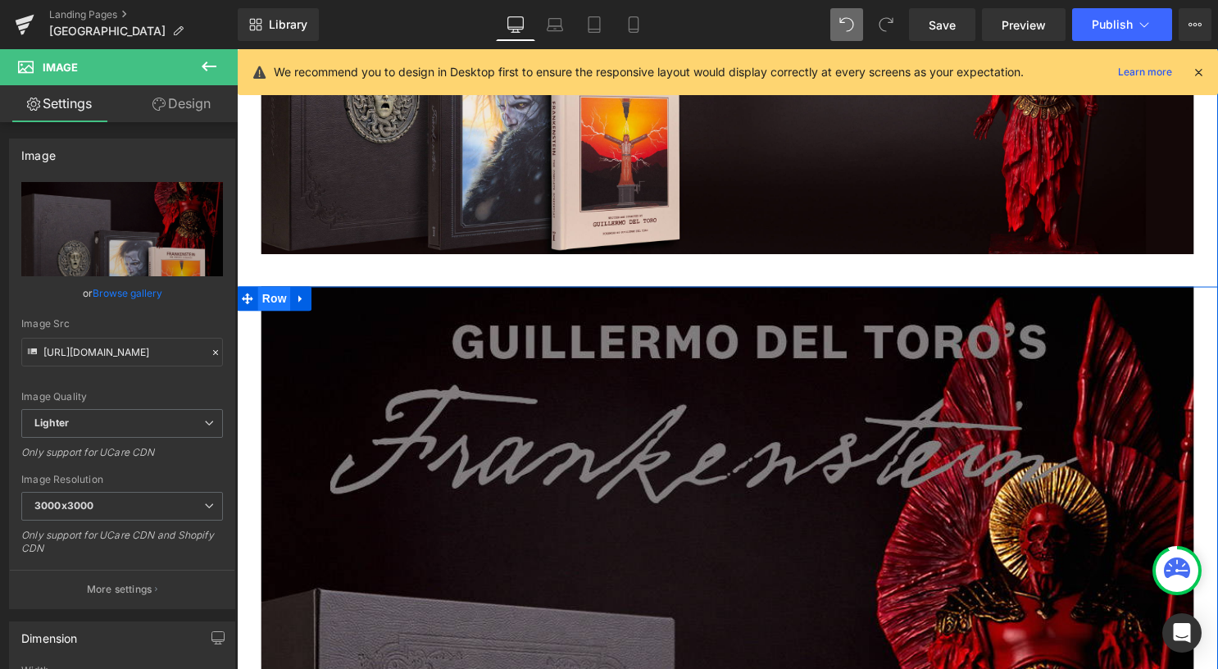
click at [267, 305] on span "Row" at bounding box center [274, 301] width 33 height 25
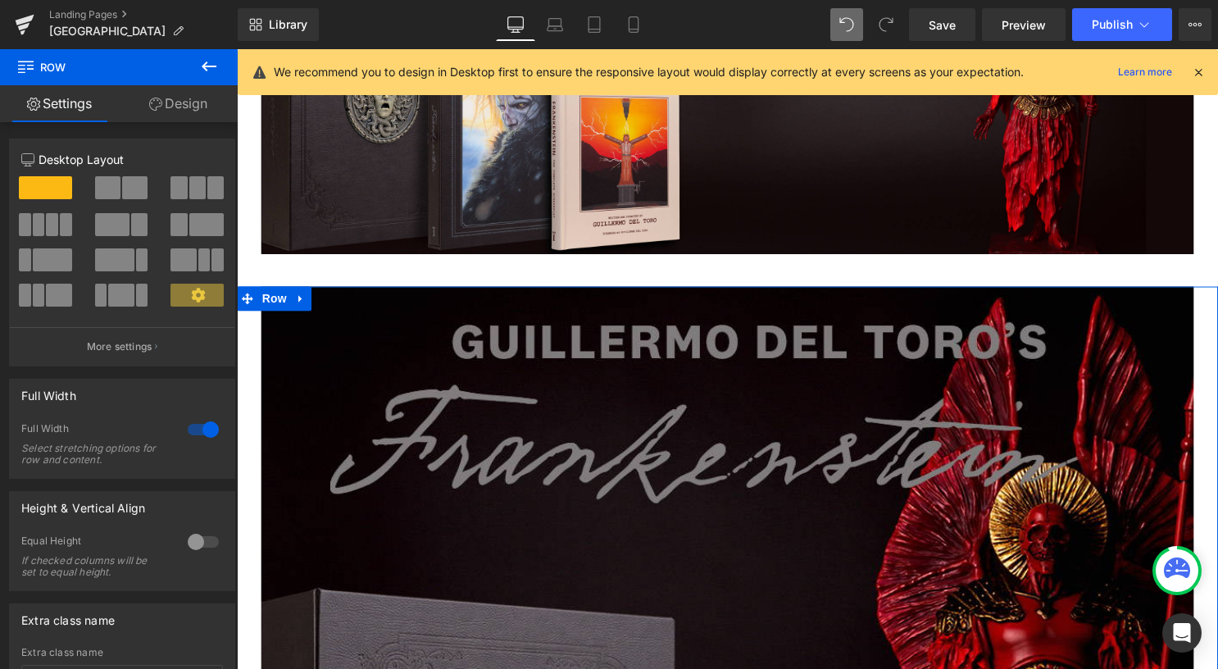
click at [188, 87] on link "Design" at bounding box center [178, 103] width 119 height 37
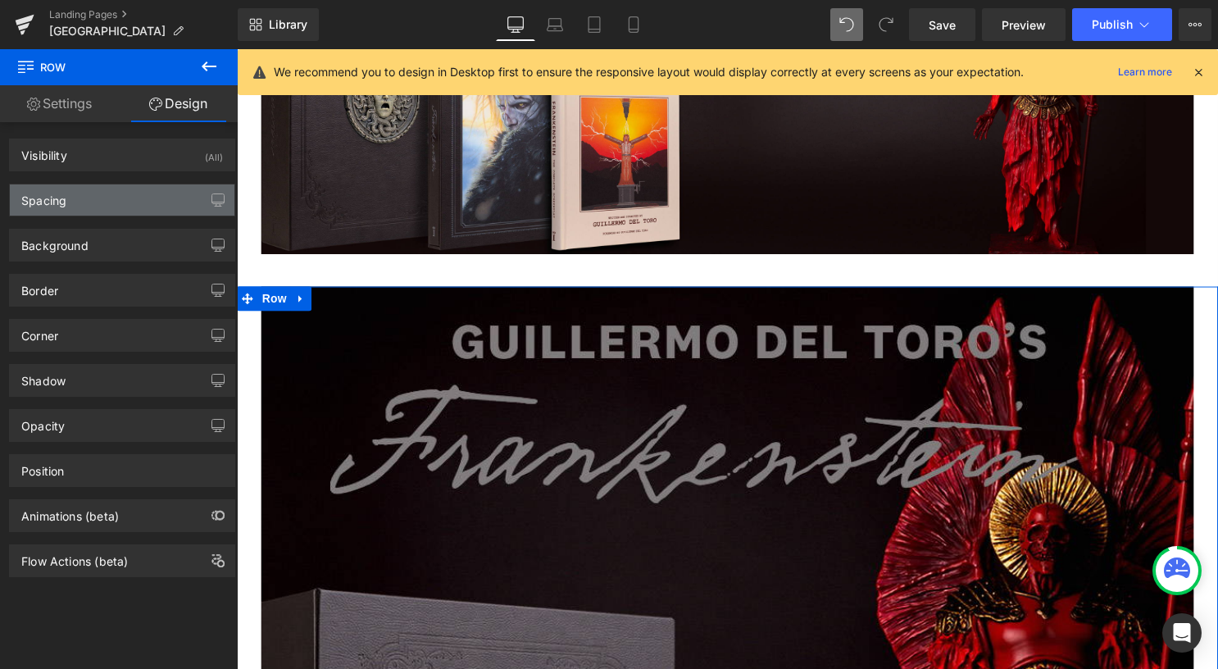
click at [137, 201] on div "Spacing" at bounding box center [122, 199] width 225 height 31
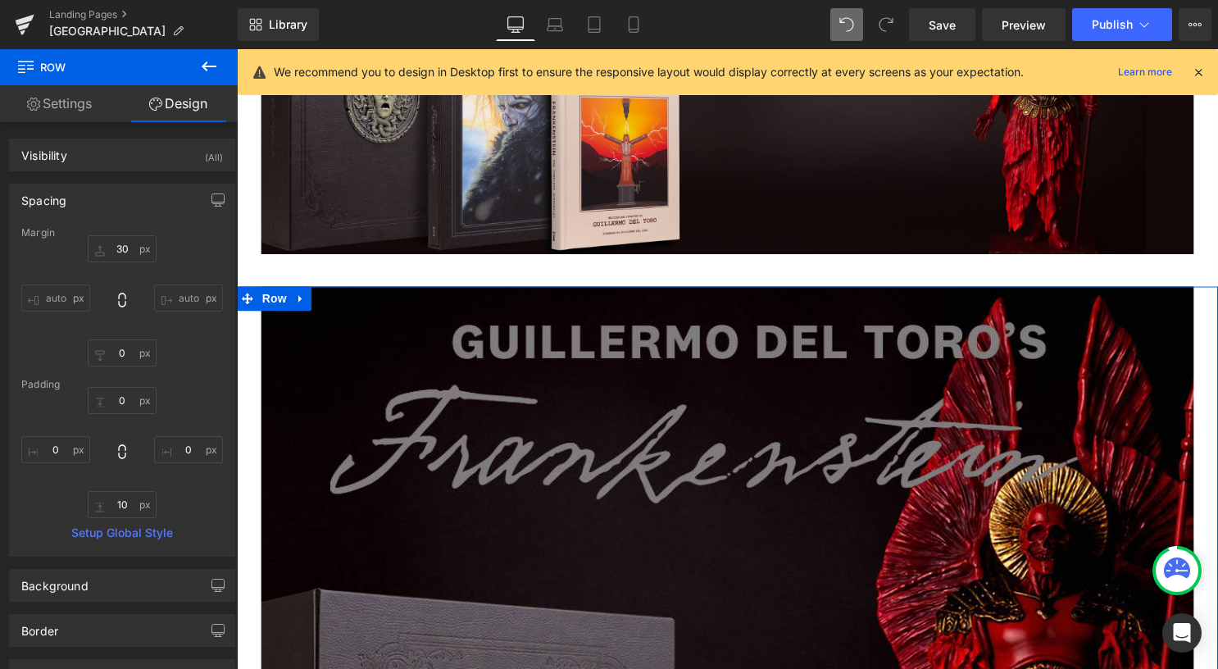
click at [135, 172] on div "Spacing Margin 30px 30 auto auto 0px 0 auto auto Padding 0px 0 0px 0 10px 10 0p…" at bounding box center [122, 363] width 245 height 385
click at [136, 159] on div "Visibility (All)" at bounding box center [122, 154] width 225 height 31
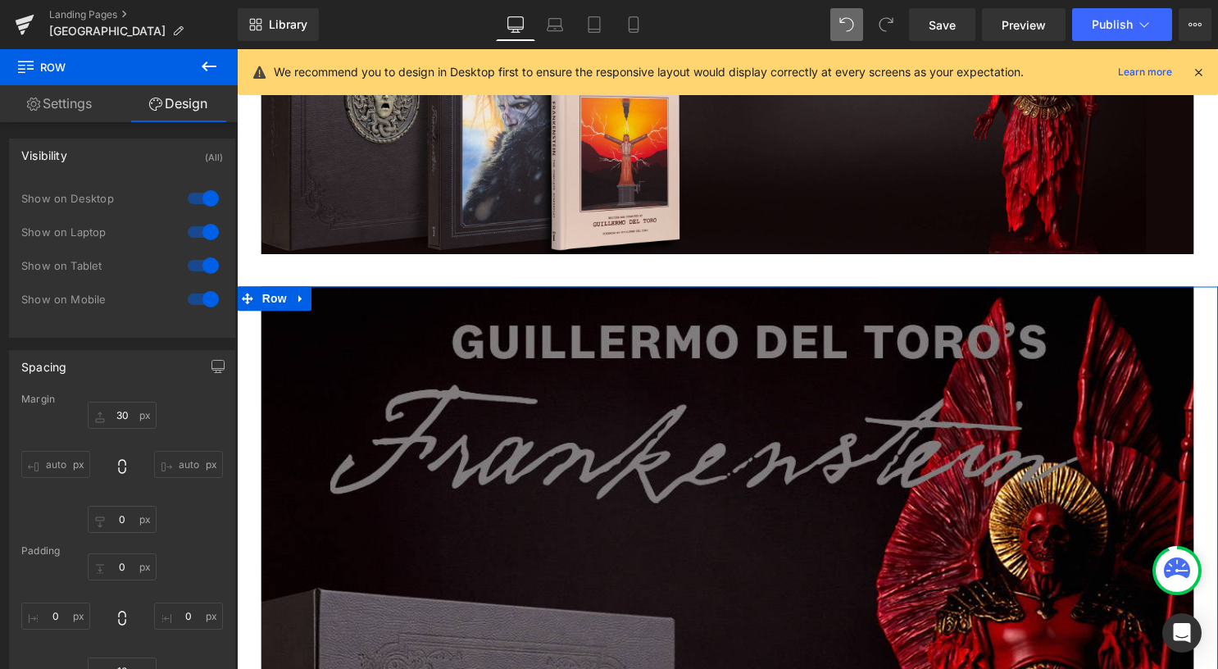
click at [201, 198] on div at bounding box center [203, 198] width 39 height 26
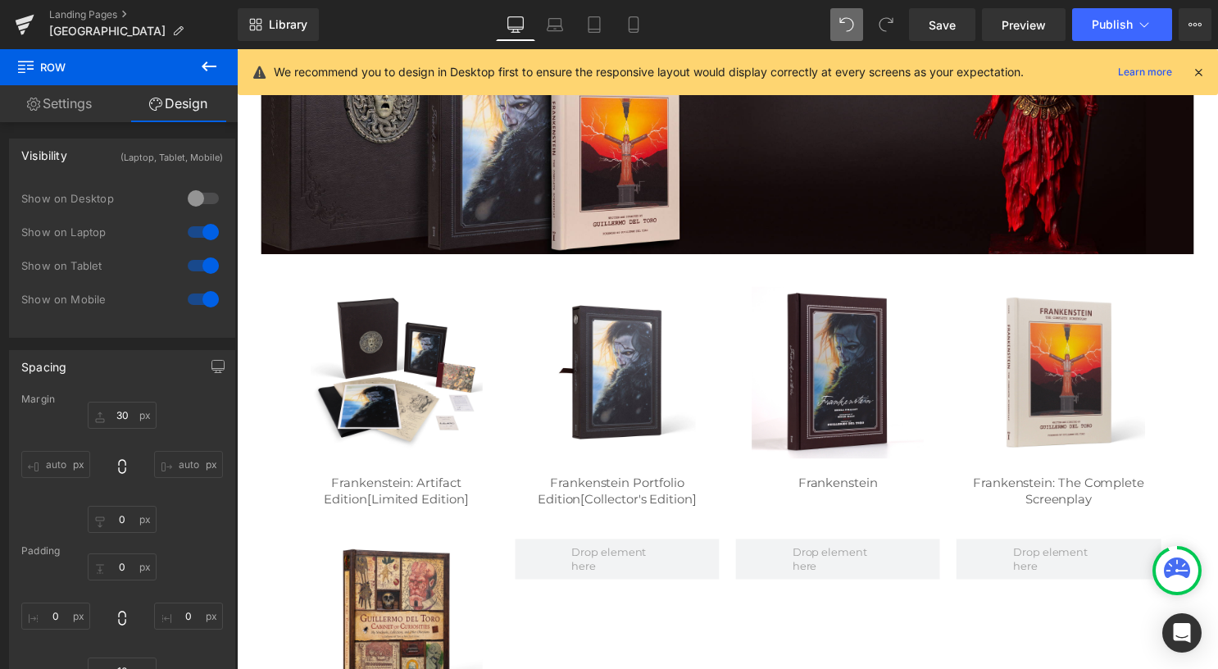
drag, startPoint x: 198, startPoint y: 233, endPoint x: 200, endPoint y: 248, distance: 14.8
click at [198, 233] on div at bounding box center [203, 232] width 39 height 26
click at [200, 266] on div at bounding box center [203, 265] width 39 height 26
click at [952, 19] on span "Save" at bounding box center [942, 24] width 27 height 17
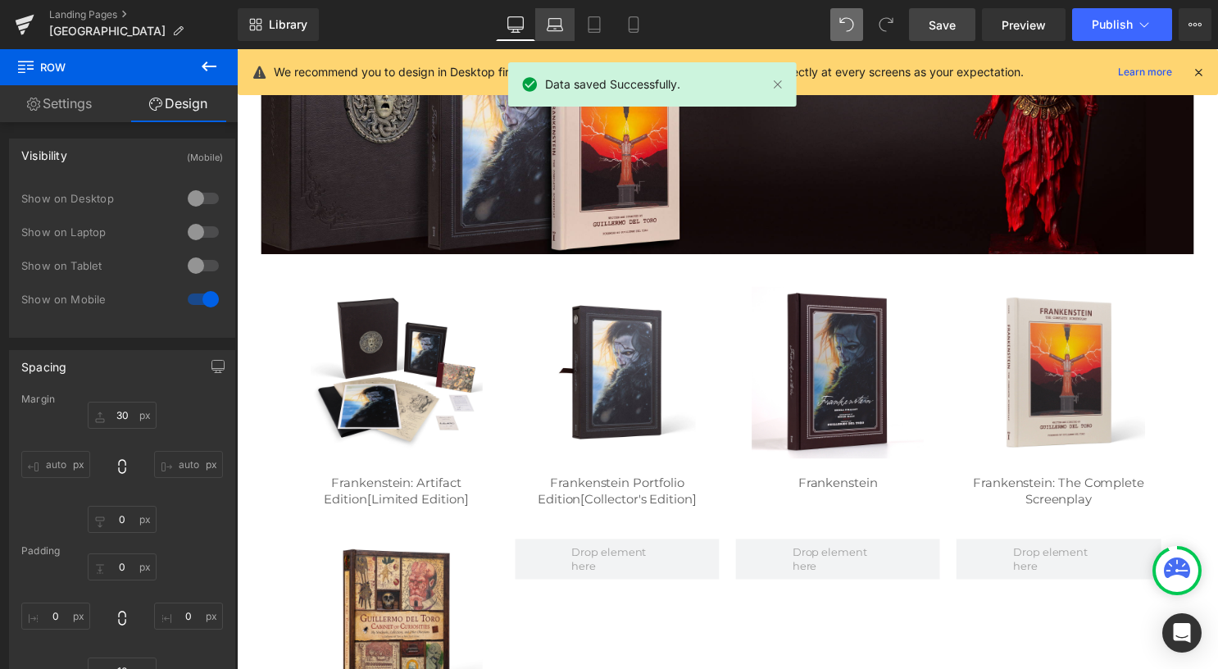
click at [549, 21] on link "Laptop" at bounding box center [554, 24] width 39 height 33
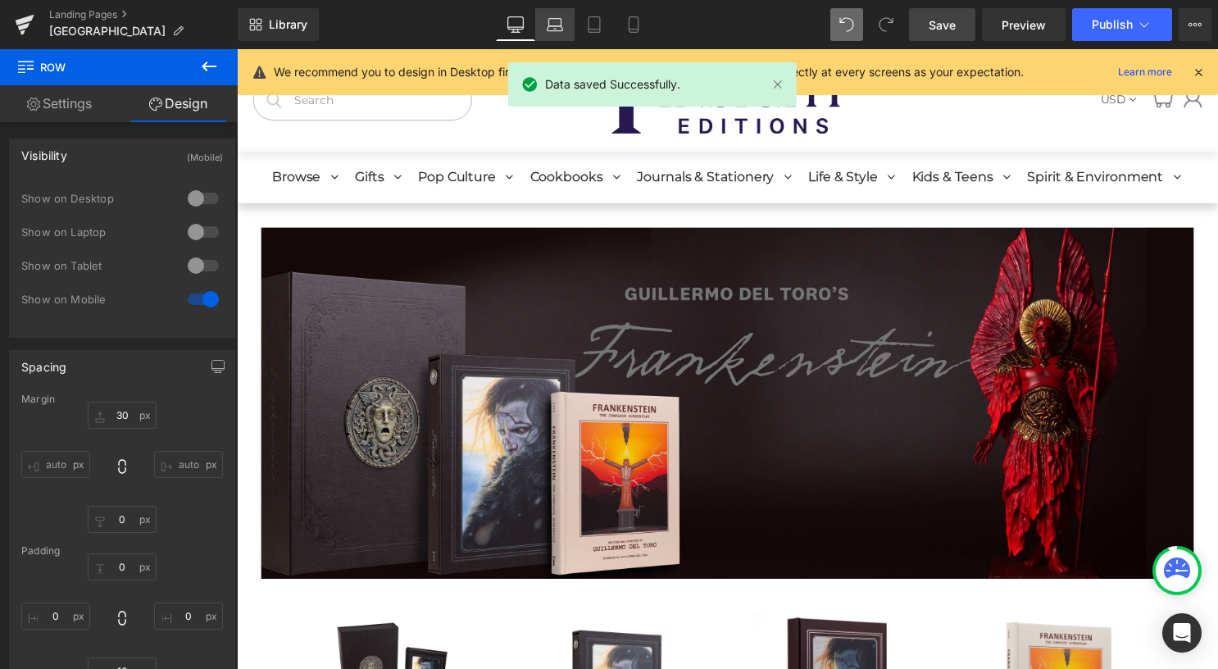
type input "30"
type input "0"
type input "10"
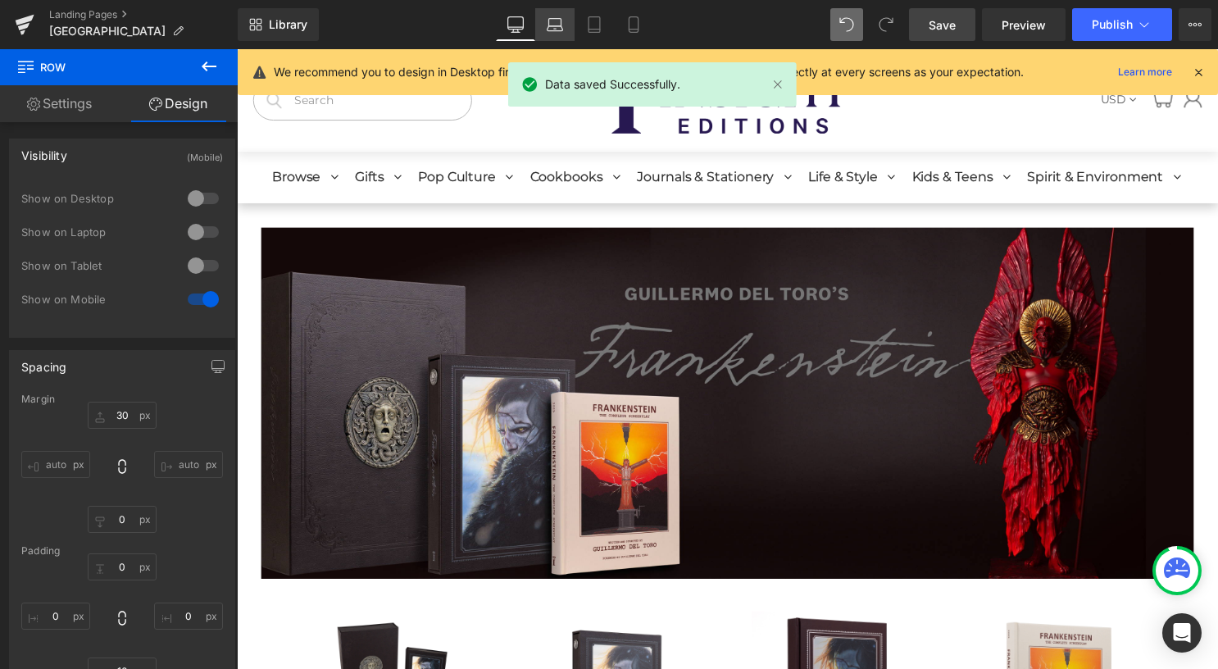
type input "0"
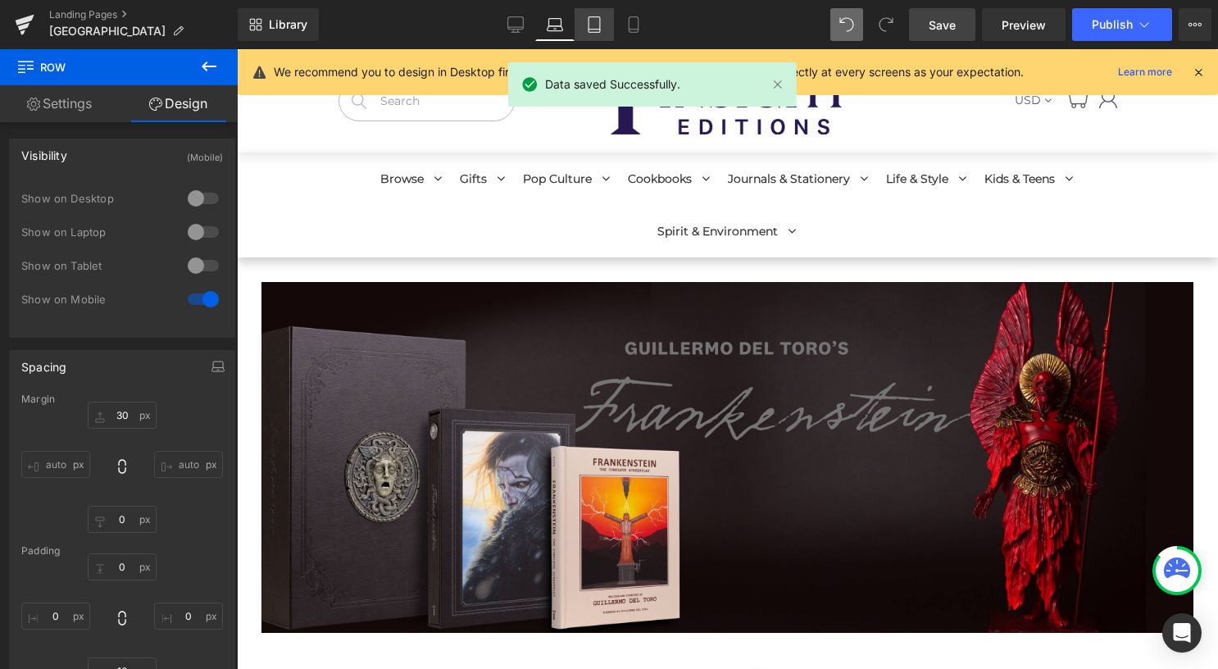
click at [593, 20] on icon at bounding box center [594, 24] width 16 height 16
type input "30"
type input "0"
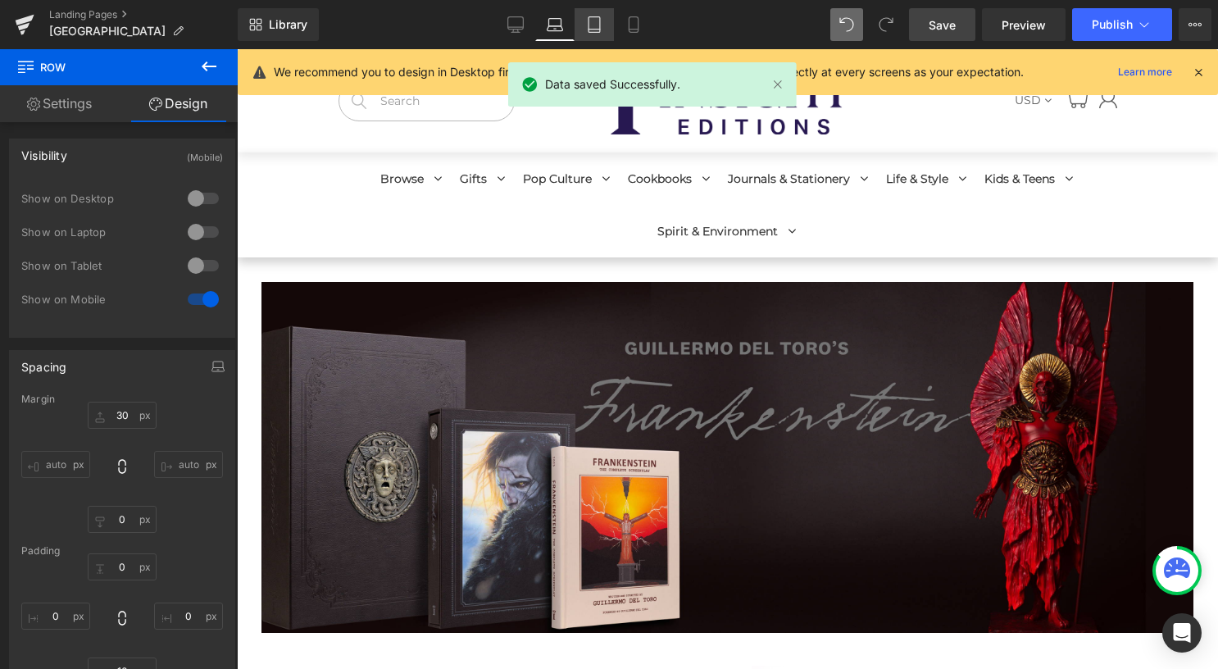
type input "10"
type input "0"
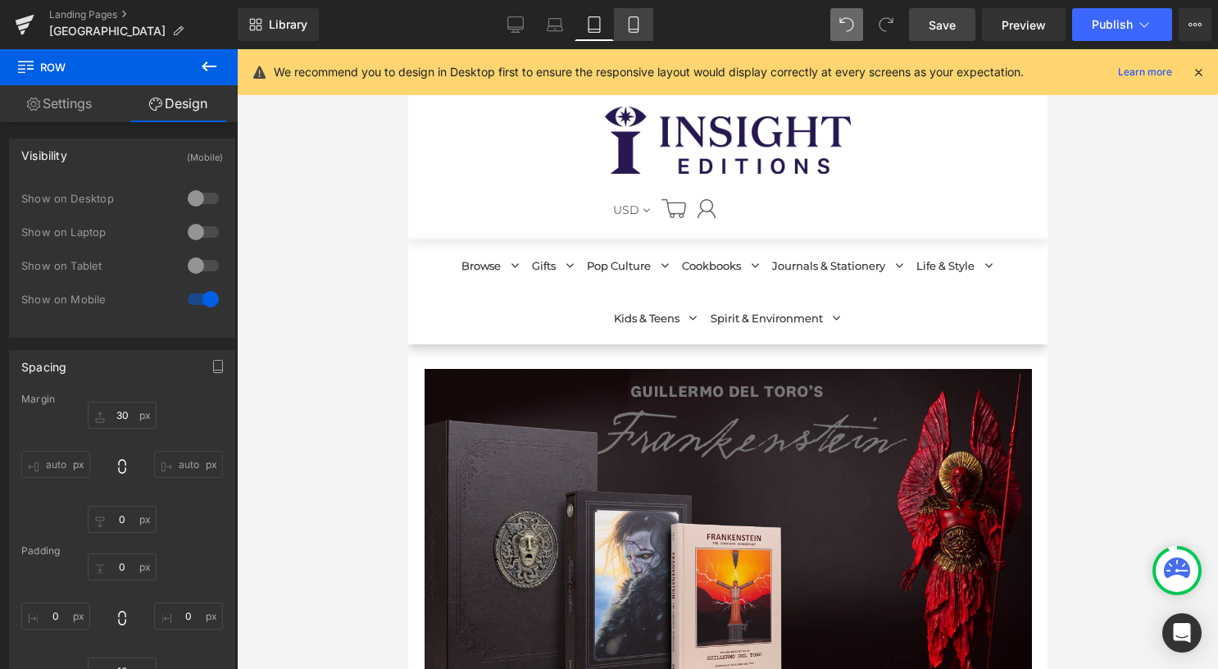
click at [638, 30] on icon at bounding box center [633, 24] width 16 height 16
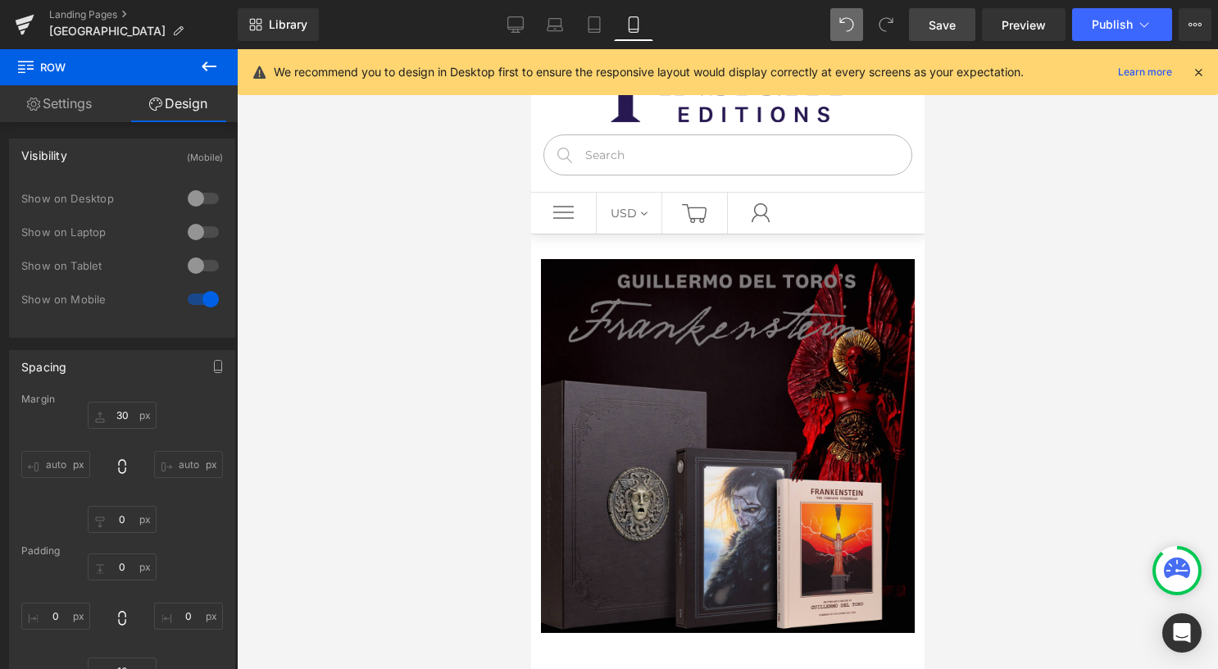
type input "30"
type input "0"
type input "10"
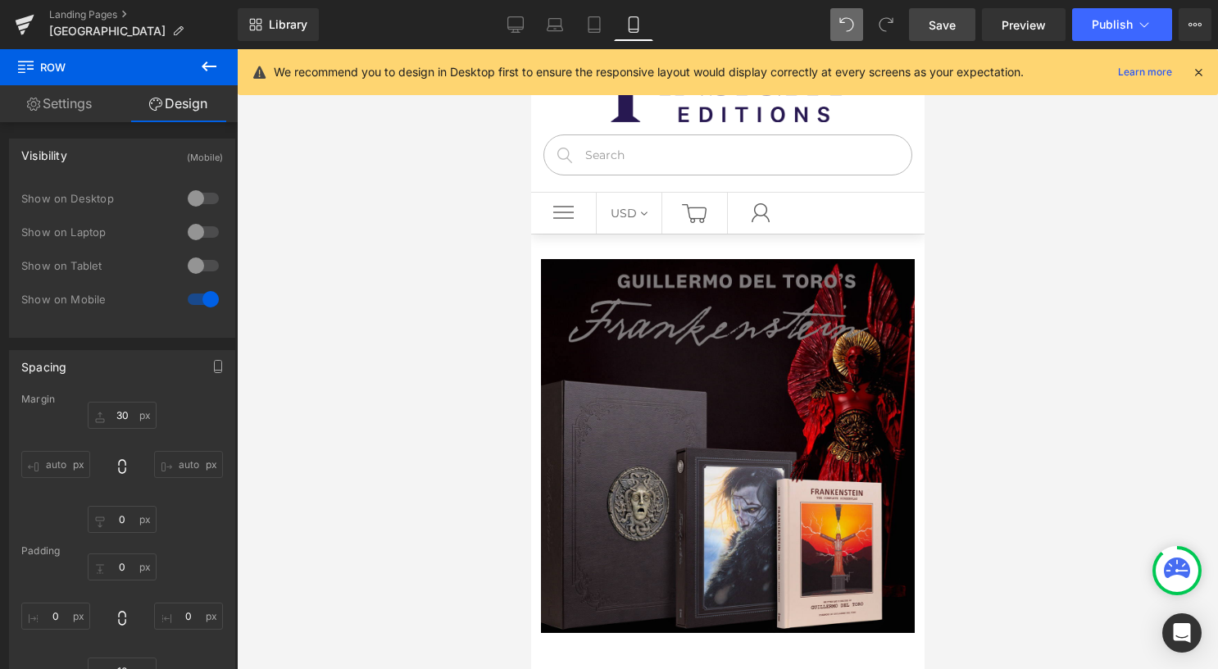
type input "0"
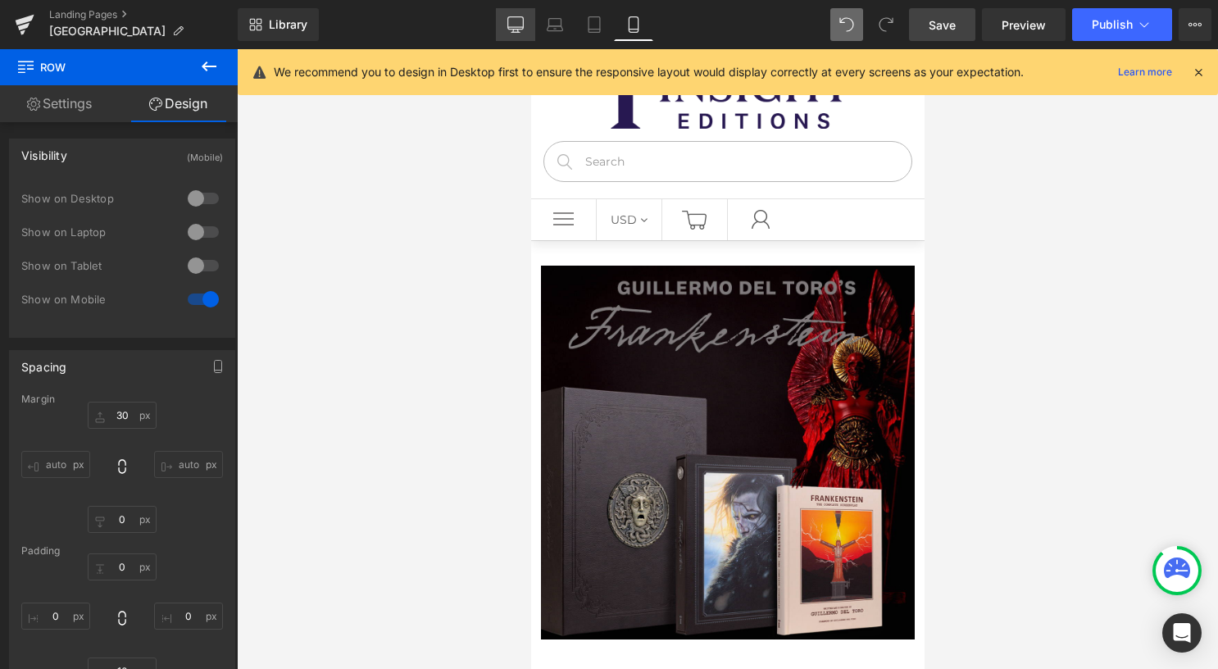
click at [509, 30] on icon at bounding box center [515, 24] width 16 height 16
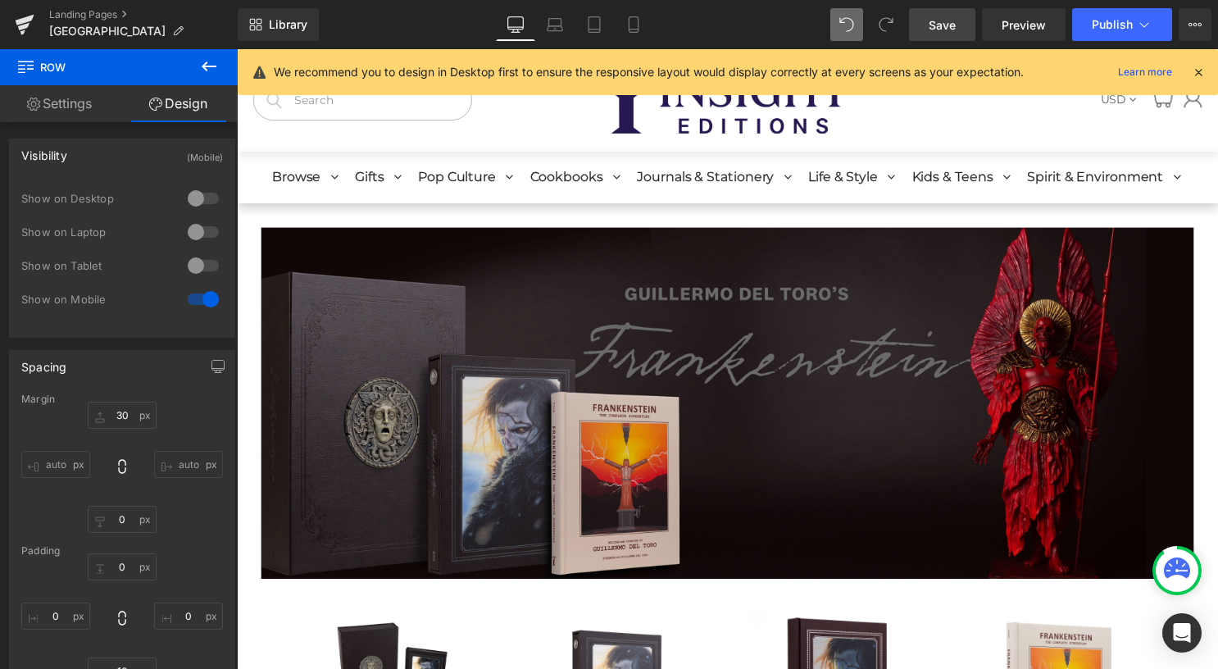
type input "30"
type input "0"
type input "10"
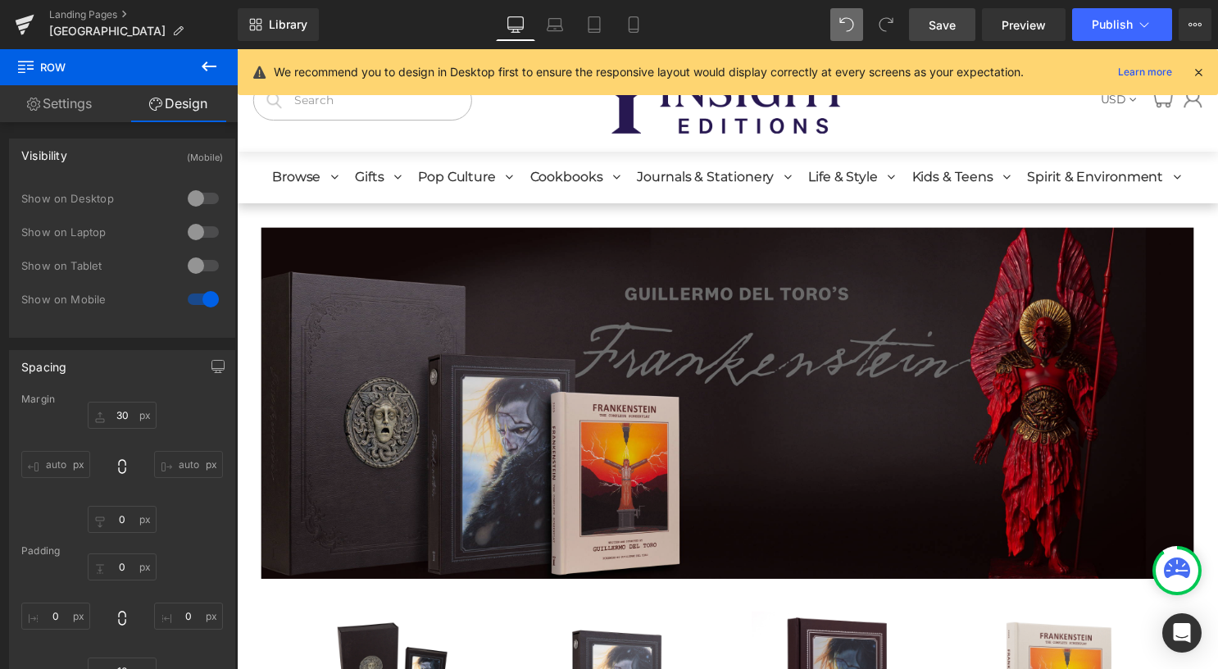
type input "0"
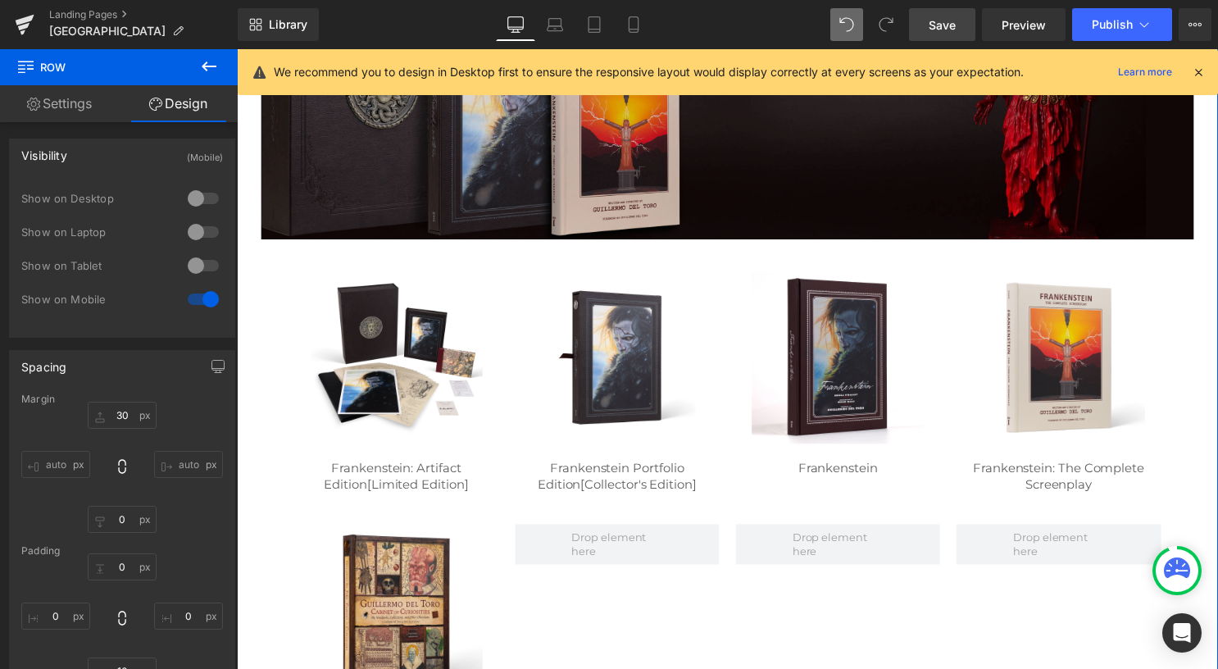
scroll to position [246, 0]
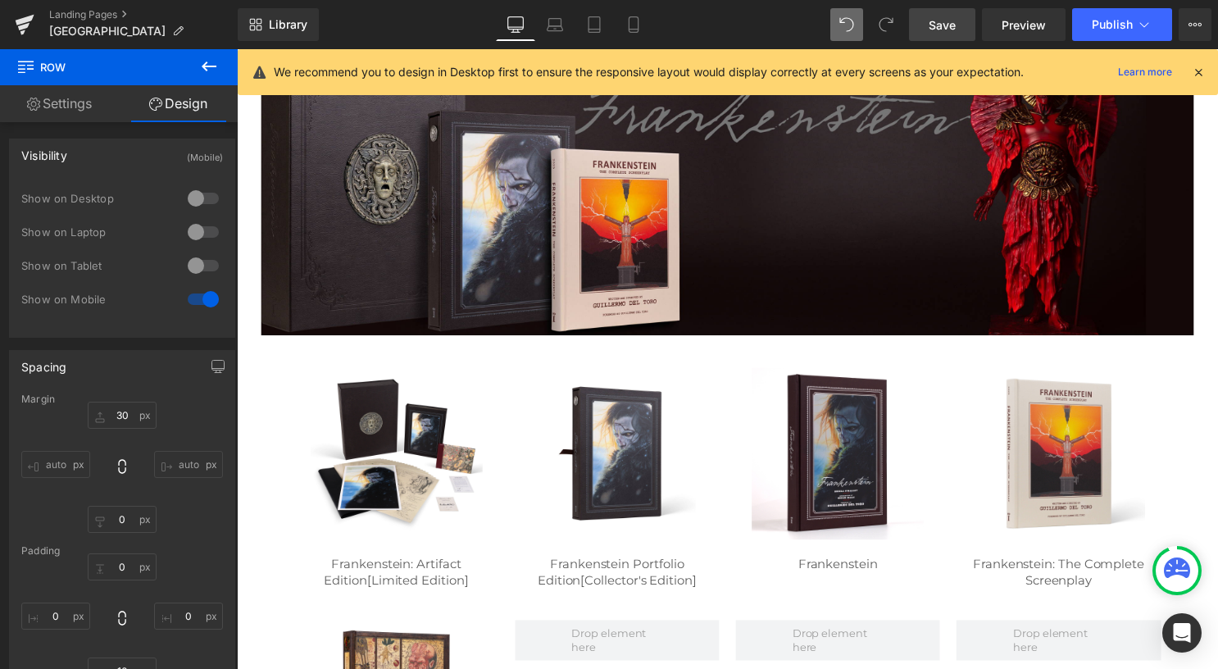
click at [930, 26] on span "Save" at bounding box center [942, 24] width 27 height 17
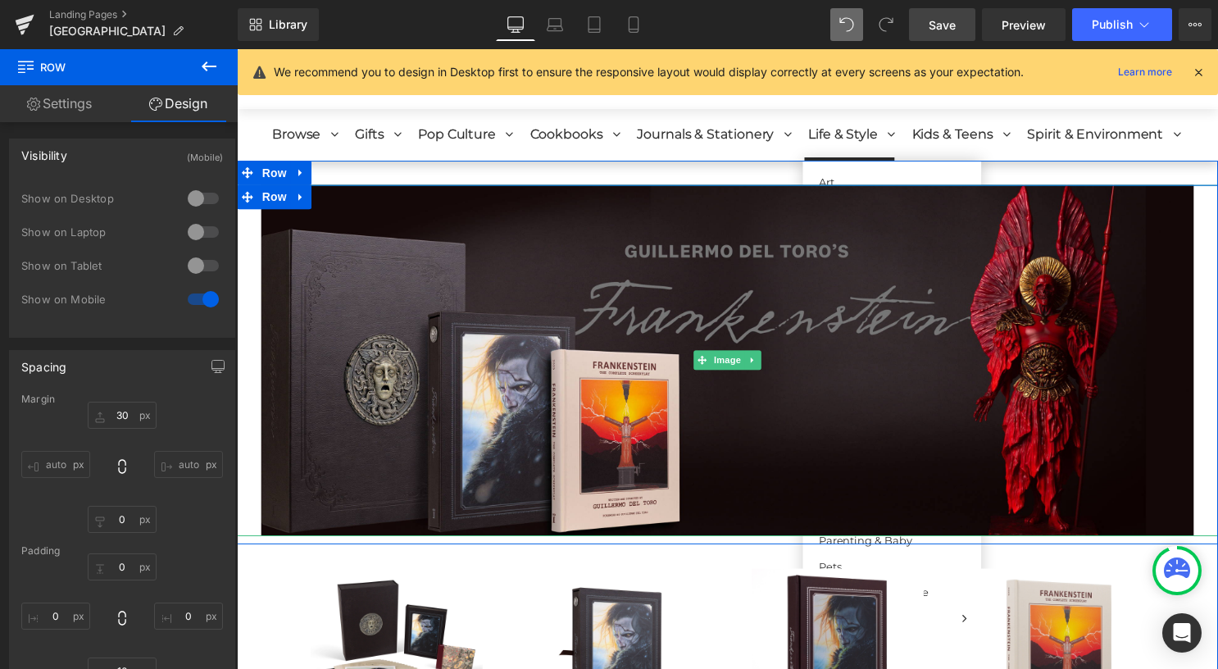
scroll to position [0, 0]
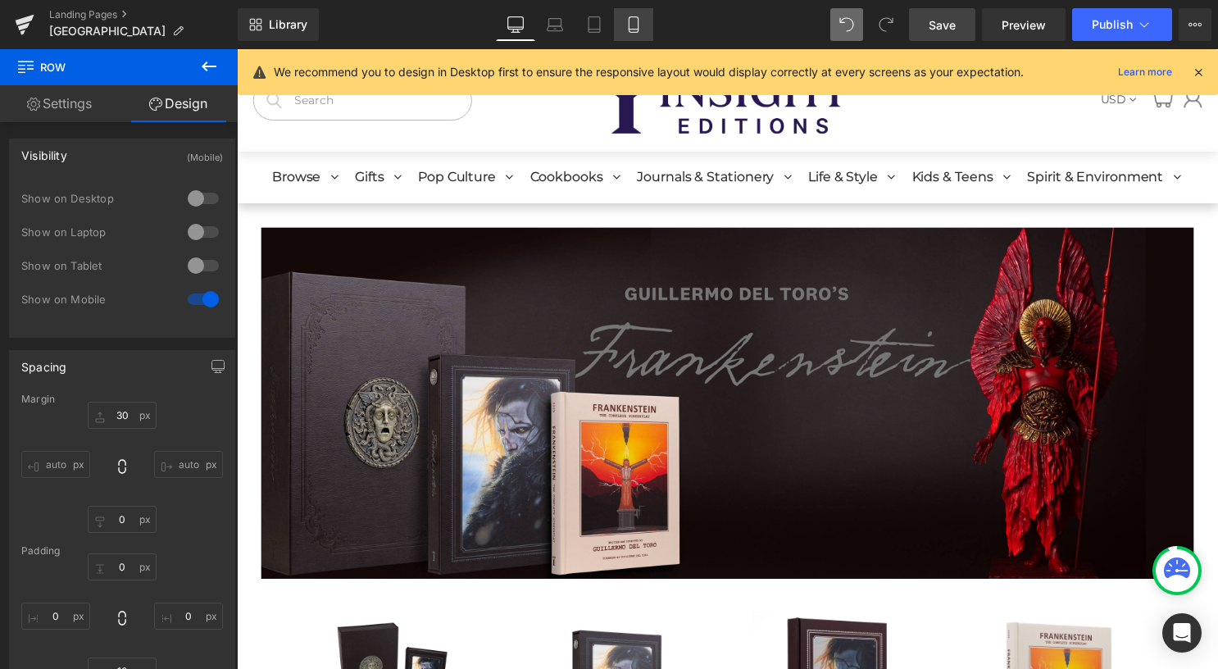
click at [629, 19] on icon at bounding box center [633, 24] width 16 height 16
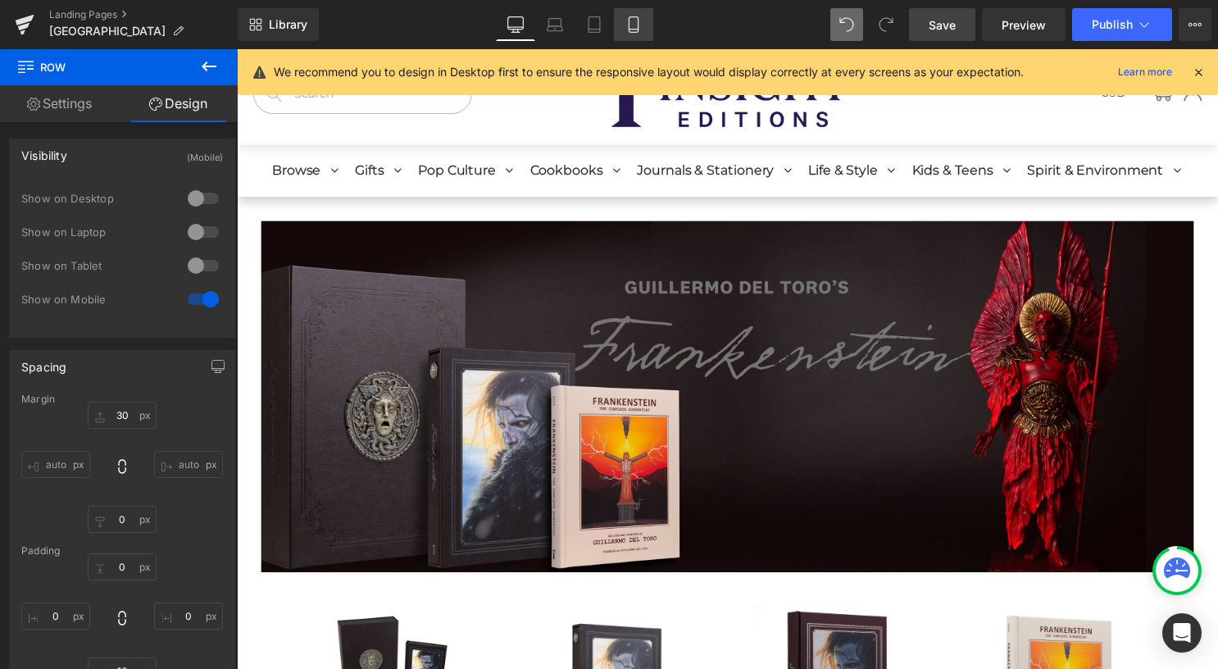
type input "30"
type input "0"
type input "10"
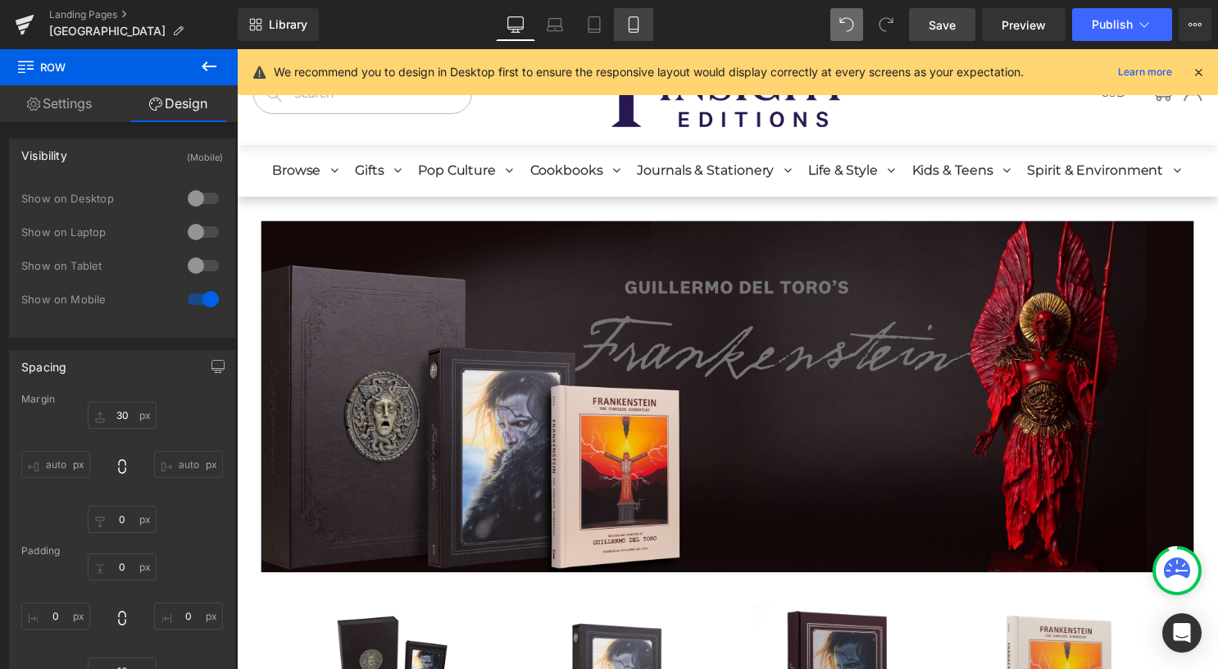
type input "0"
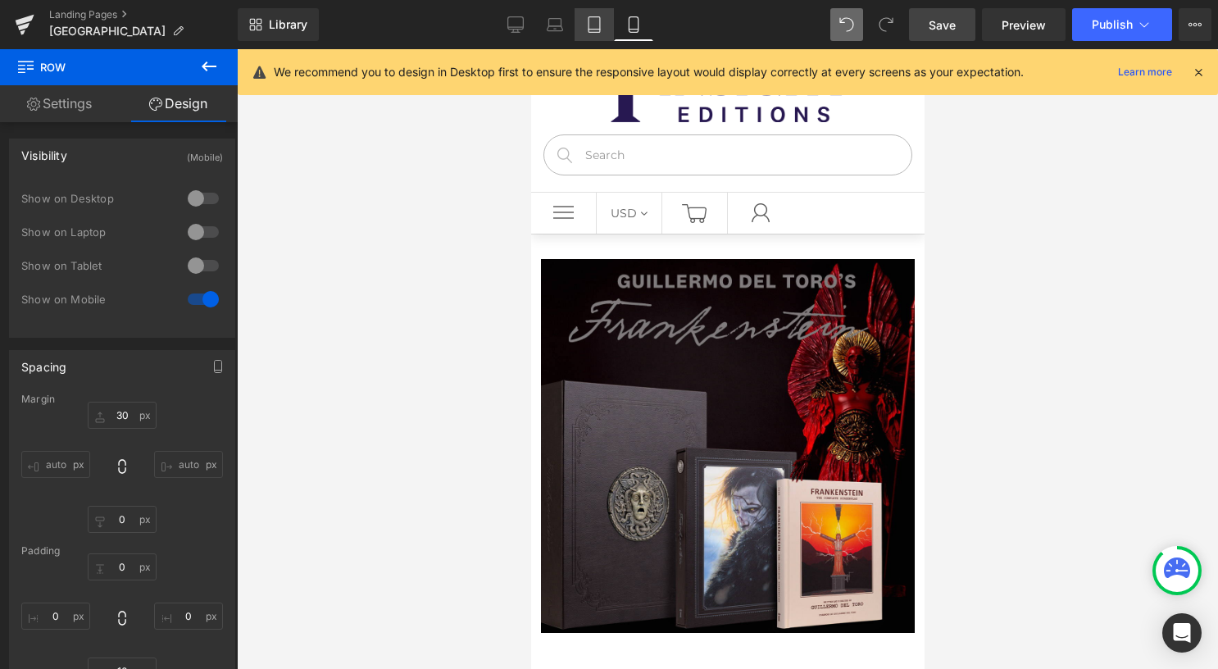
click at [598, 18] on icon at bounding box center [594, 24] width 16 height 16
type input "30"
type input "0"
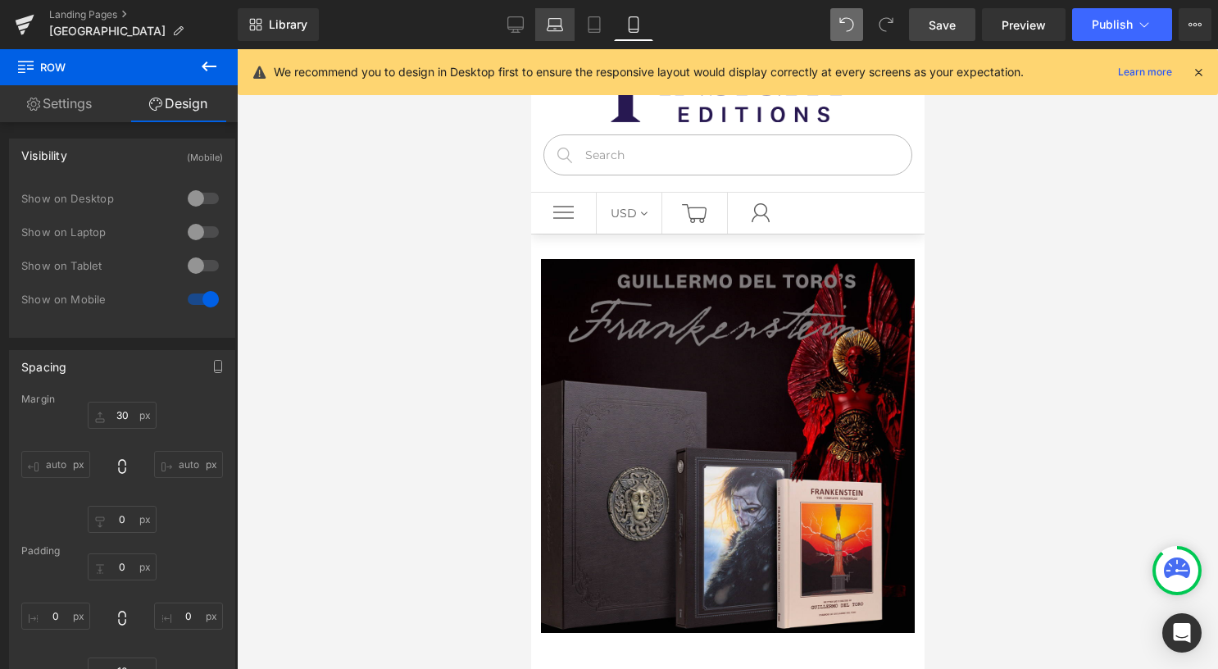
type input "10"
type input "0"
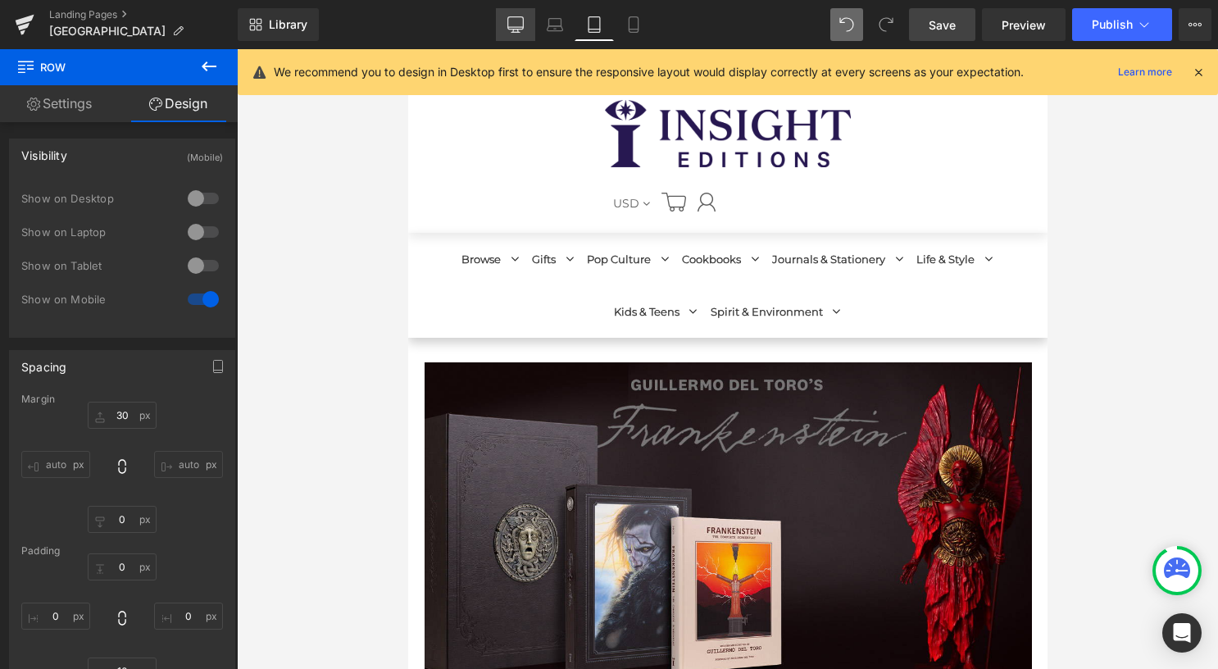
scroll to position [0, 0]
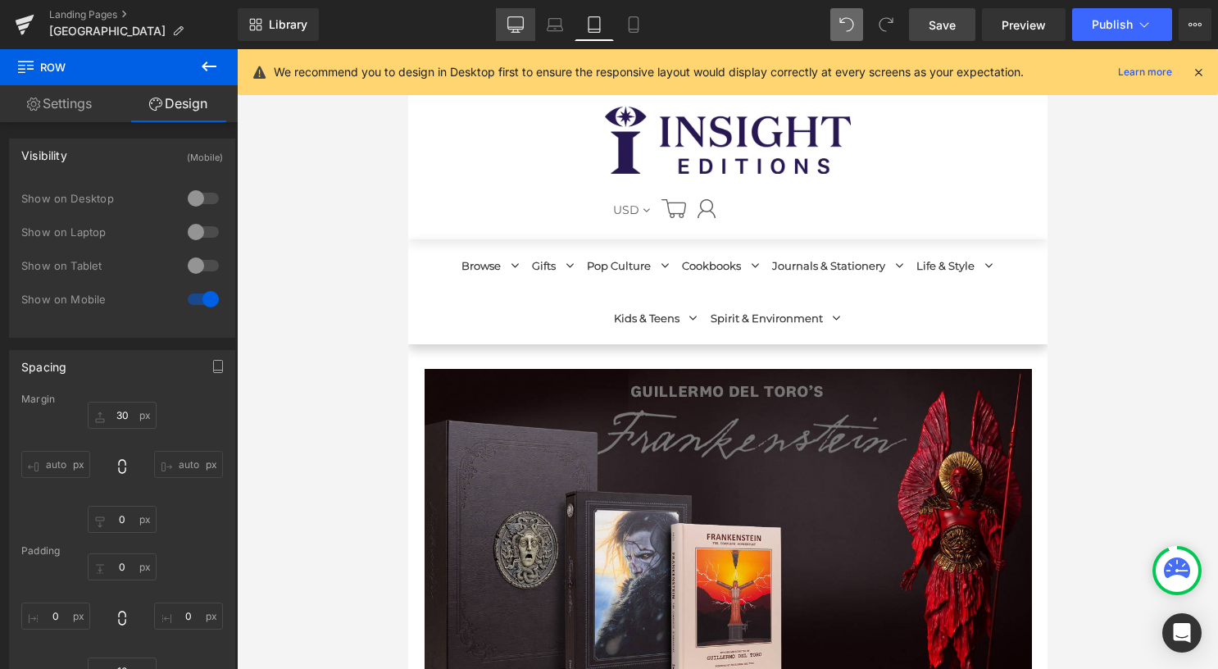
click at [510, 28] on icon at bounding box center [515, 24] width 16 height 16
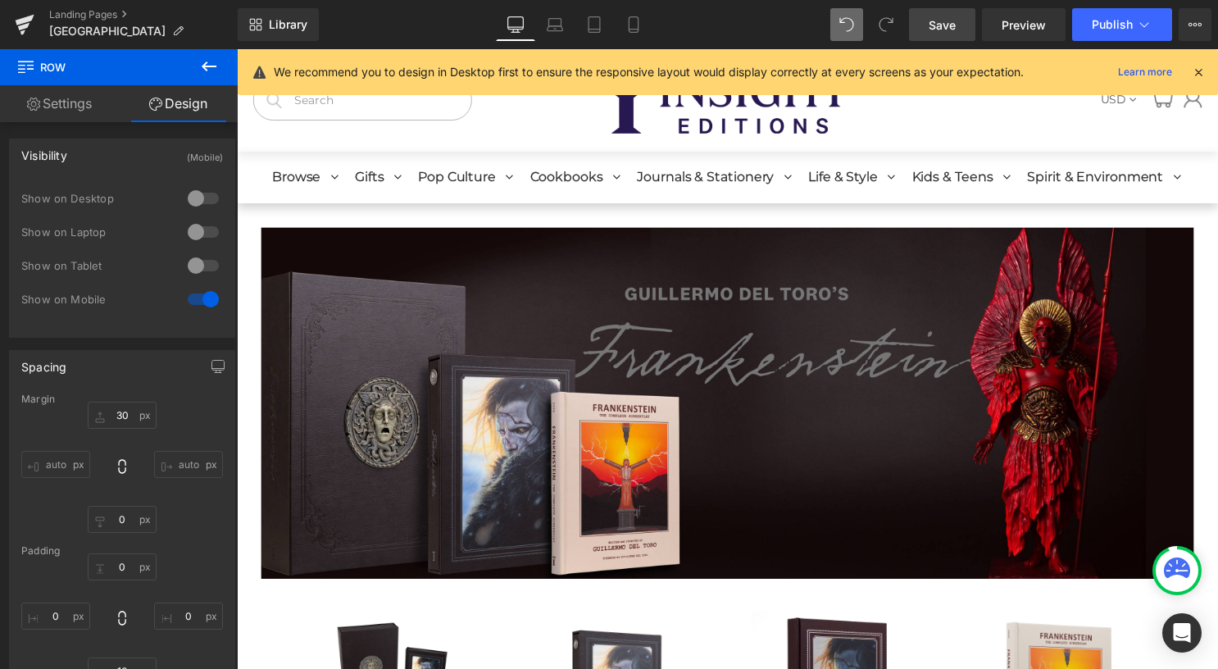
type input "30"
type input "0"
type input "10"
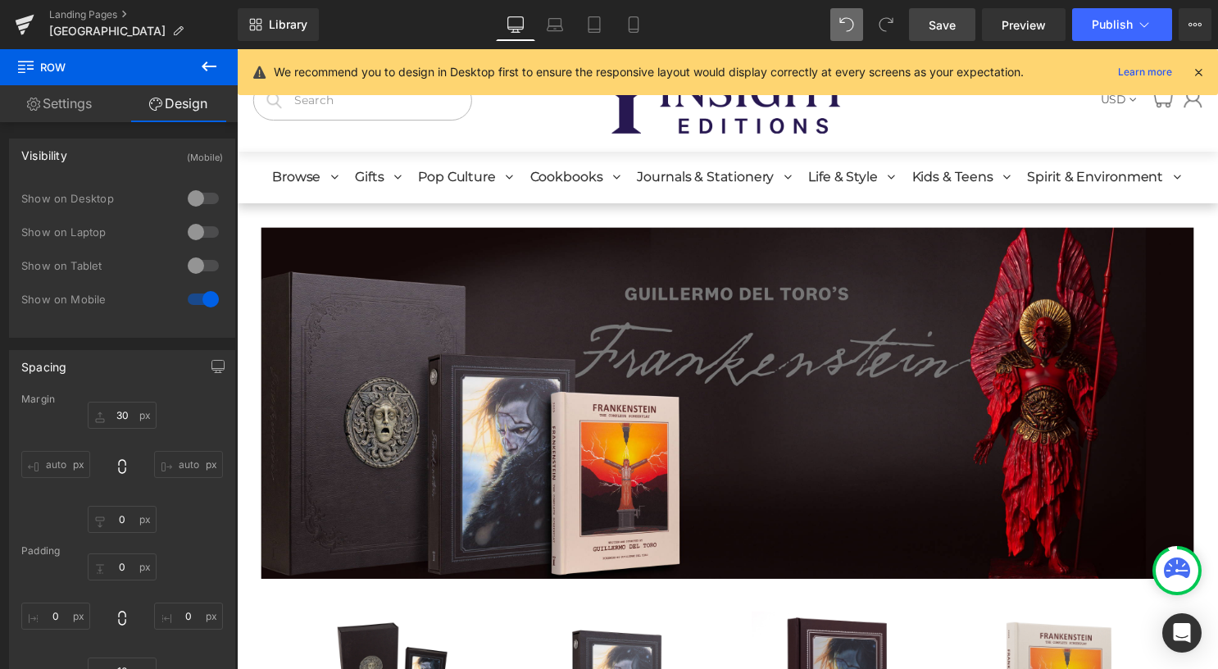
type input "0"
click at [266, 220] on span "Row" at bounding box center [274, 217] width 33 height 25
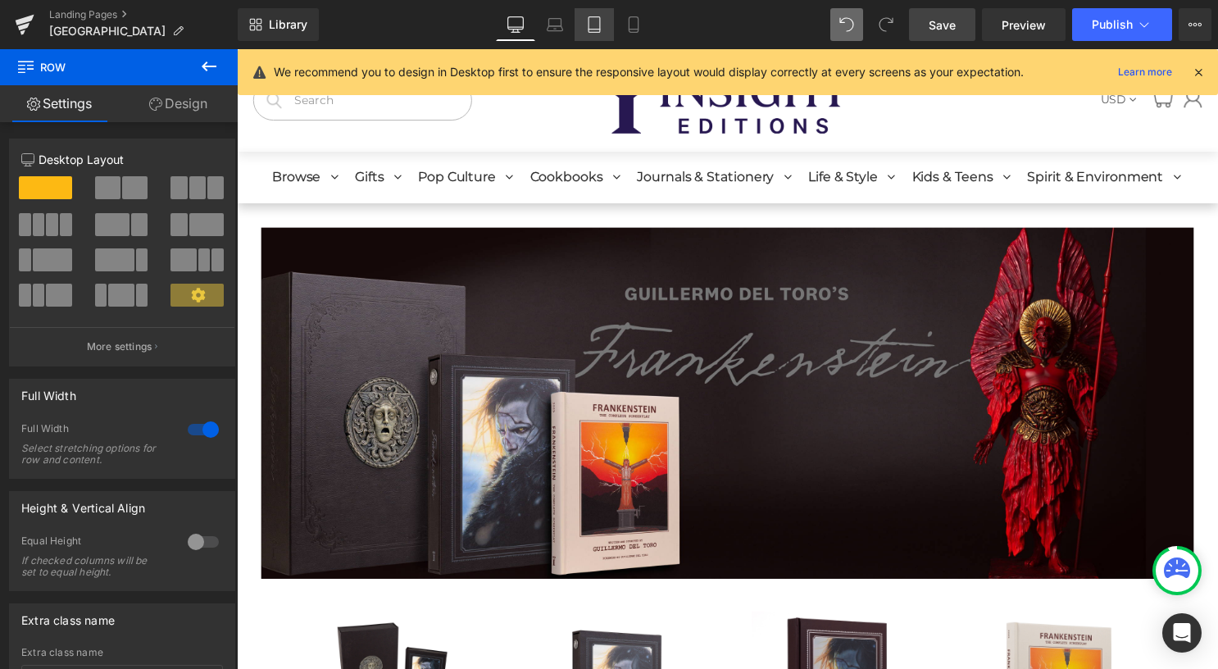
click at [592, 20] on icon at bounding box center [594, 24] width 16 height 16
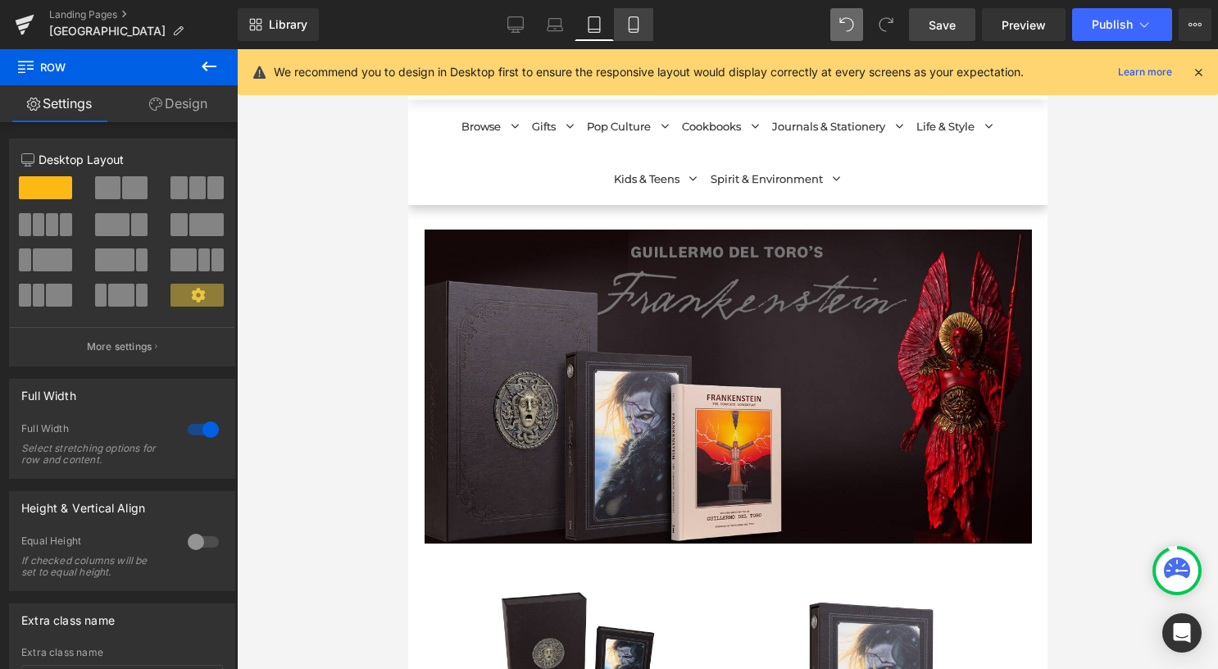
click at [629, 30] on icon at bounding box center [633, 24] width 16 height 16
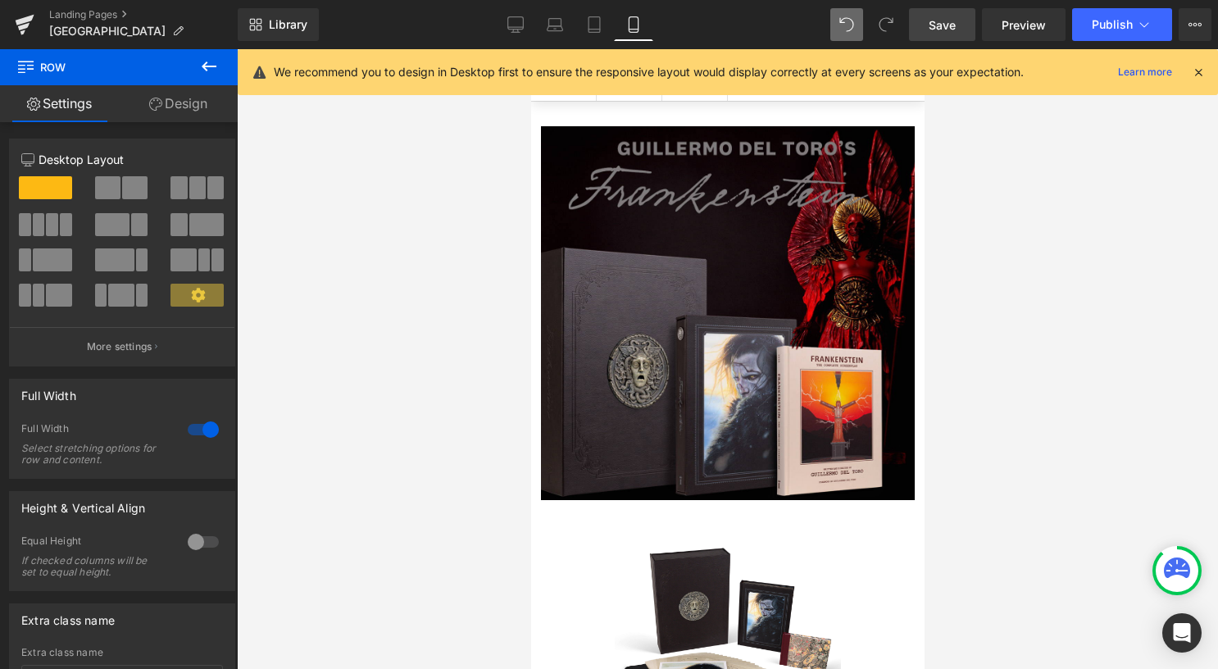
scroll to position [35, 0]
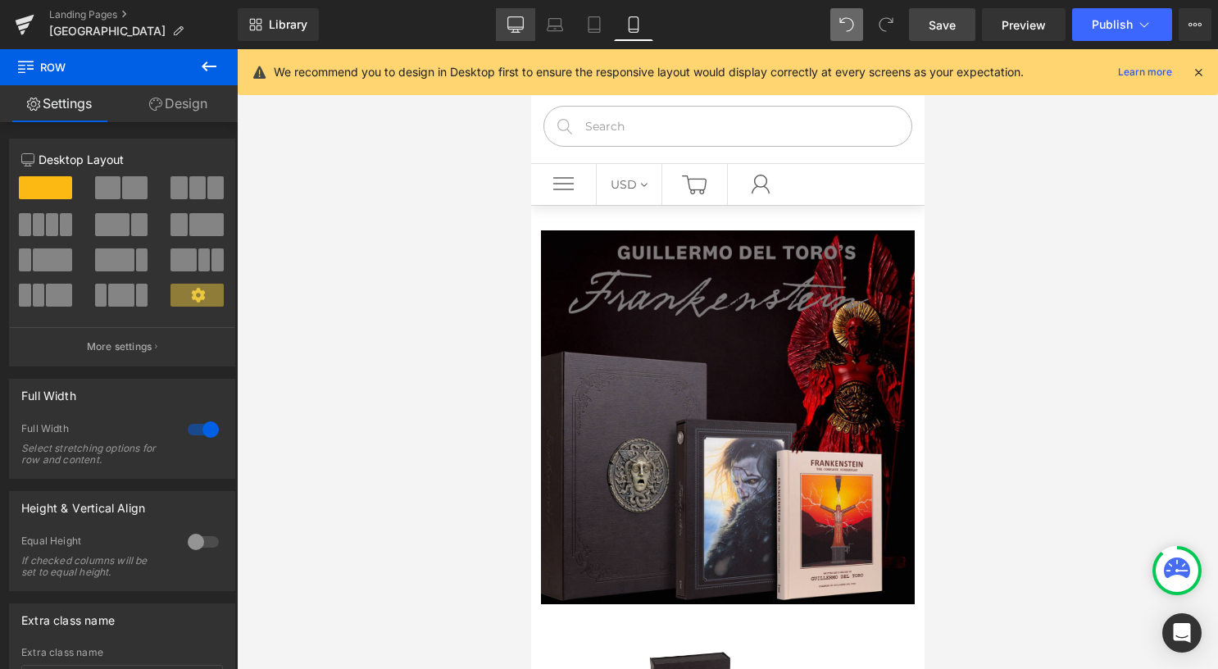
click at [518, 25] on icon at bounding box center [515, 24] width 16 height 16
